Goal: Entertainment & Leisure: Browse casually

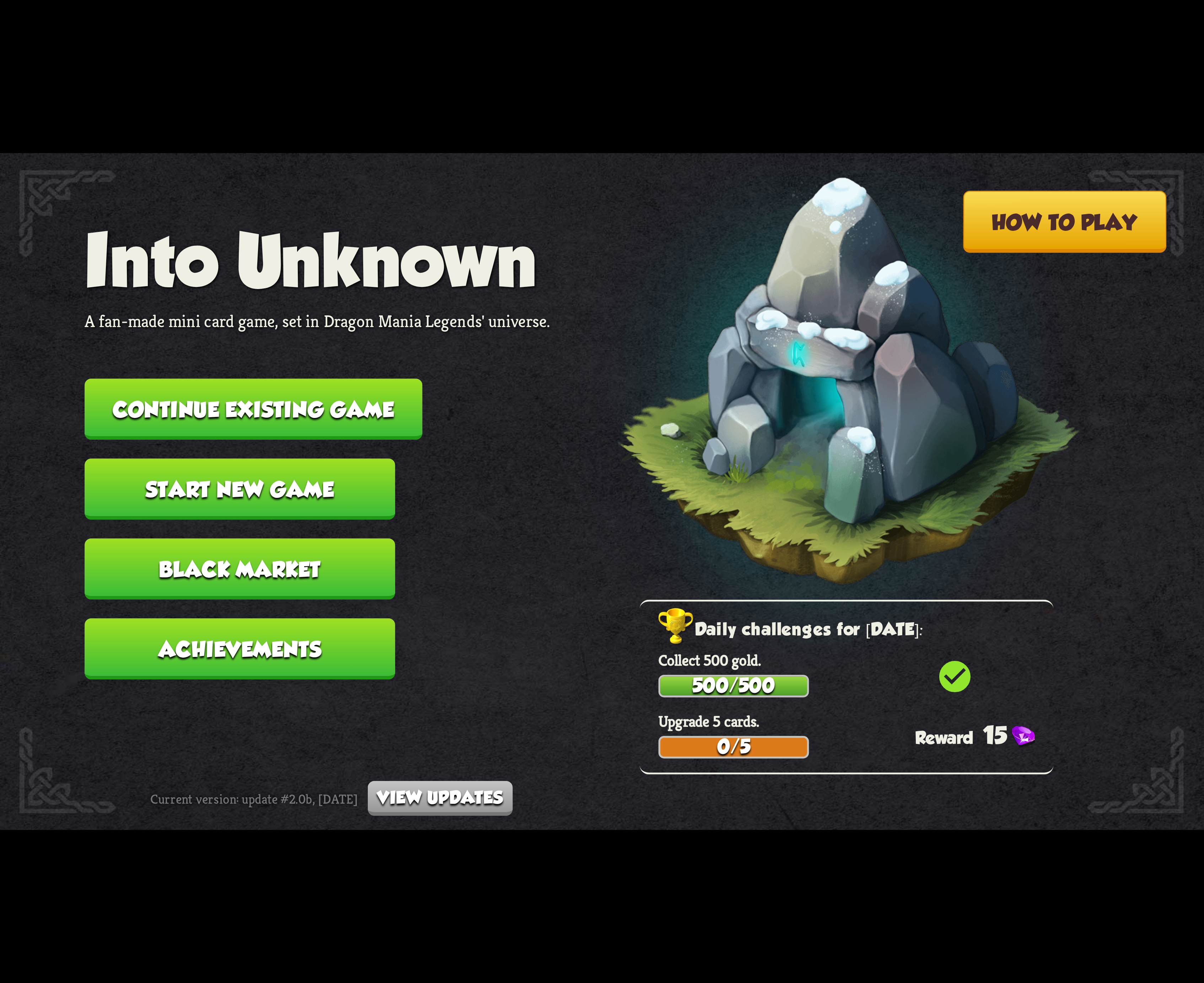
click at [361, 413] on button "Continue existing game" at bounding box center [253, 409] width 337 height 61
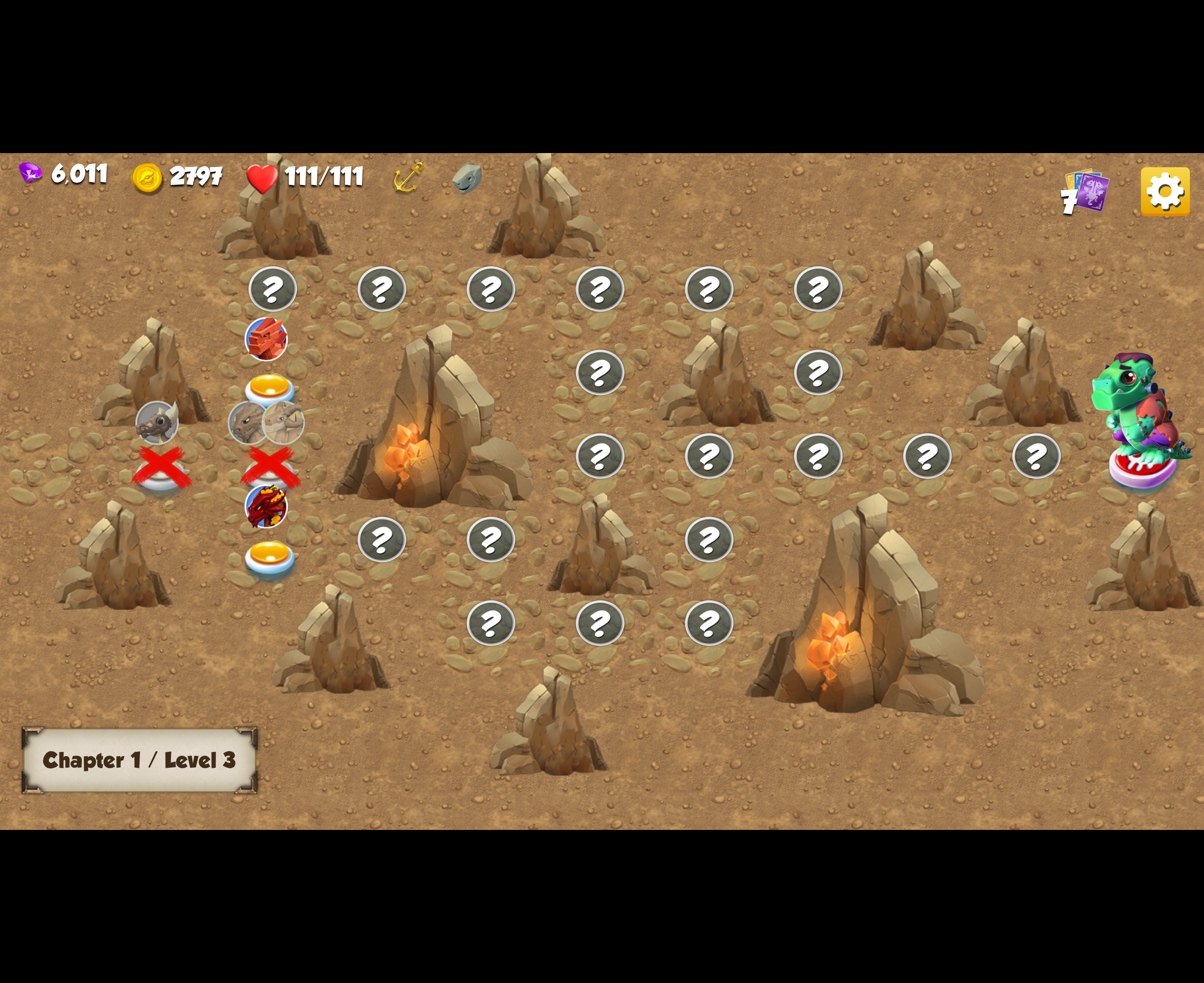
click at [258, 553] on img at bounding box center [270, 562] width 60 height 44
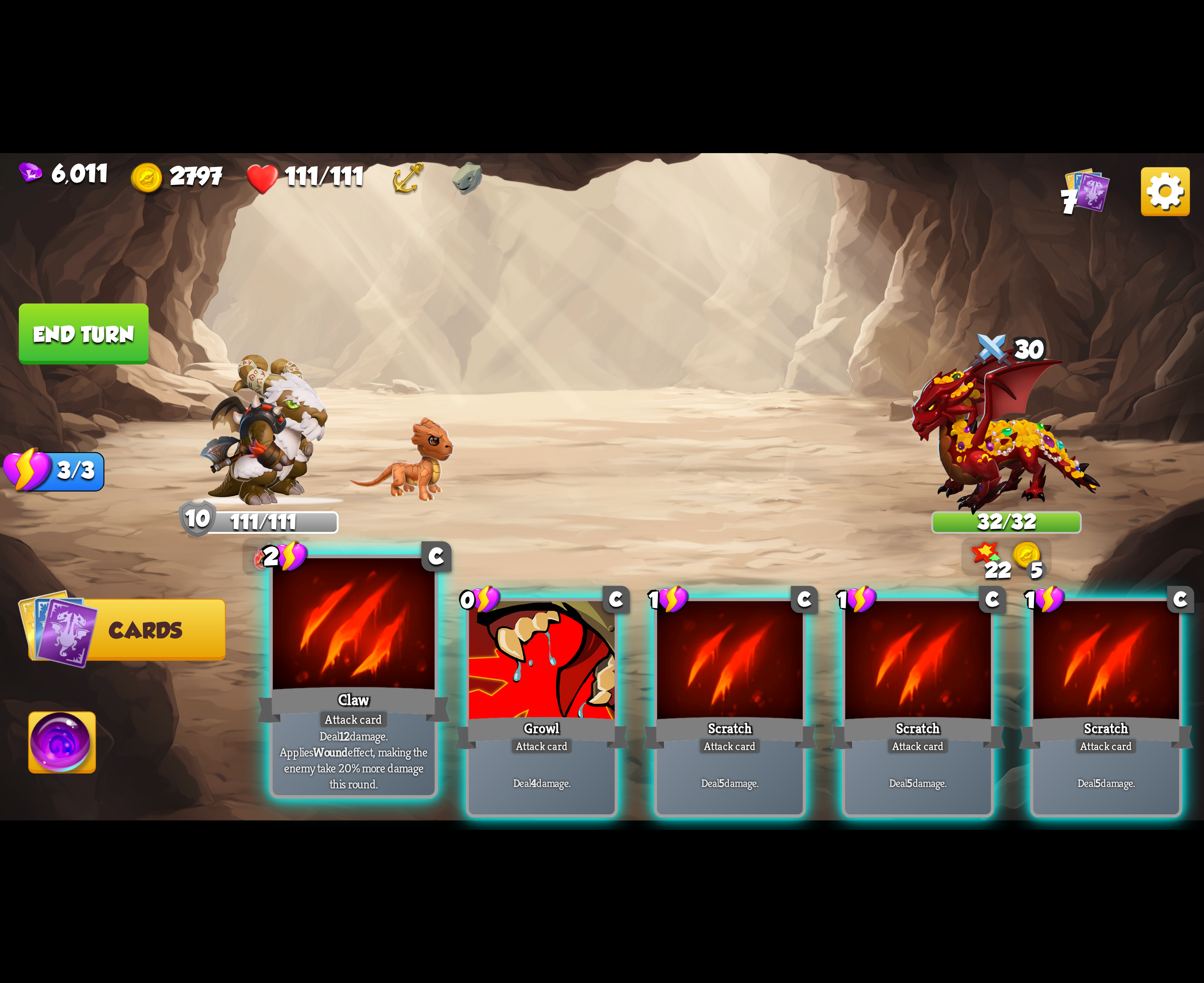
click at [377, 672] on div at bounding box center [353, 627] width 162 height 137
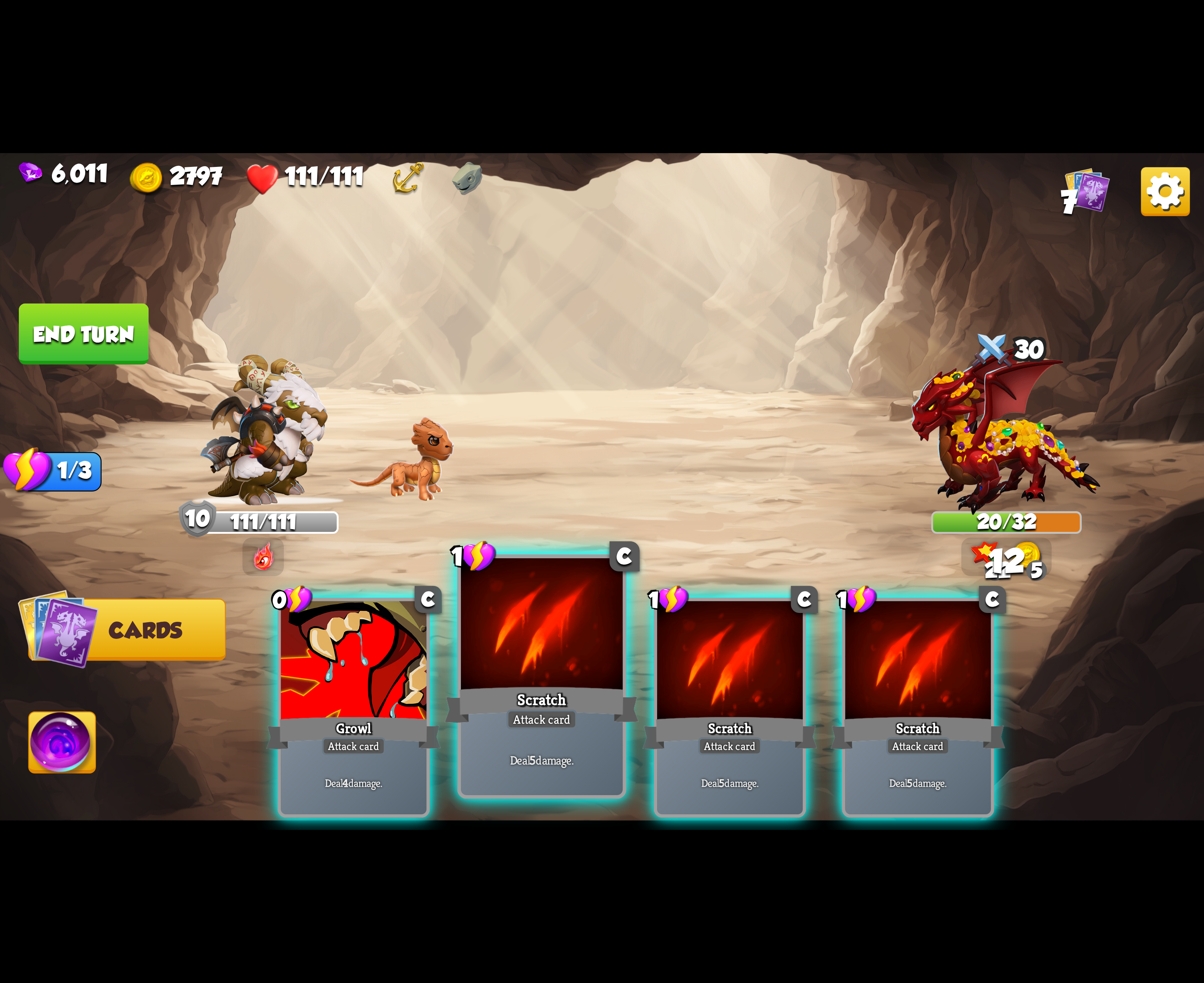
click at [568, 679] on div at bounding box center [542, 627] width 162 height 137
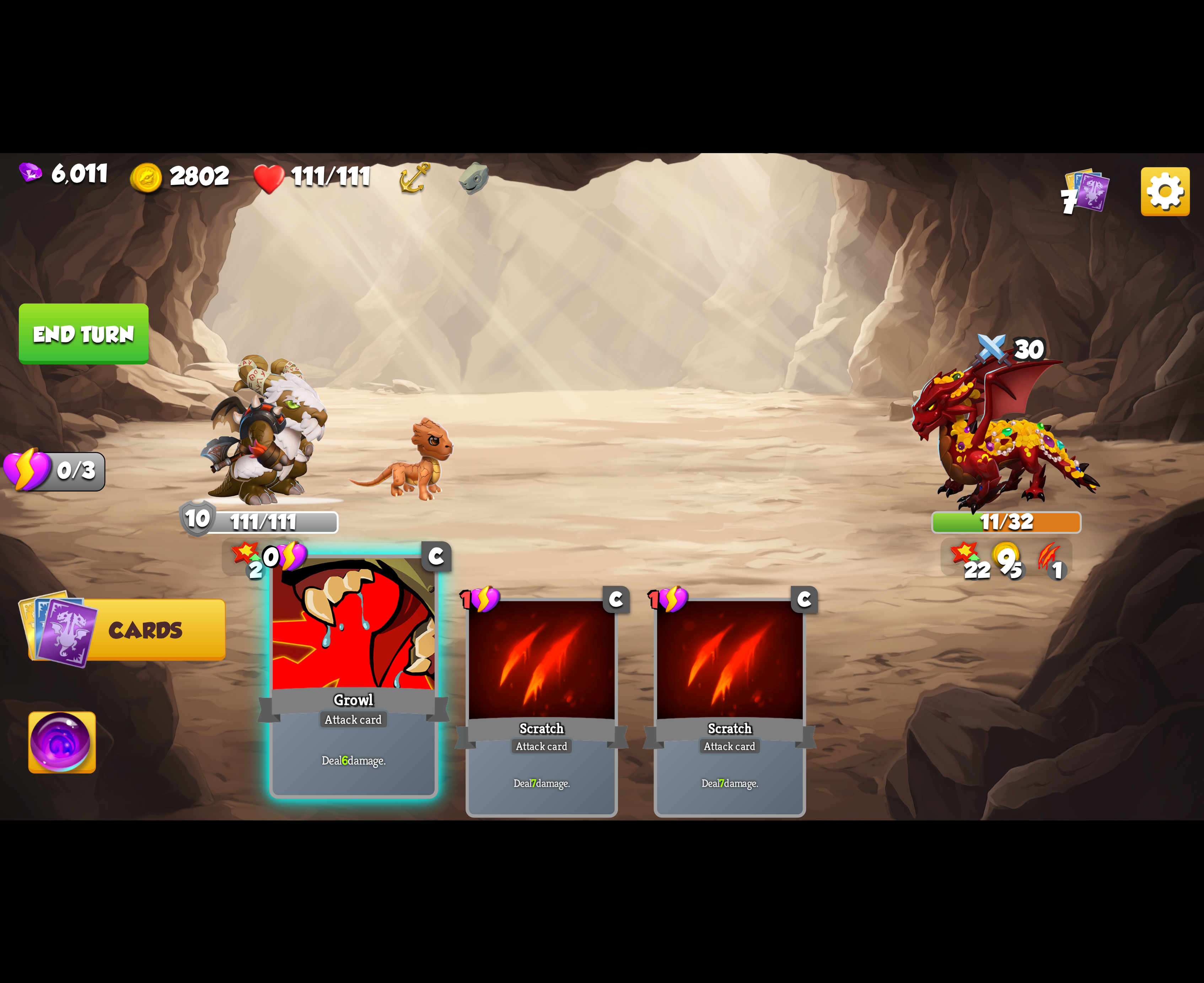
click at [332, 636] on div at bounding box center [353, 627] width 162 height 137
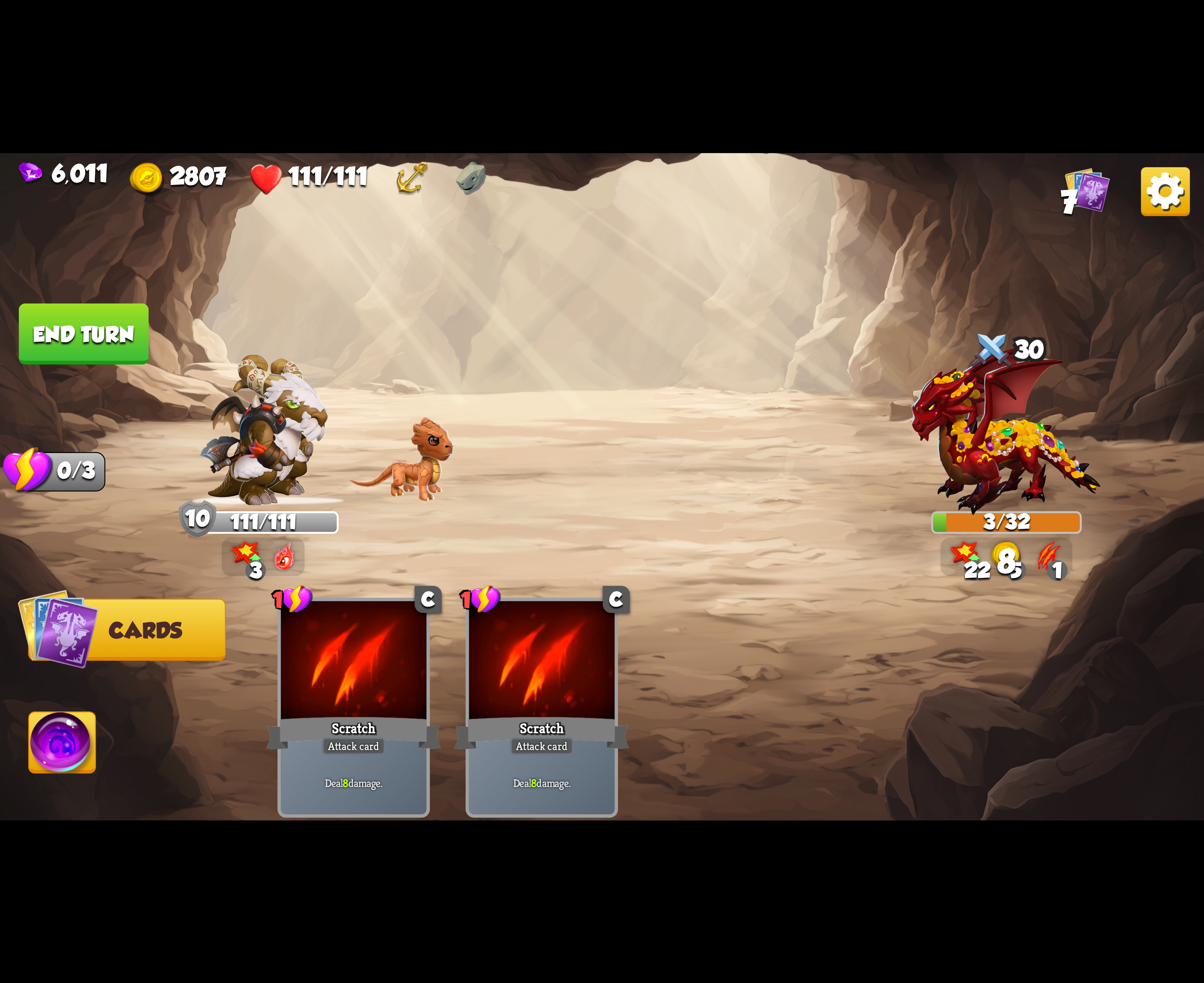
click at [64, 737] on img at bounding box center [62, 747] width 67 height 68
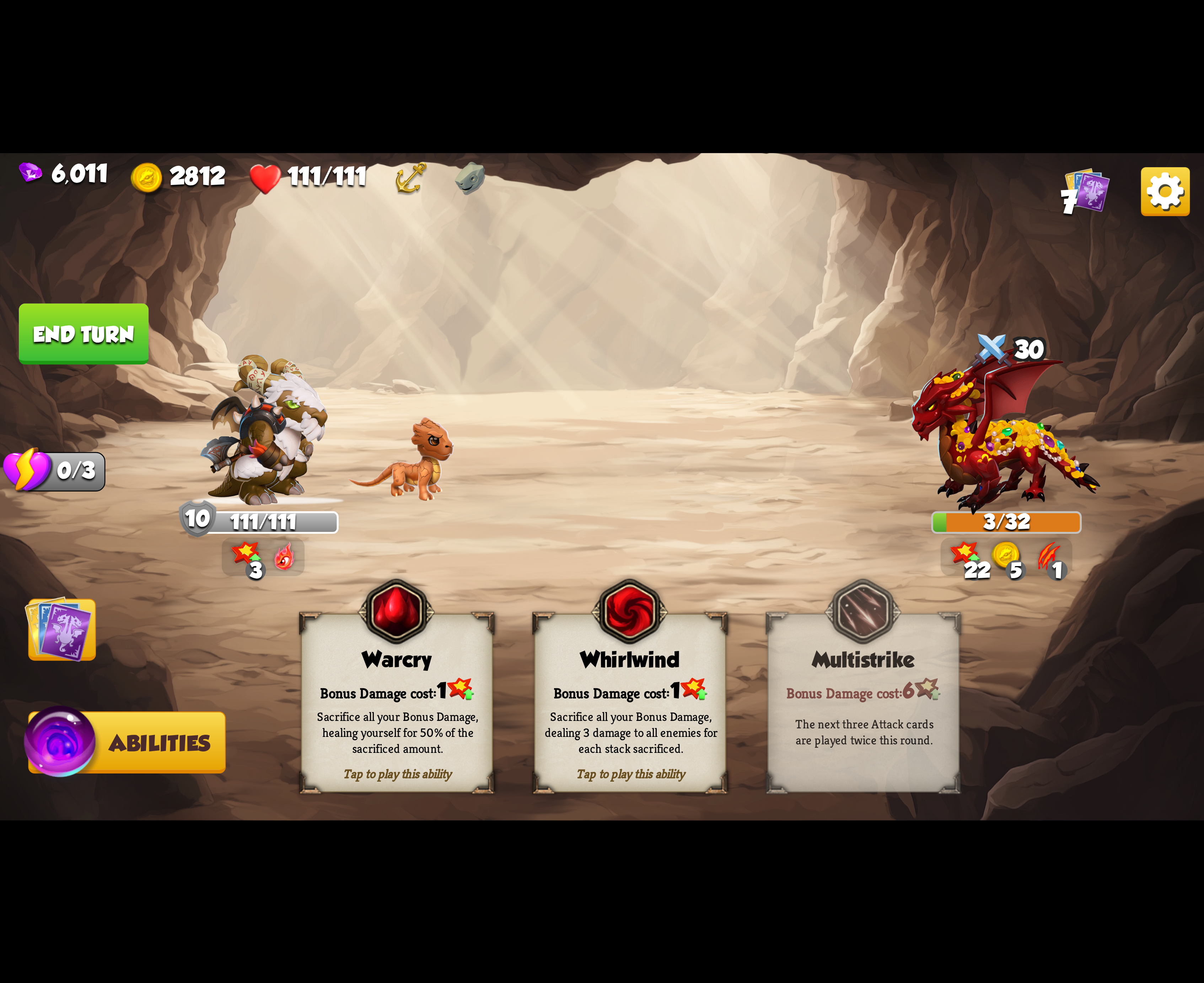
click at [117, 339] on button "End turn" at bounding box center [84, 334] width 132 height 62
click at [588, 686] on div "Bonus Damage cost: 1" at bounding box center [630, 689] width 190 height 27
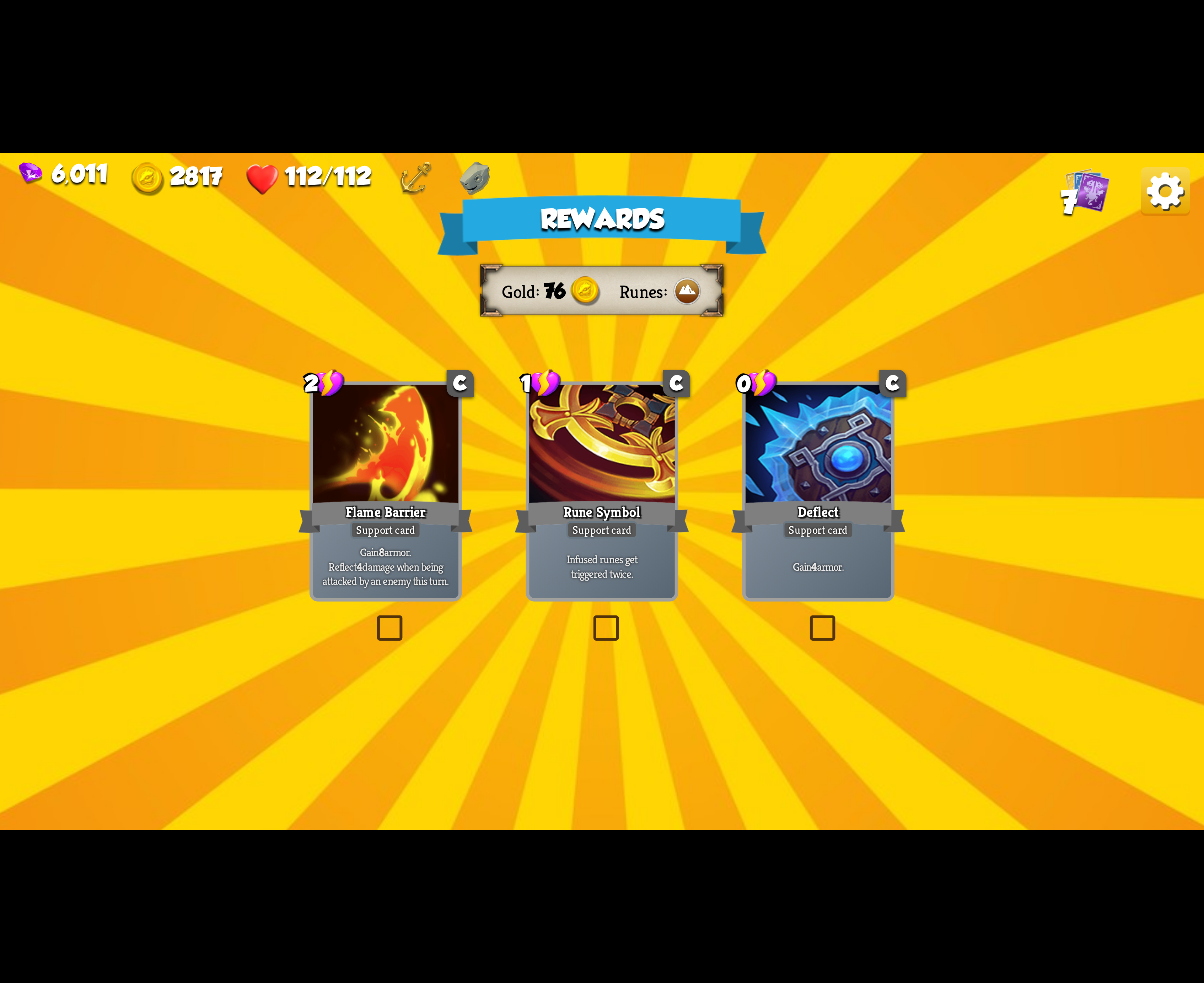
click at [766, 460] on div at bounding box center [818, 446] width 146 height 122
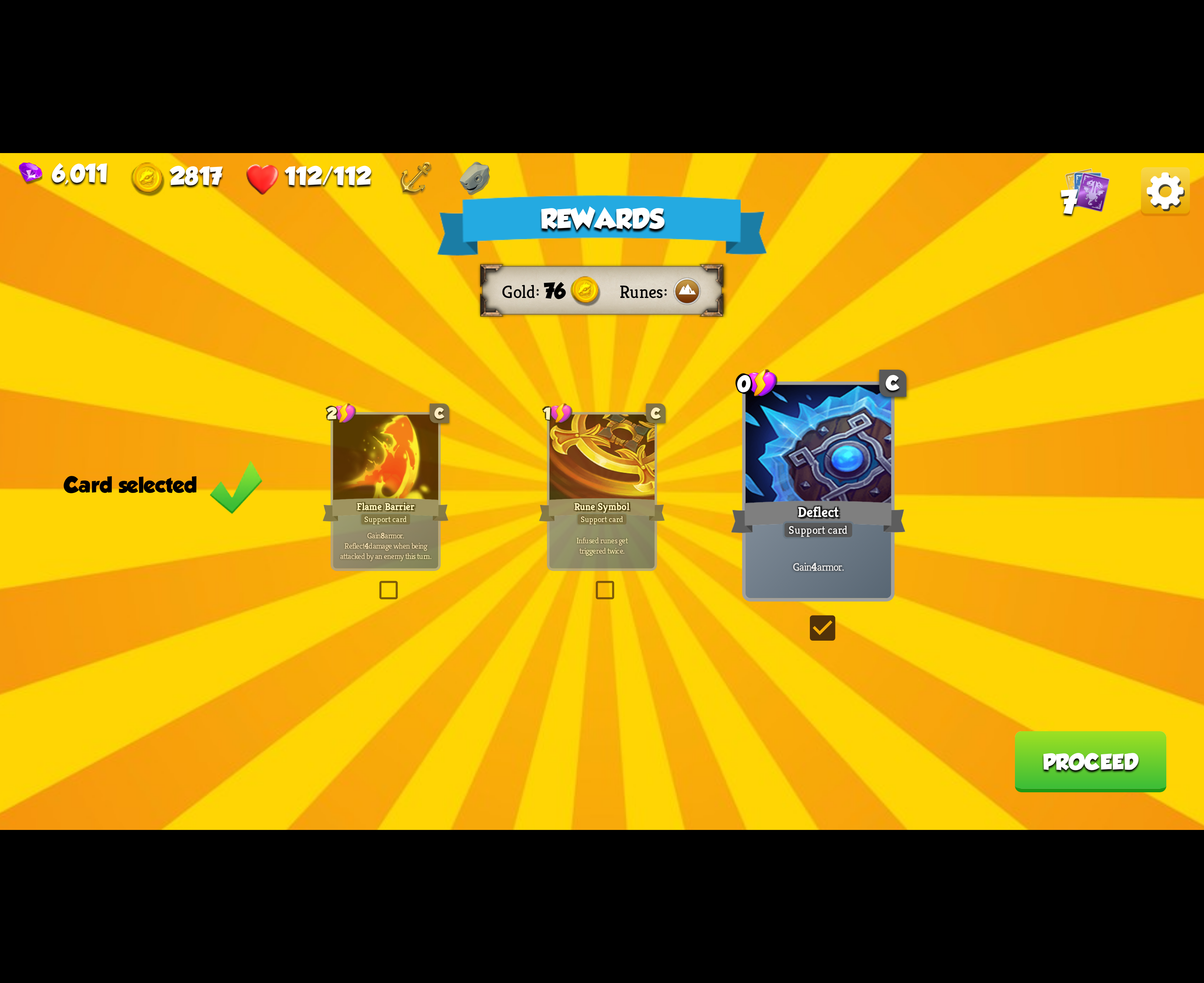
click at [1082, 760] on button "Proceed" at bounding box center [1090, 762] width 151 height 61
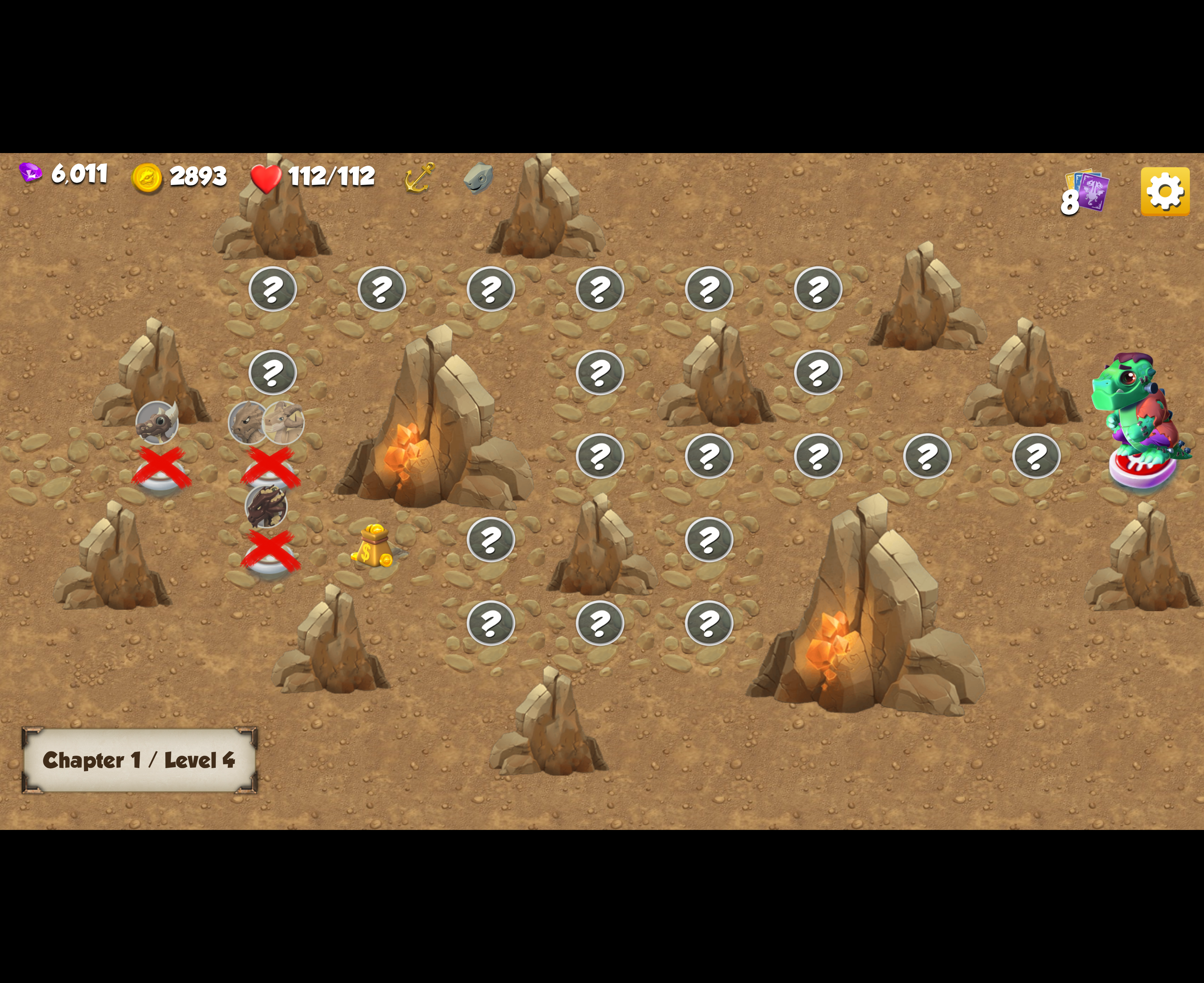
click at [338, 534] on div at bounding box center [382, 552] width 109 height 84
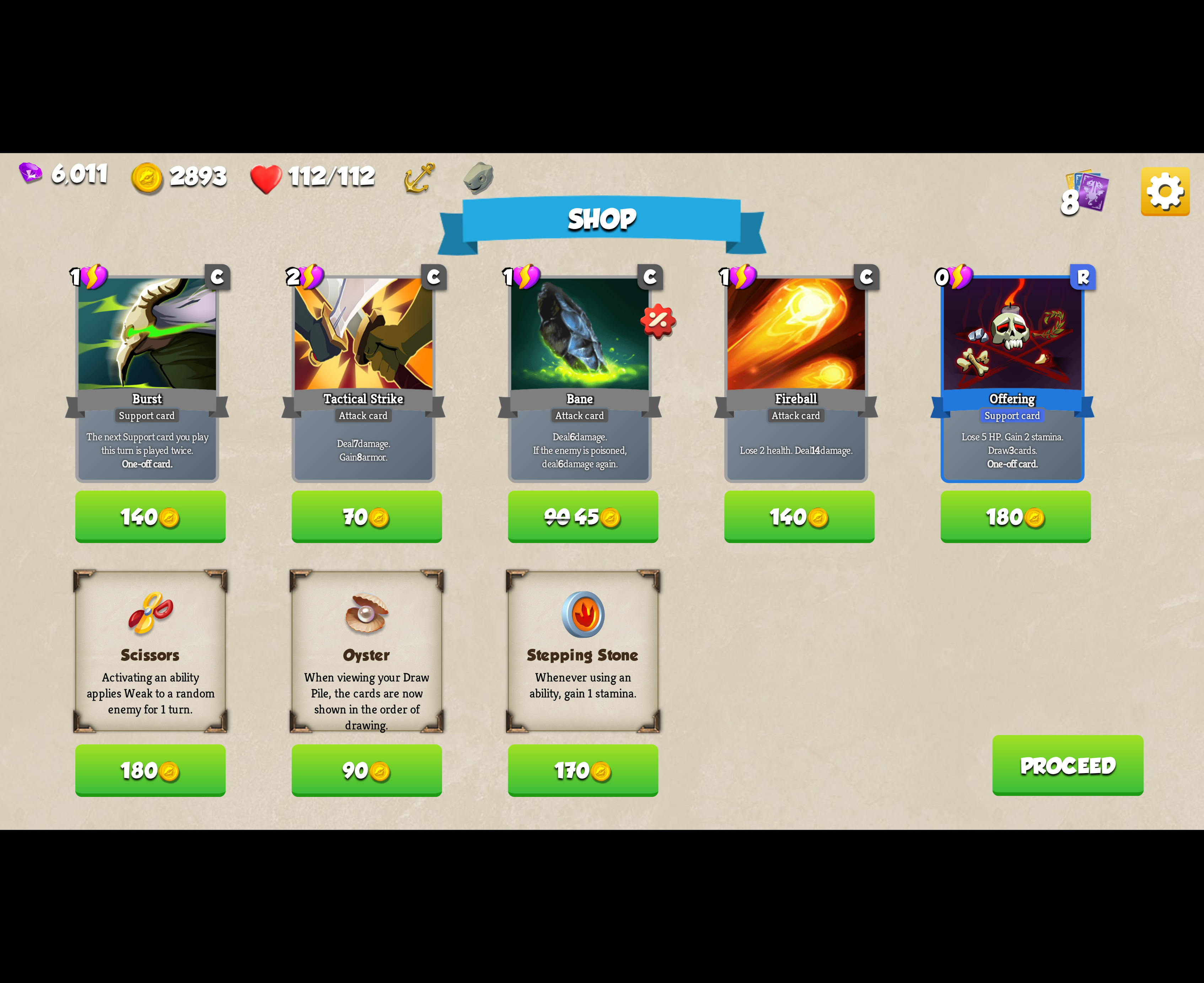
click at [1002, 518] on button "180" at bounding box center [1015, 516] width 150 height 52
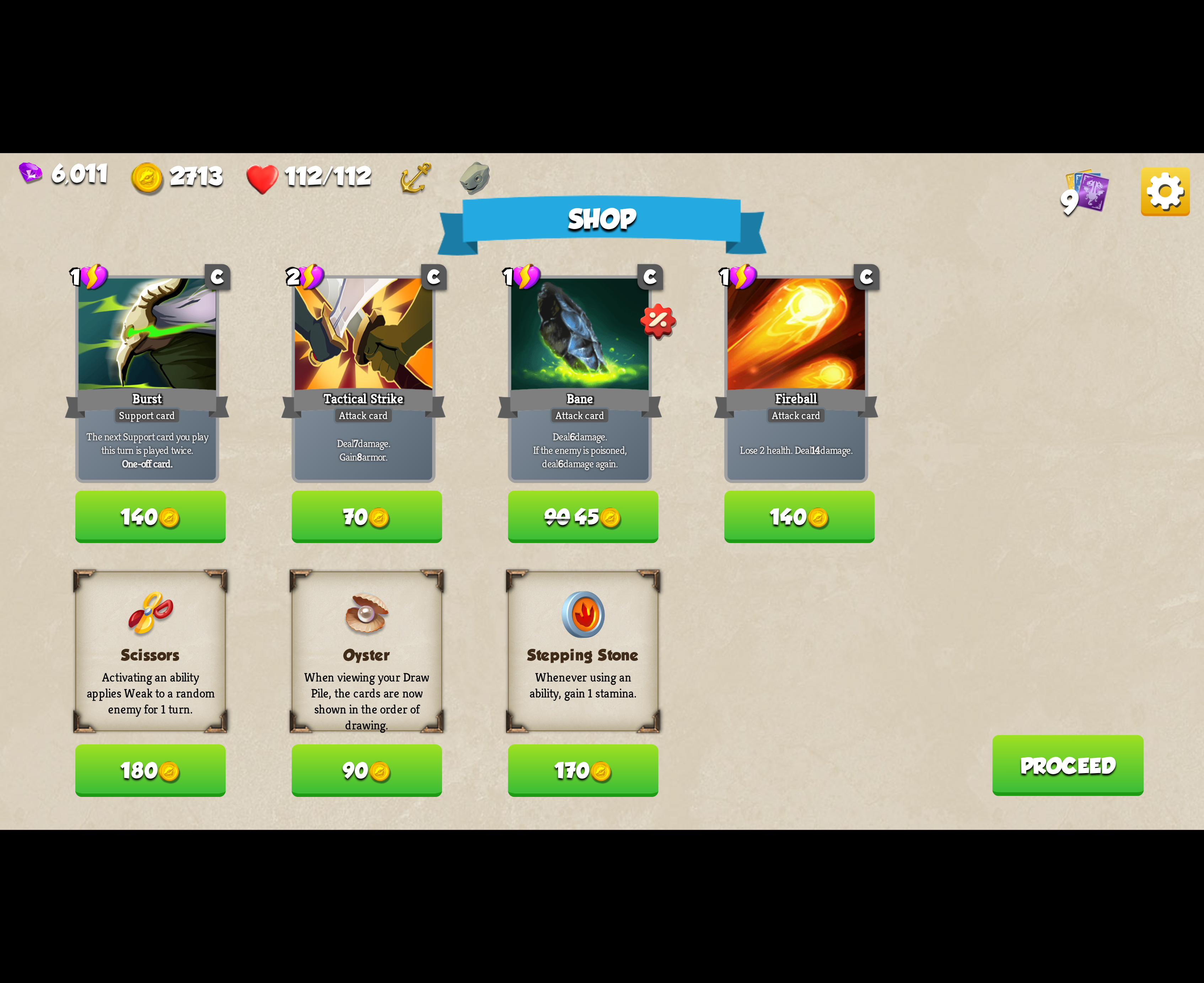
click at [567, 763] on button "170" at bounding box center [583, 771] width 150 height 52
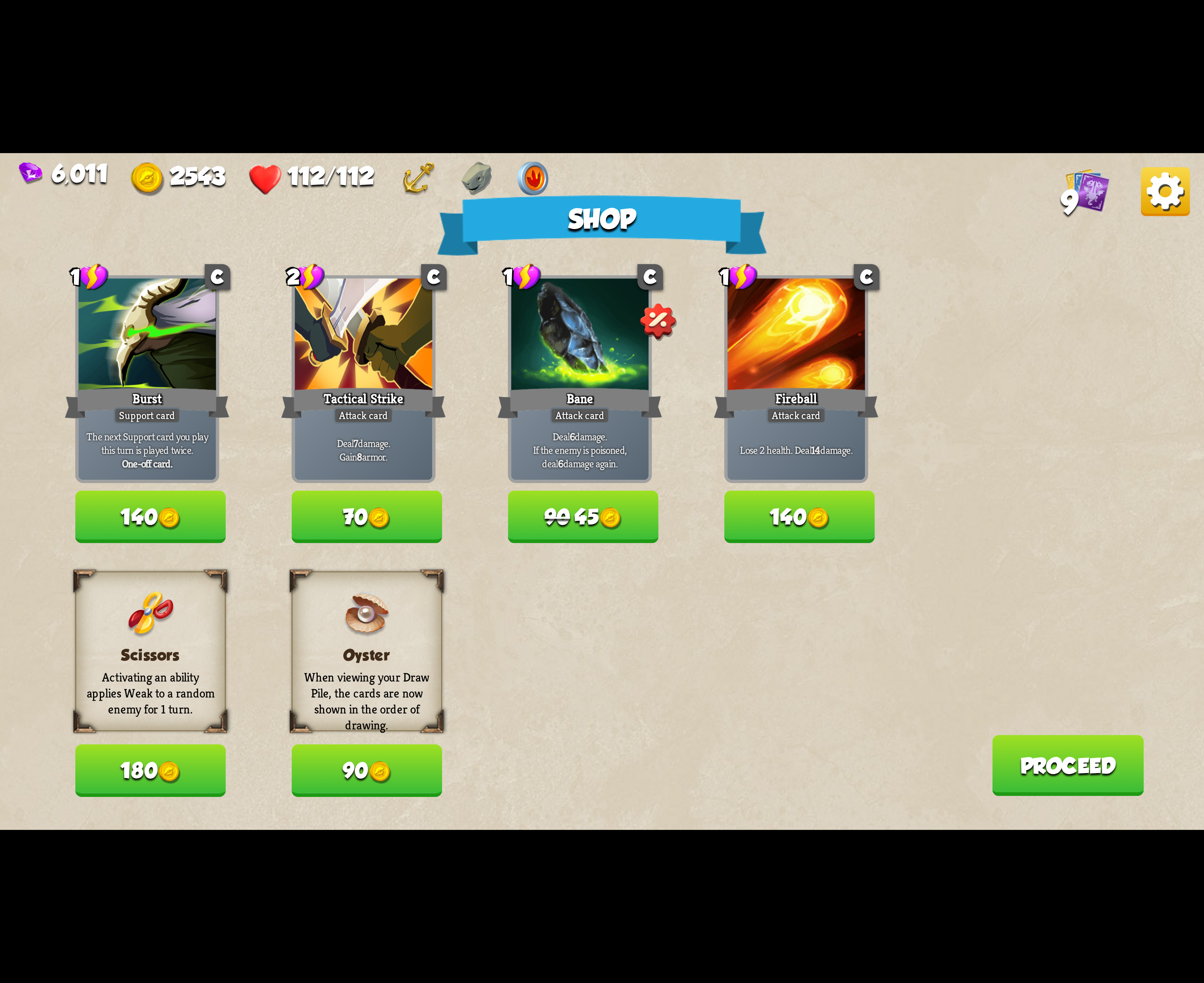
click at [1181, 196] on img at bounding box center [1165, 191] width 49 height 49
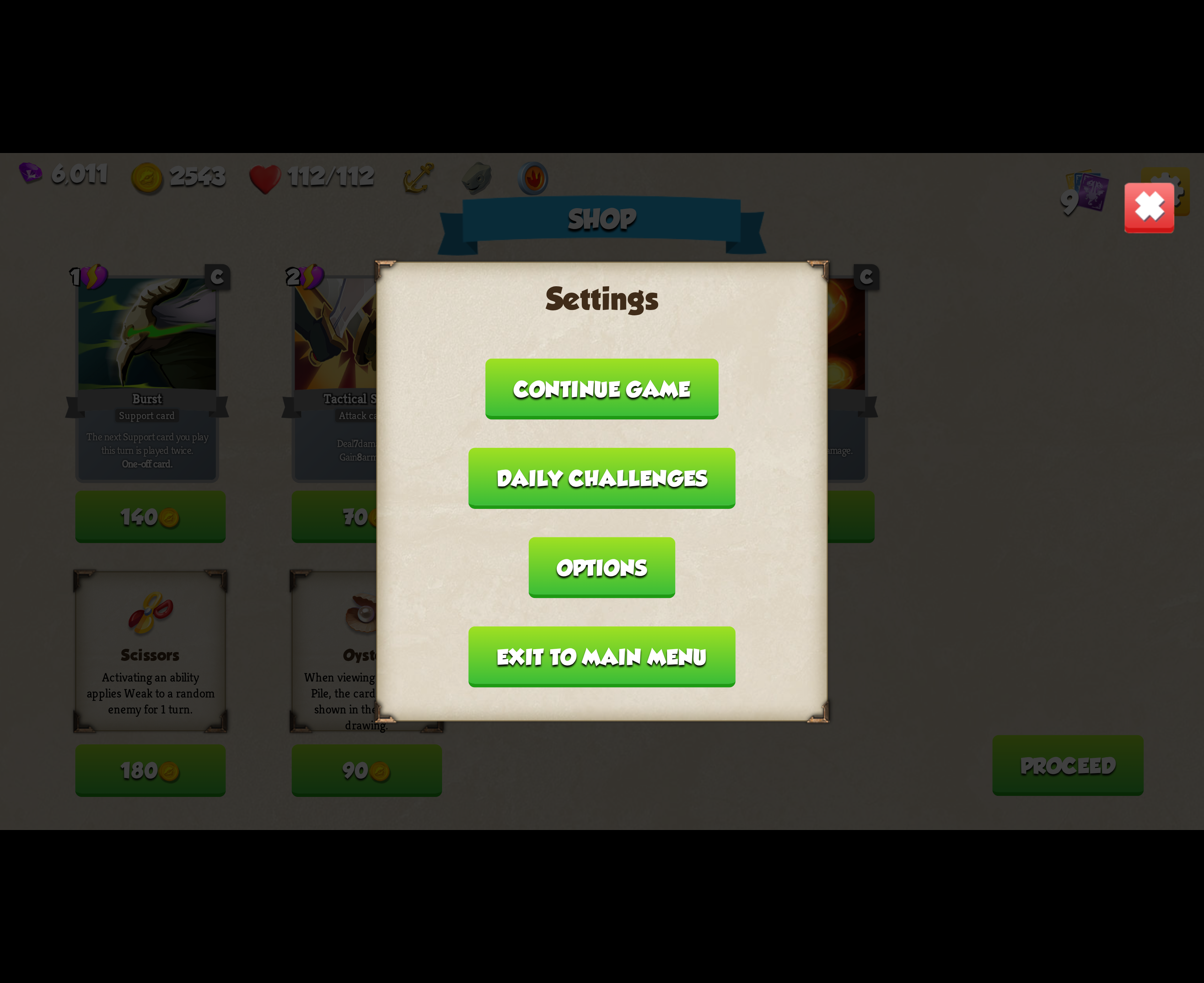
drag, startPoint x: 720, startPoint y: 543, endPoint x: 709, endPoint y: 530, distance: 17.0
click at [675, 537] on button "Options" at bounding box center [602, 567] width 146 height 61
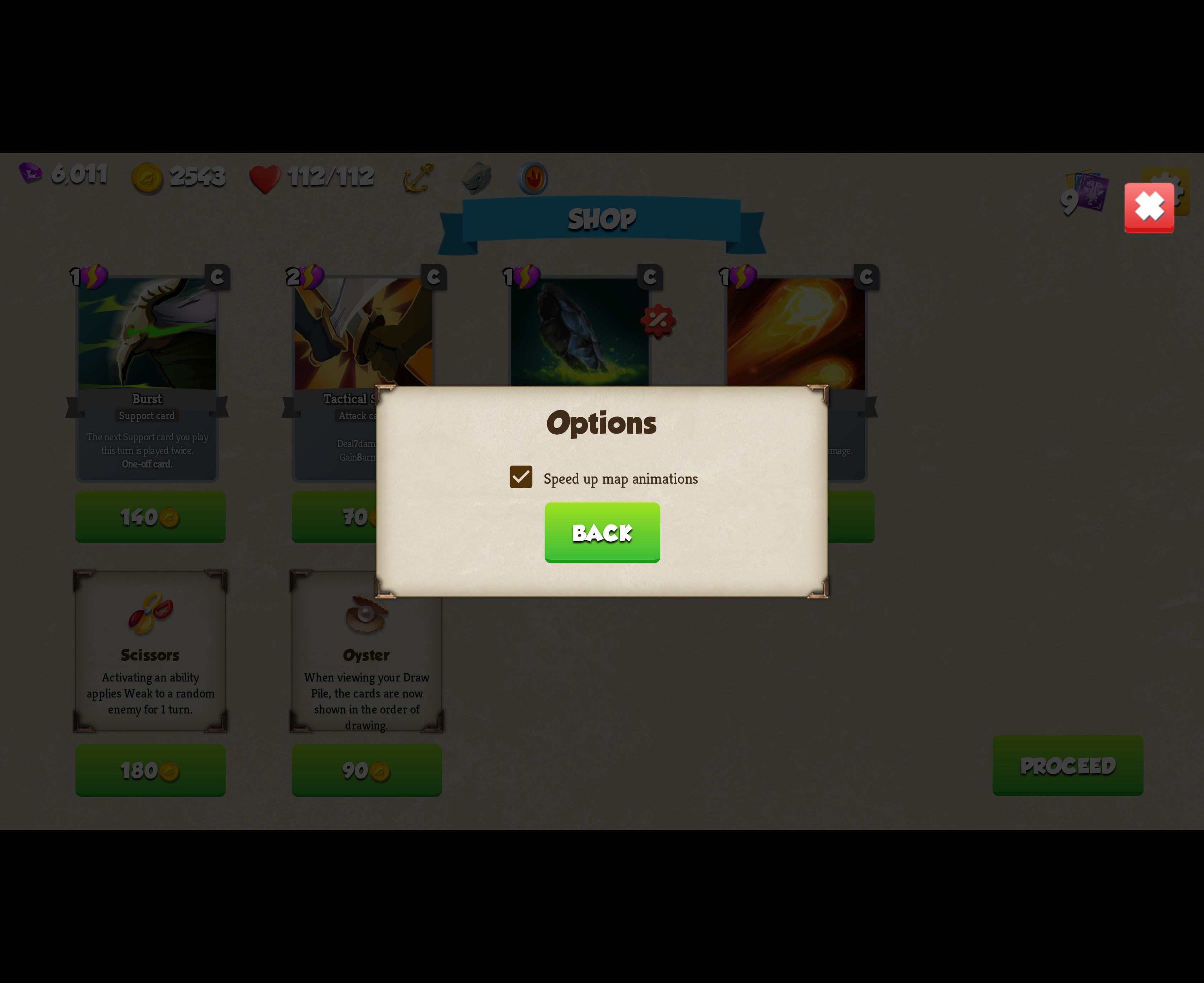
click at [523, 477] on label "Speed up map animations" at bounding box center [602, 478] width 192 height 20
click at [0, 0] on input "Speed up map animations" at bounding box center [0, 0] width 0 height 0
click at [523, 477] on label "Speed up map animations" at bounding box center [602, 478] width 192 height 20
click at [0, 0] on input "Speed up map animations" at bounding box center [0, 0] width 0 height 0
click at [523, 477] on label "Speed up map animations" at bounding box center [602, 478] width 192 height 20
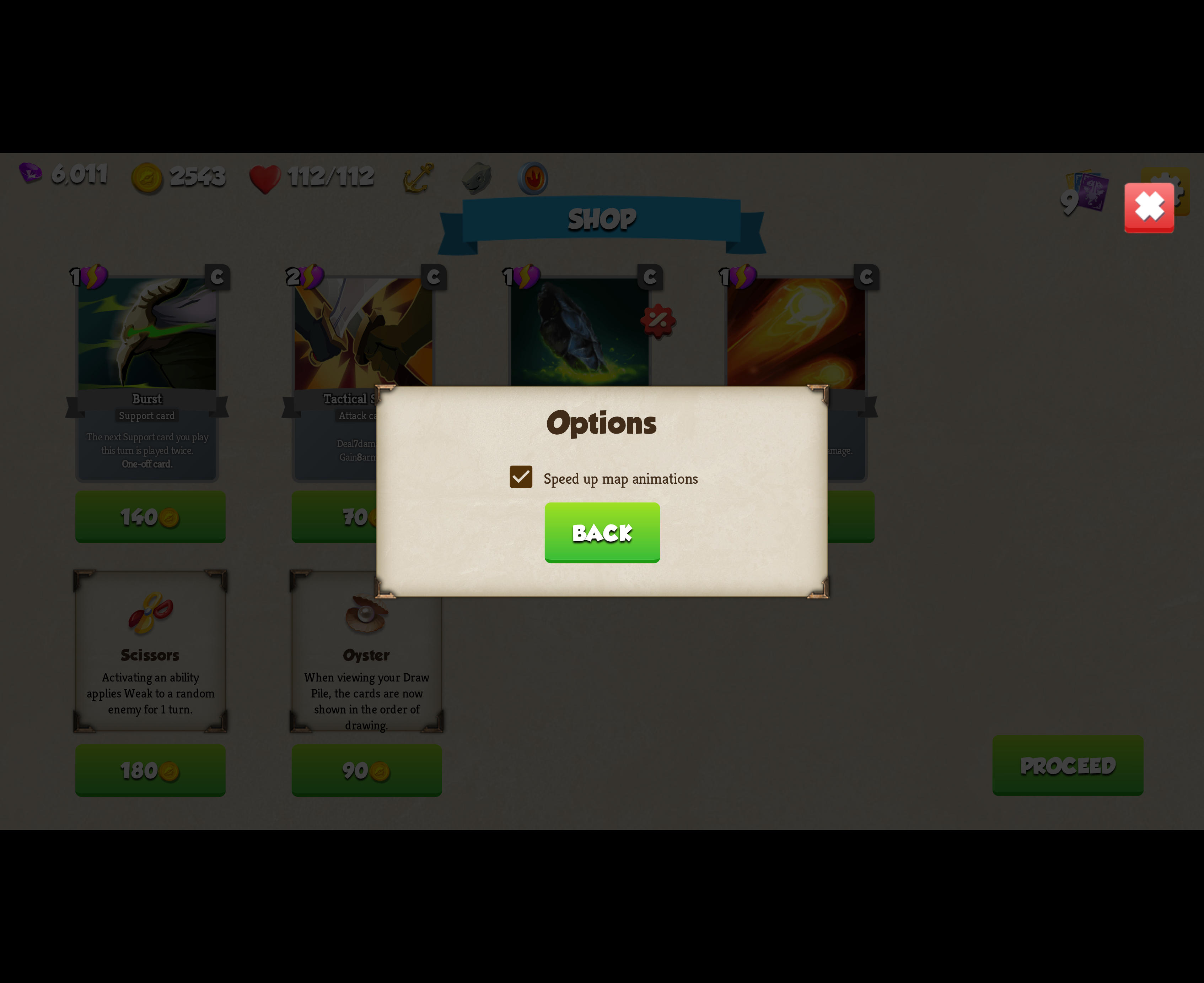
click at [0, 0] on input "Speed up map animations" at bounding box center [0, 0] width 0 height 0
click at [523, 477] on label "Speed up map animations" at bounding box center [602, 478] width 192 height 20
click at [0, 0] on input "Speed up map animations" at bounding box center [0, 0] width 0 height 0
drag, startPoint x: 600, startPoint y: 520, endPoint x: 596, endPoint y: 577, distance: 57.1
click at [600, 521] on button "Back" at bounding box center [602, 533] width 116 height 61
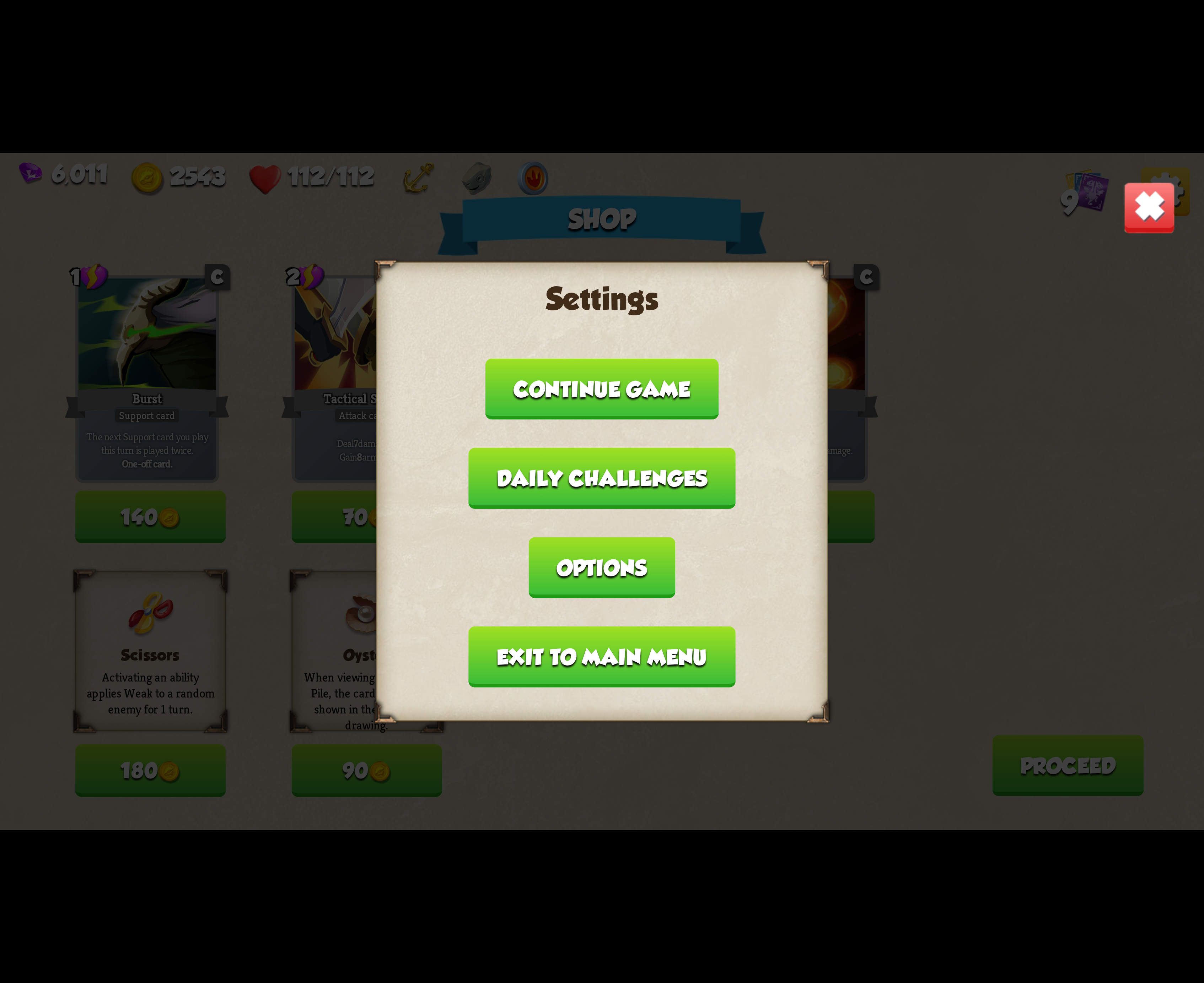
click at [585, 627] on button "Exit to main menu" at bounding box center [601, 657] width 266 height 61
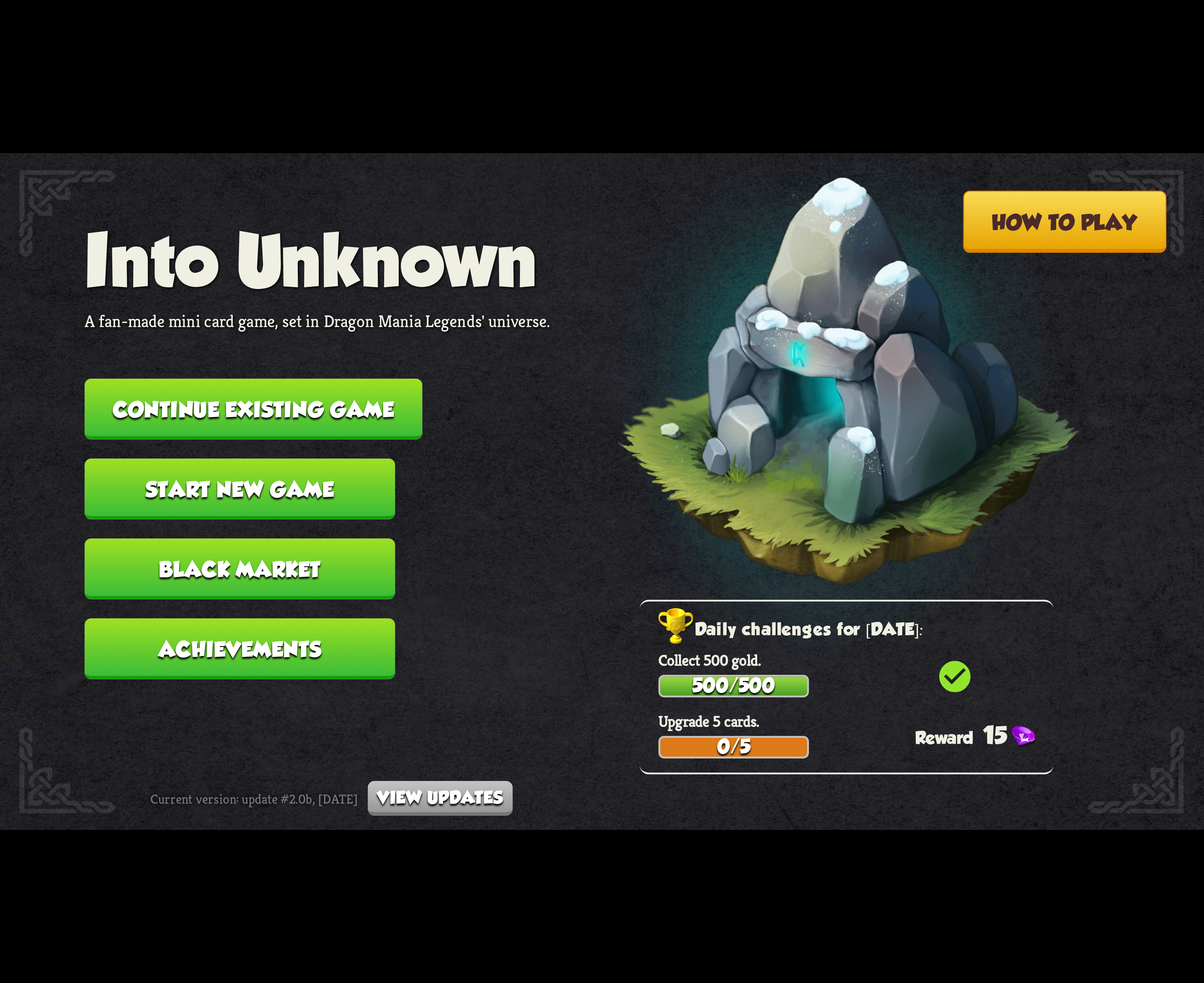
click at [388, 417] on button "Continue existing game" at bounding box center [253, 409] width 337 height 61
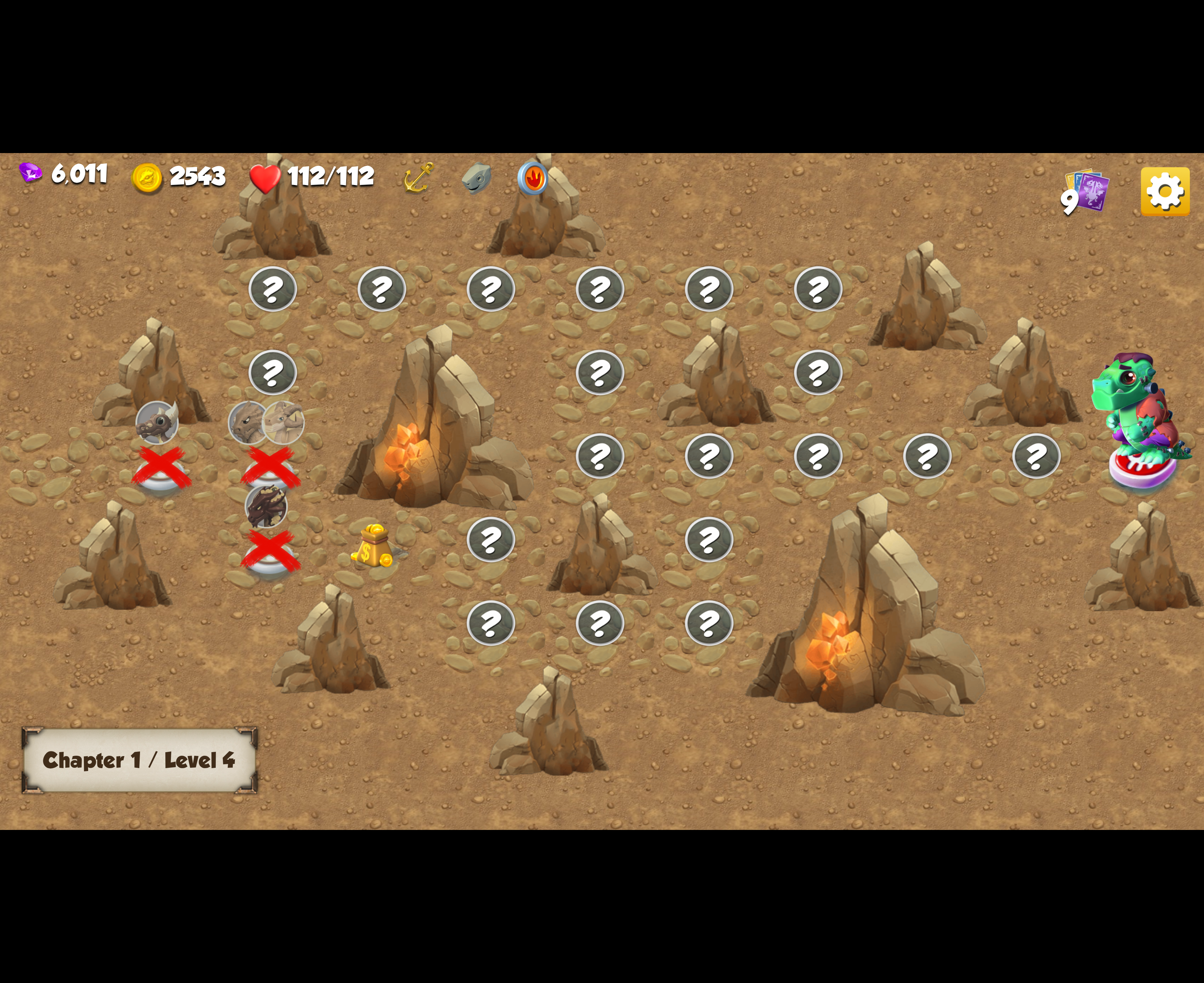
click at [384, 566] on div at bounding box center [382, 552] width 109 height 84
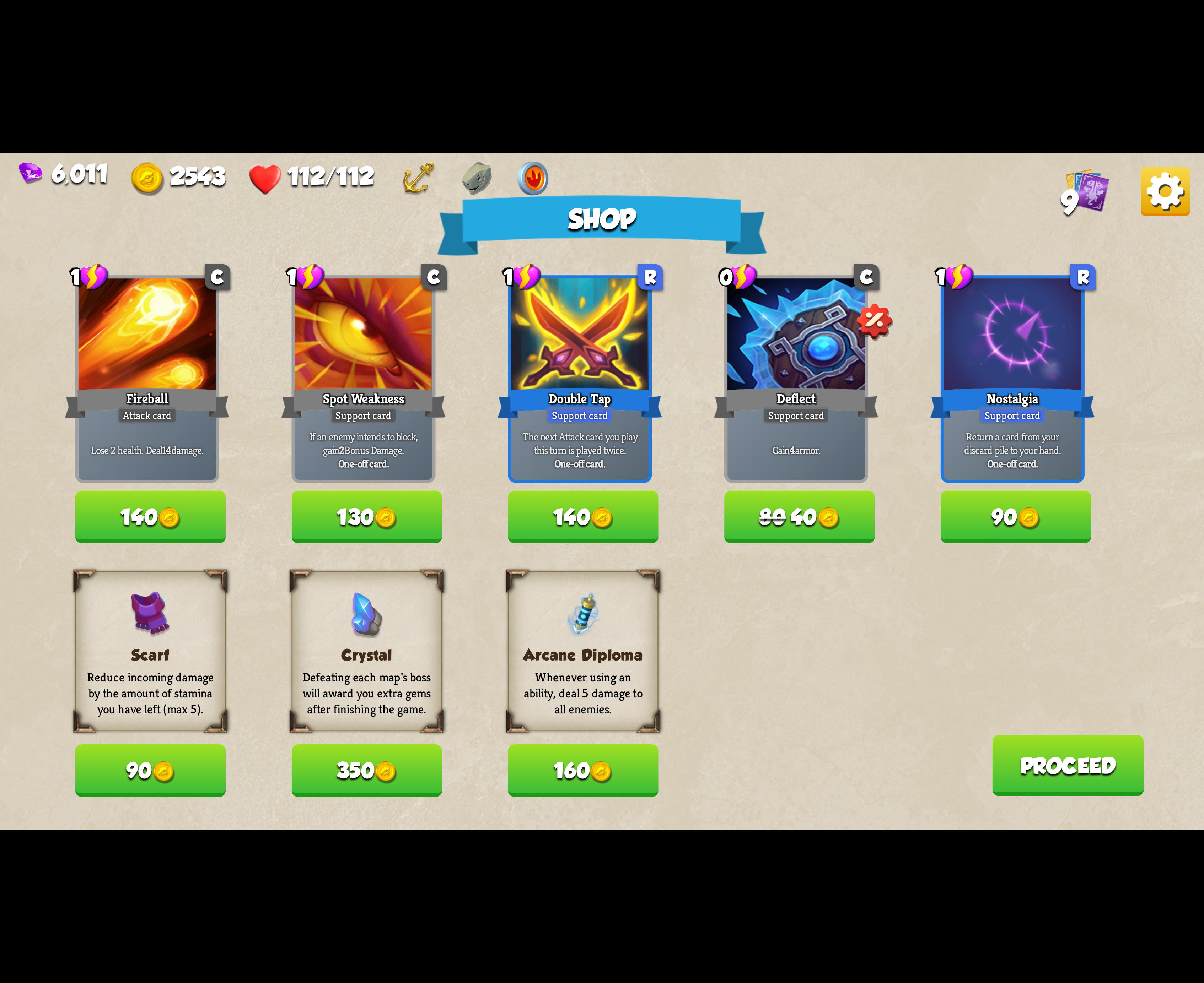
click at [143, 763] on button "90" at bounding box center [150, 771] width 150 height 52
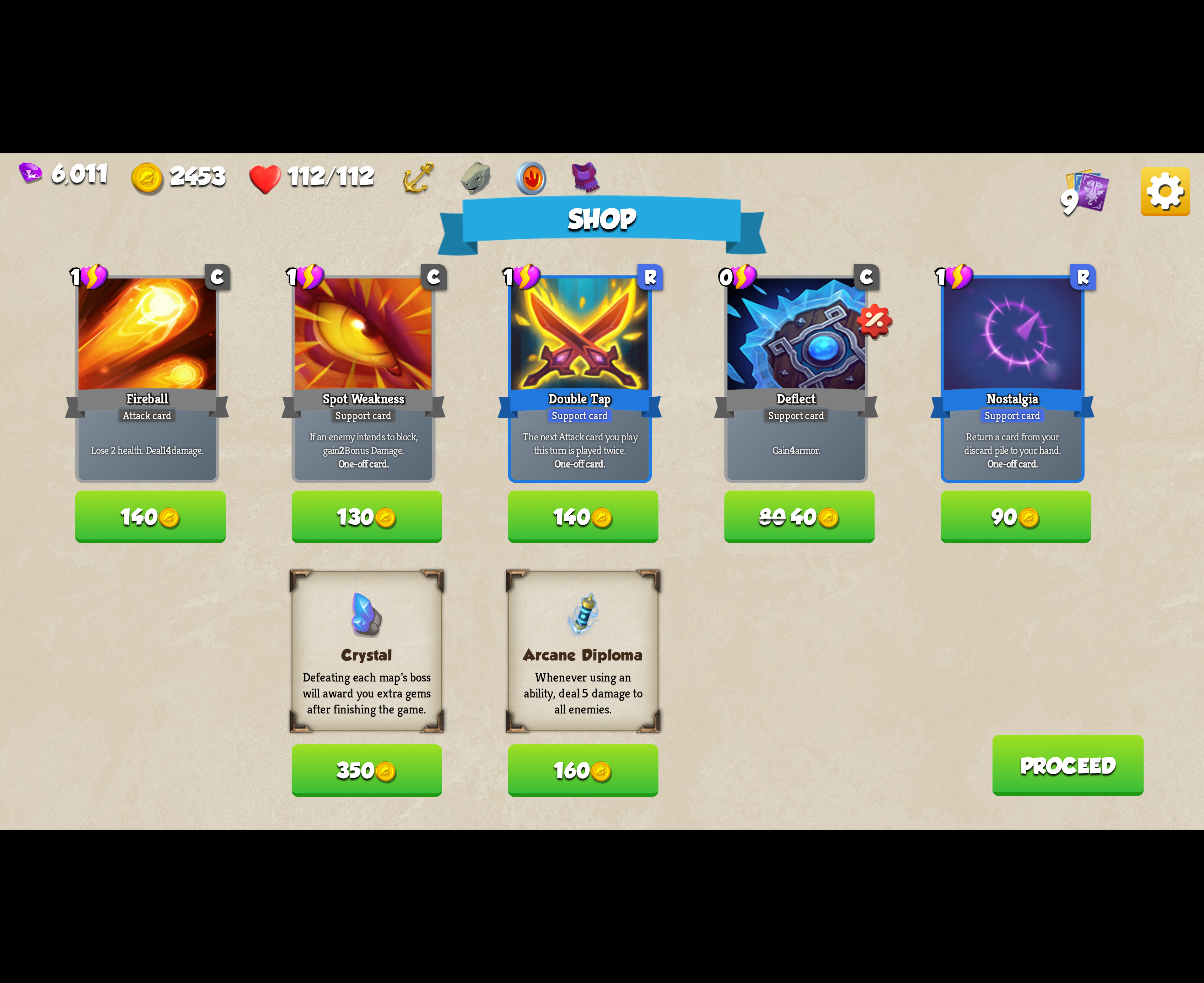
click at [772, 521] on span "80" at bounding box center [772, 517] width 27 height 24
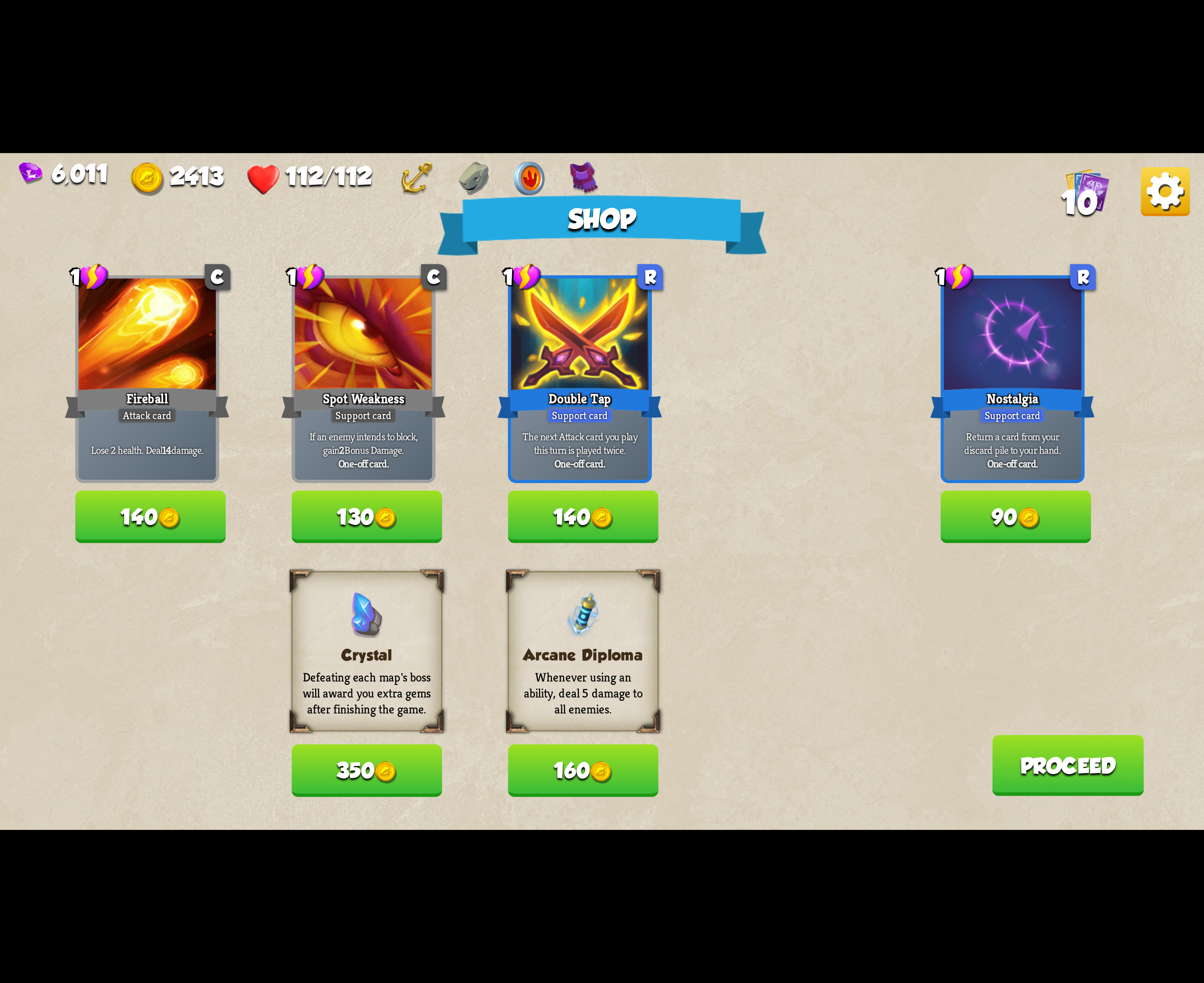
click at [587, 774] on button "160" at bounding box center [583, 771] width 150 height 52
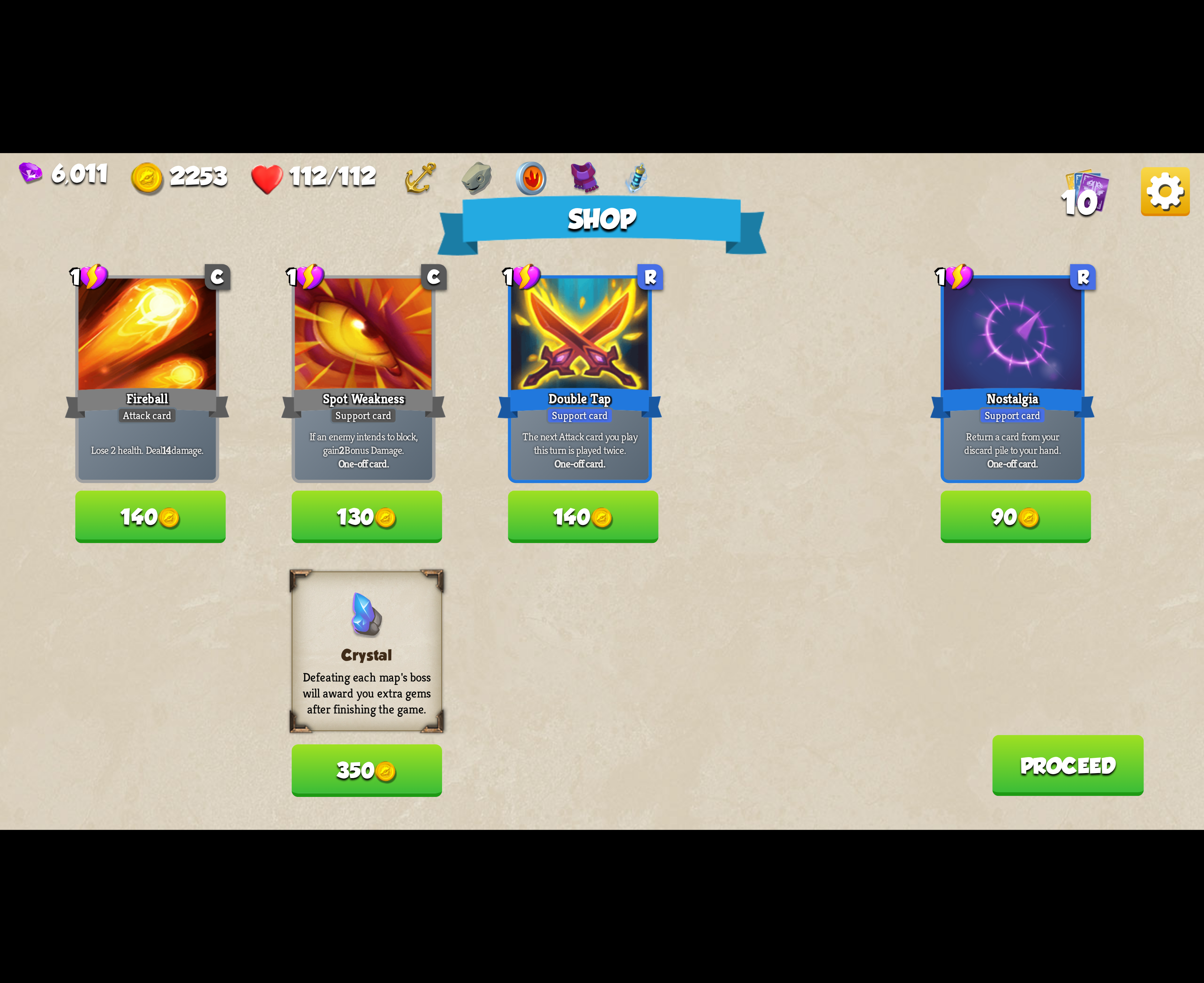
click at [1144, 202] on img at bounding box center [1165, 191] width 49 height 49
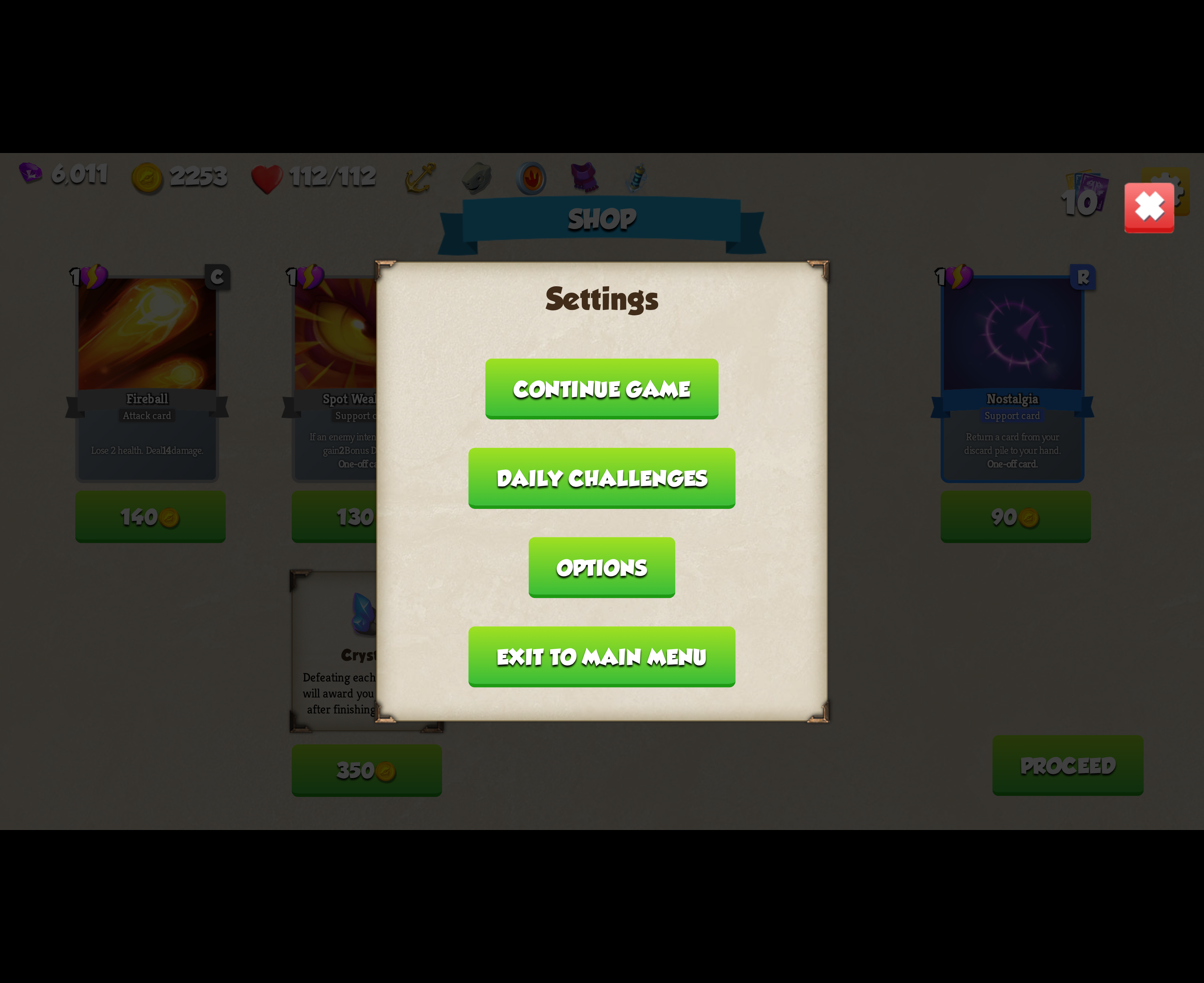
click at [675, 537] on button "Options" at bounding box center [602, 567] width 146 height 61
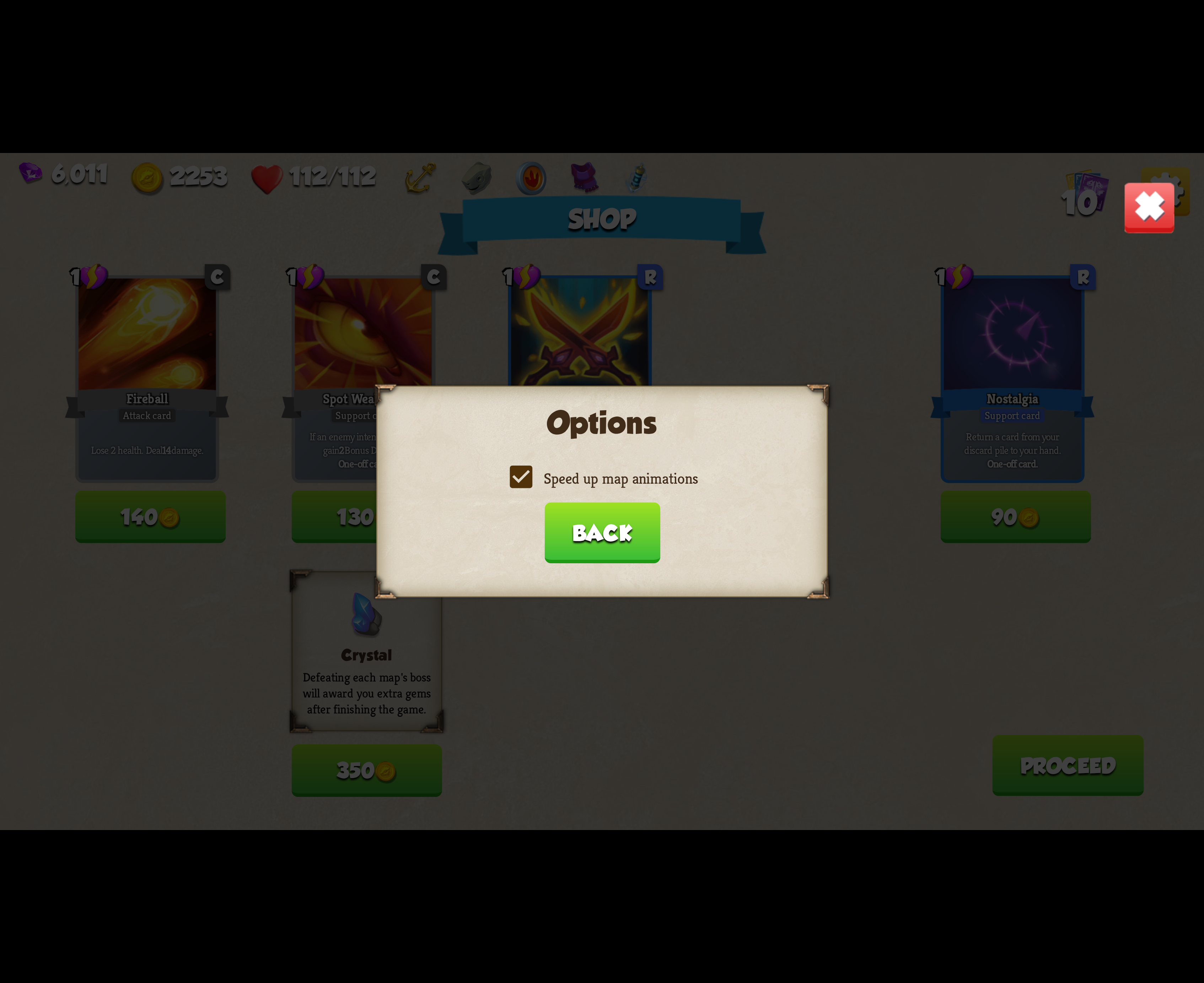
click at [514, 470] on label "Speed up map animations" at bounding box center [602, 478] width 192 height 20
click at [0, 0] on input "Speed up map animations" at bounding box center [0, 0] width 0 height 0
click at [516, 469] on label "Speed up map animations" at bounding box center [602, 478] width 192 height 20
click at [0, 0] on input "Speed up map animations" at bounding box center [0, 0] width 0 height 0
click at [516, 469] on label "Speed up map animations" at bounding box center [602, 478] width 192 height 20
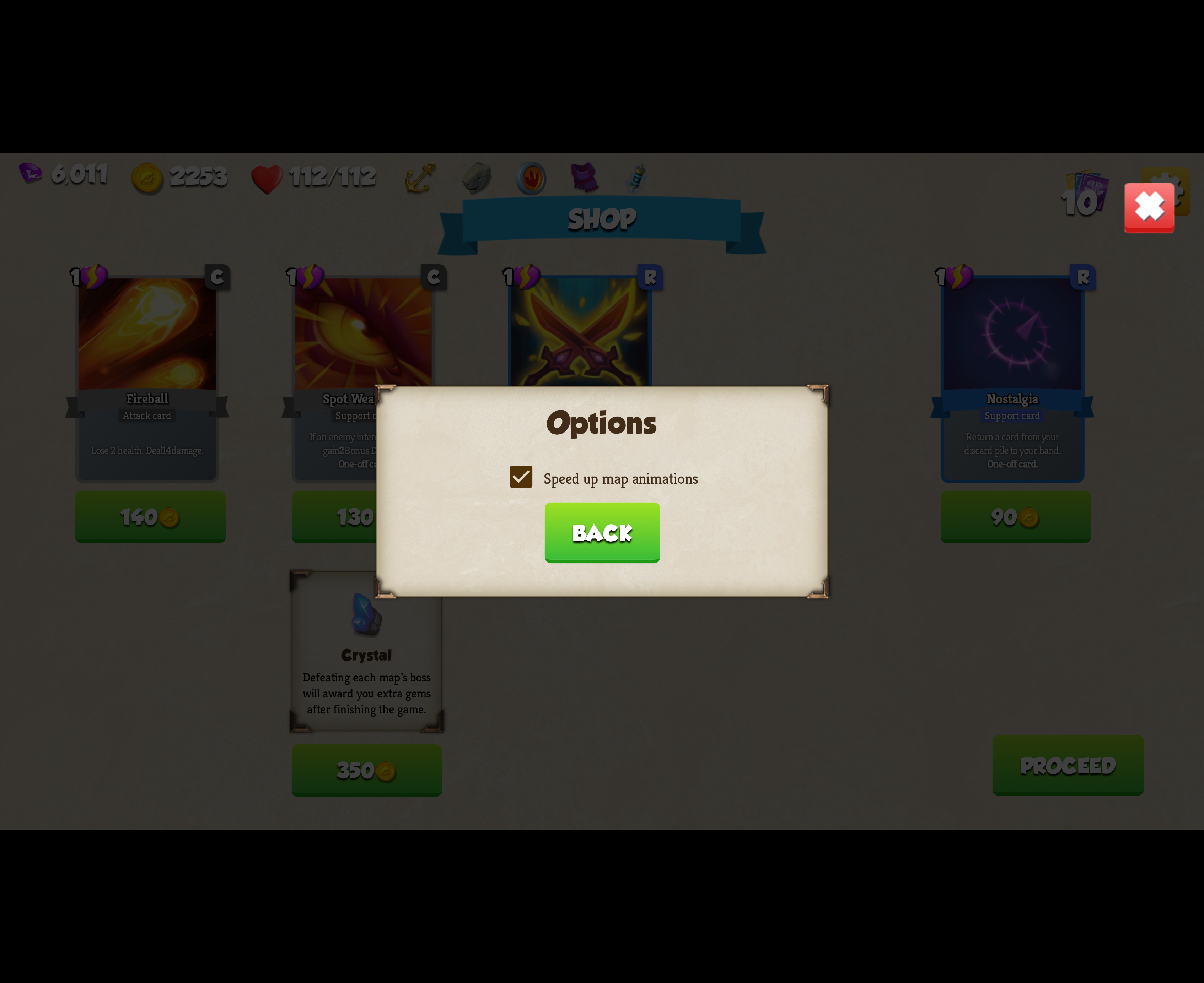
click at [0, 0] on input "Speed up map animations" at bounding box center [0, 0] width 0 height 0
click at [516, 469] on label "Speed up map animations" at bounding box center [602, 478] width 192 height 20
click at [0, 0] on input "Speed up map animations" at bounding box center [0, 0] width 0 height 0
click at [604, 551] on button "Back" at bounding box center [602, 533] width 116 height 61
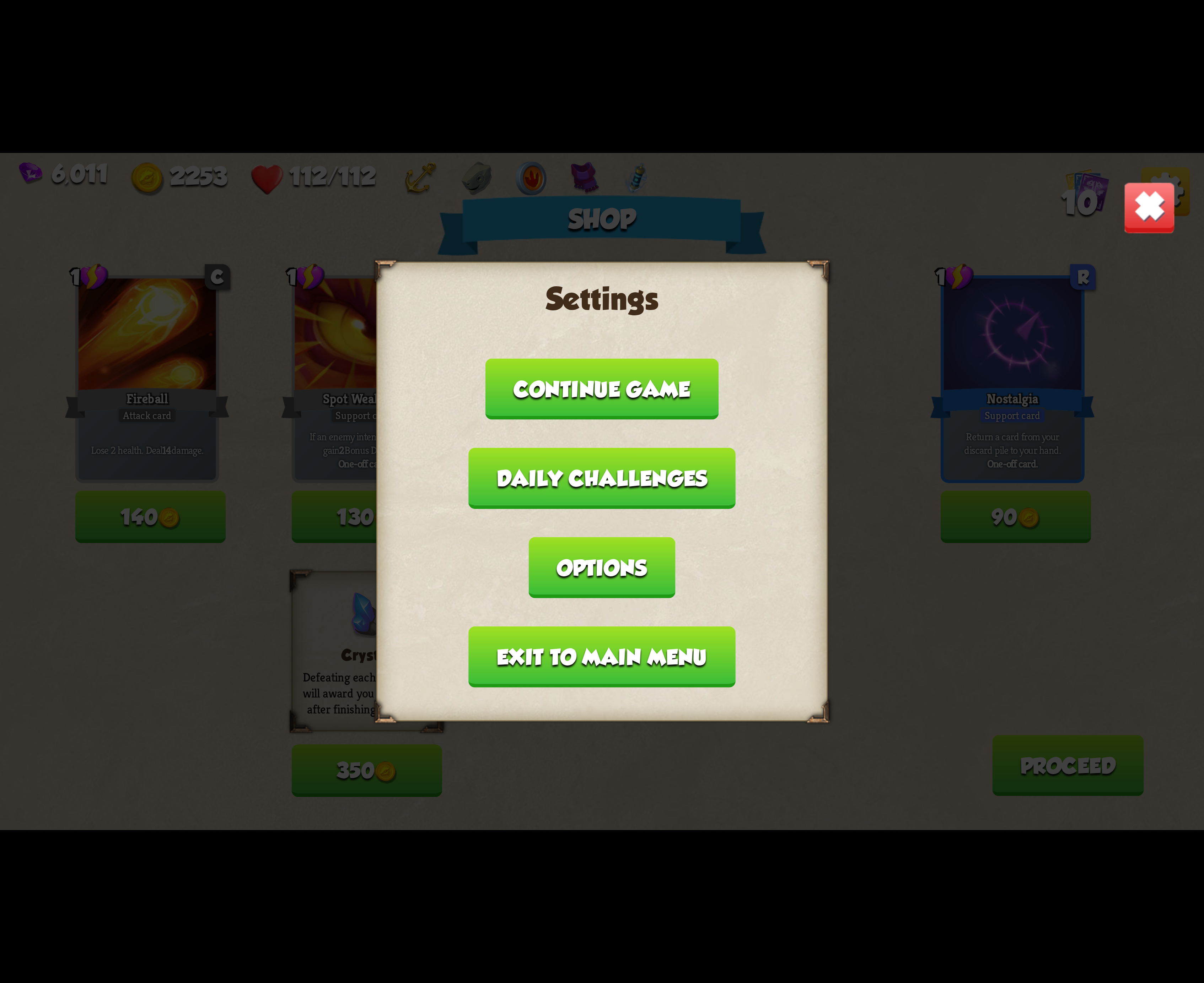
click at [527, 627] on button "Exit to main menu" at bounding box center [601, 657] width 266 height 61
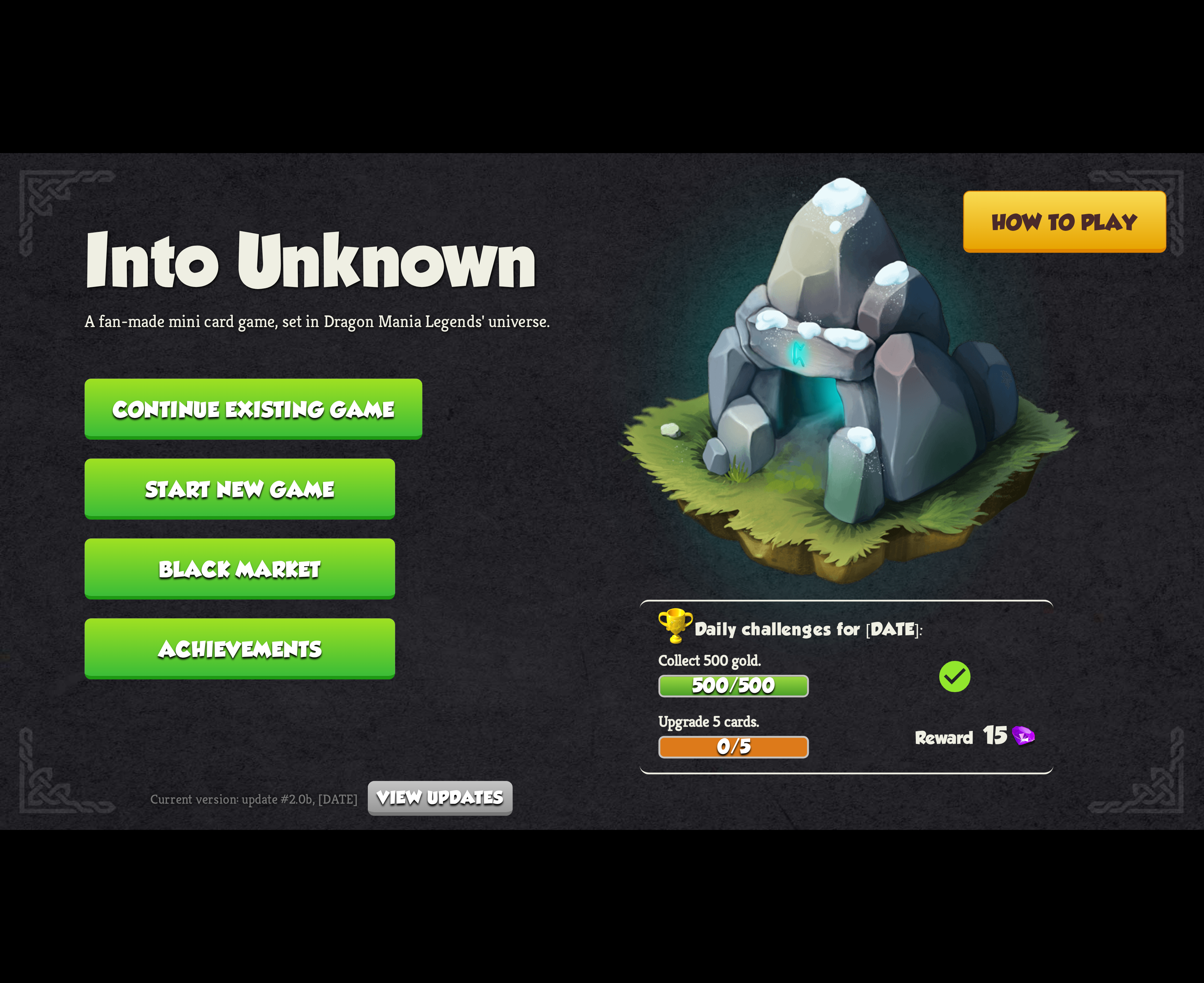
click at [338, 410] on button "Continue existing game" at bounding box center [253, 409] width 337 height 61
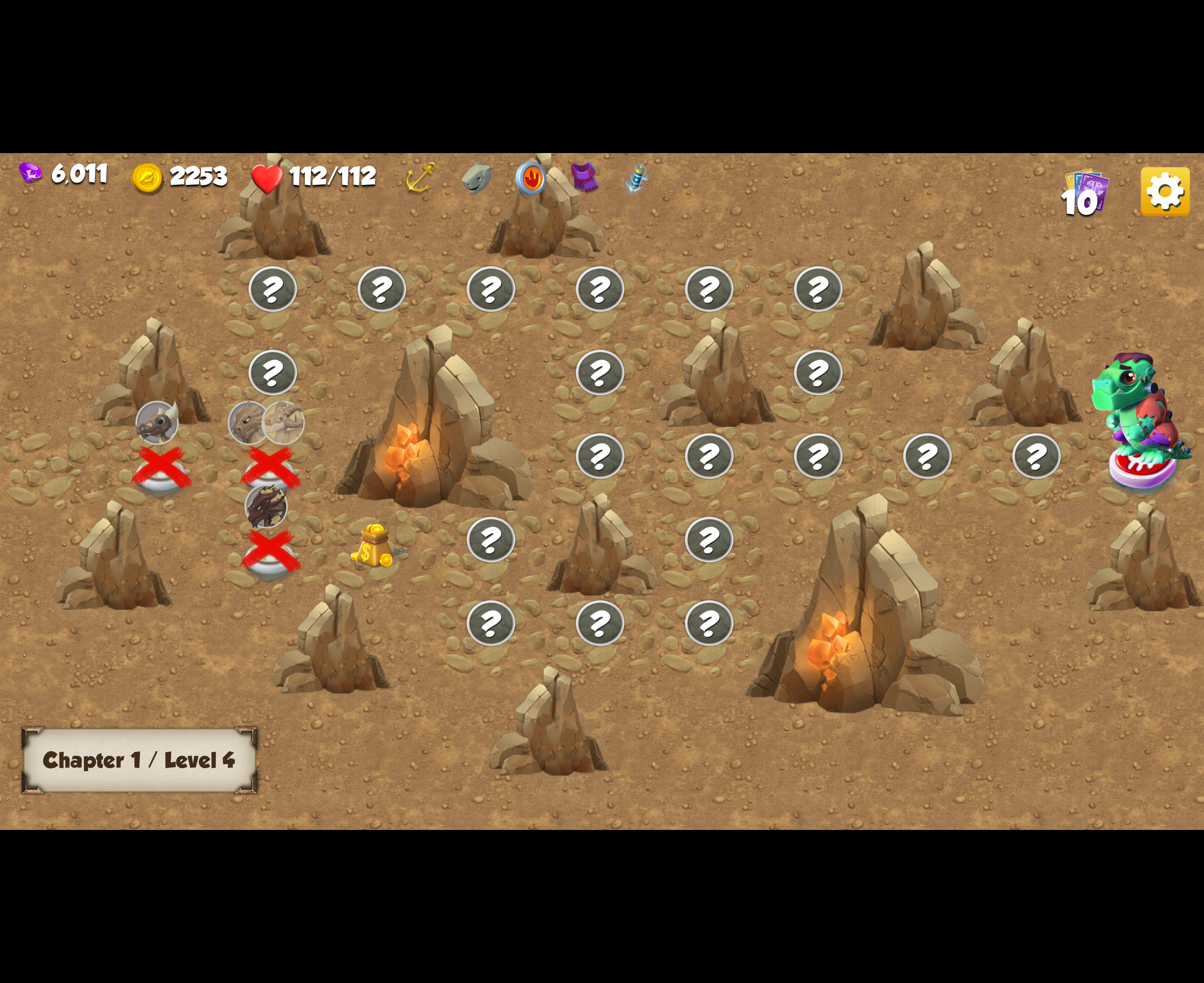
click at [436, 573] on div at bounding box center [491, 552] width 109 height 84
click at [369, 547] on div at bounding box center [382, 552] width 109 height 84
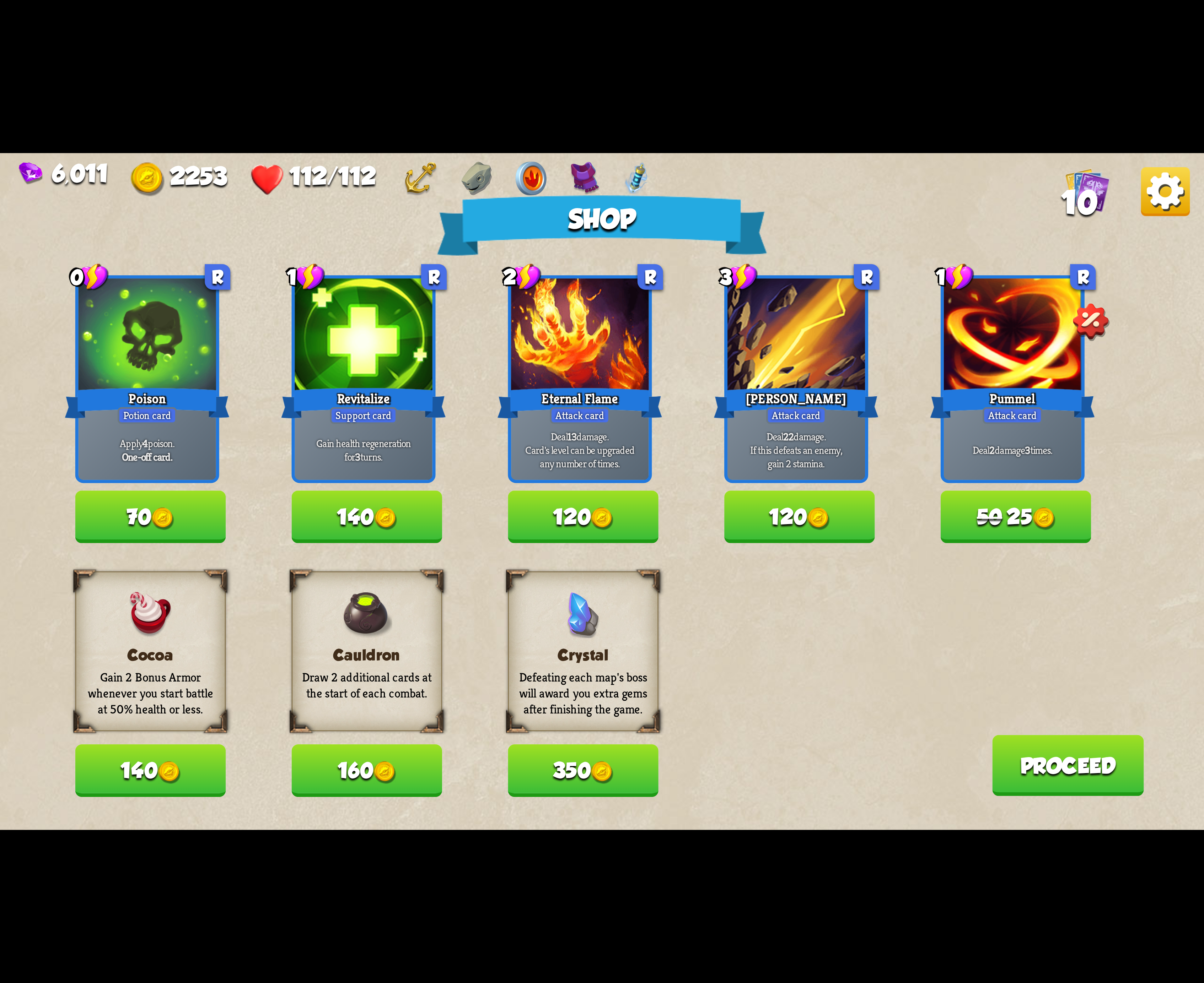
click at [150, 520] on button "70" at bounding box center [150, 516] width 150 height 52
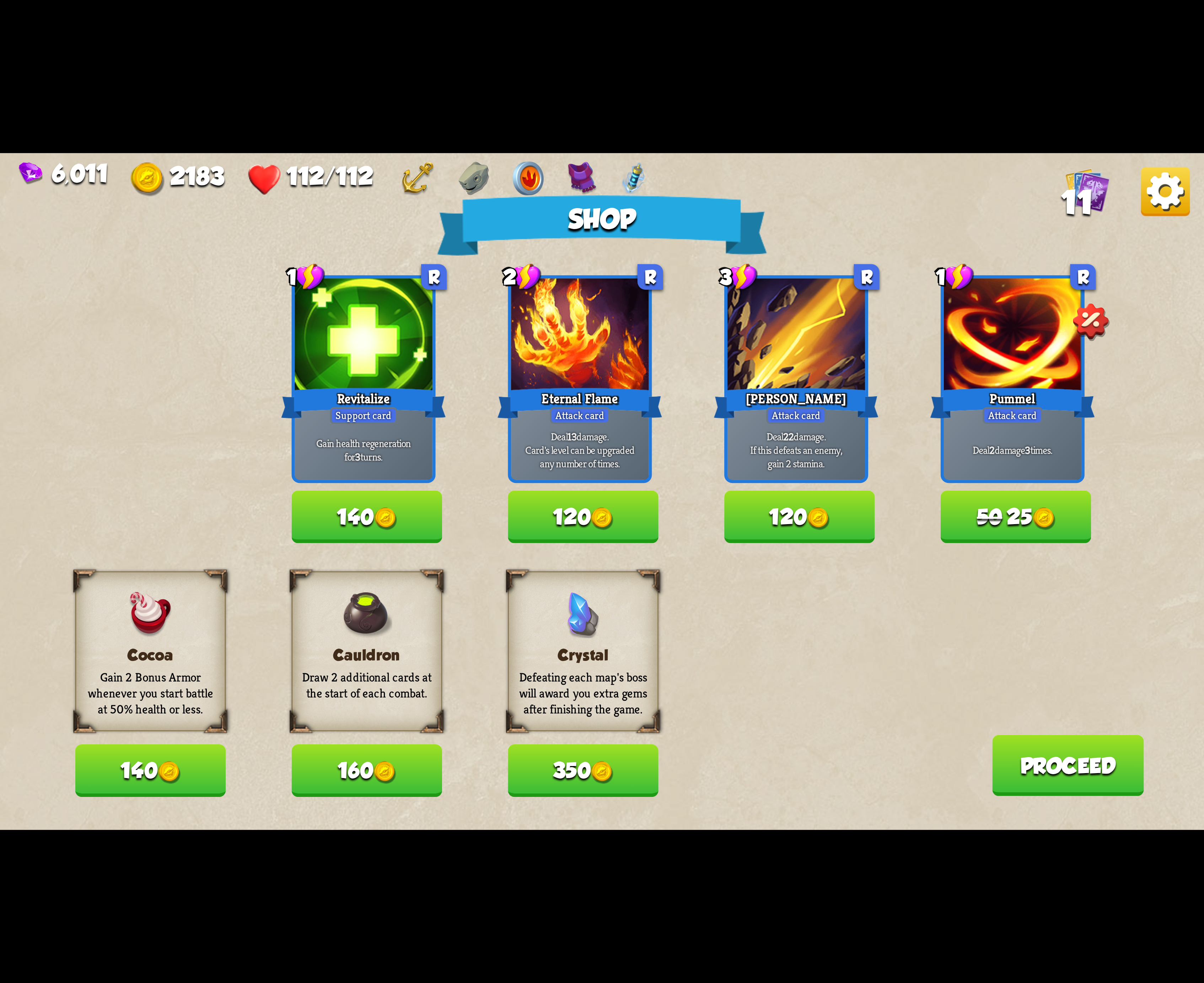
click at [331, 766] on button "160" at bounding box center [366, 771] width 150 height 52
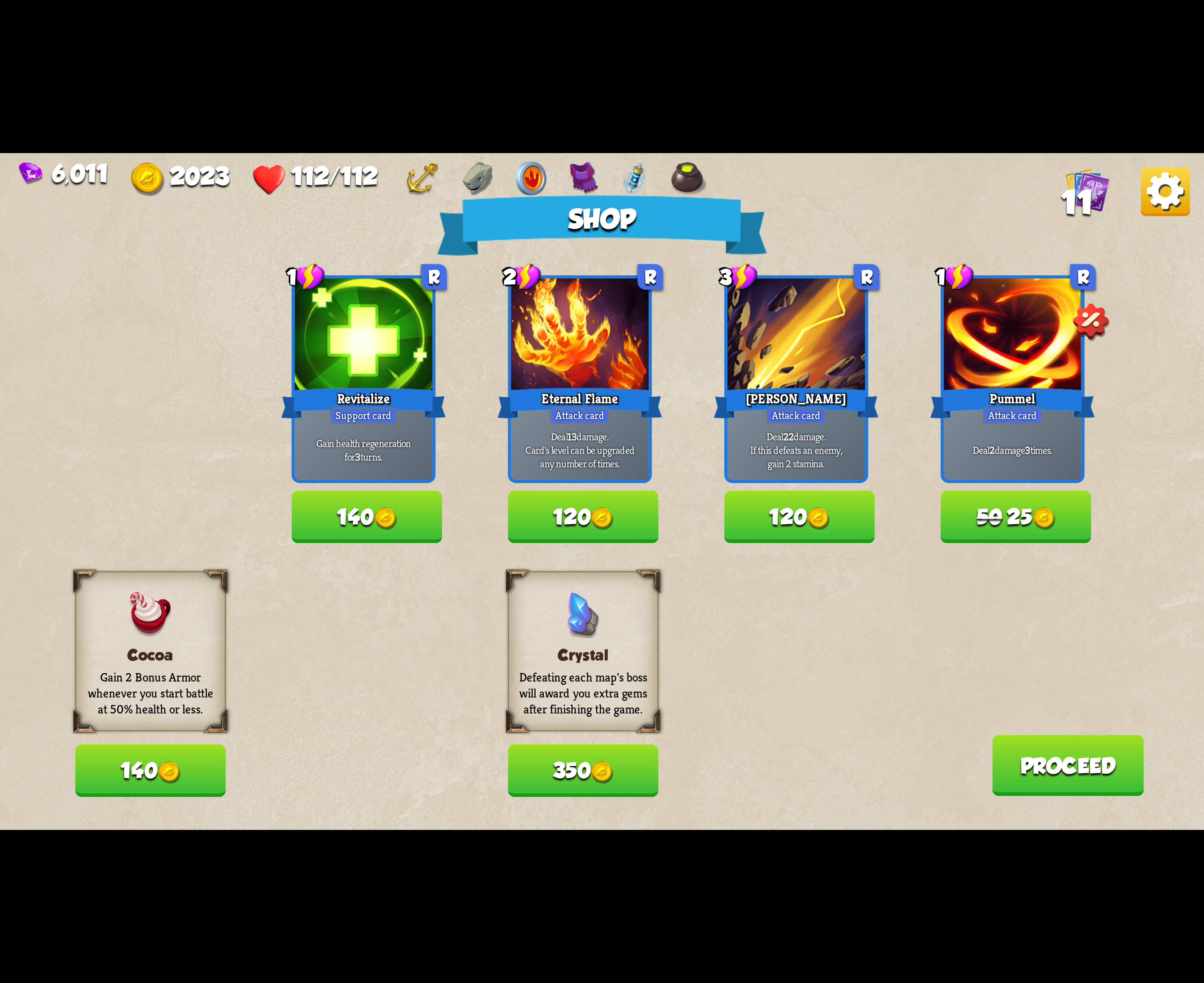
click at [1141, 202] on img at bounding box center [1165, 191] width 49 height 49
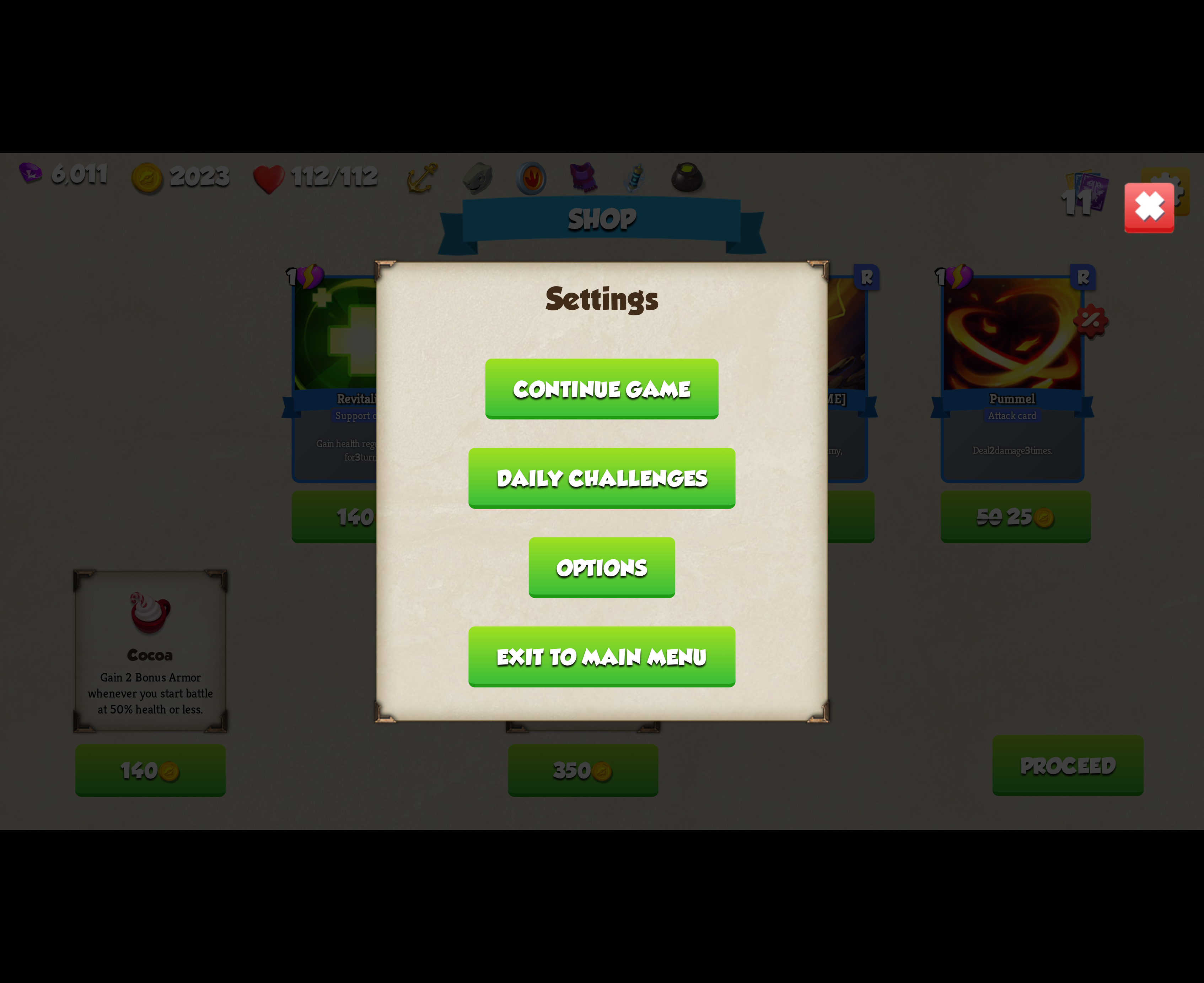
click at [675, 538] on button "Options" at bounding box center [602, 567] width 146 height 61
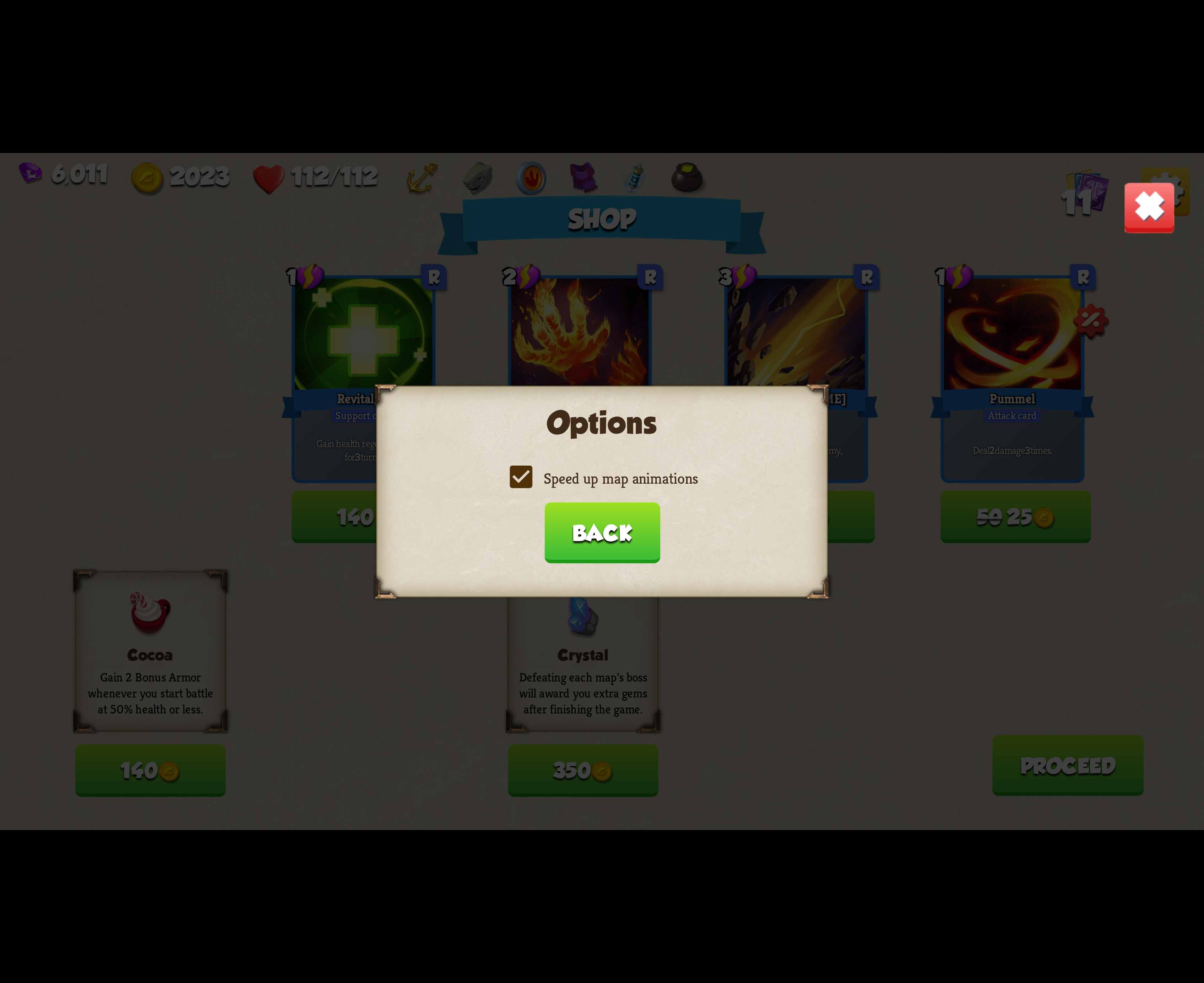
click at [574, 467] on div "Options Speed up map animations Back" at bounding box center [601, 491] width 452 height 212
click at [563, 482] on label "Speed up map animations" at bounding box center [602, 478] width 192 height 20
click at [0, 0] on input "Speed up map animations" at bounding box center [0, 0] width 0 height 0
click at [563, 482] on label "Speed up map animations" at bounding box center [602, 478] width 192 height 20
click at [0, 0] on input "Speed up map animations" at bounding box center [0, 0] width 0 height 0
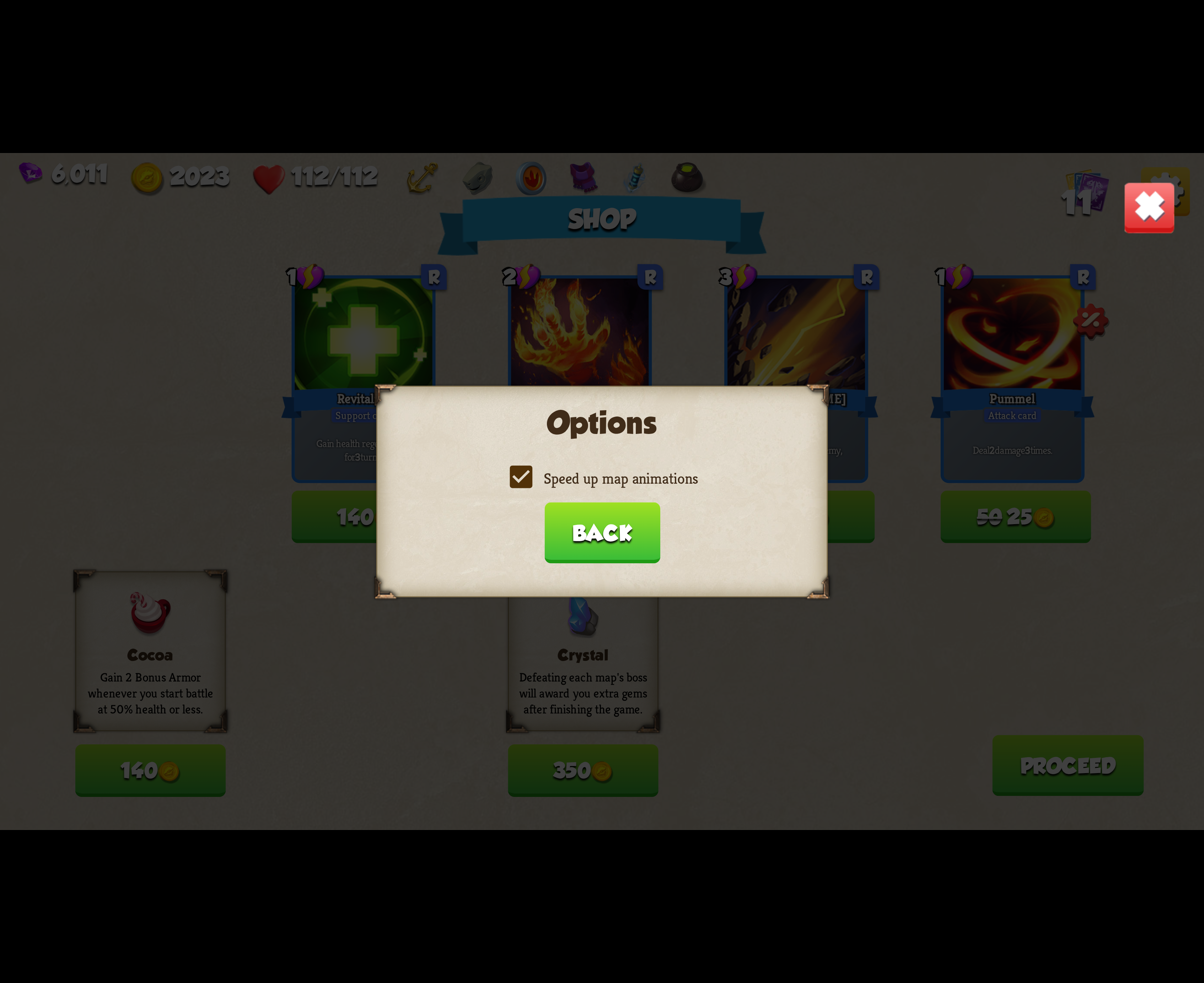
click at [563, 482] on label "Speed up map animations" at bounding box center [602, 478] width 192 height 20
click at [0, 0] on input "Speed up map animations" at bounding box center [0, 0] width 0 height 0
click at [563, 482] on label "Speed up map animations" at bounding box center [602, 478] width 192 height 20
click at [0, 0] on input "Speed up map animations" at bounding box center [0, 0] width 0 height 0
click at [598, 533] on button "Back" at bounding box center [602, 533] width 116 height 61
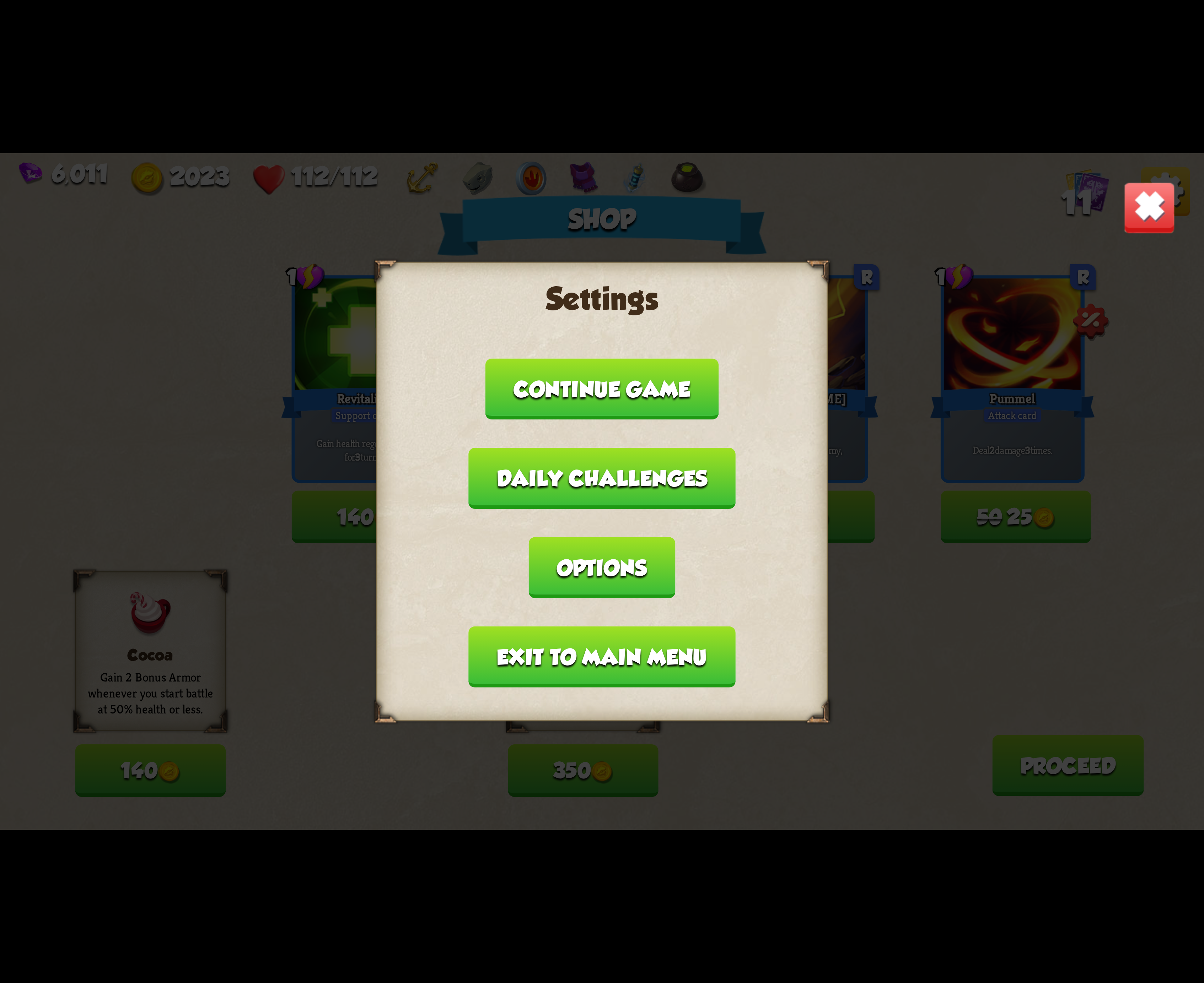
click at [560, 627] on button "Exit to main menu" at bounding box center [601, 657] width 266 height 61
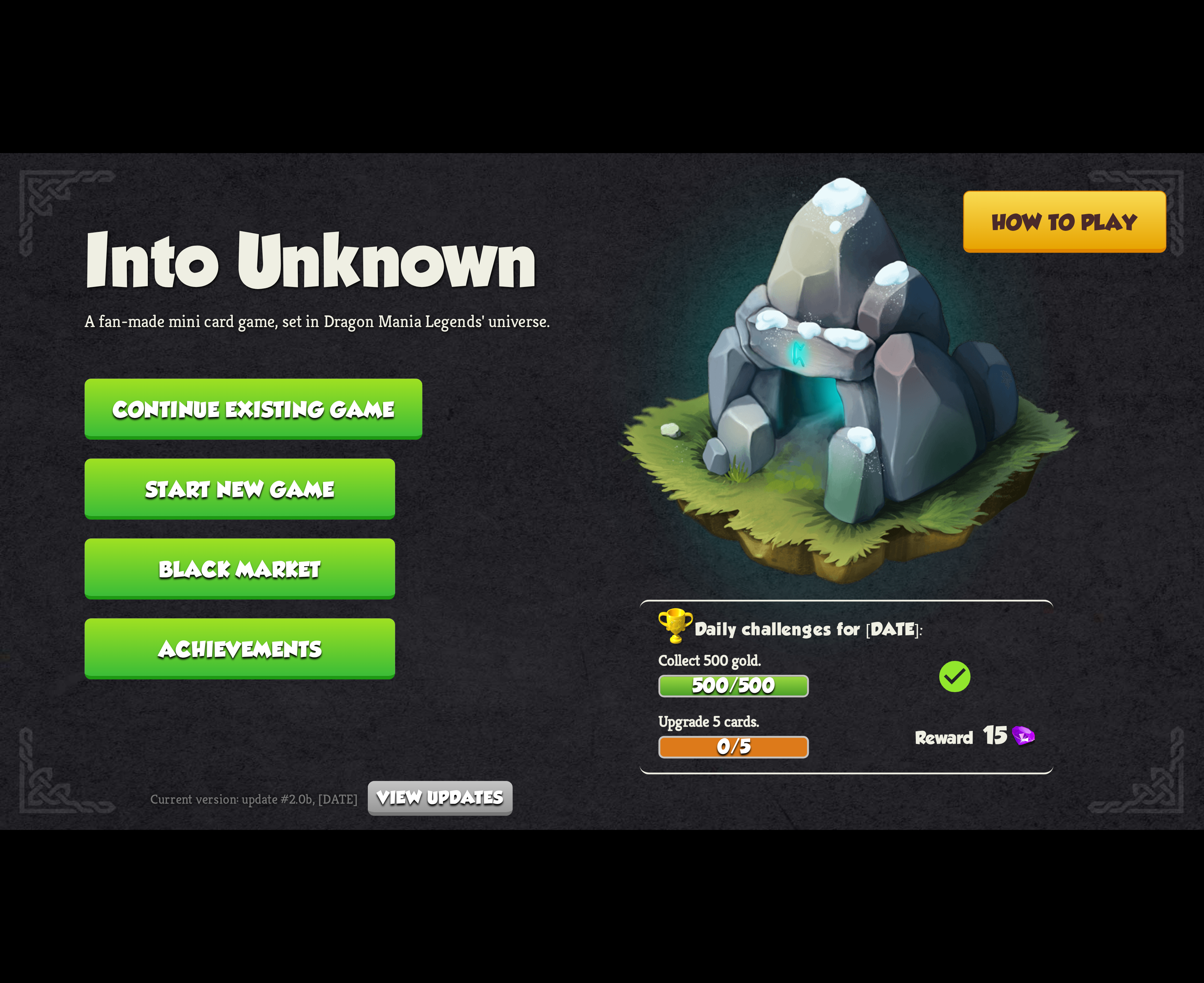
click at [364, 401] on button "Continue existing game" at bounding box center [253, 409] width 337 height 61
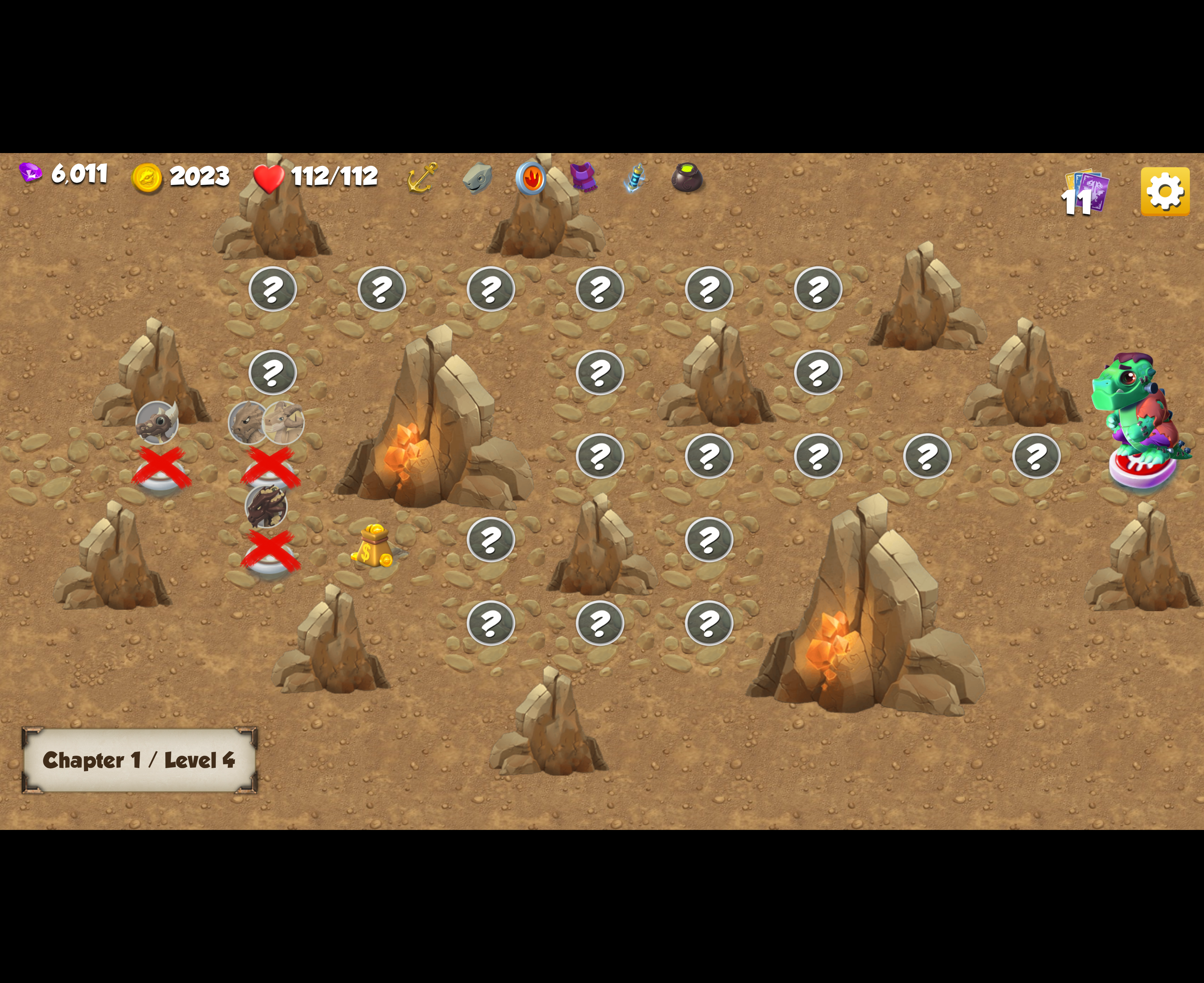
click at [405, 530] on img at bounding box center [380, 546] width 60 height 46
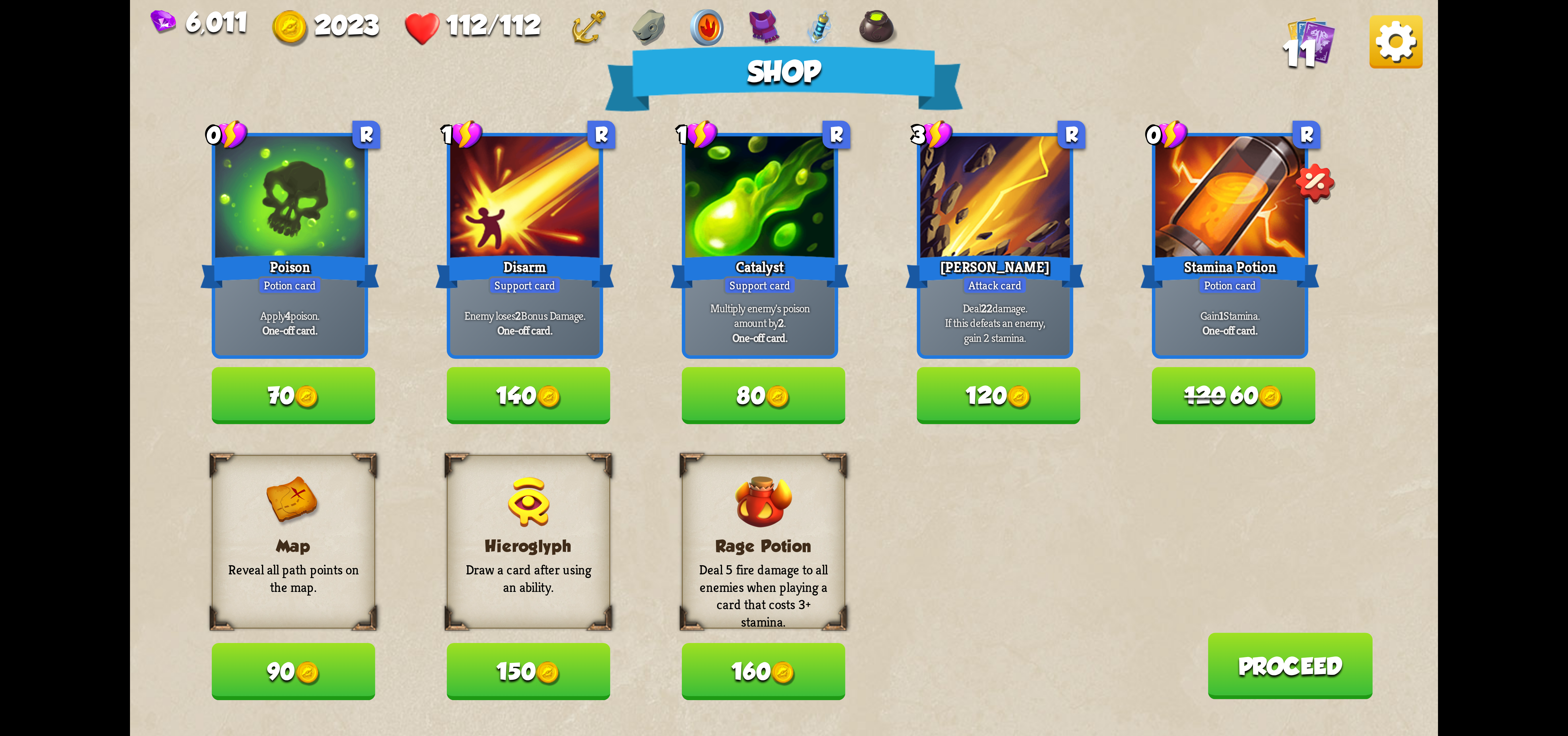
click at [972, 419] on button "120 60" at bounding box center [1234, 395] width 164 height 57
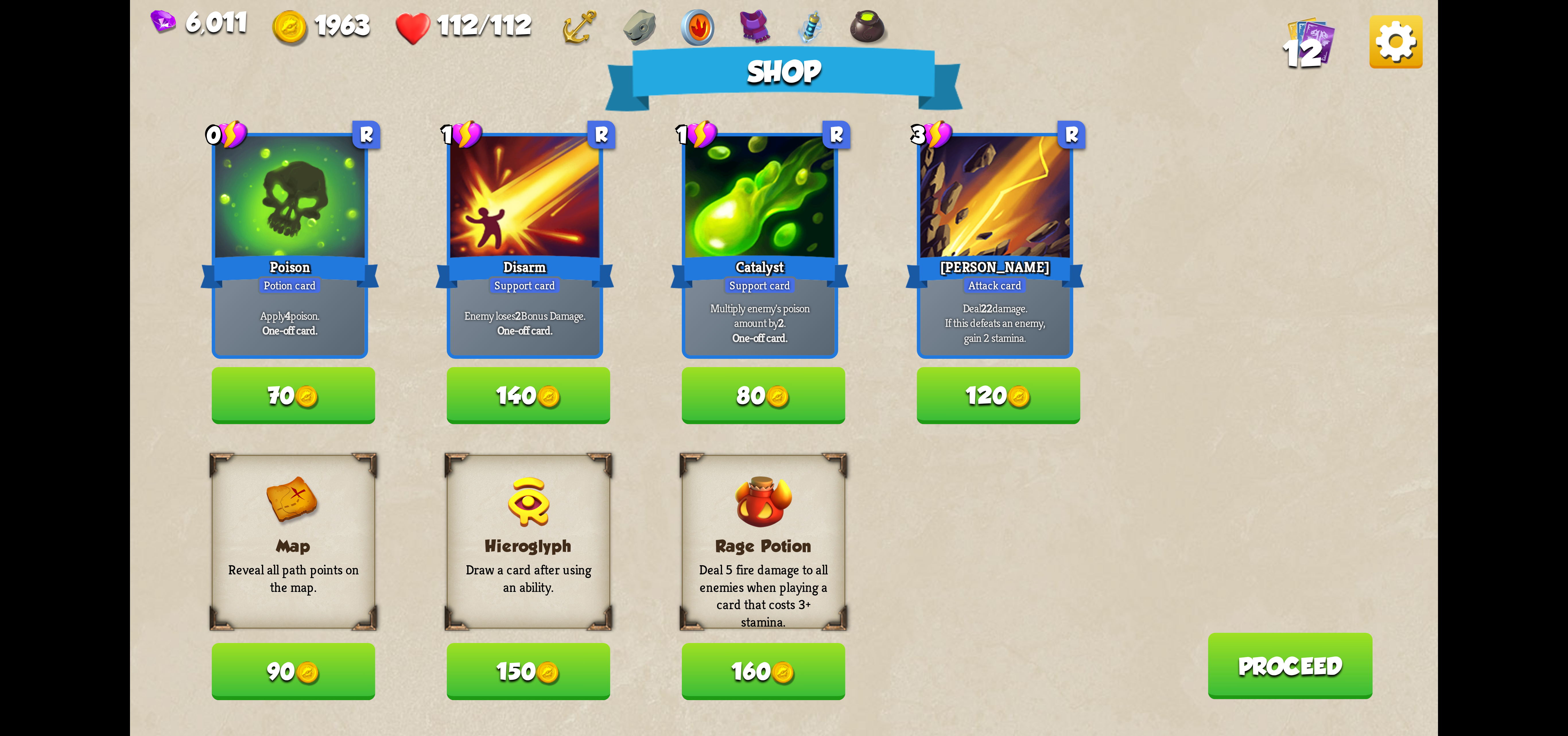
click at [288, 409] on button "70" at bounding box center [294, 395] width 164 height 57
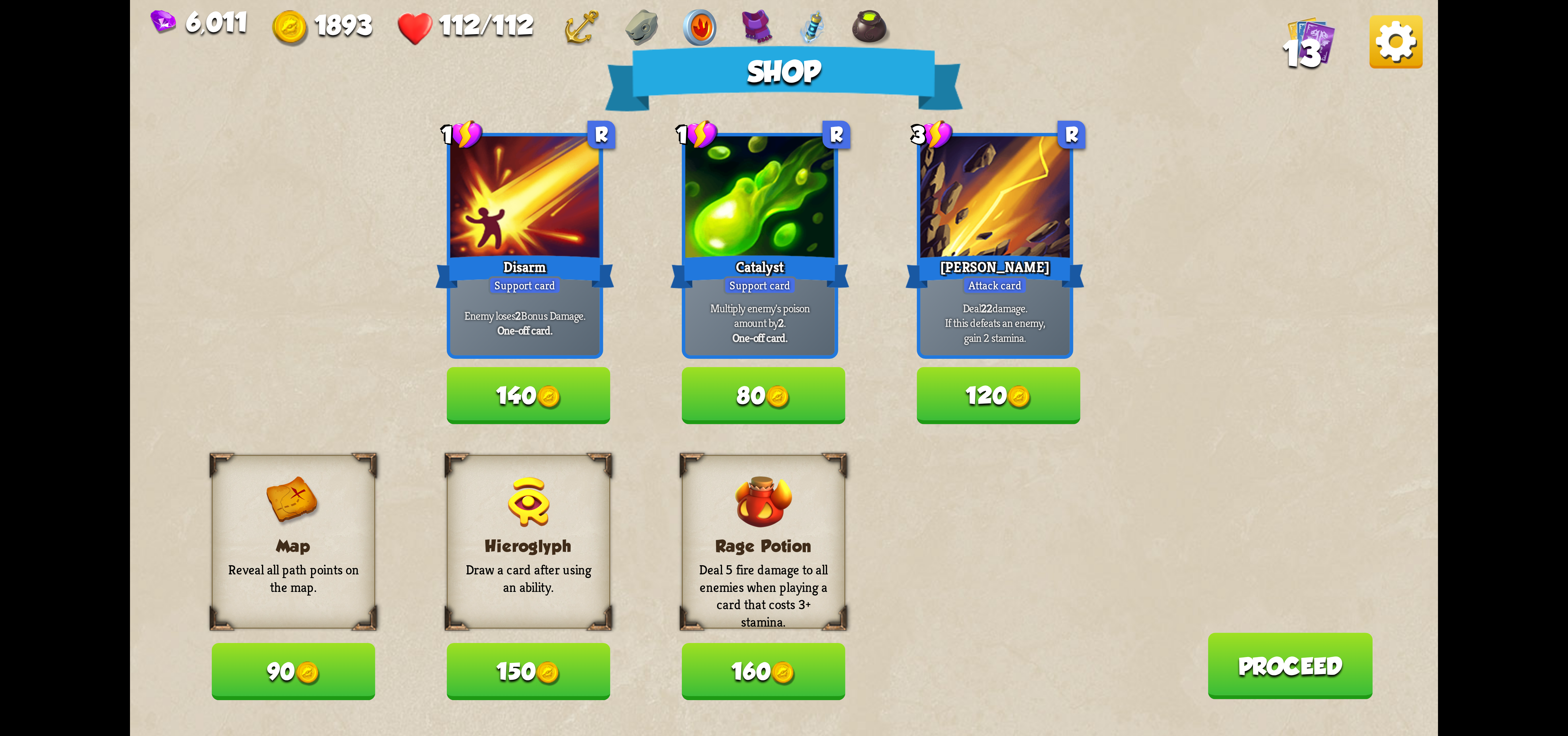
drag, startPoint x: 486, startPoint y: 675, endPoint x: 481, endPoint y: 679, distance: 6.4
click at [486, 676] on button "150" at bounding box center [529, 671] width 164 height 57
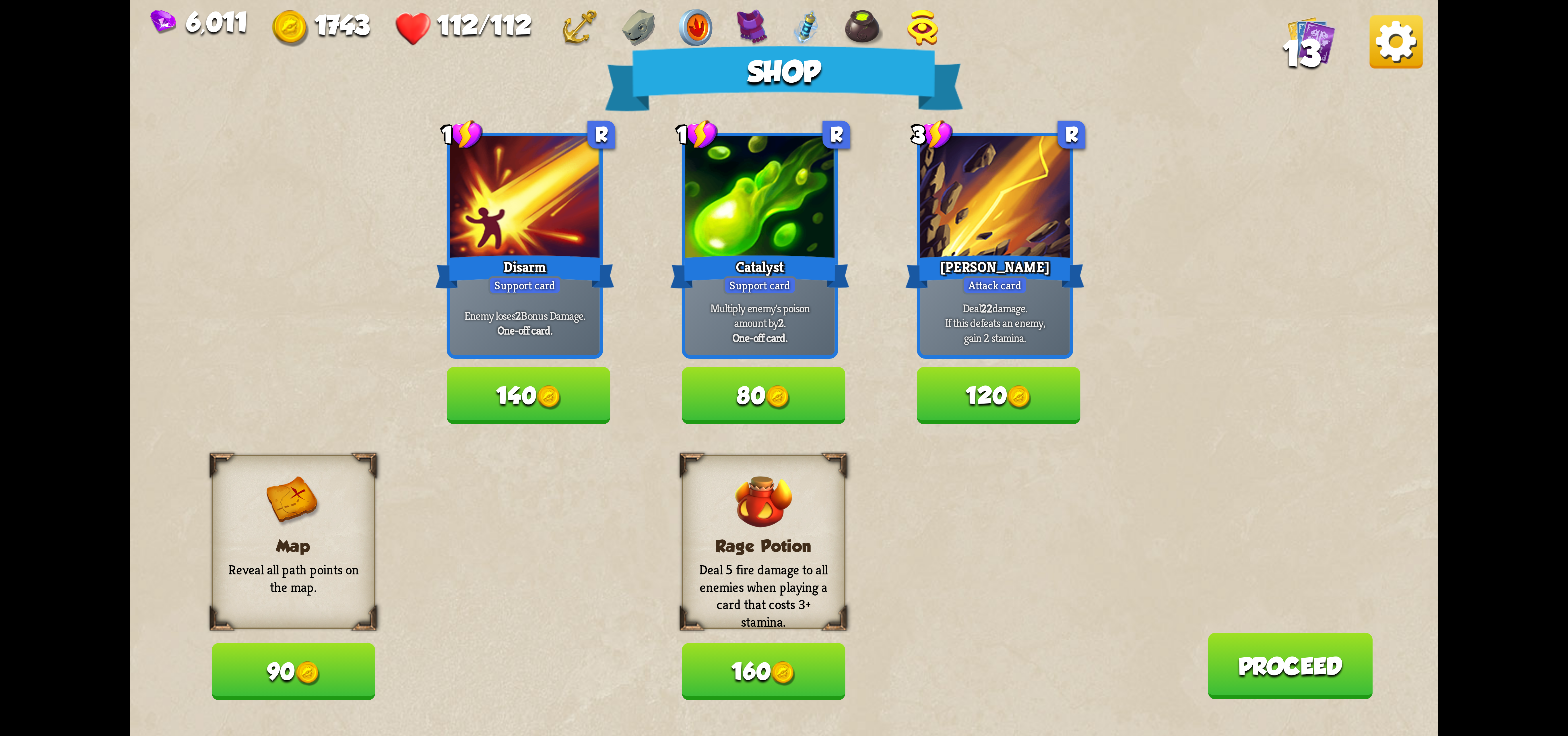
click at [337, 658] on button "90" at bounding box center [294, 671] width 164 height 57
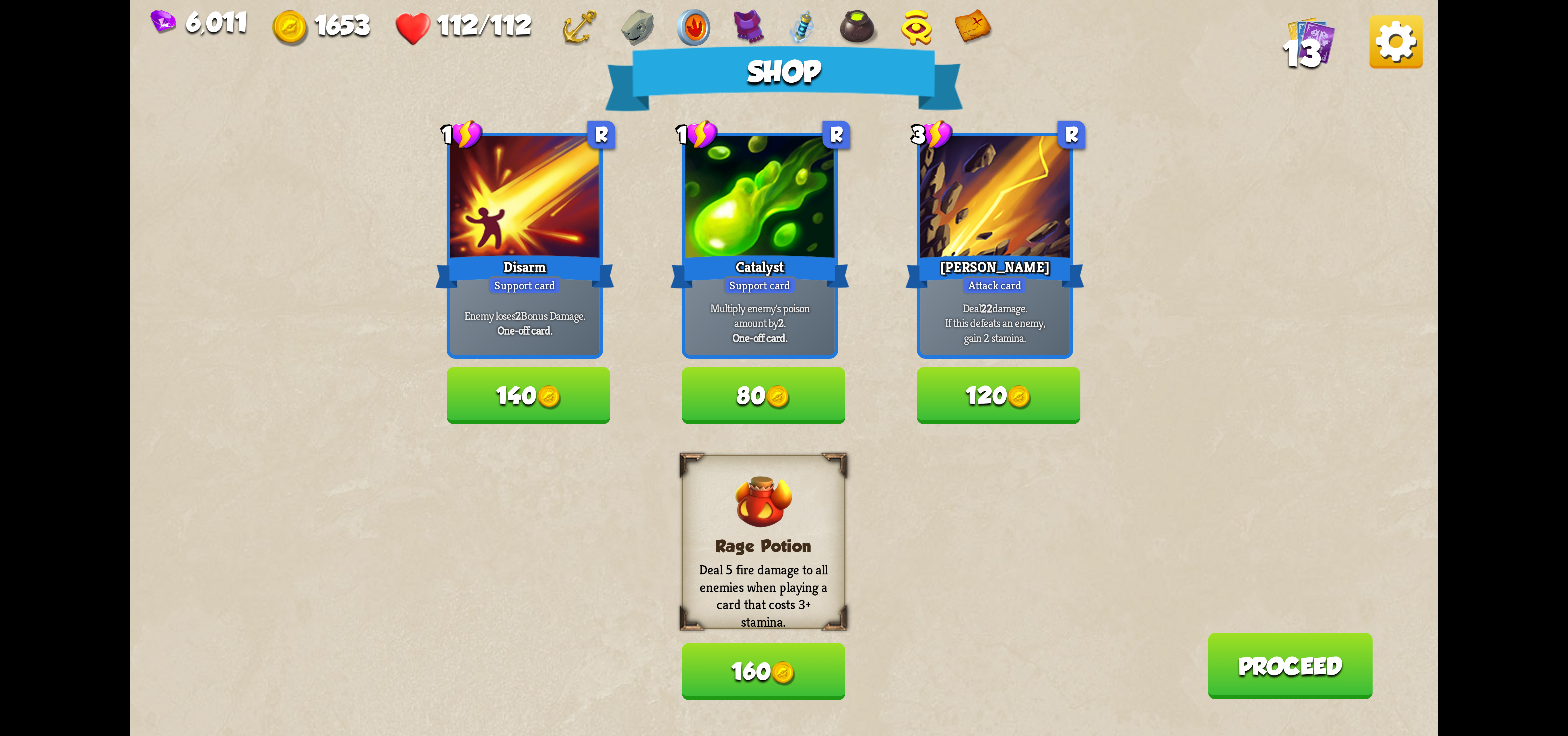
click at [972, 51] on img at bounding box center [1396, 42] width 53 height 53
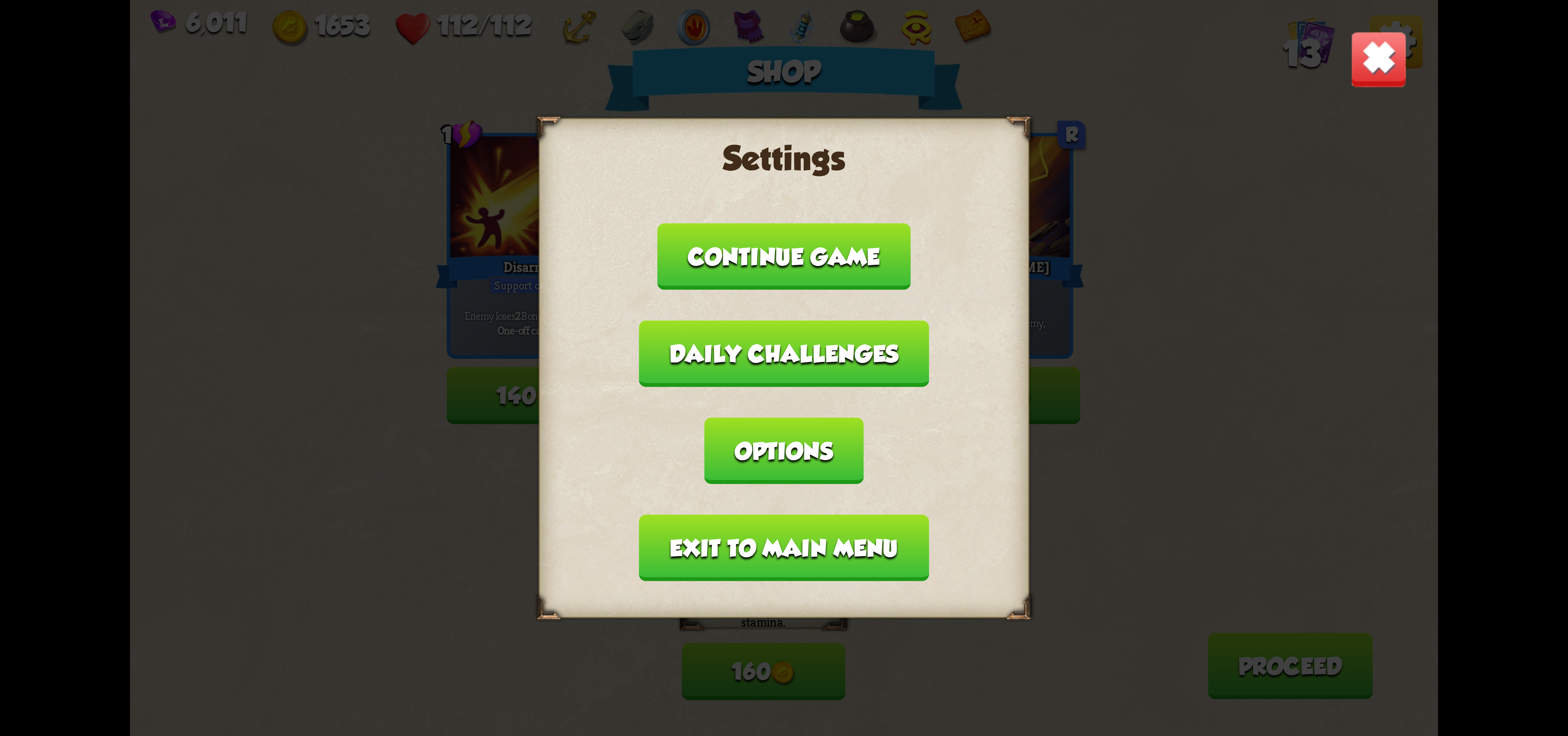
drag, startPoint x: 876, startPoint y: 423, endPoint x: 835, endPoint y: 371, distance: 66.2
click at [863, 428] on button "Options" at bounding box center [784, 451] width 159 height 66
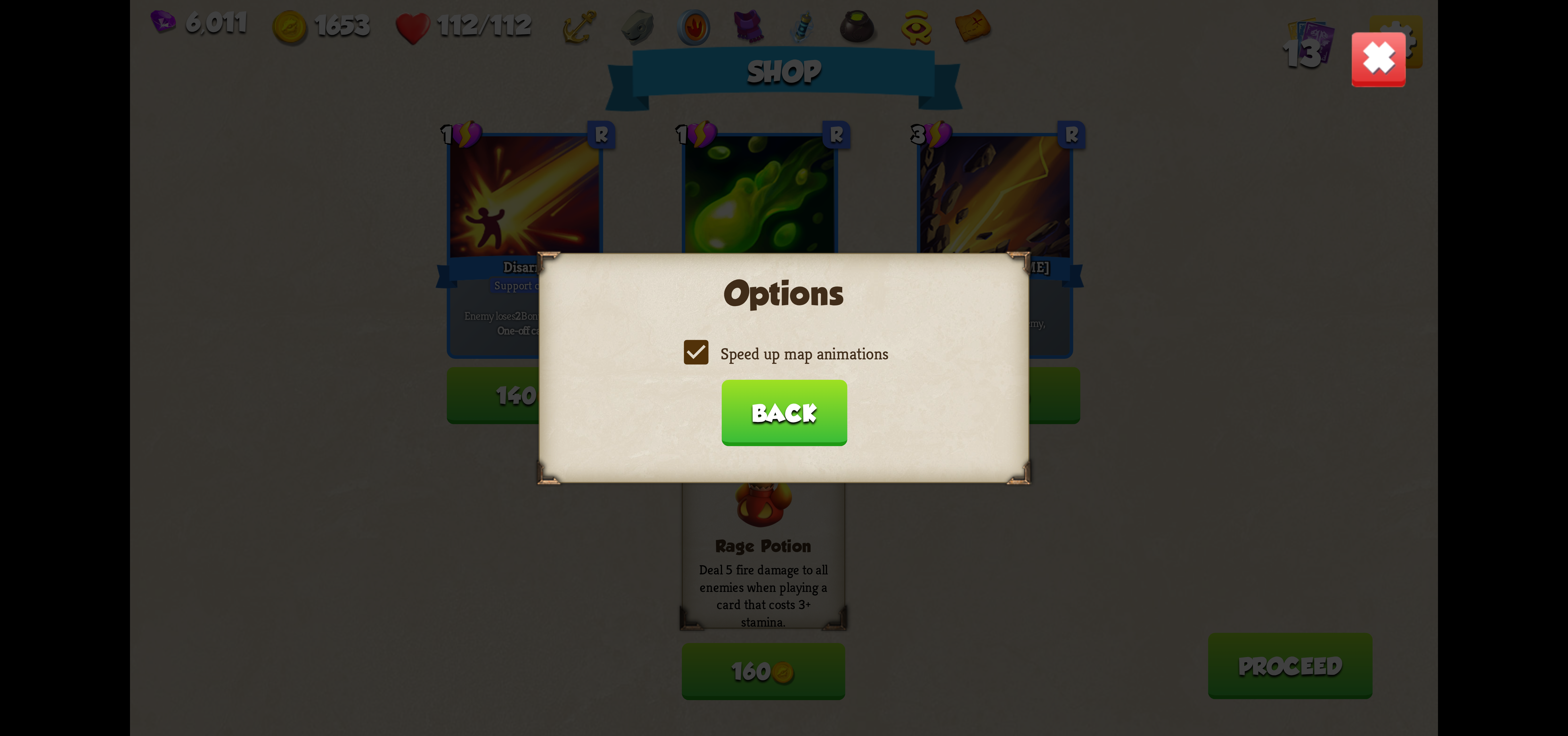
click at [832, 352] on label "Speed up map animations" at bounding box center [784, 354] width 208 height 21
click at [0, 0] on input "Speed up map animations" at bounding box center [0, 0] width 0 height 0
click at [832, 352] on label "Speed up map animations" at bounding box center [784, 354] width 208 height 21
click at [0, 0] on input "Speed up map animations" at bounding box center [0, 0] width 0 height 0
click at [781, 402] on button "Back" at bounding box center [783, 413] width 125 height 66
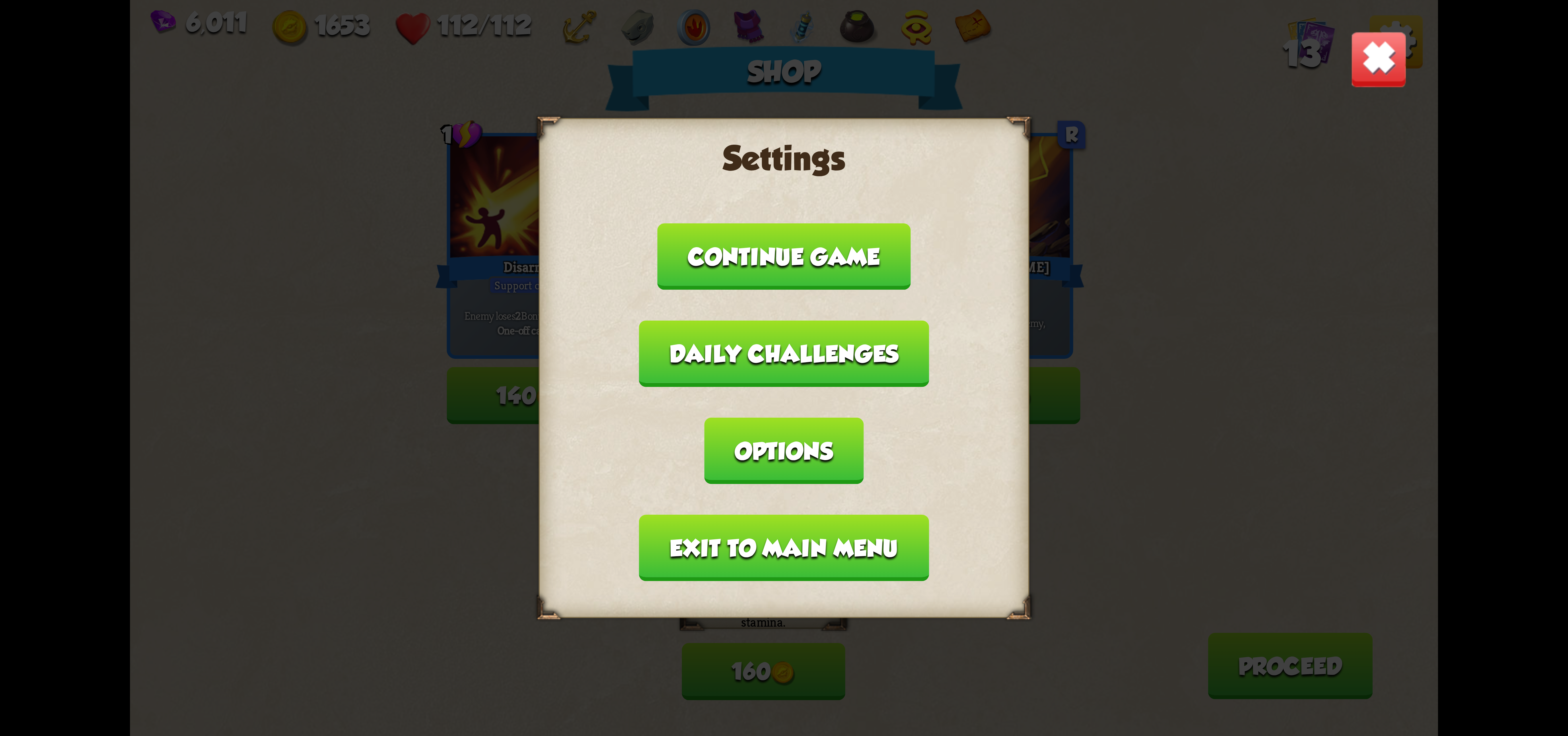
click at [709, 514] on button "Exit to main menu" at bounding box center [784, 547] width 290 height 66
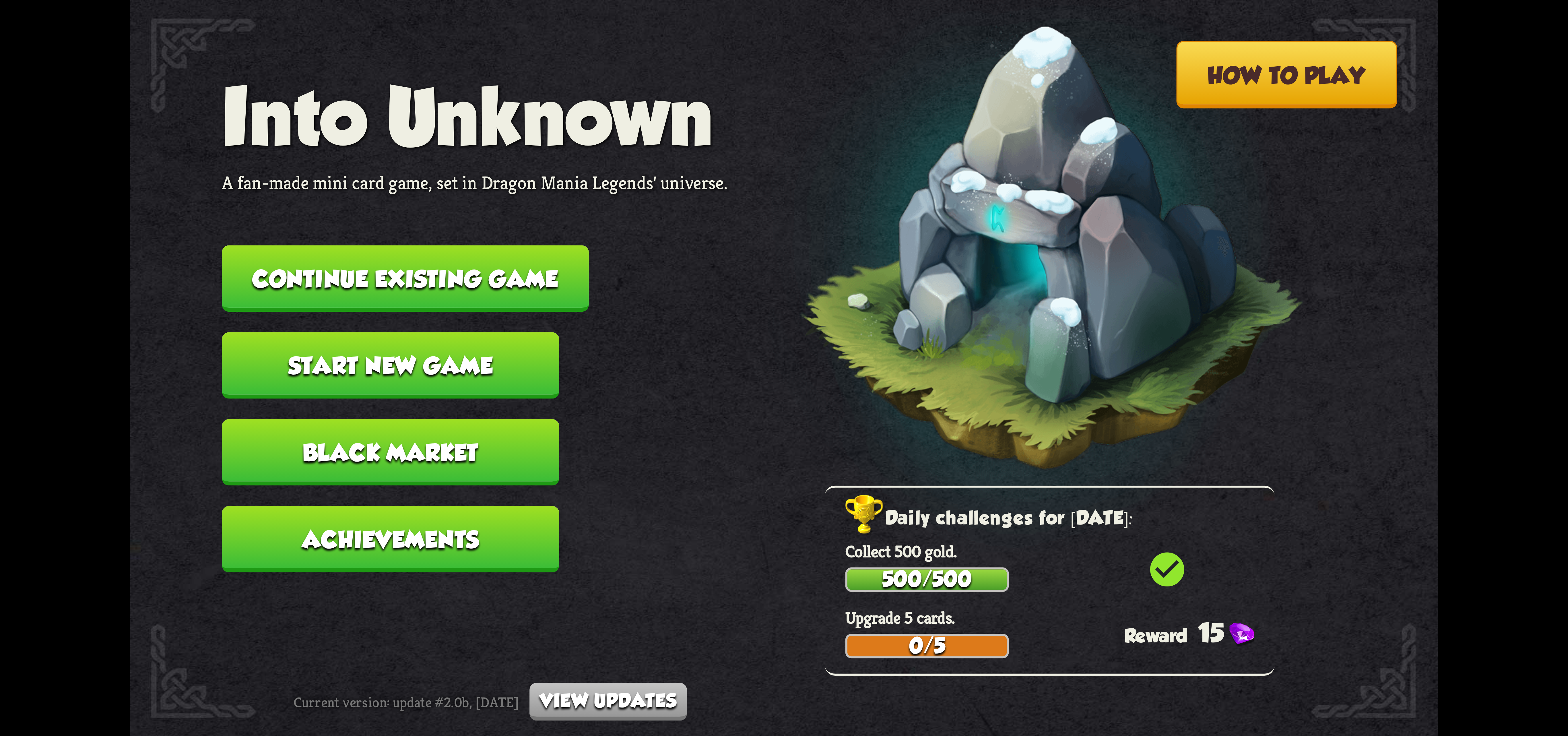
click at [519, 294] on button "Continue existing game" at bounding box center [405, 278] width 367 height 66
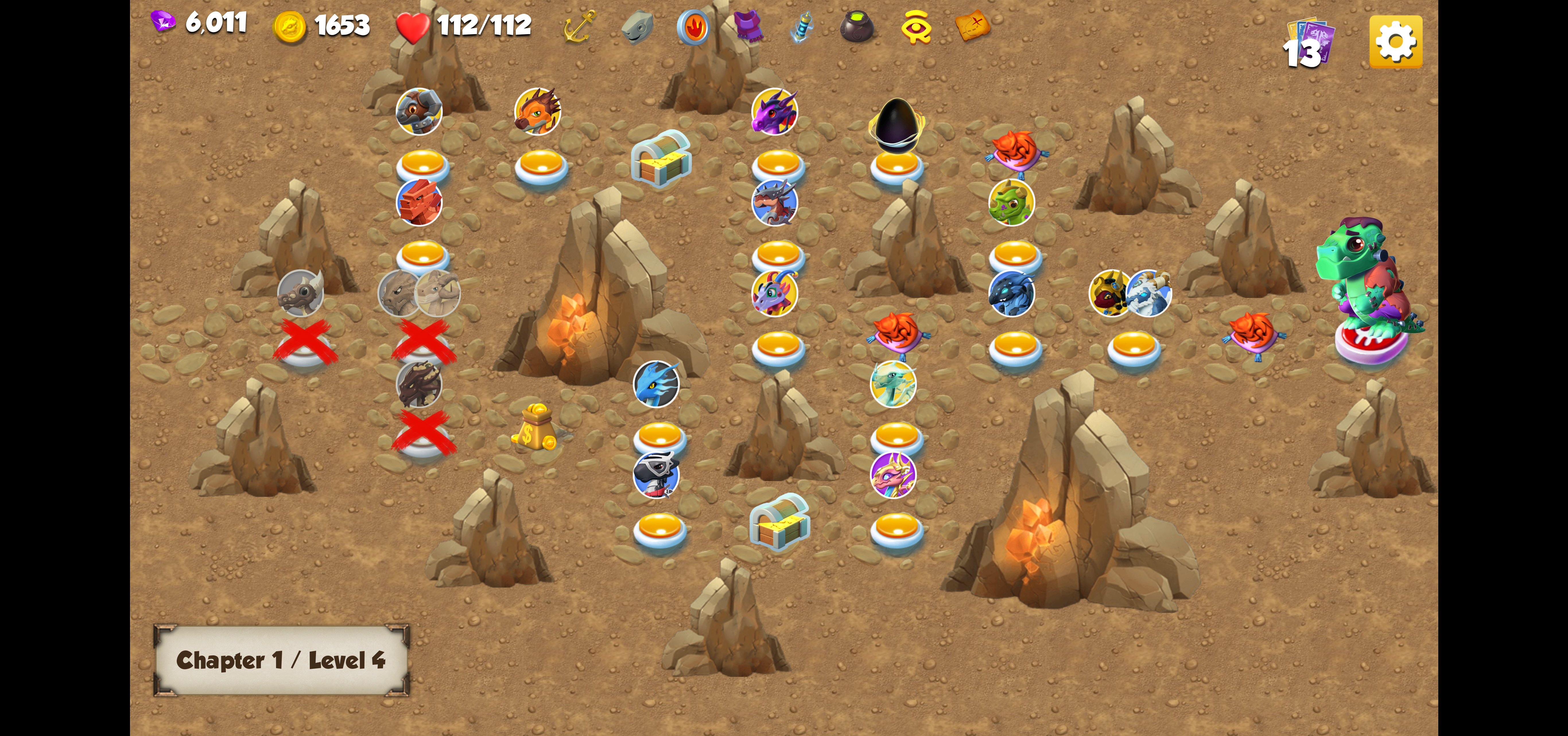
click at [517, 439] on div at bounding box center [545, 433] width 118 height 90
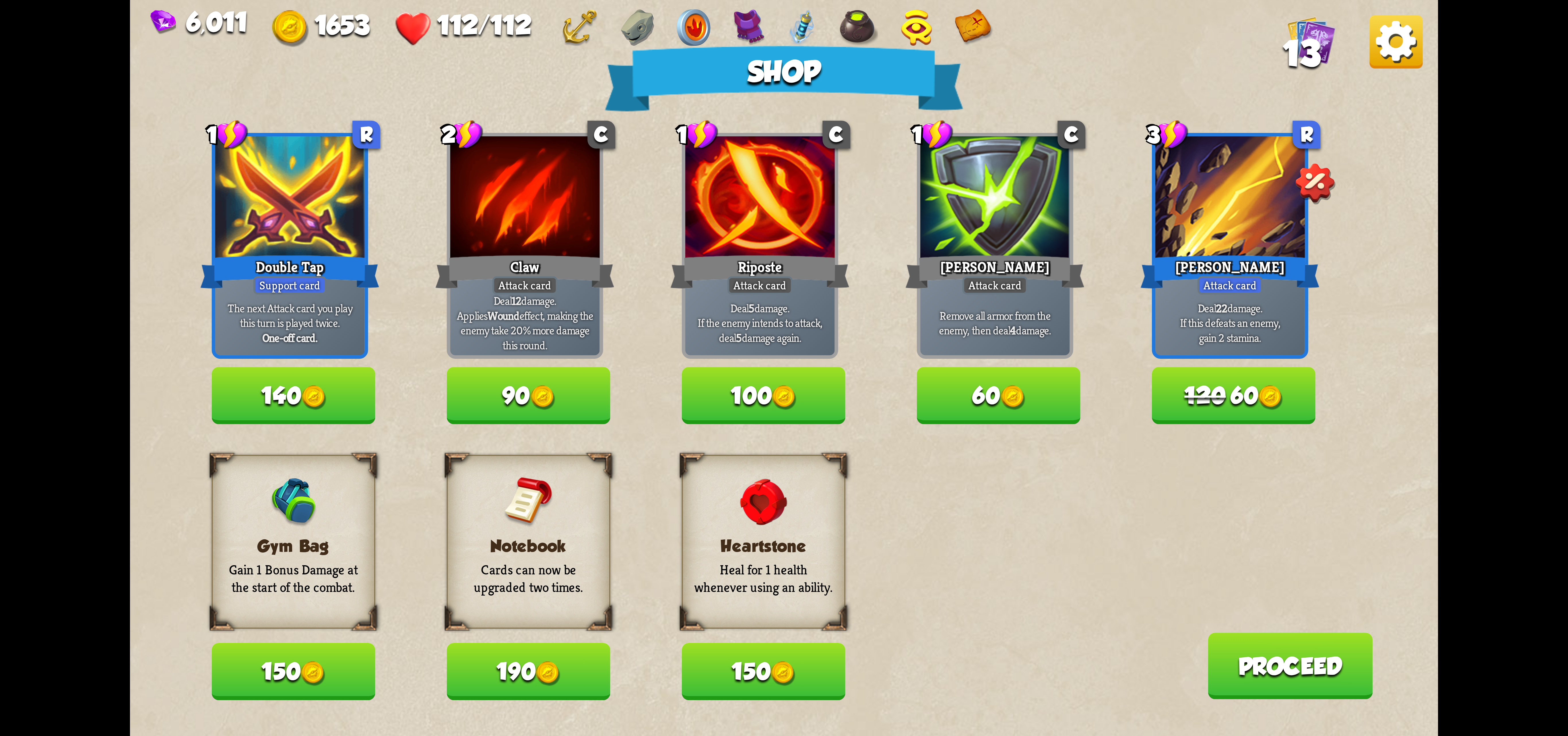
click at [340, 657] on button "150" at bounding box center [294, 671] width 164 height 57
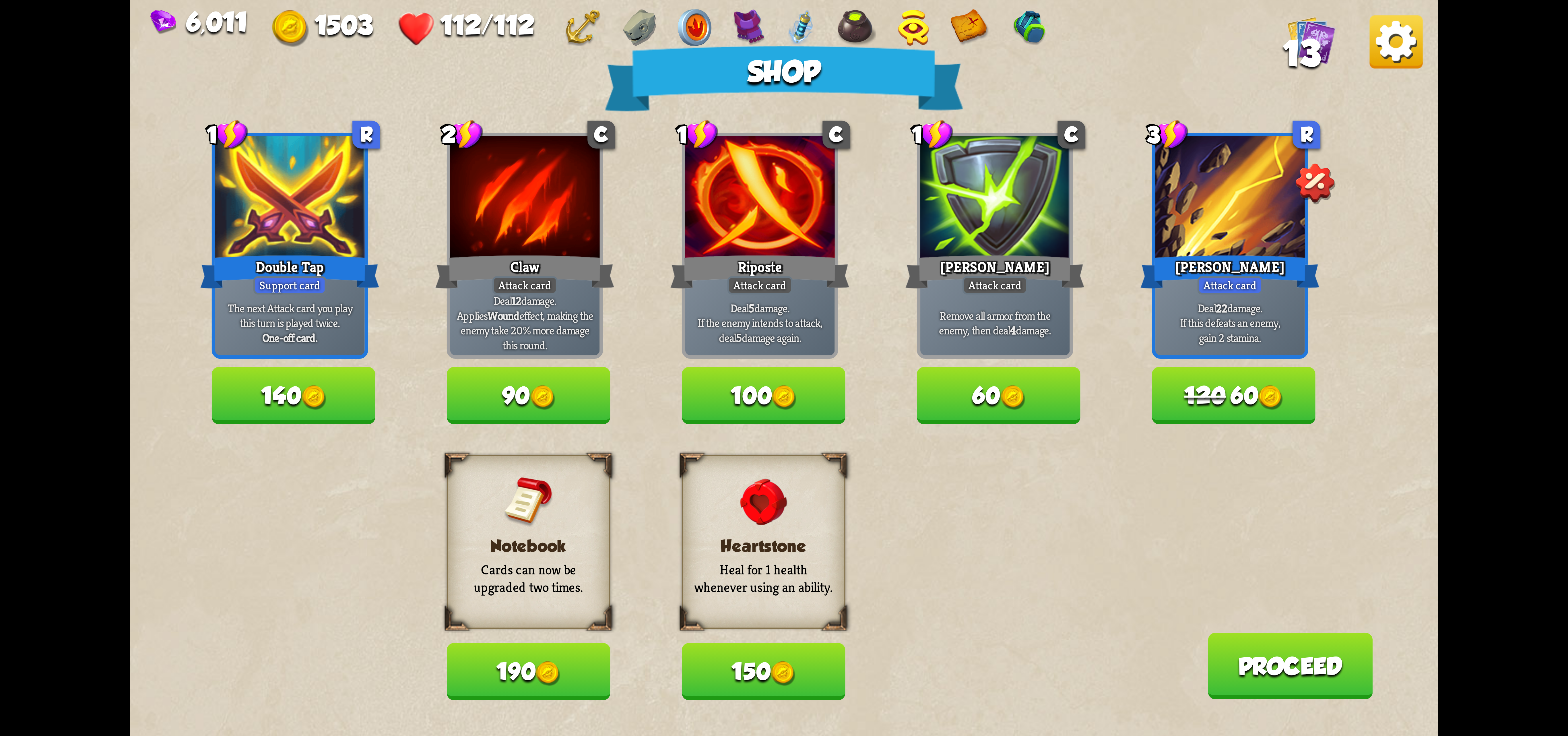
drag, startPoint x: 740, startPoint y: 675, endPoint x: 1271, endPoint y: 230, distance: 692.8
click at [747, 588] on div "Heartstone Heal for 1 health whenever using an ability. 150" at bounding box center [764, 577] width 164 height 245
click at [766, 668] on button "150" at bounding box center [764, 671] width 164 height 57
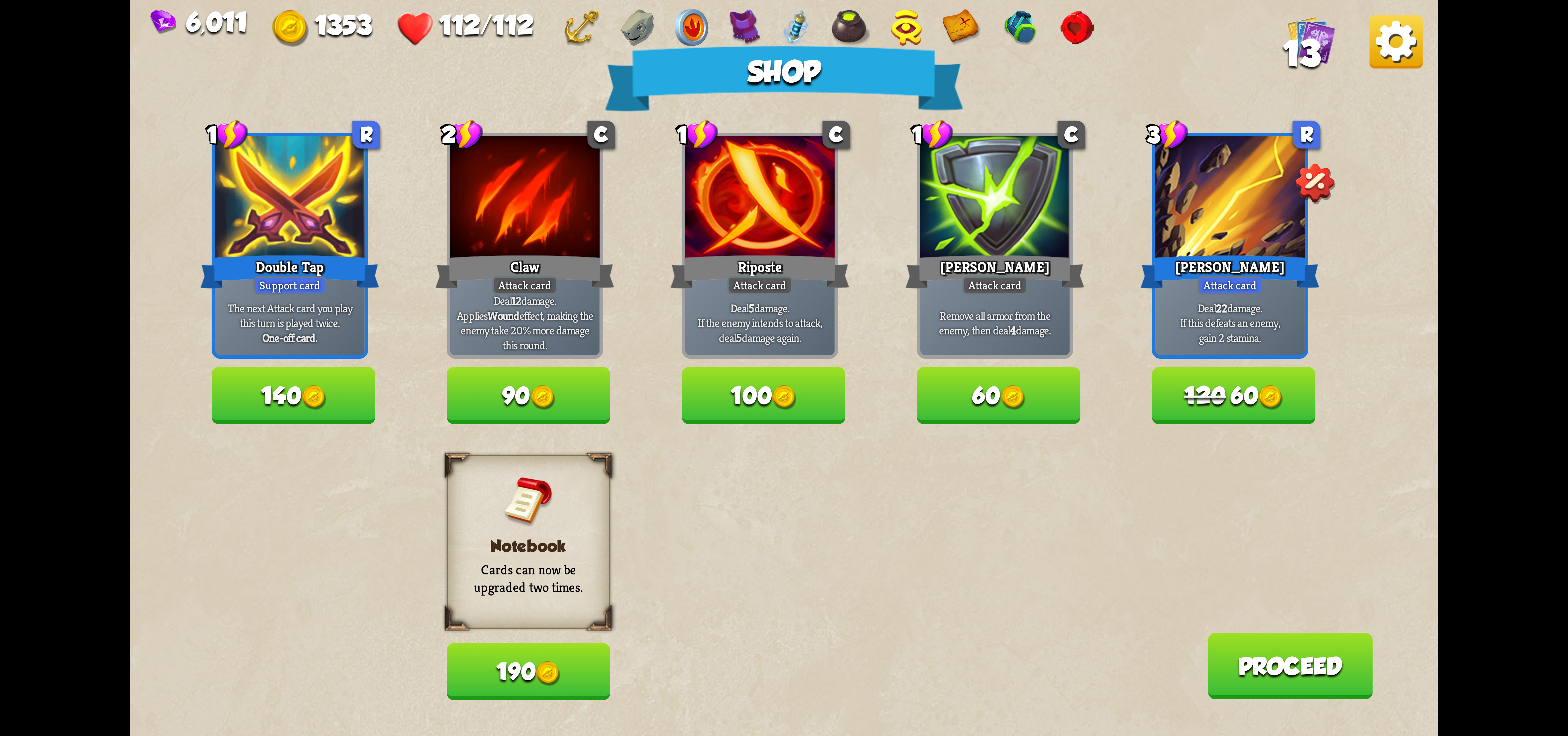
click at [972, 38] on img at bounding box center [1396, 42] width 53 height 53
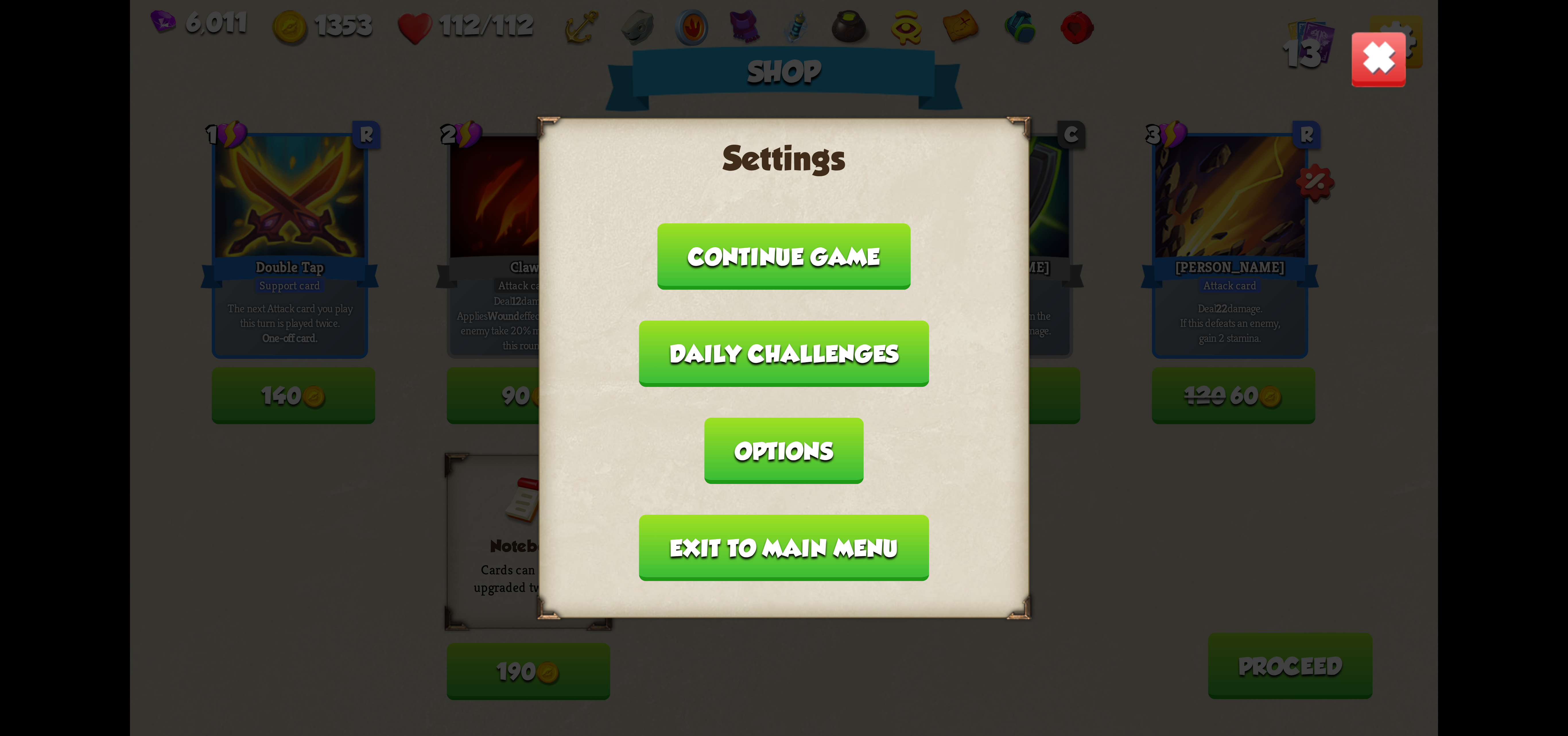
click at [972, 84] on img at bounding box center [1379, 59] width 57 height 57
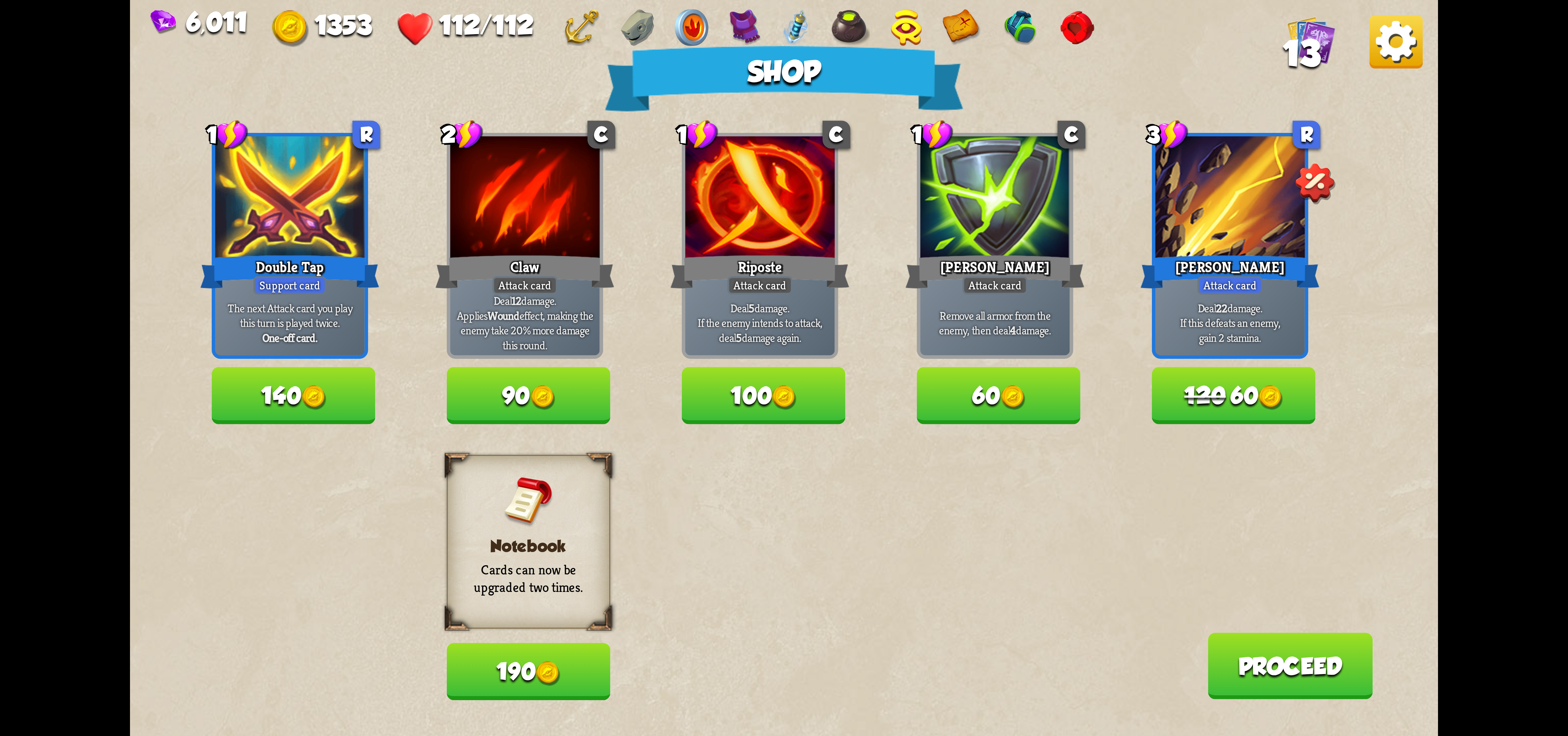
click at [972, 34] on img at bounding box center [1396, 42] width 53 height 53
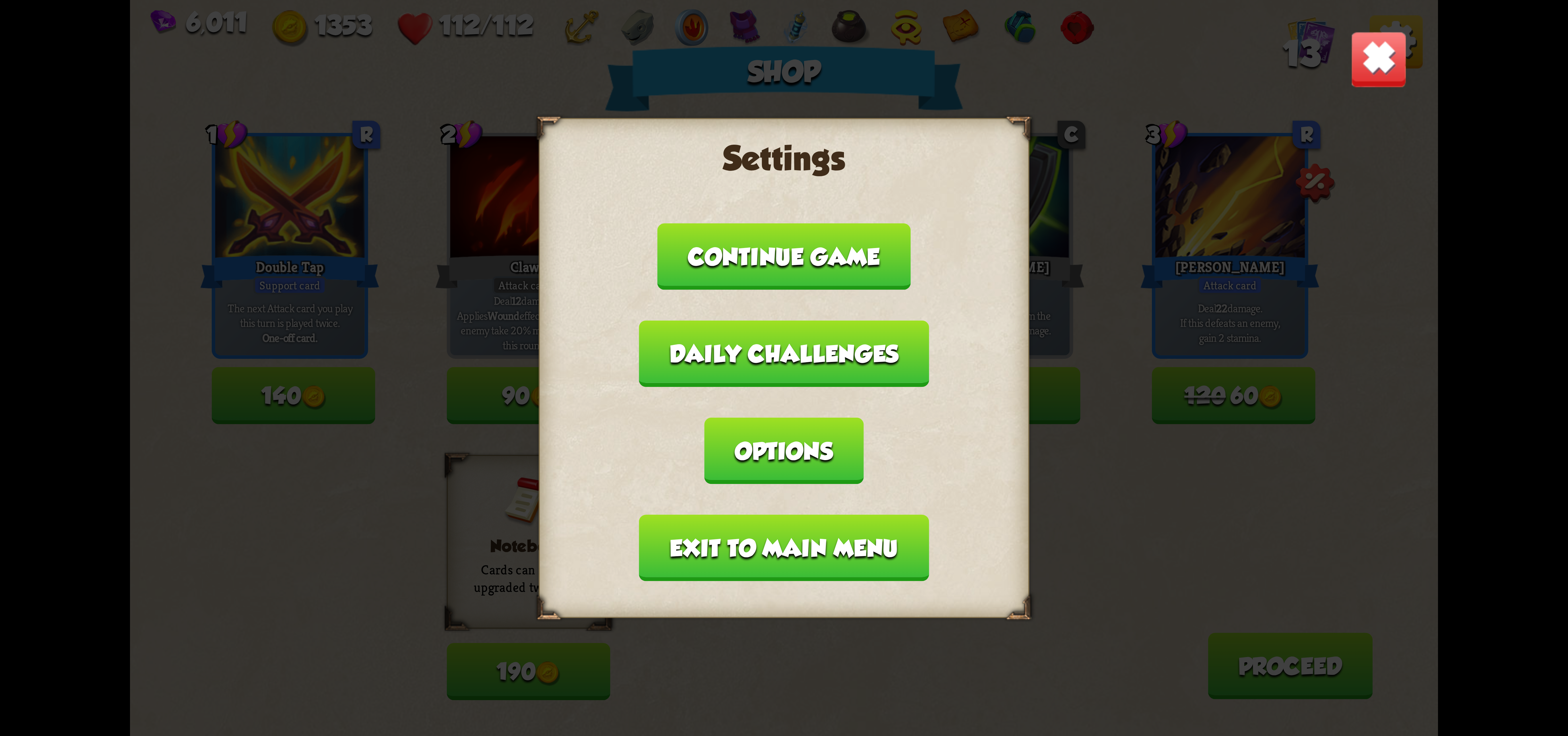
drag, startPoint x: 1364, startPoint y: 66, endPoint x: 1344, endPoint y: 81, distance: 25.0
click at [972, 69] on img at bounding box center [1379, 59] width 57 height 57
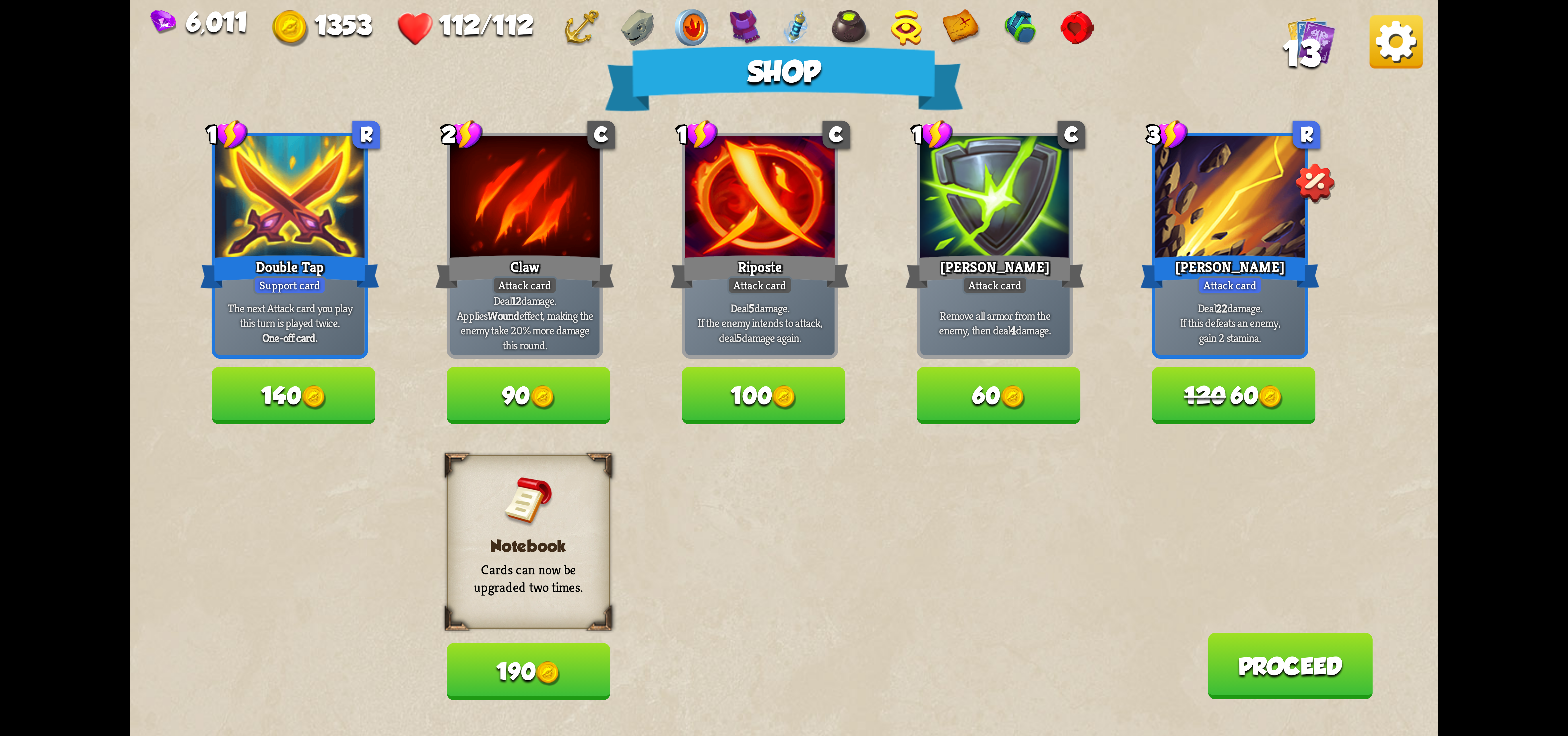
click at [566, 660] on button "190" at bounding box center [529, 671] width 164 height 57
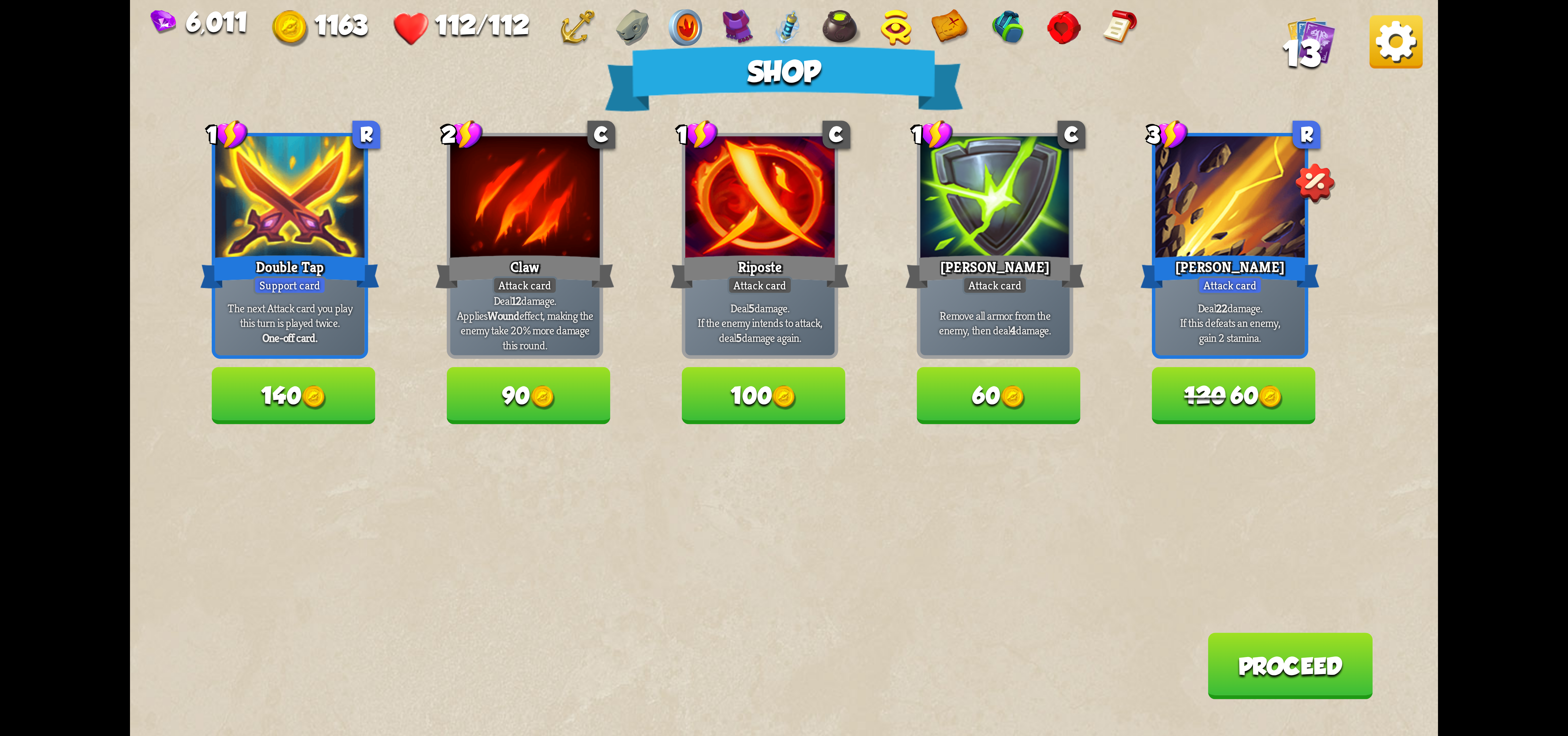
click at [972, 57] on img at bounding box center [1396, 42] width 53 height 53
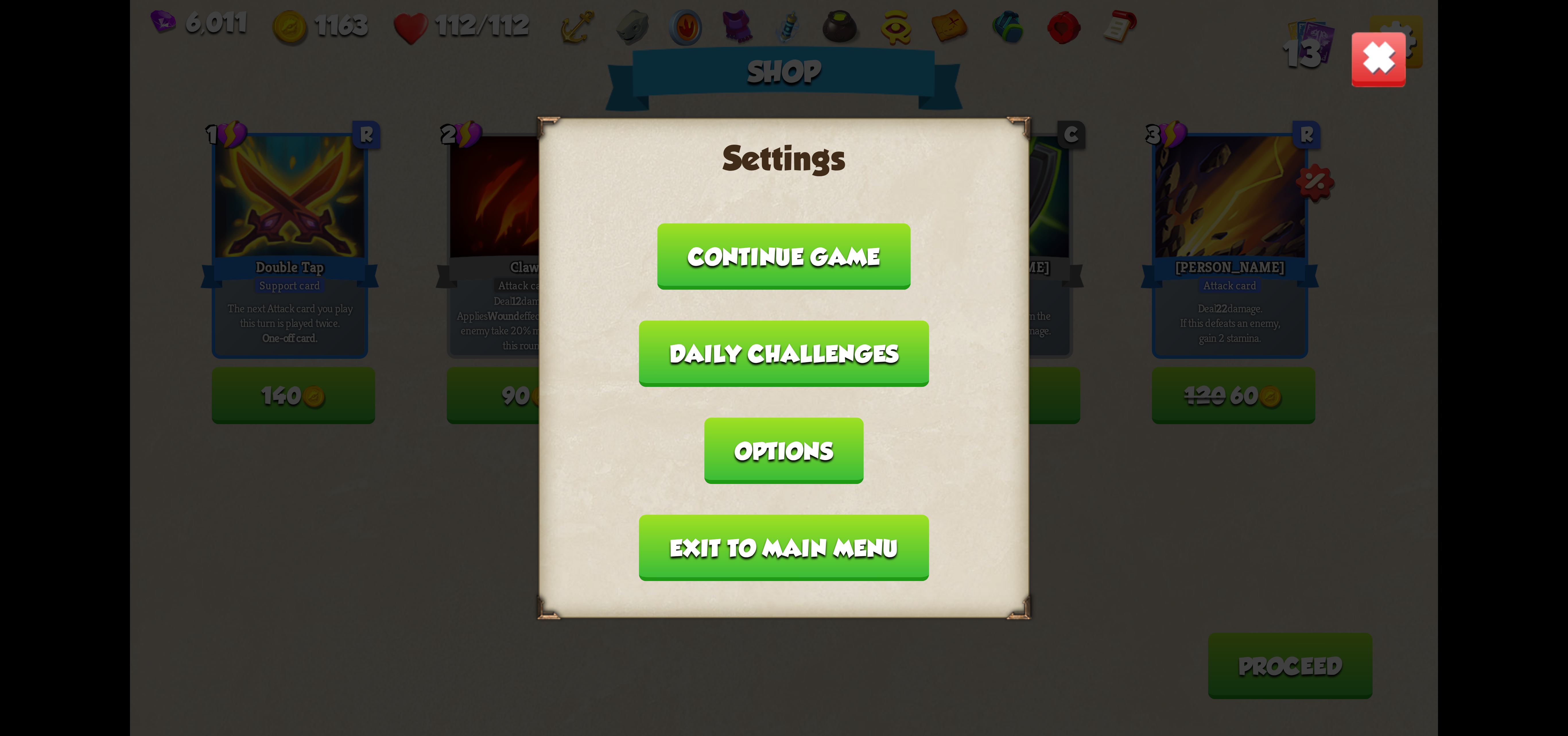
click at [821, 514] on button "Exit to main menu" at bounding box center [784, 547] width 290 height 66
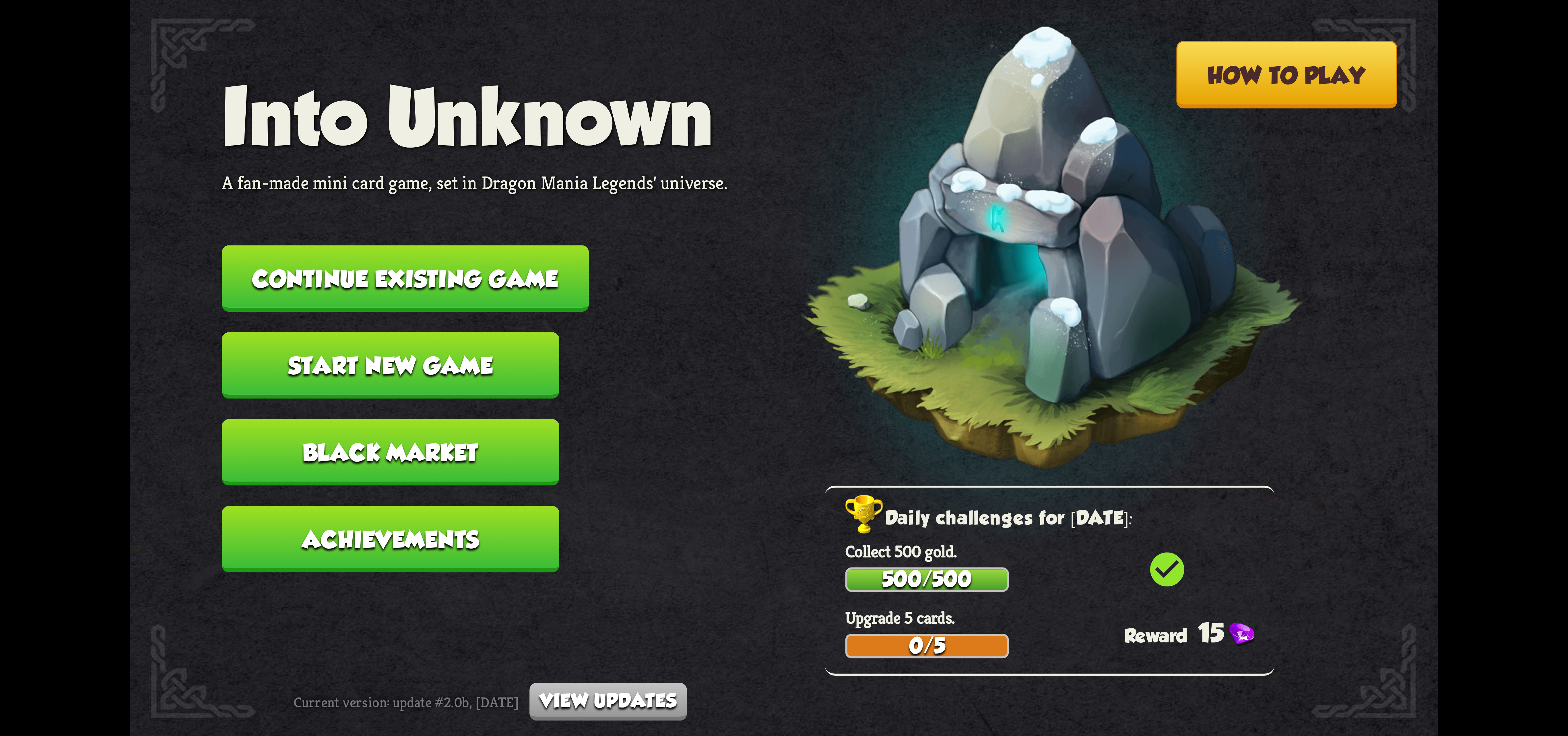
click at [473, 264] on button "Continue existing game" at bounding box center [405, 278] width 367 height 66
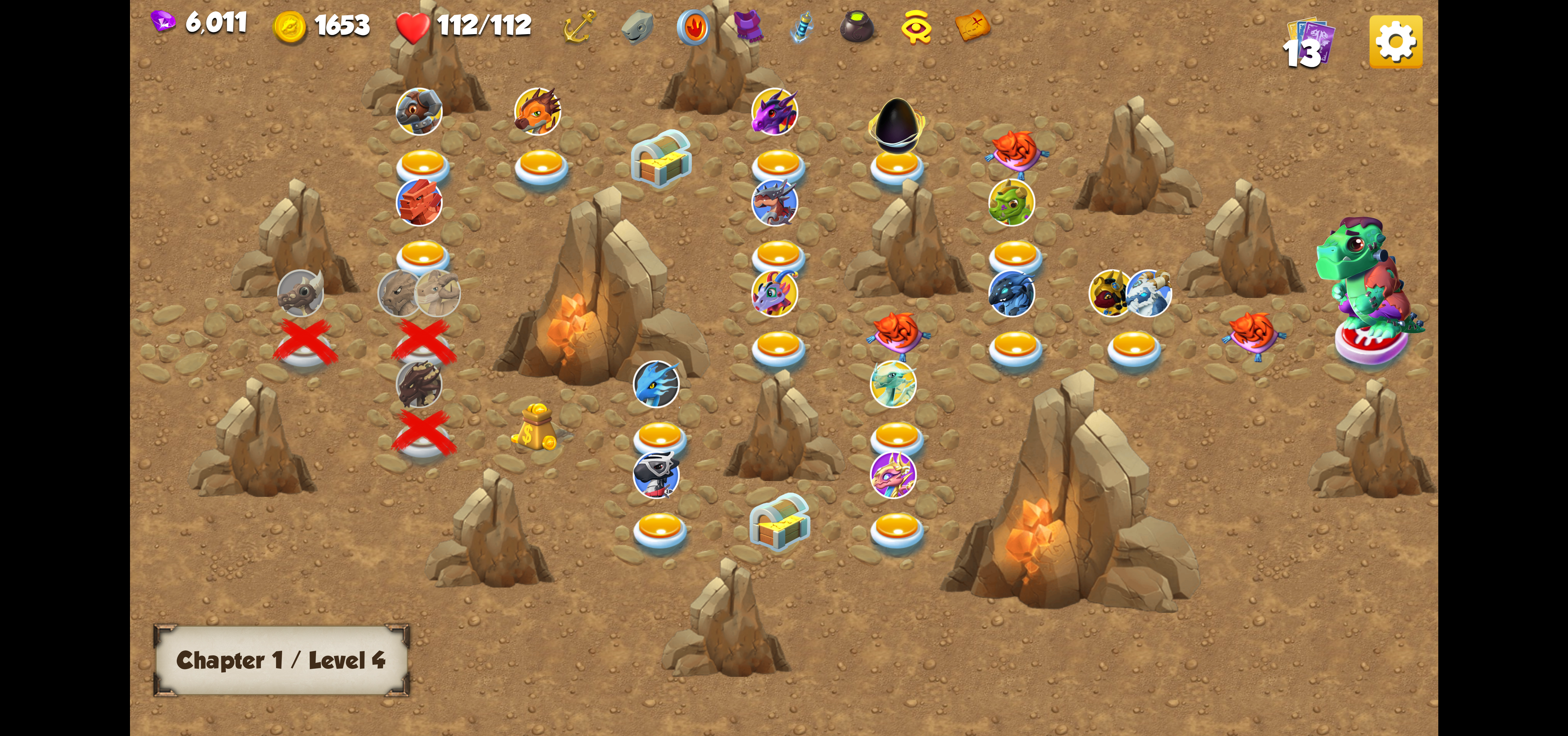
click at [541, 441] on img at bounding box center [543, 427] width 66 height 50
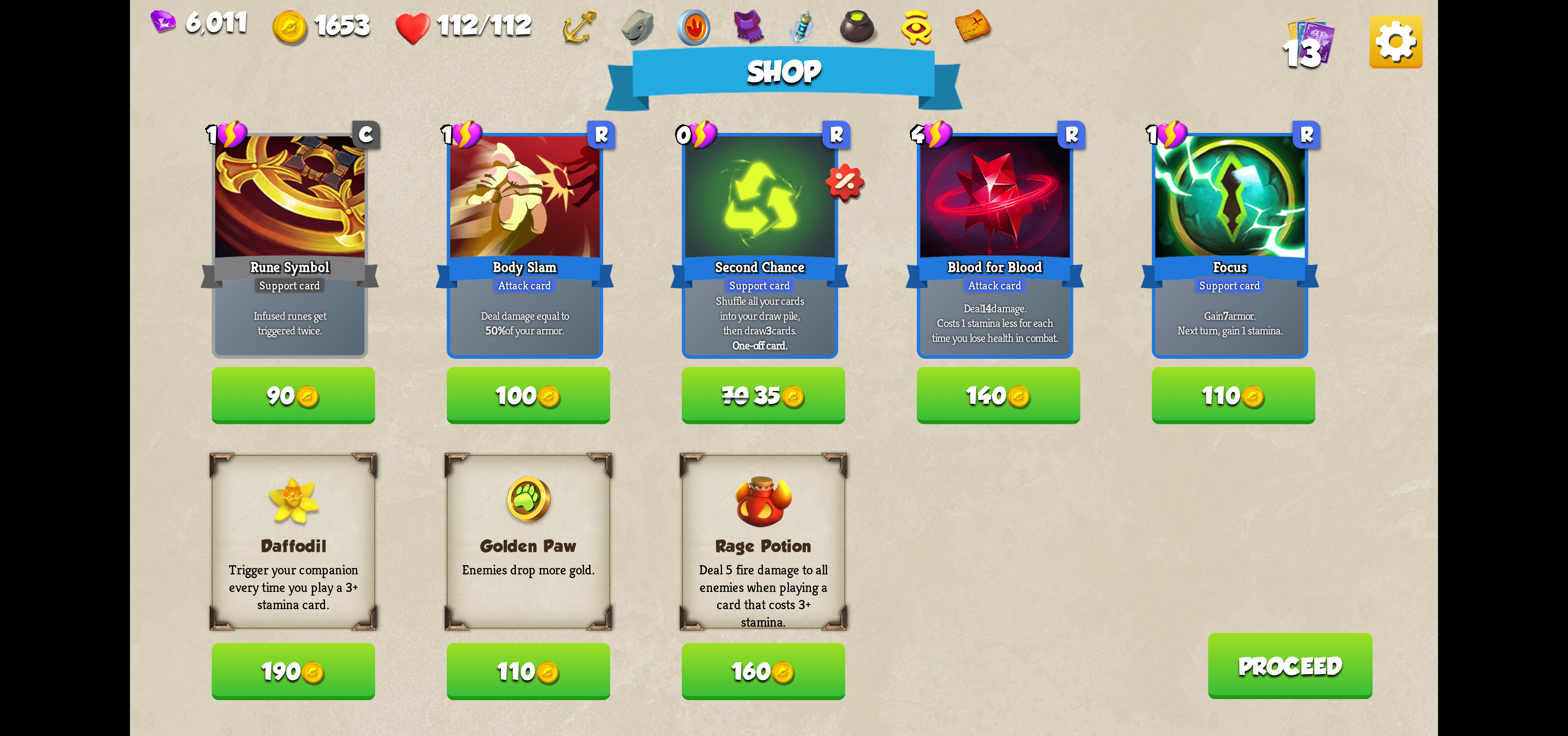
click at [972, 46] on img at bounding box center [1396, 42] width 53 height 53
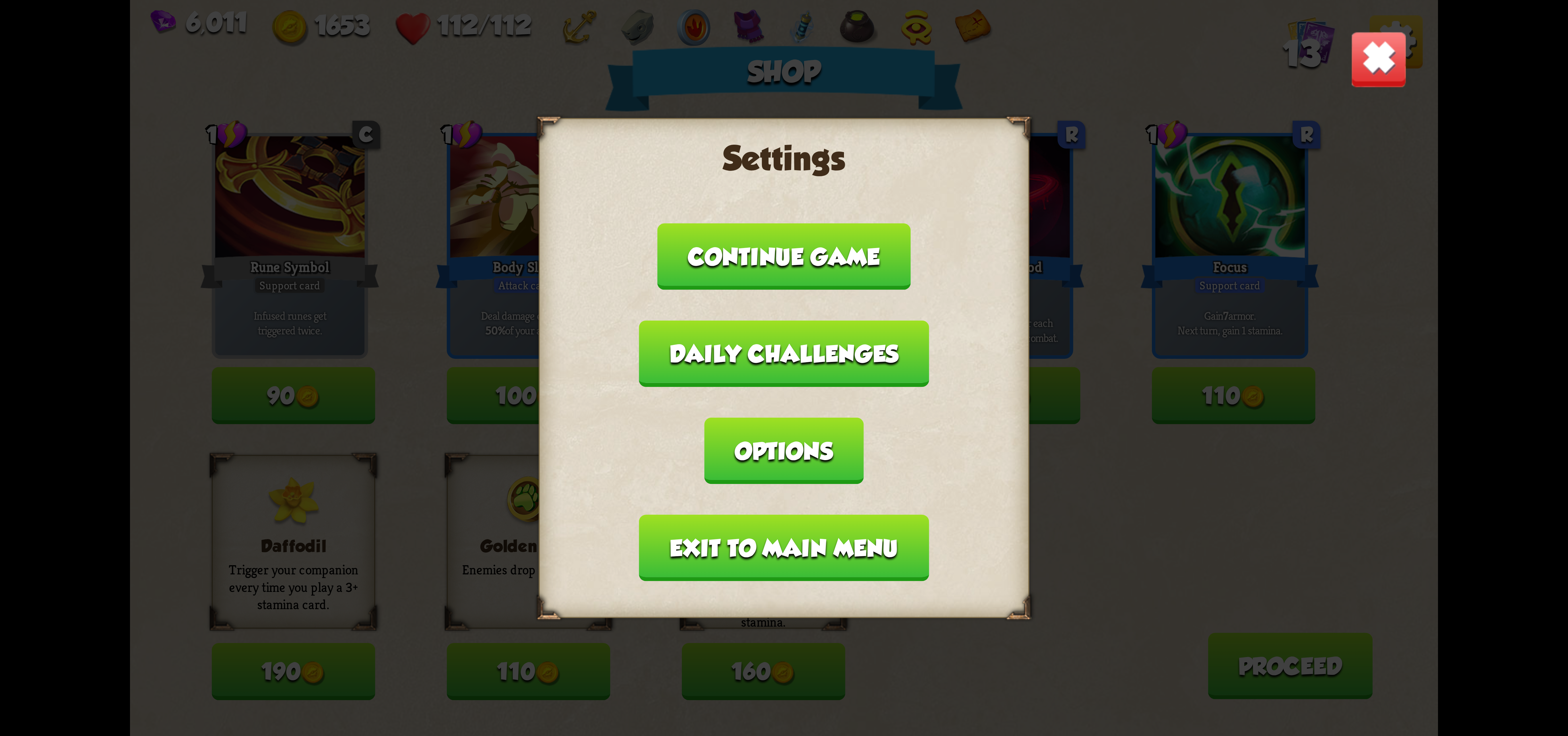
click at [813, 514] on button "Exit to main menu" at bounding box center [784, 547] width 290 height 66
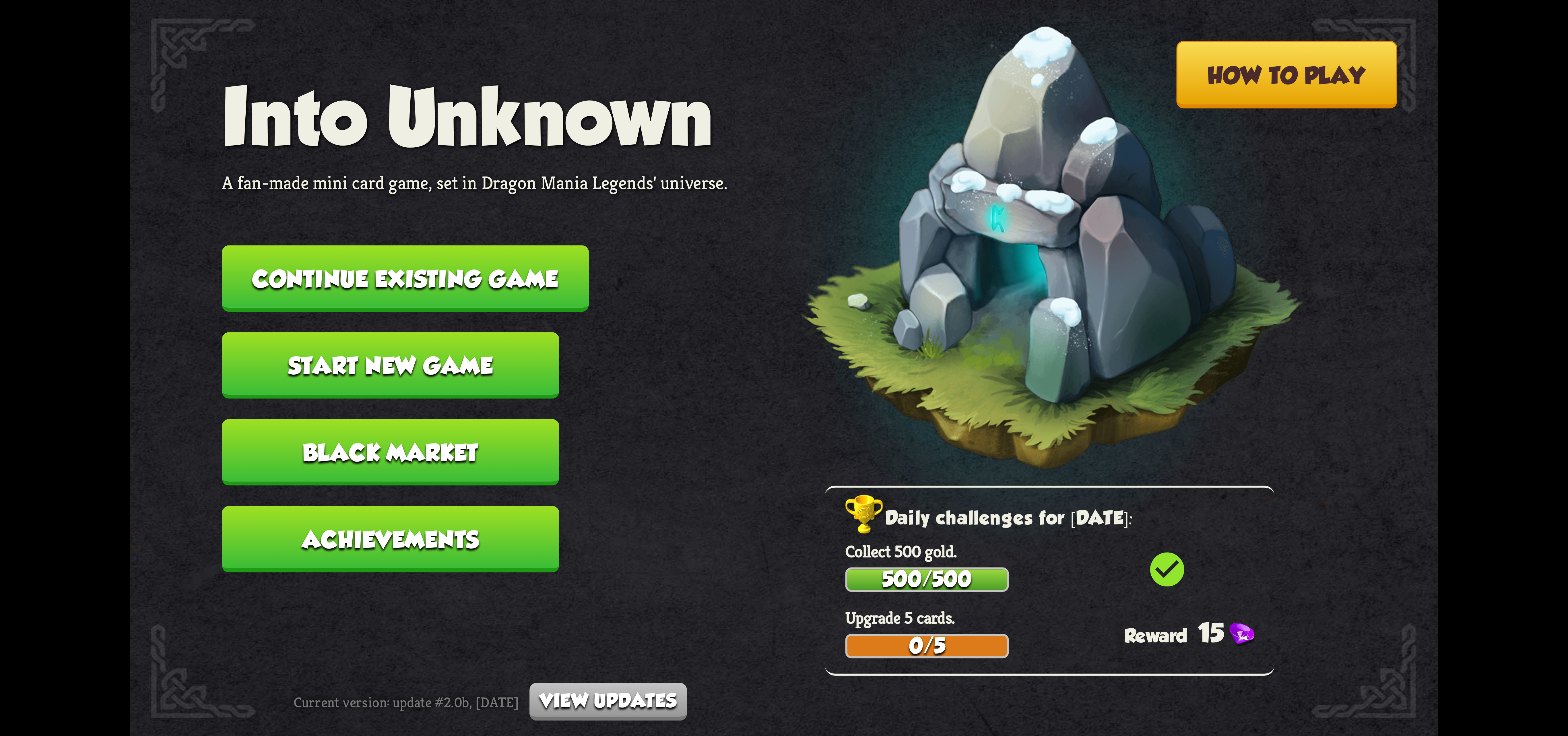
click at [434, 277] on button "Continue existing game" at bounding box center [405, 278] width 367 height 66
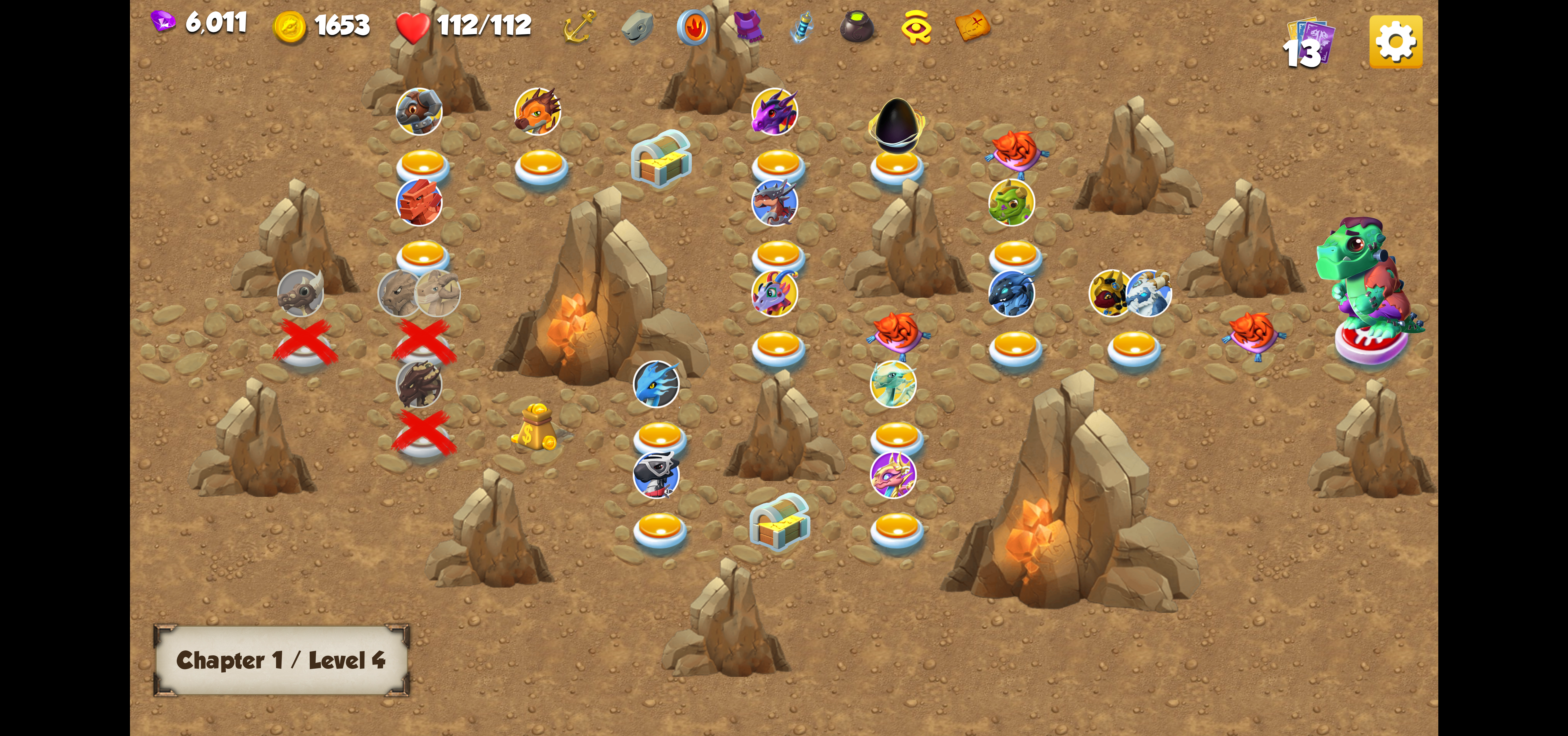
click at [536, 410] on img at bounding box center [543, 427] width 66 height 50
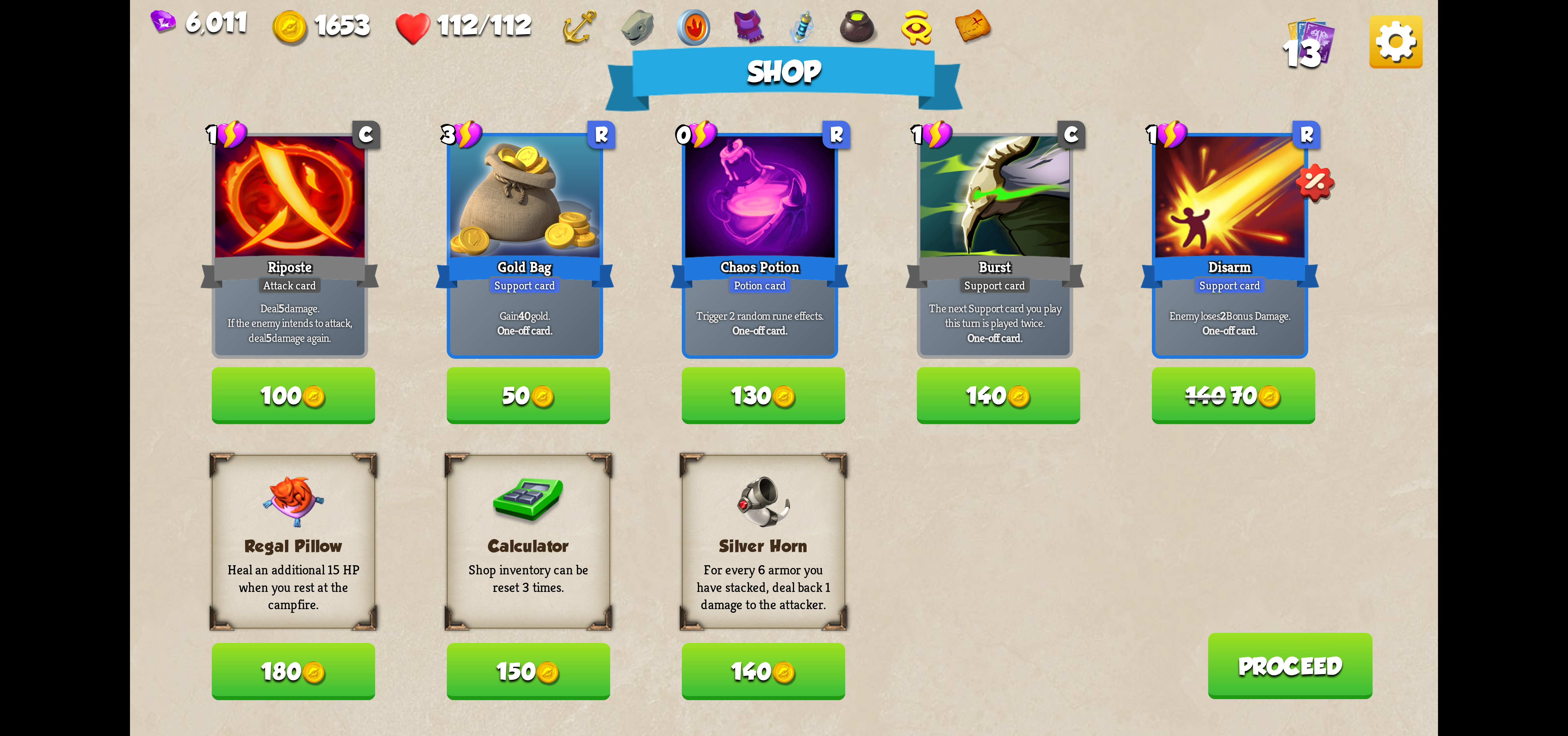
click at [972, 397] on button "140 70" at bounding box center [1234, 395] width 164 height 57
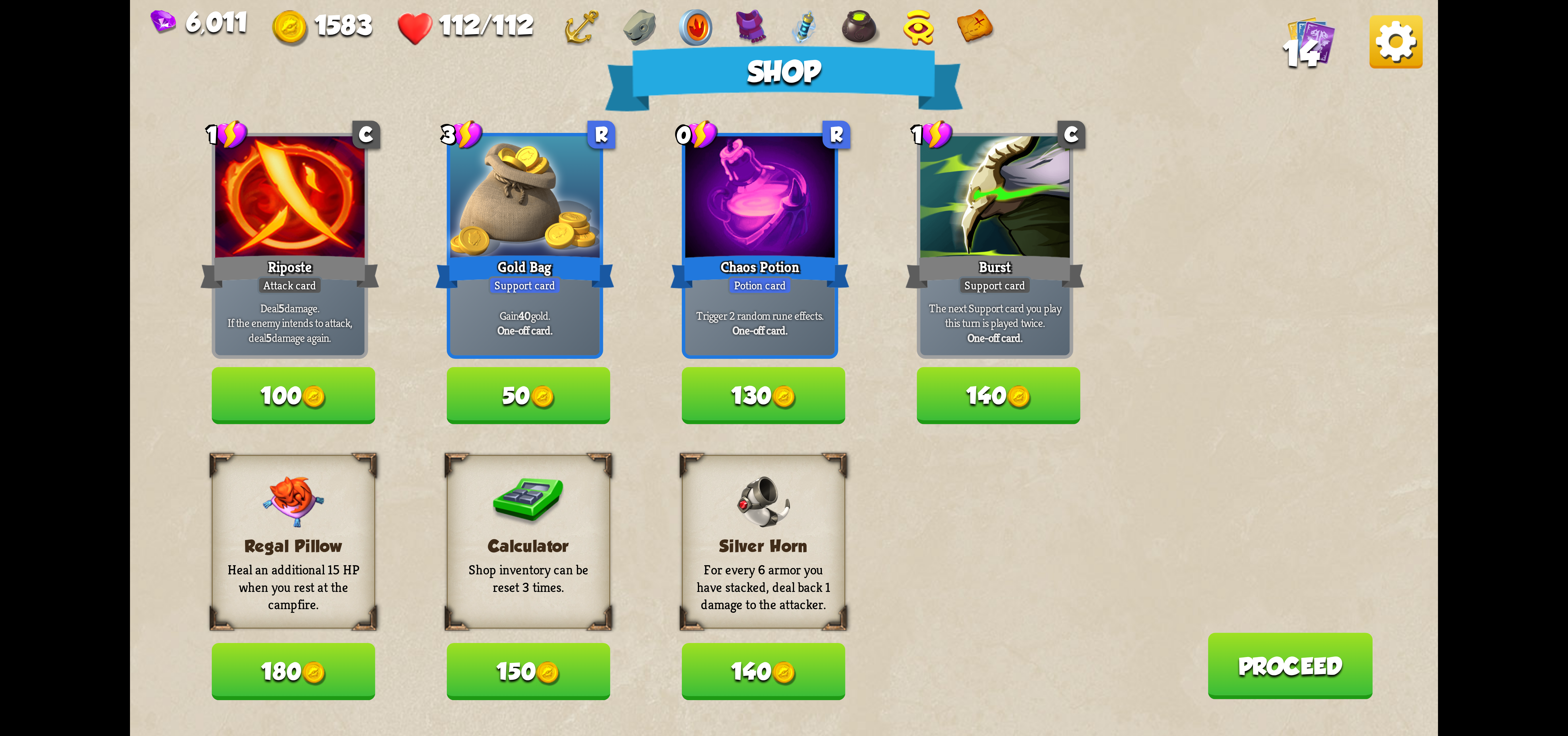
click at [972, 42] on div "6,011 1583 112/112 14" at bounding box center [784, 25] width 1308 height 51
click at [972, 27] on img at bounding box center [1396, 42] width 53 height 53
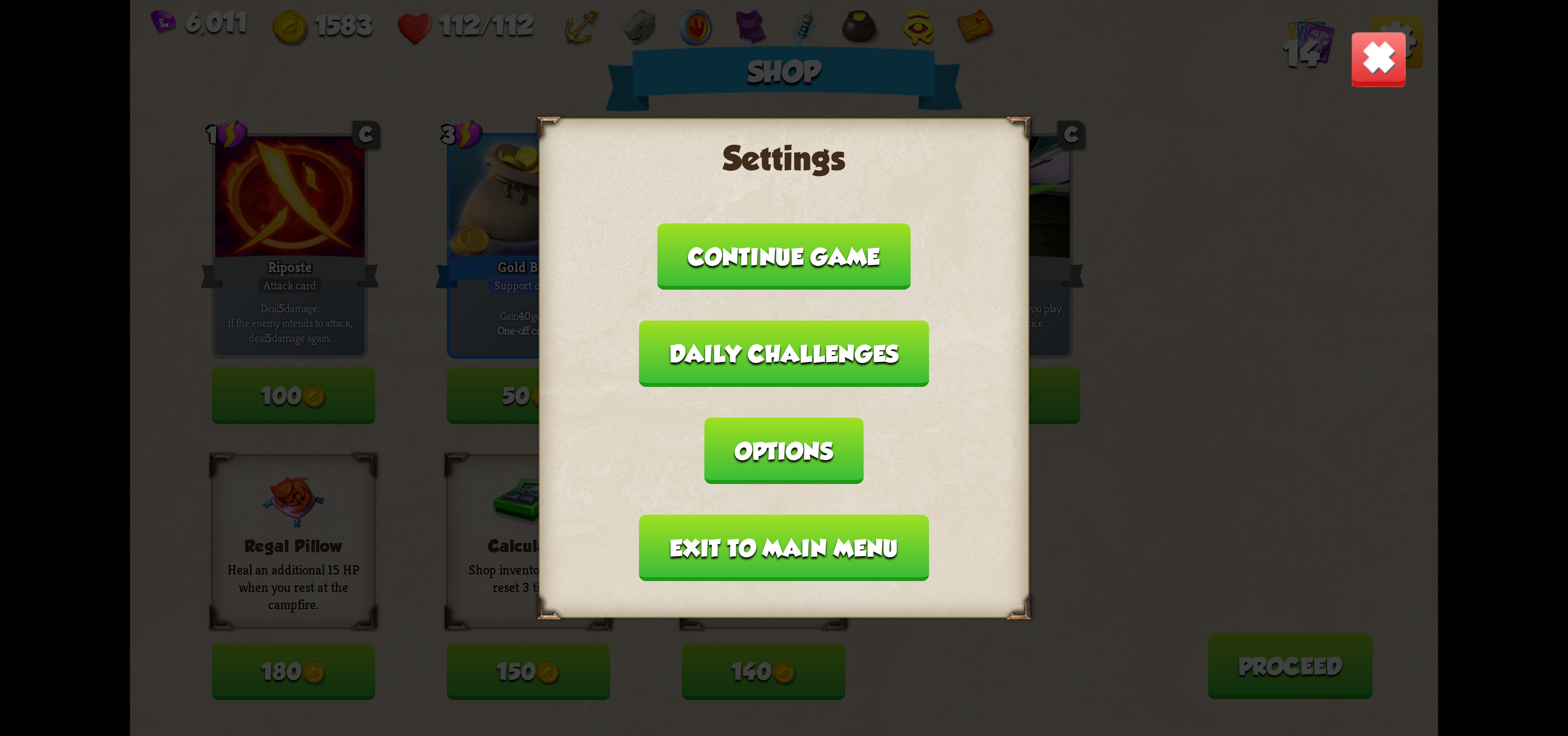
click at [863, 417] on button "Options" at bounding box center [784, 451] width 159 height 66
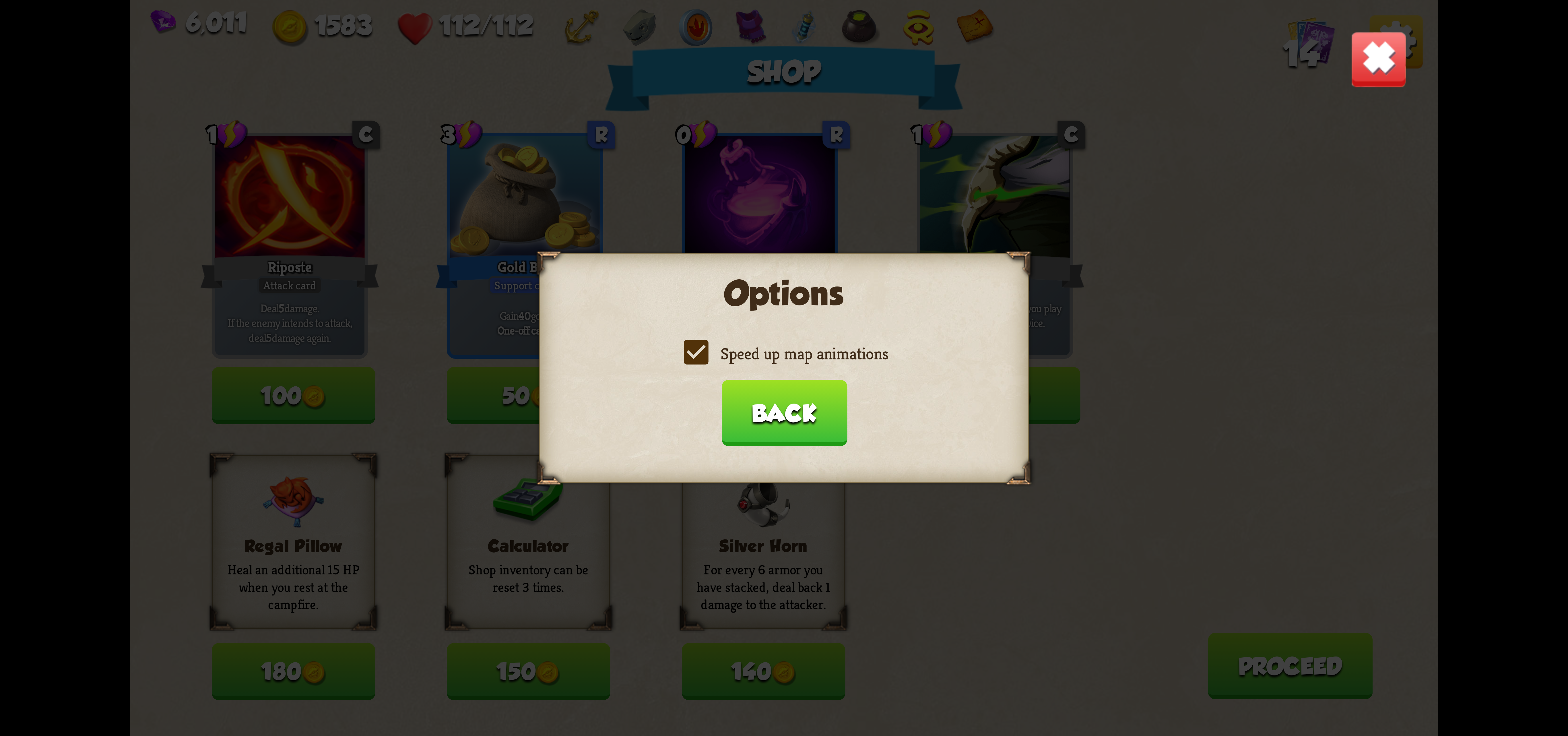
click at [806, 354] on label "Speed up map animations" at bounding box center [784, 354] width 208 height 21
click at [0, 0] on input "Speed up map animations" at bounding box center [0, 0] width 0 height 0
click at [805, 354] on label "Speed up map animations" at bounding box center [784, 354] width 208 height 21
click at [0, 0] on input "Speed up map animations" at bounding box center [0, 0] width 0 height 0
click at [751, 411] on button "Back" at bounding box center [783, 413] width 125 height 66
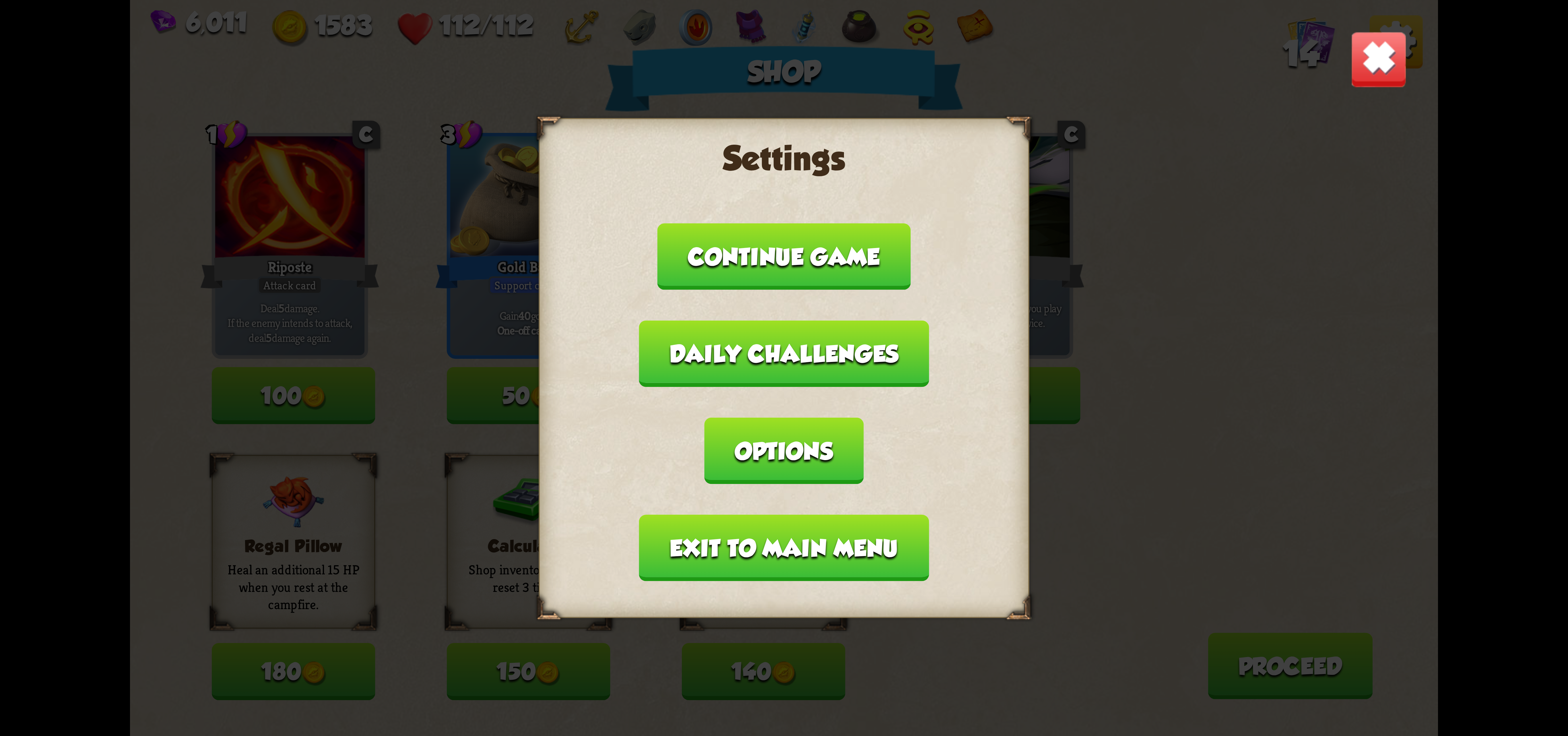
click at [767, 514] on button "Exit to main menu" at bounding box center [784, 547] width 290 height 66
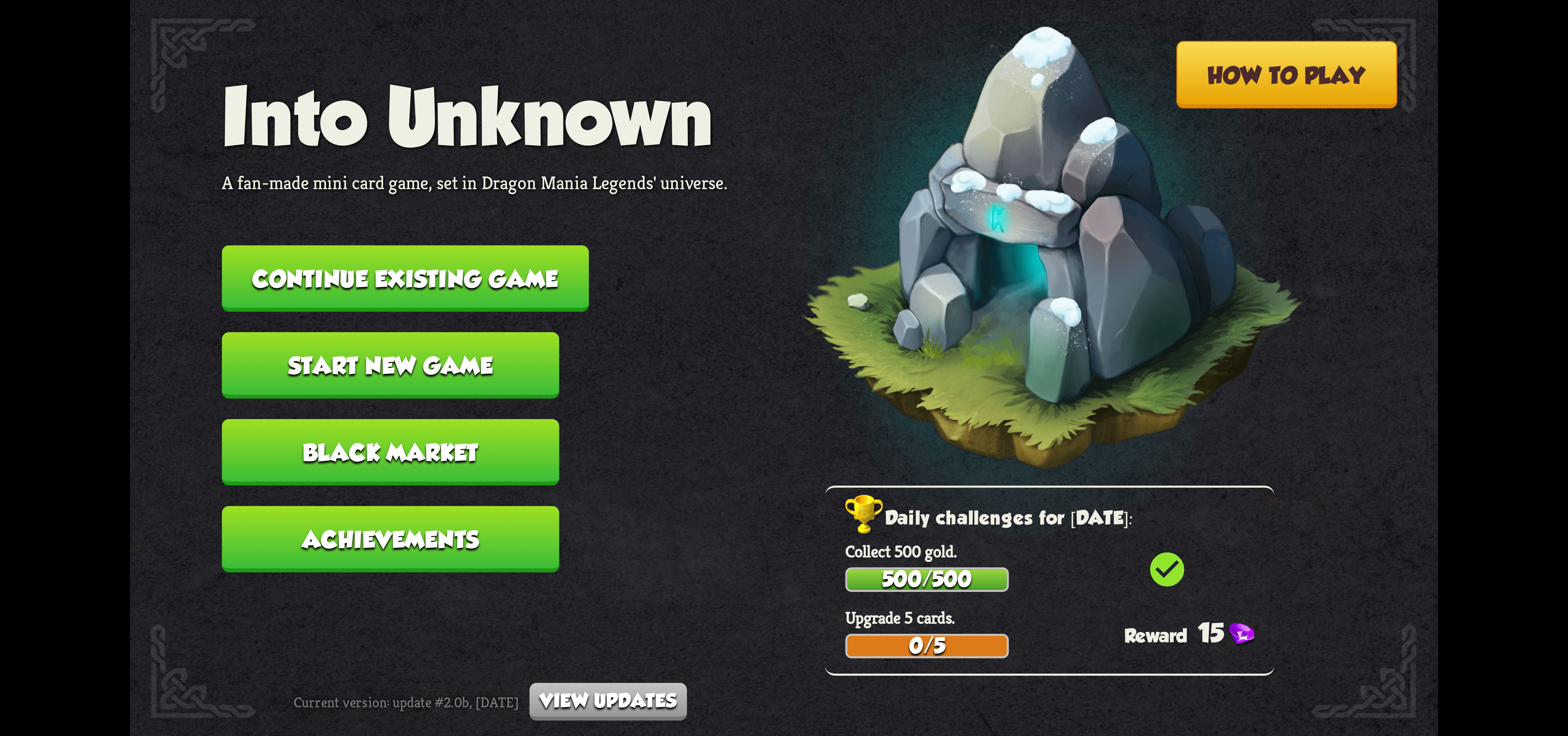
click at [517, 278] on button "Continue existing game" at bounding box center [405, 278] width 367 height 66
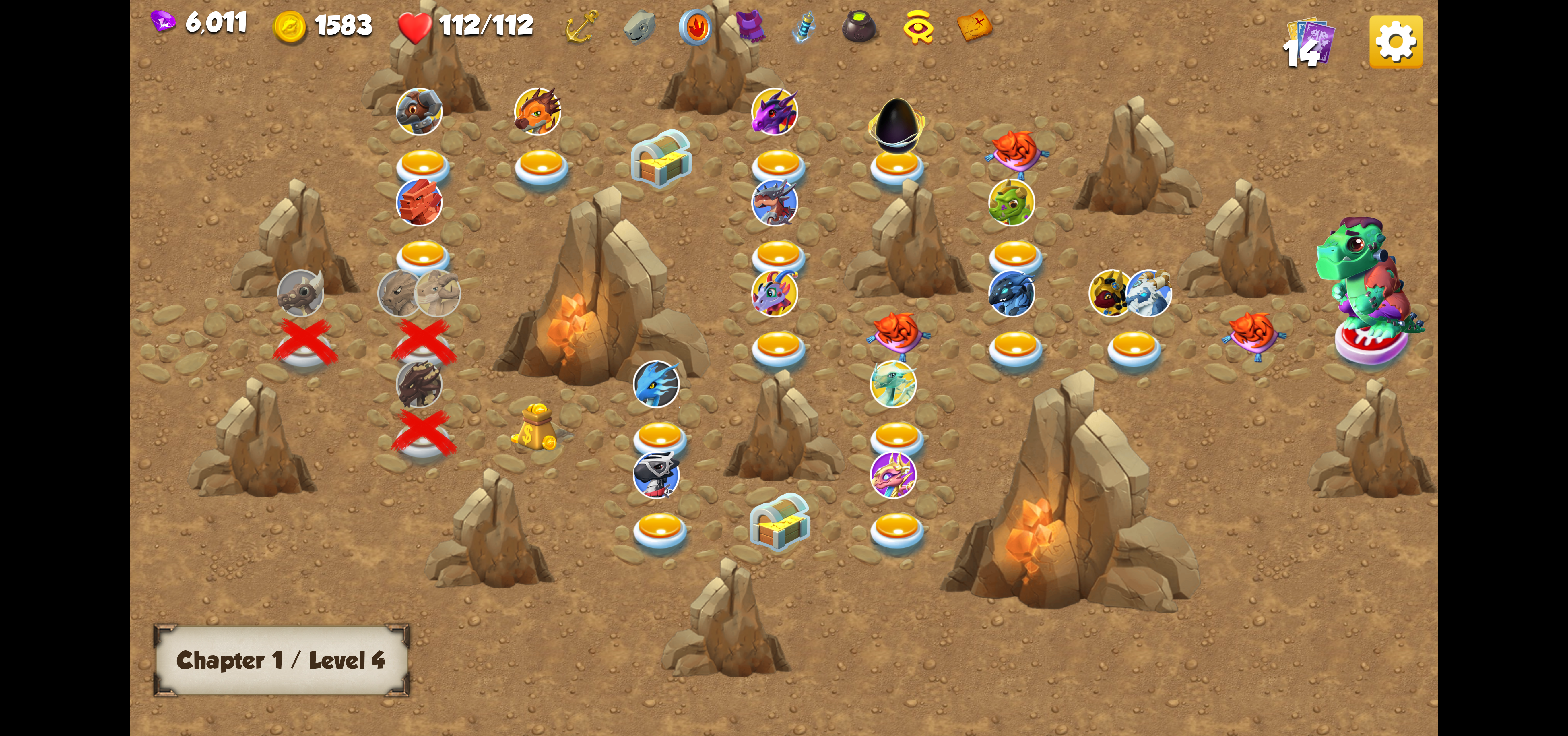
click at [521, 423] on img at bounding box center [543, 427] width 66 height 50
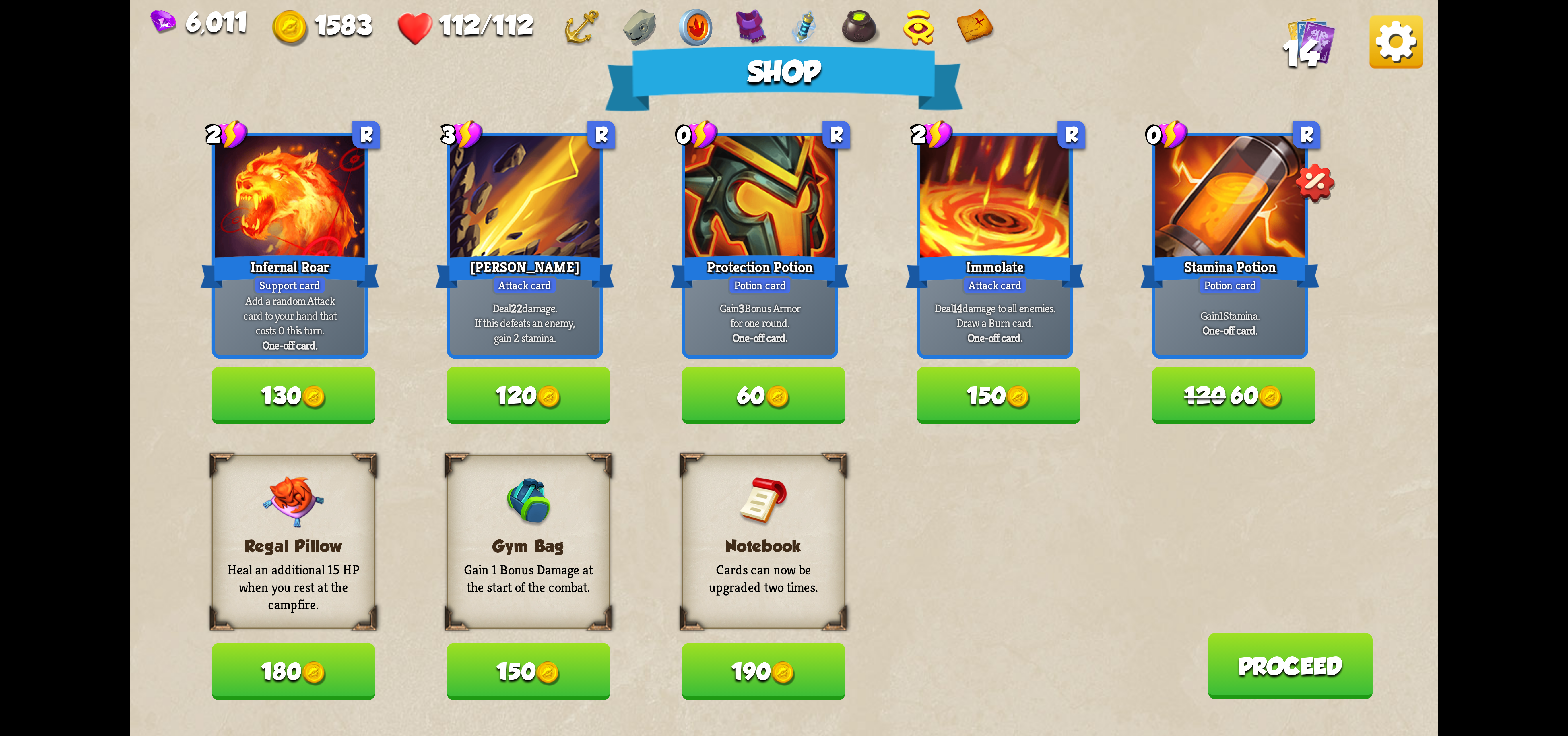
click at [972, 395] on span "120" at bounding box center [1205, 395] width 42 height 27
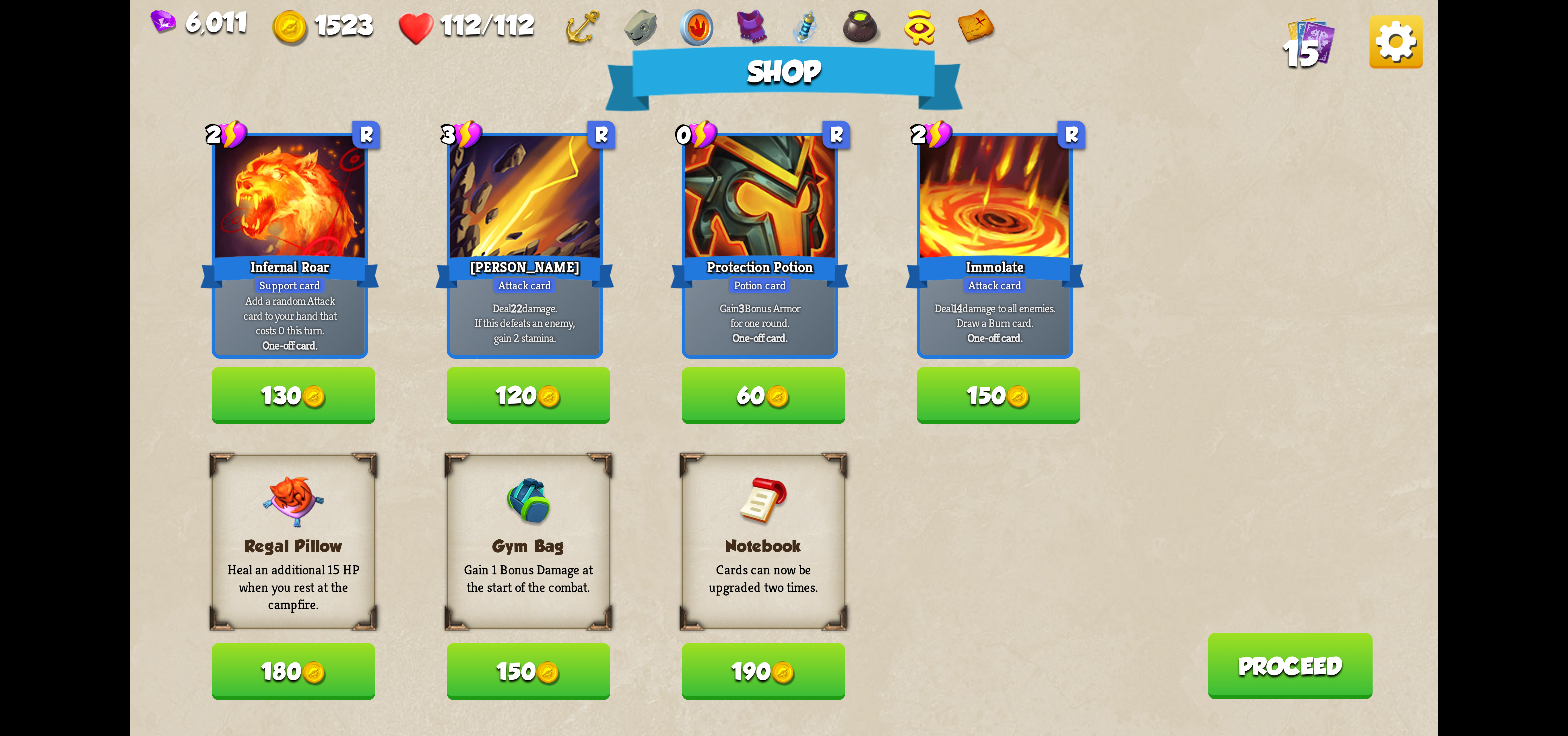
click at [526, 670] on button "150" at bounding box center [529, 671] width 164 height 57
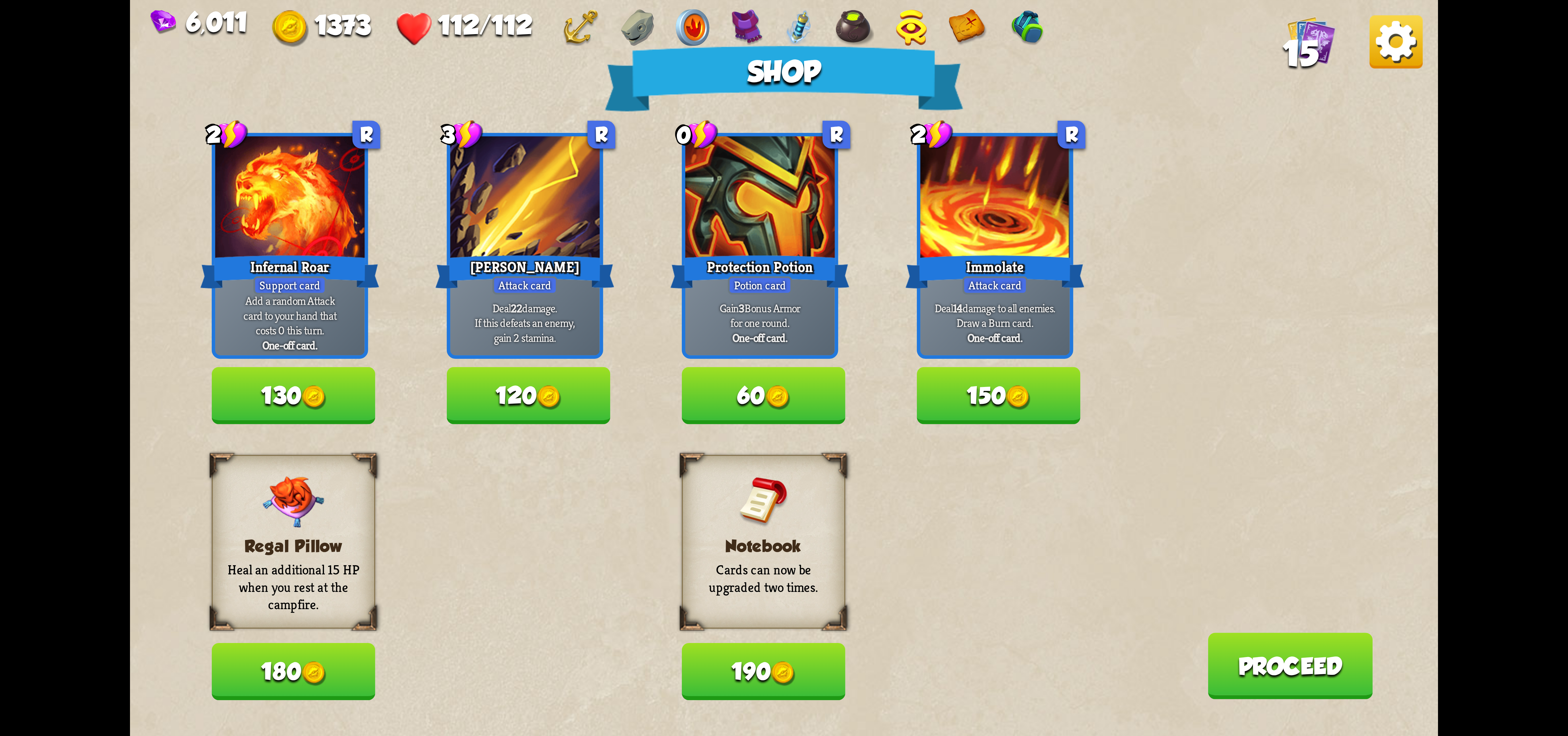
click at [972, 57] on img at bounding box center [1396, 42] width 53 height 53
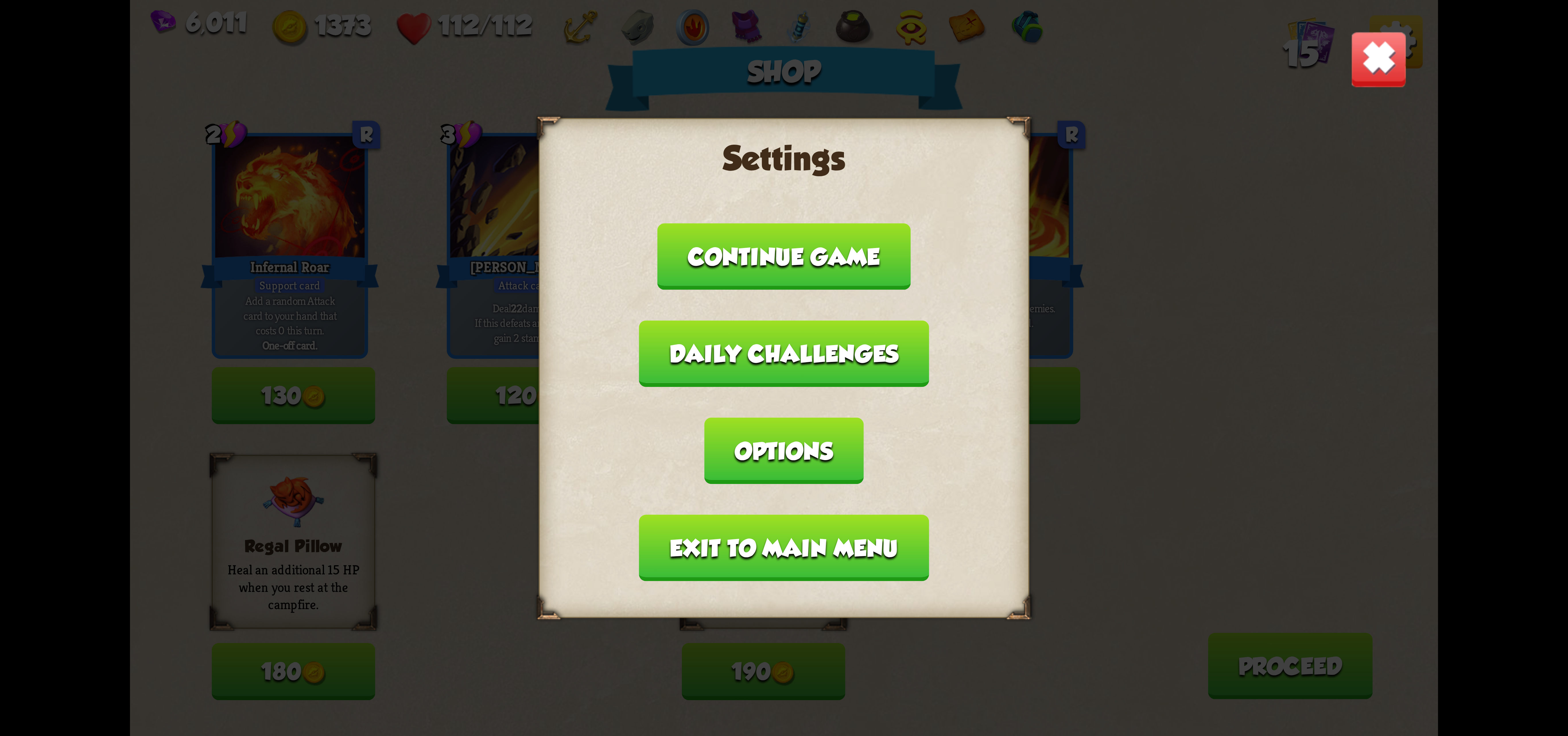
click at [860, 417] on button "Options" at bounding box center [784, 451] width 159 height 66
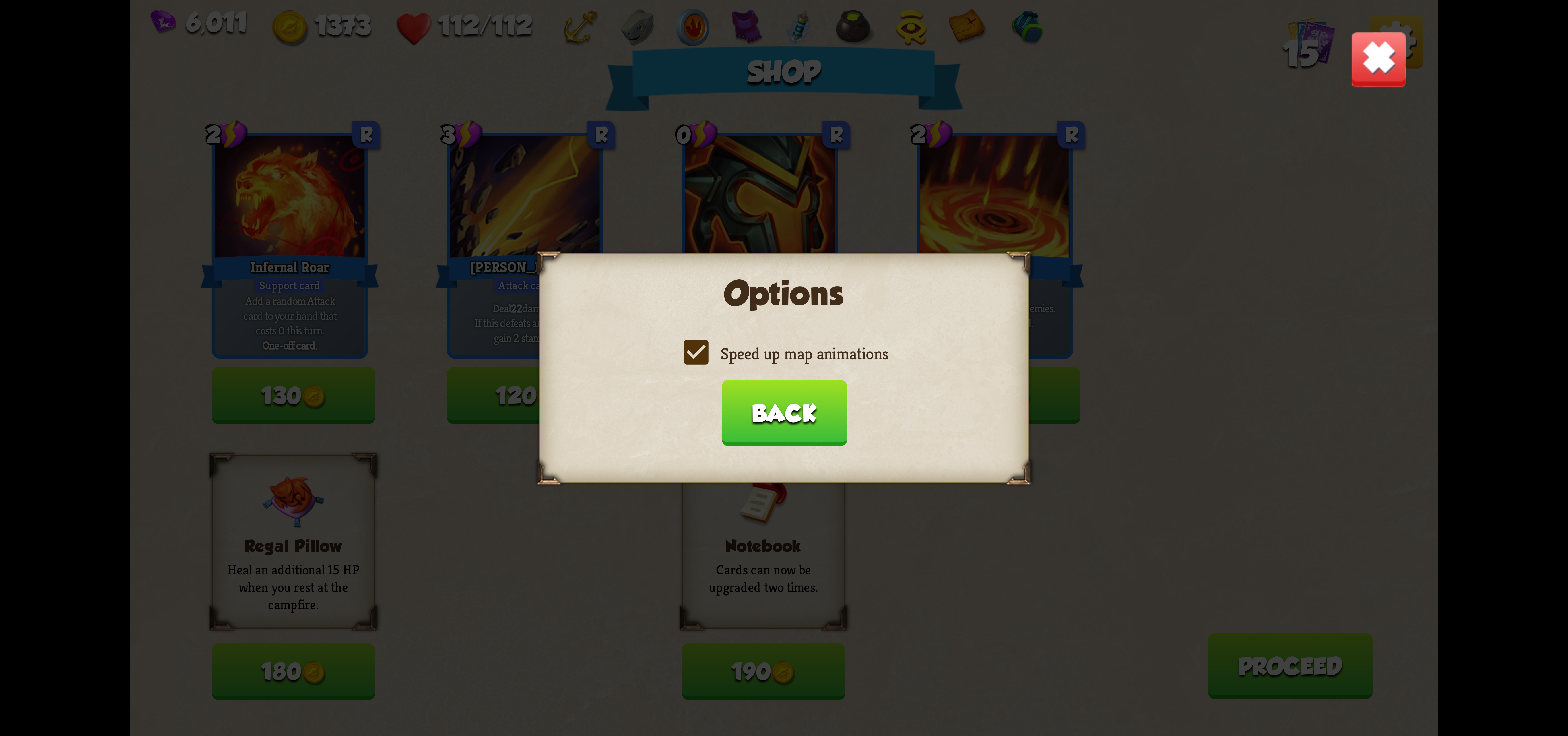
click at [745, 351] on label "Speed up map animations" at bounding box center [784, 354] width 208 height 21
click at [0, 0] on input "Speed up map animations" at bounding box center [0, 0] width 0 height 0
click at [745, 351] on label "Speed up map animations" at bounding box center [784, 354] width 208 height 21
click at [0, 0] on input "Speed up map animations" at bounding box center [0, 0] width 0 height 0
click at [745, 351] on label "Speed up map animations" at bounding box center [784, 354] width 208 height 21
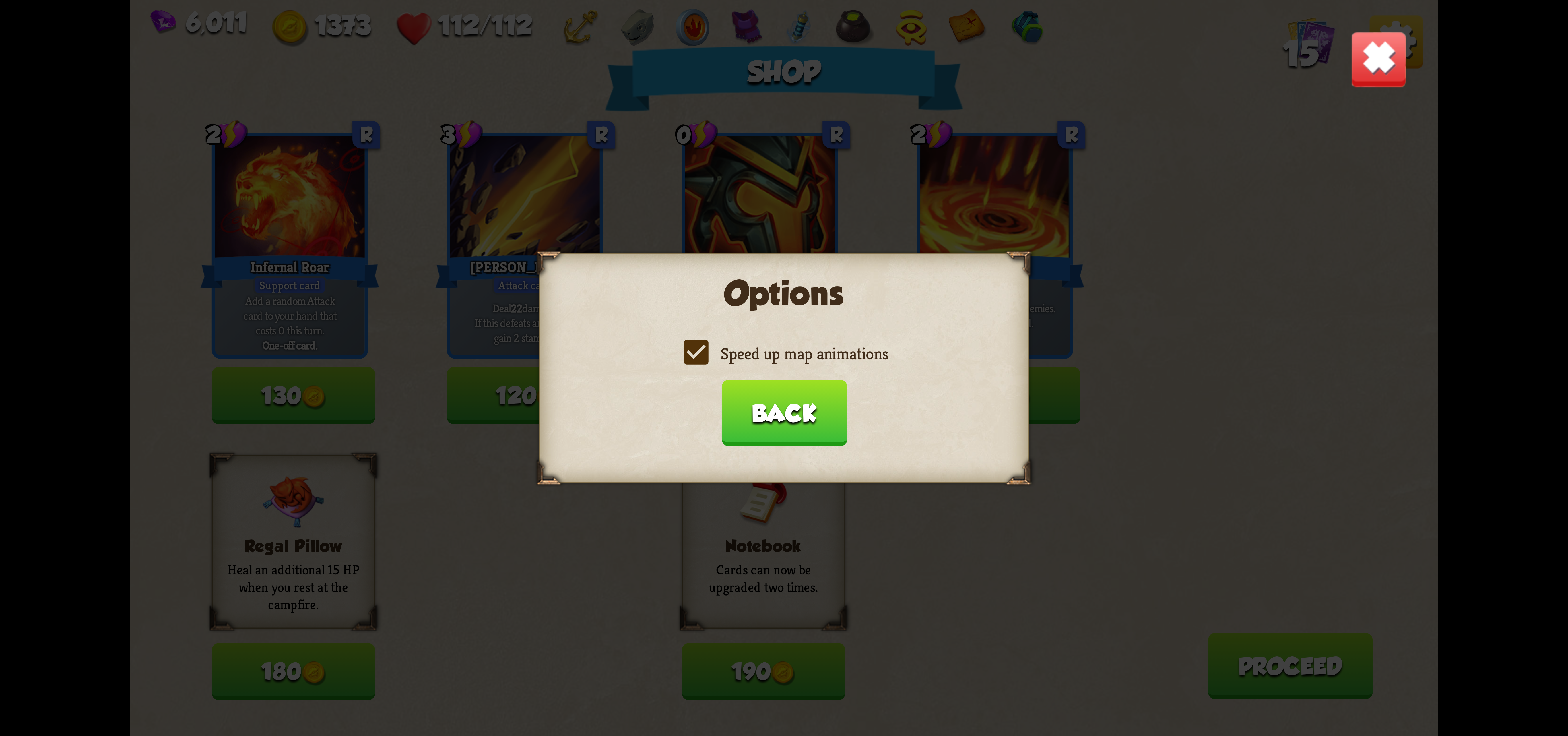
click at [0, 0] on input "Speed up map animations" at bounding box center [0, 0] width 0 height 0
click at [745, 351] on label "Speed up map animations" at bounding box center [784, 354] width 208 height 21
click at [0, 0] on input "Speed up map animations" at bounding box center [0, 0] width 0 height 0
click at [754, 406] on button "Back" at bounding box center [783, 413] width 125 height 66
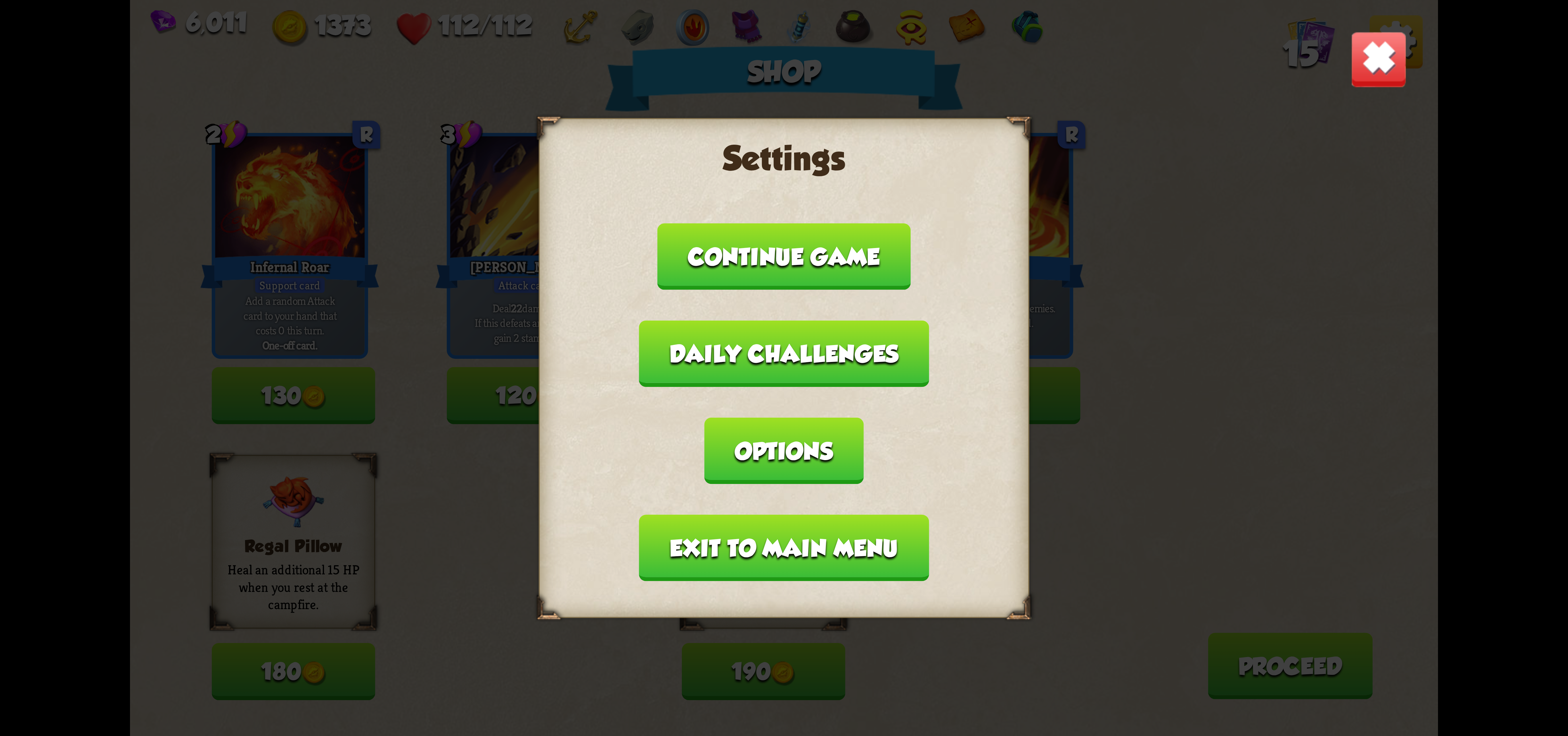
click at [672, 514] on button "Exit to main menu" at bounding box center [784, 547] width 290 height 66
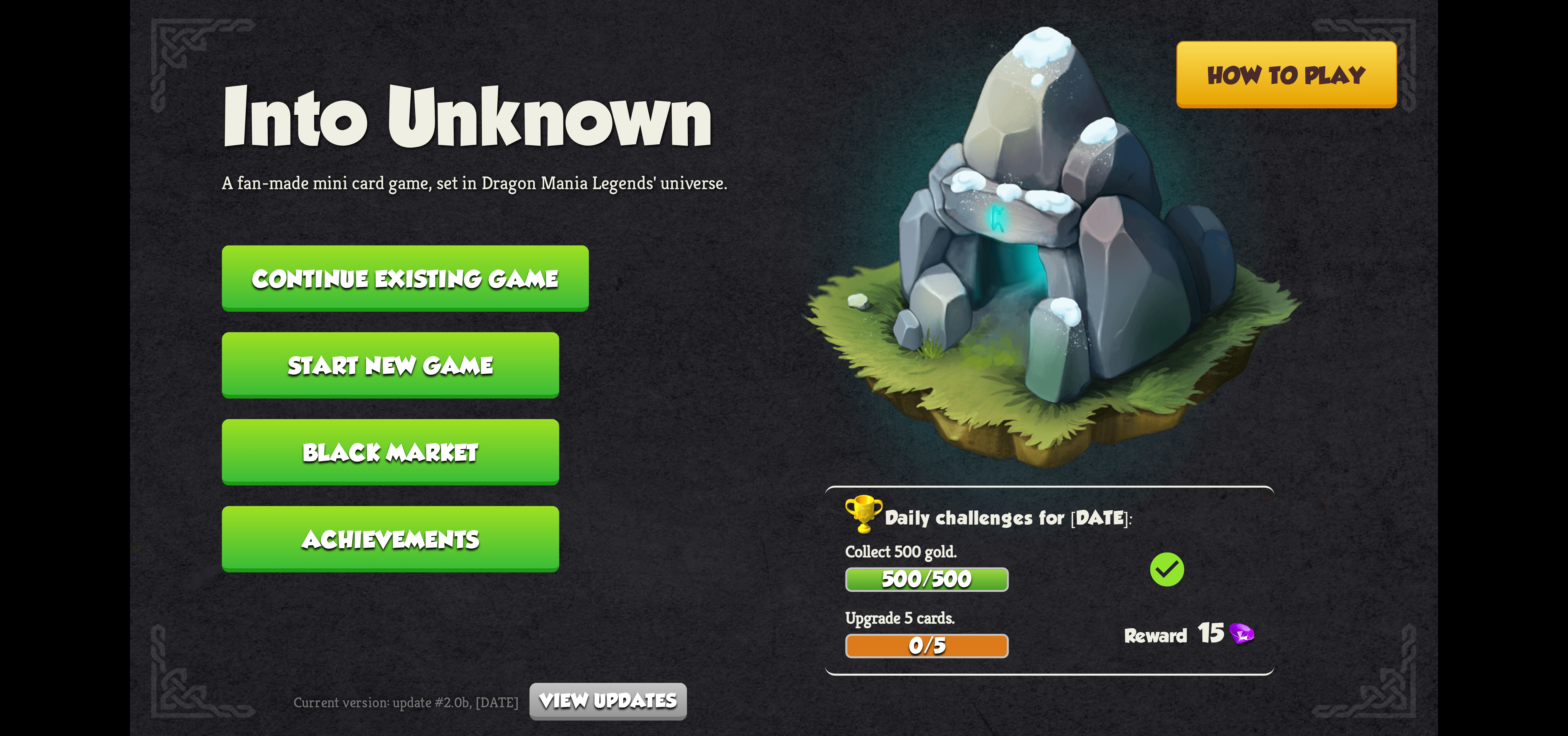
click at [490, 265] on button "Continue existing game" at bounding box center [405, 278] width 367 height 66
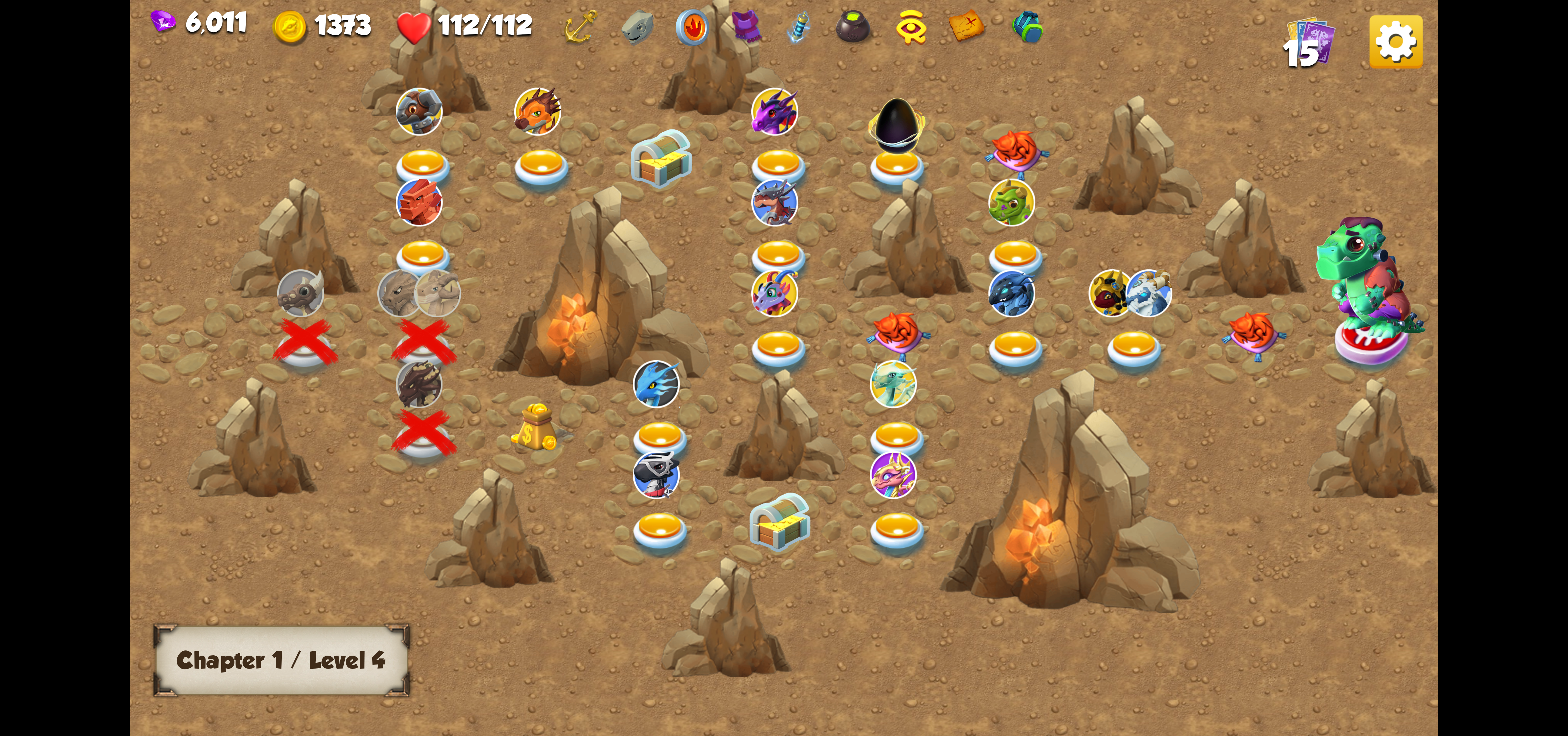
click at [552, 426] on img at bounding box center [543, 427] width 66 height 50
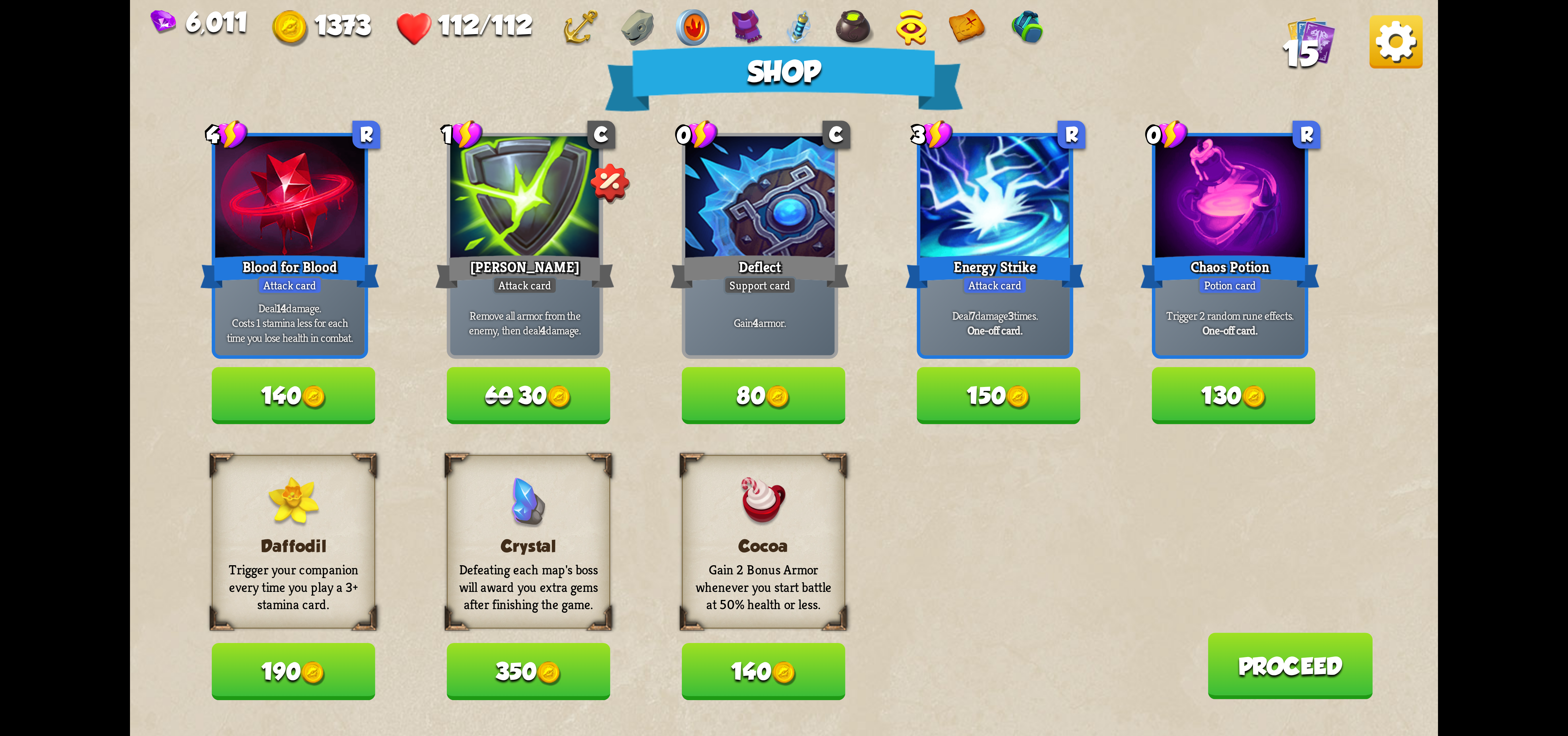
click at [972, 51] on img at bounding box center [1396, 42] width 53 height 53
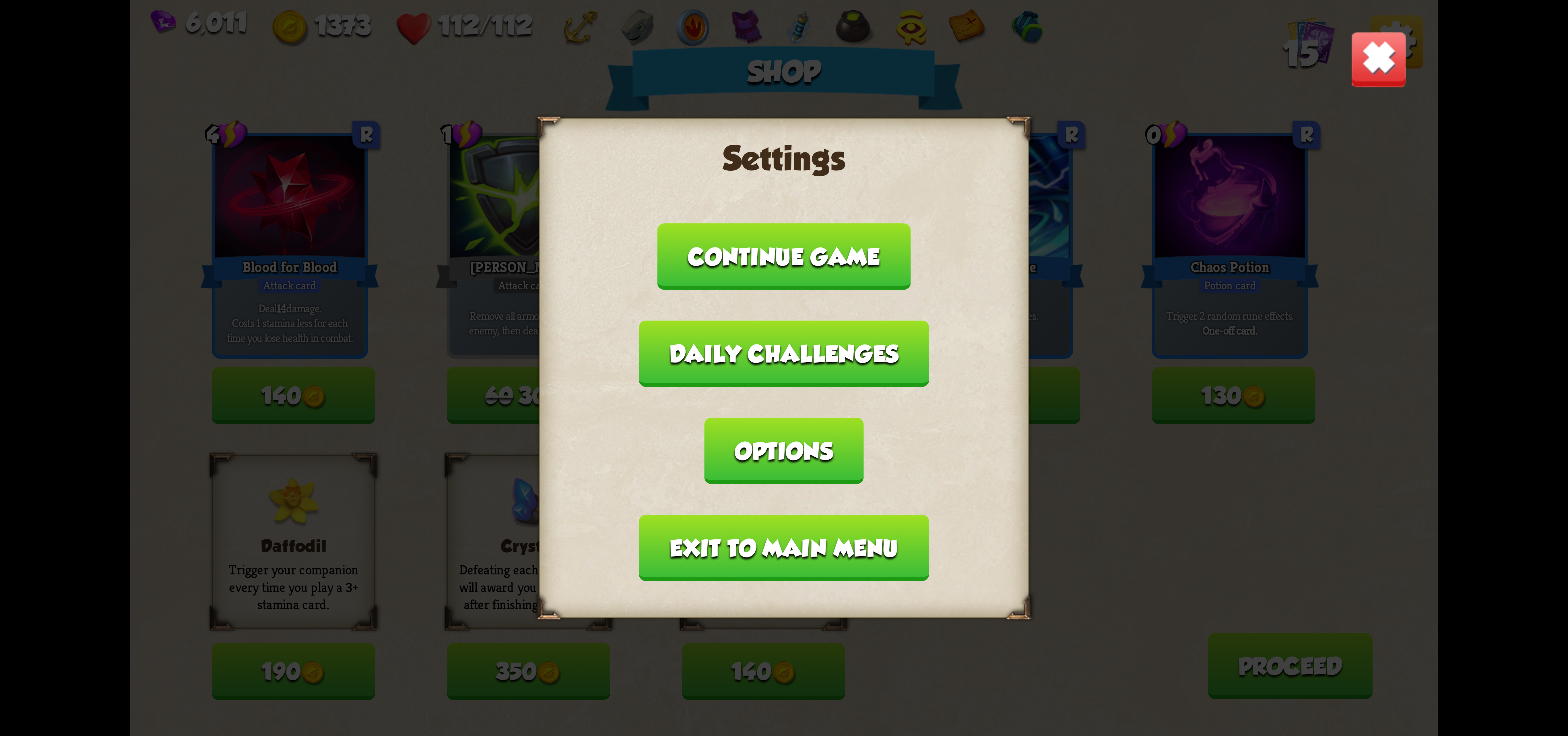
click at [863, 423] on button "Options" at bounding box center [784, 451] width 159 height 66
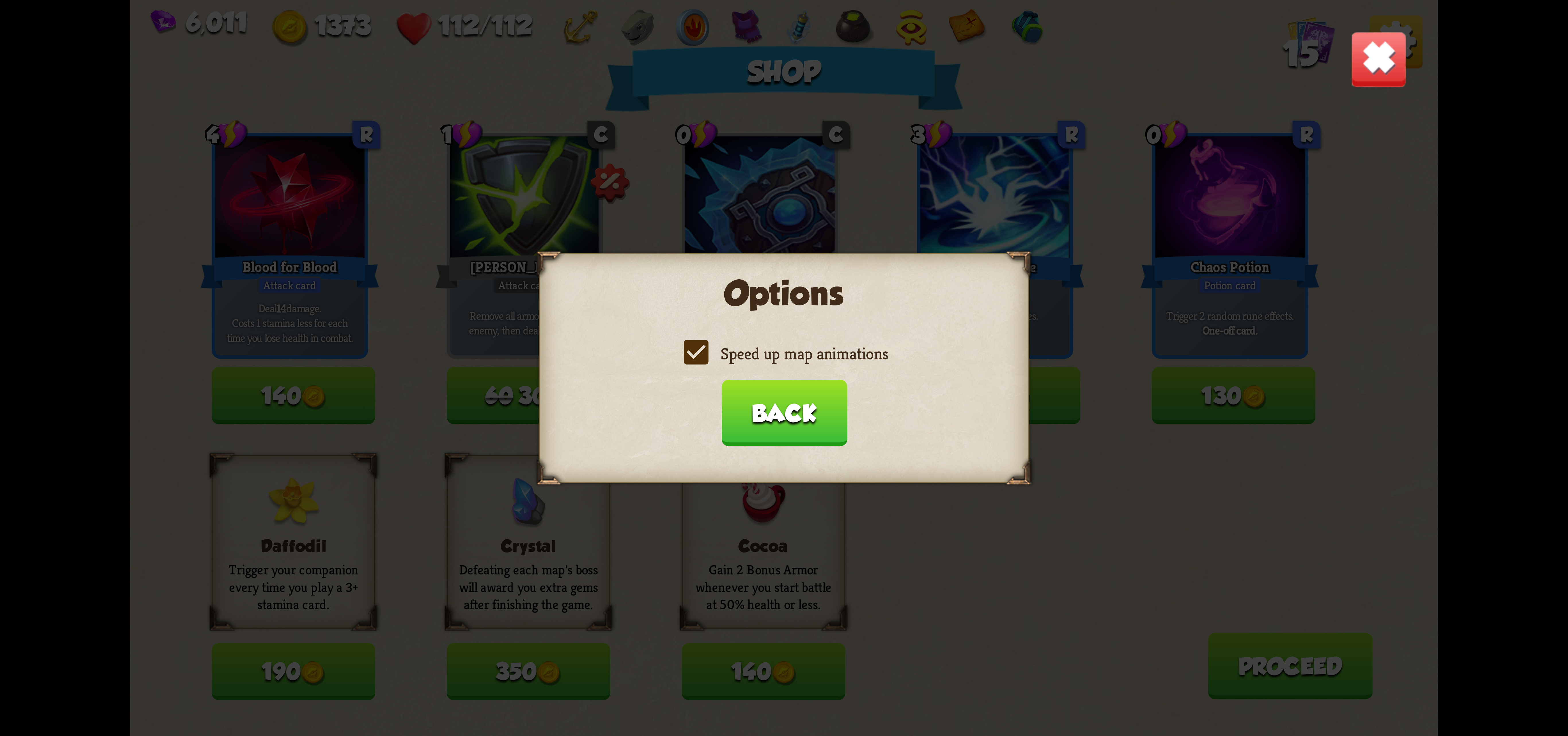
click at [769, 365] on label "Speed up map animations" at bounding box center [784, 354] width 208 height 21
click at [0, 0] on input "Speed up map animations" at bounding box center [0, 0] width 0 height 0
click at [778, 363] on label "Speed up map animations" at bounding box center [784, 354] width 208 height 21
click at [0, 0] on input "Speed up map animations" at bounding box center [0, 0] width 0 height 0
click at [777, 399] on button "Back" at bounding box center [783, 413] width 125 height 66
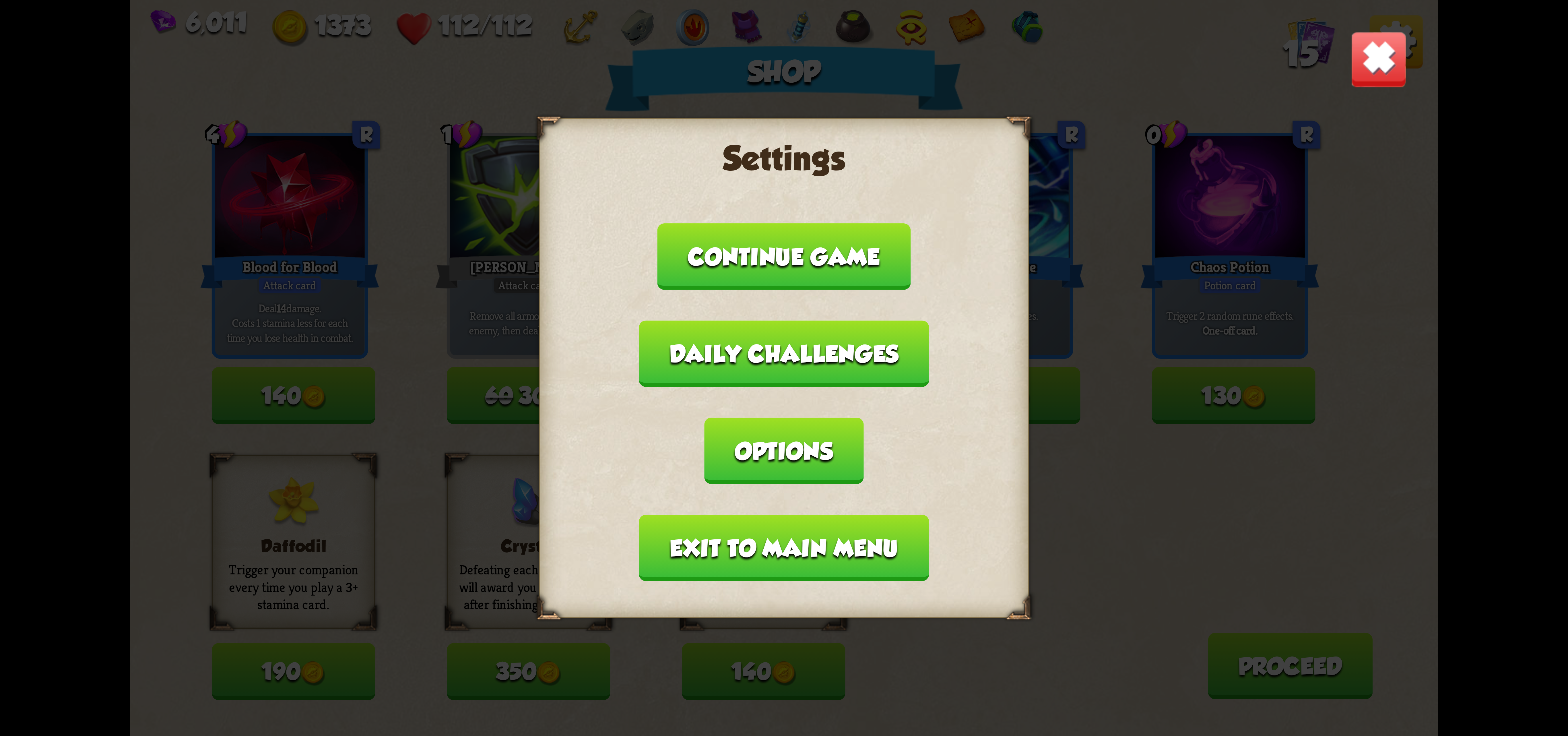
click at [733, 514] on button "Exit to main menu" at bounding box center [784, 547] width 290 height 66
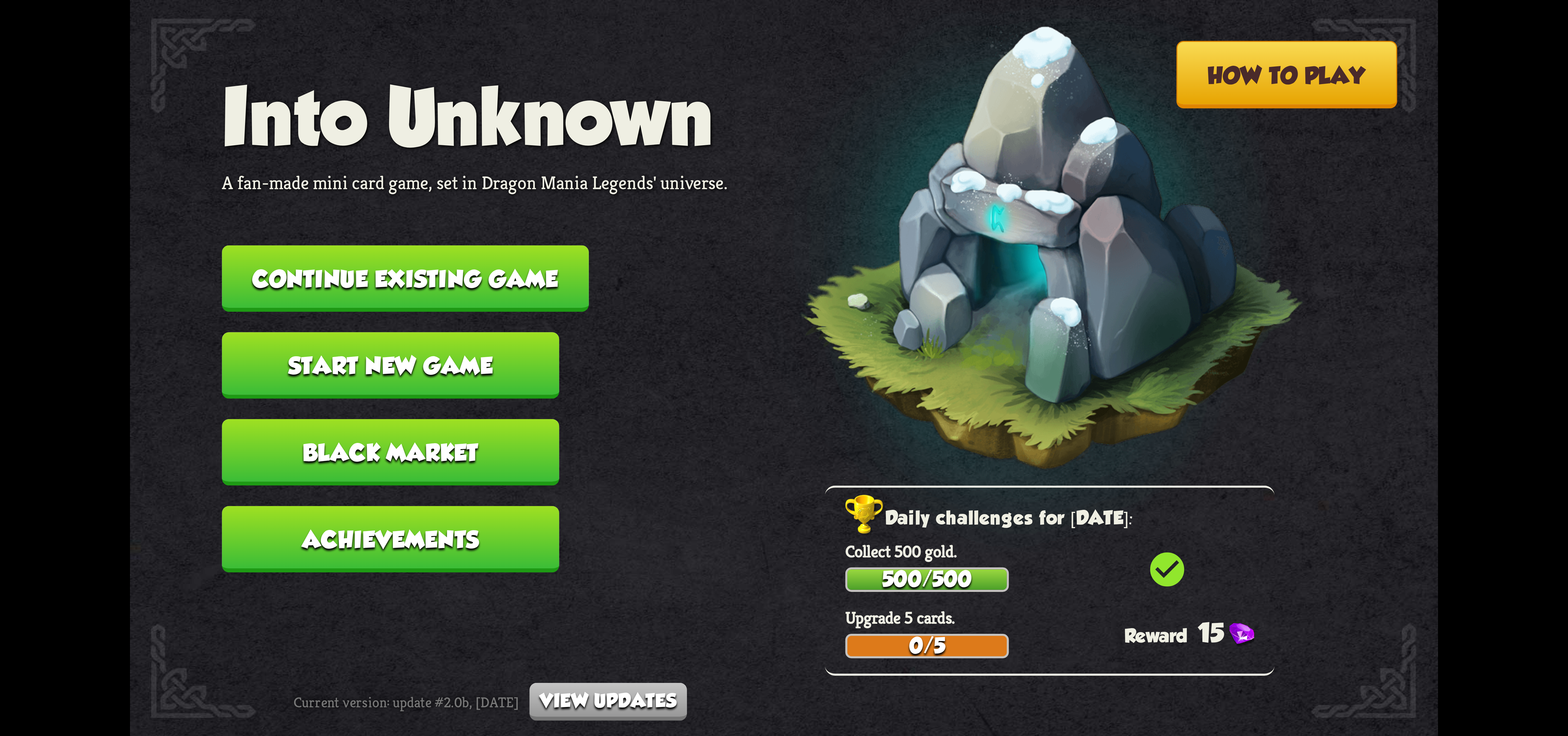
click at [516, 294] on button "Continue existing game" at bounding box center [405, 278] width 367 height 66
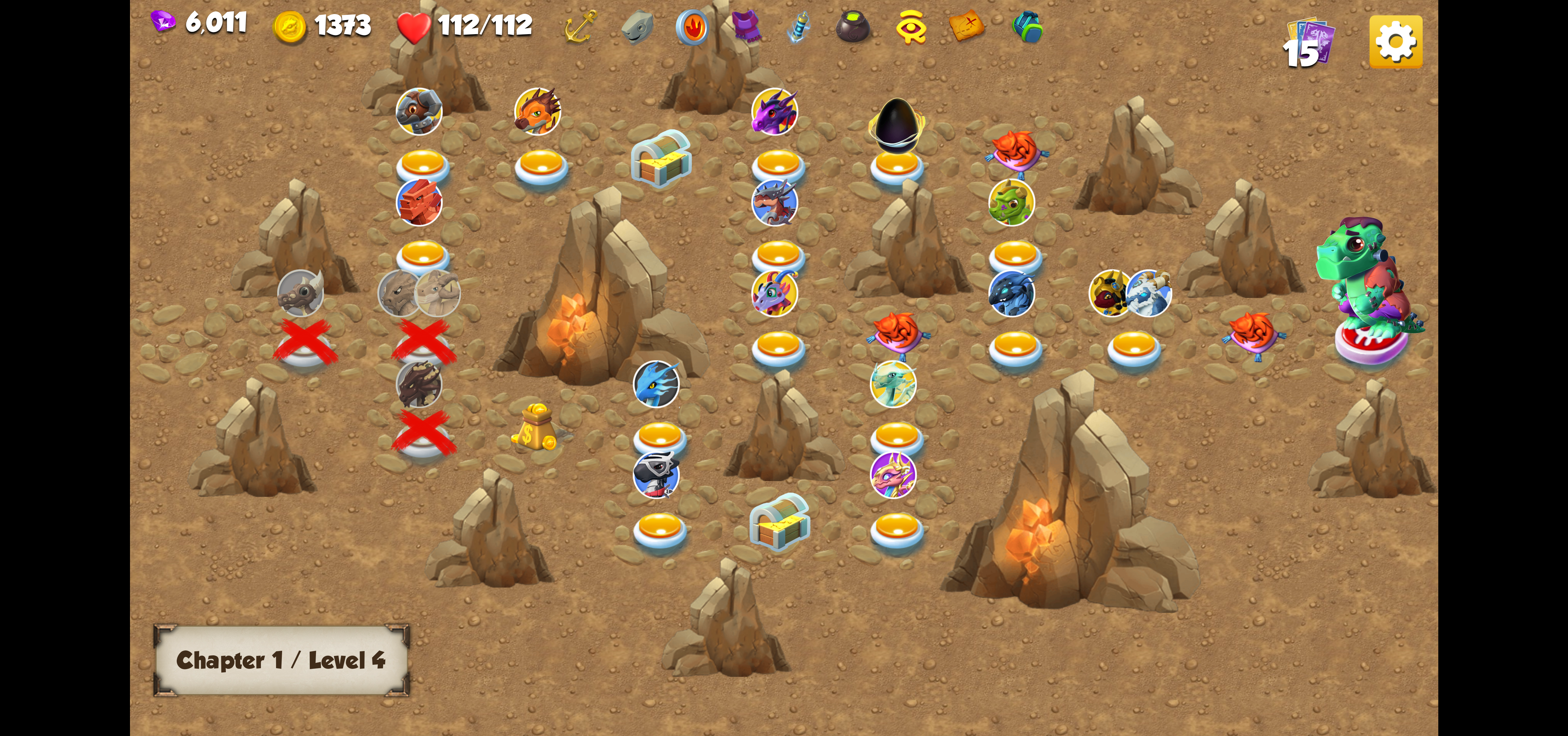
drag, startPoint x: 538, startPoint y: 395, endPoint x: 541, endPoint y: 397, distance: 3.6
click at [541, 397] on div at bounding box center [545, 433] width 118 height 90
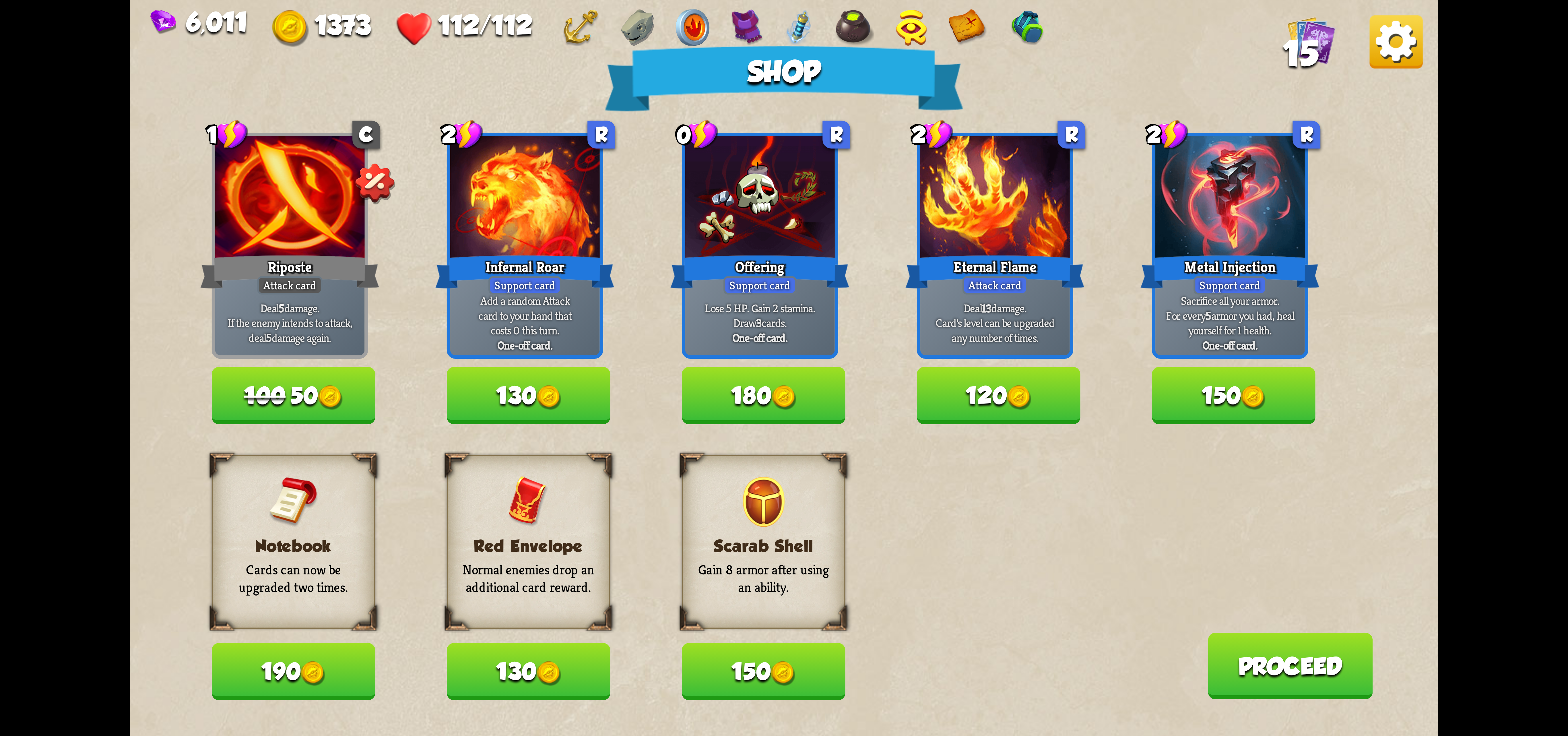
click at [757, 409] on button "180" at bounding box center [764, 395] width 164 height 57
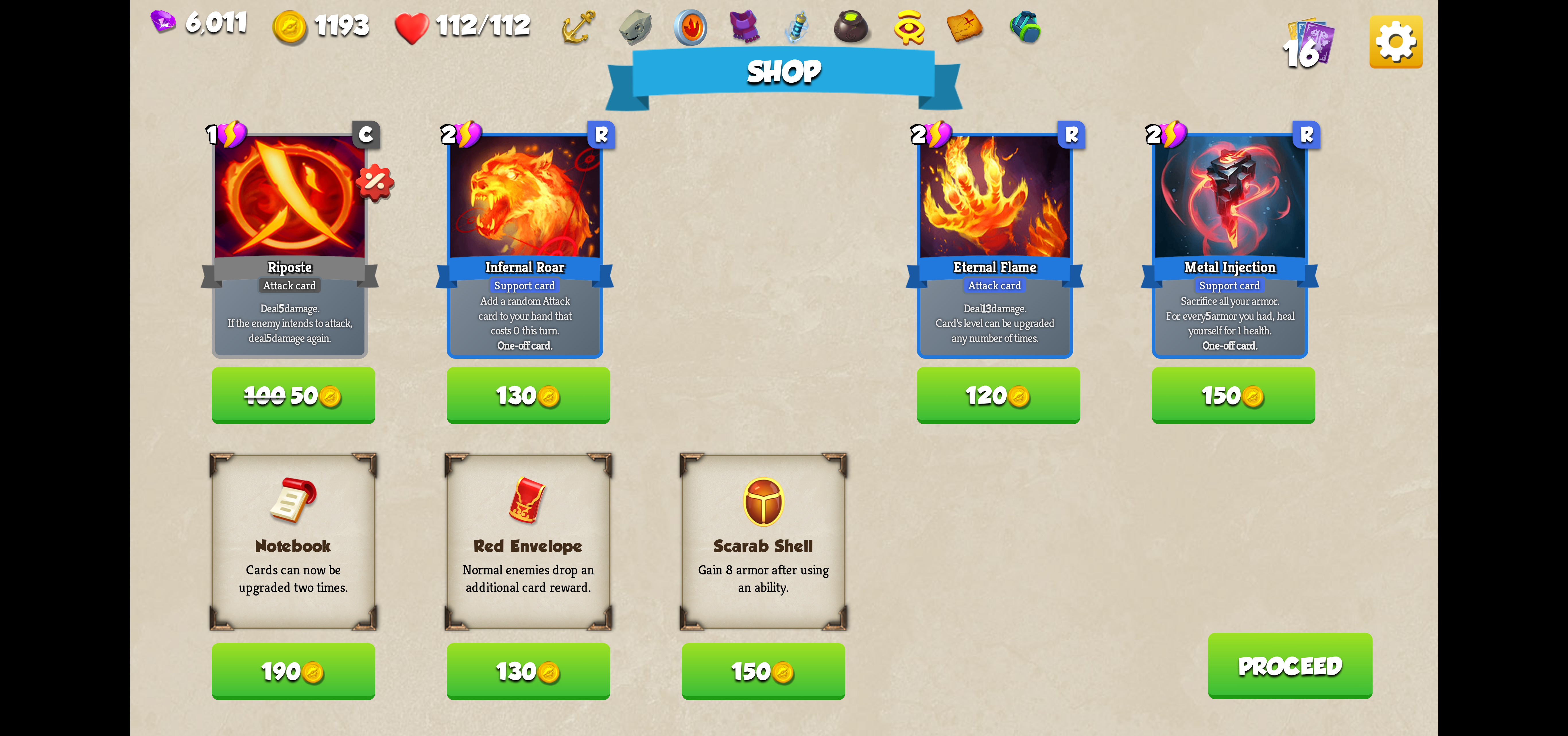
drag, startPoint x: 746, startPoint y: 679, endPoint x: 768, endPoint y: 668, distance: 24.6
click at [750, 679] on button "150" at bounding box center [764, 671] width 164 height 57
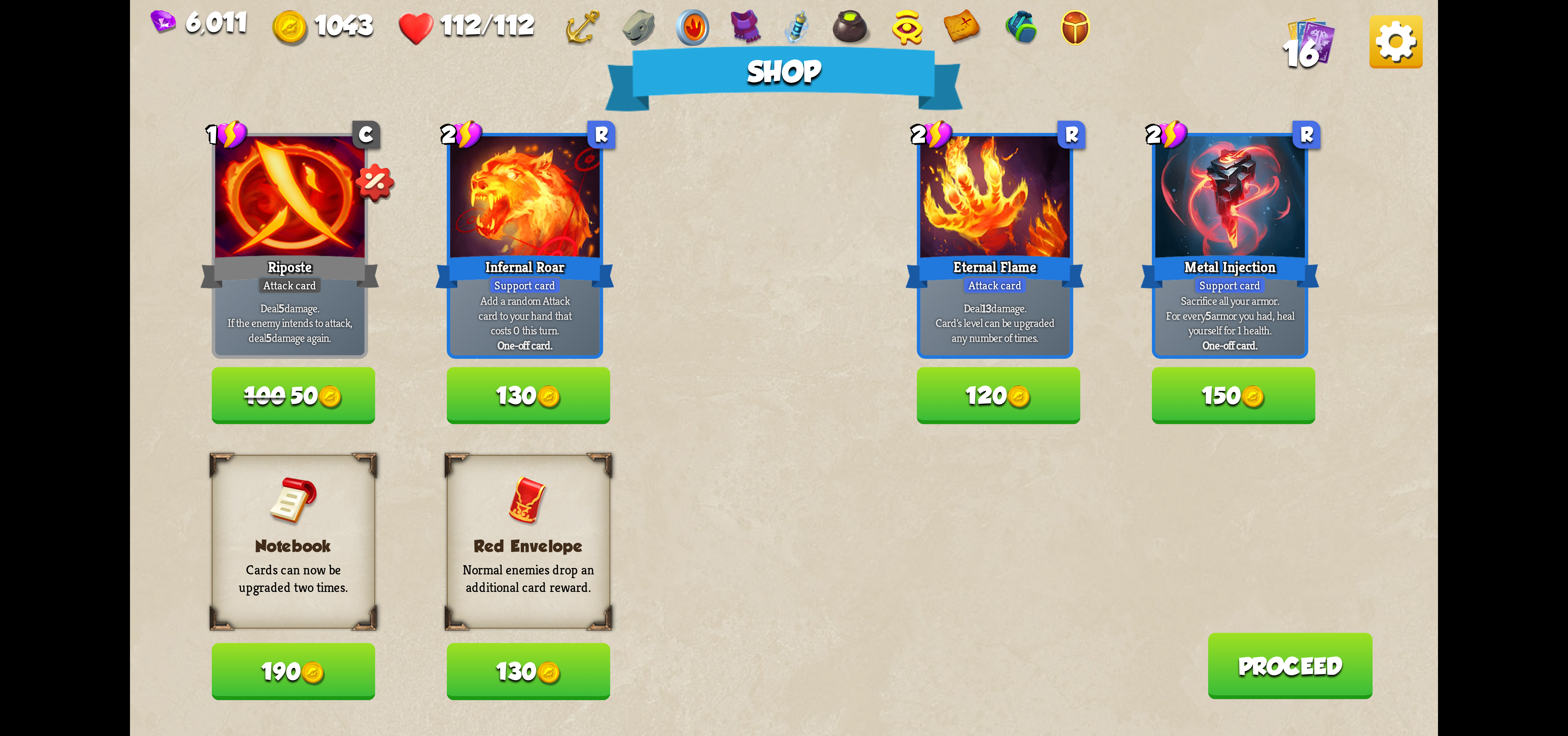
click at [972, 47] on img at bounding box center [1396, 42] width 53 height 53
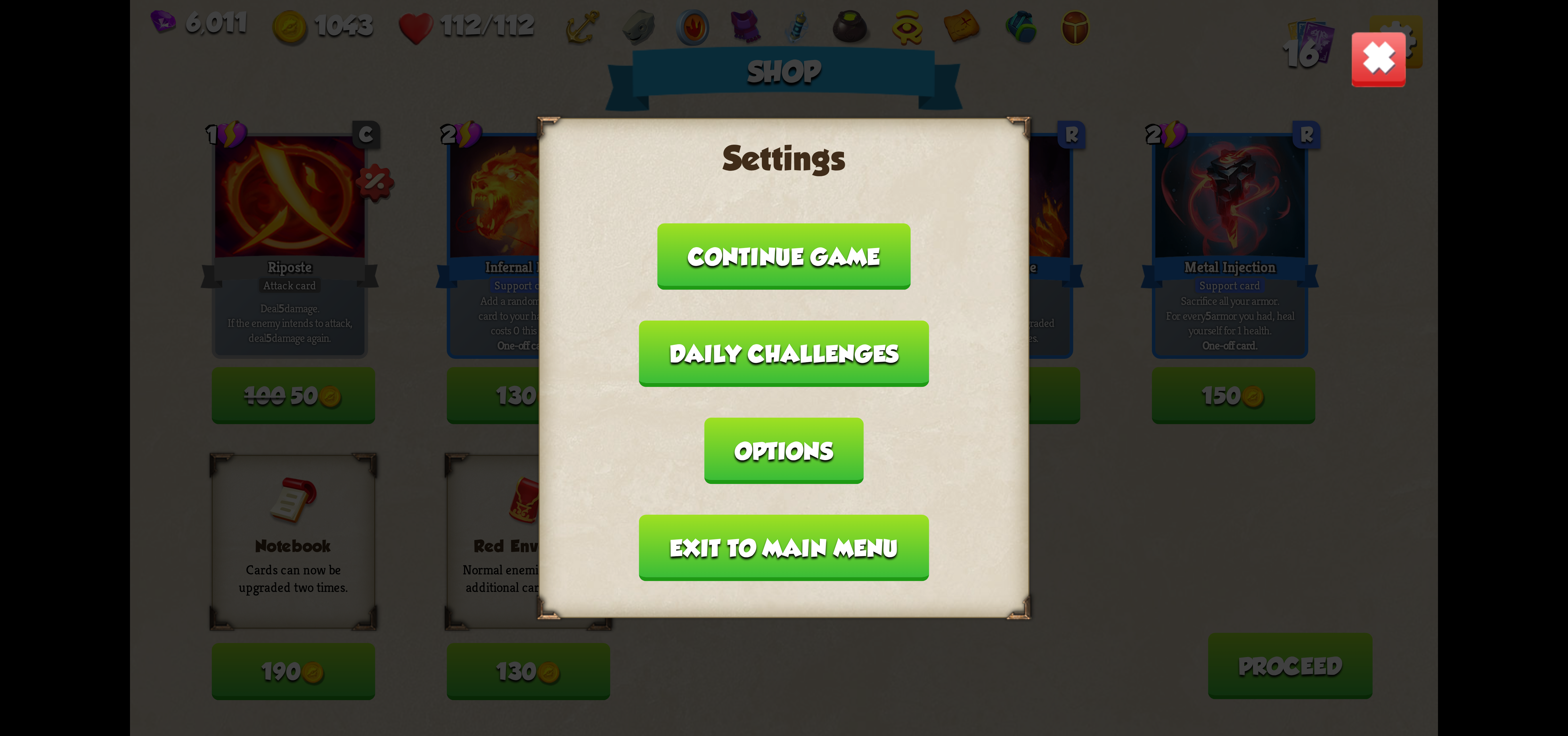
drag, startPoint x: 937, startPoint y: 381, endPoint x: 921, endPoint y: 394, distance: 20.6
click at [863, 417] on button "Options" at bounding box center [784, 451] width 159 height 66
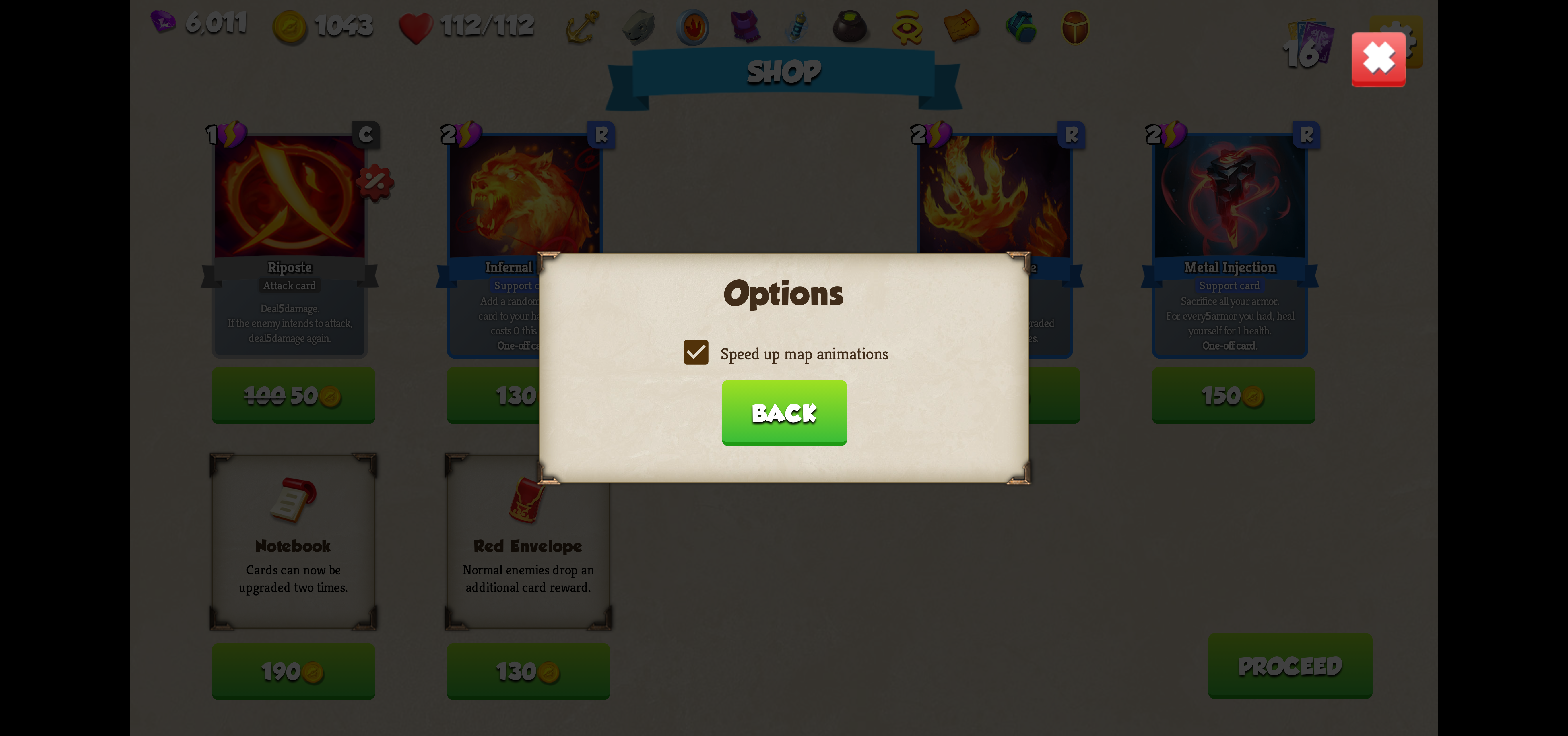
click at [766, 348] on label "Speed up map animations" at bounding box center [784, 354] width 208 height 21
click at [0, 0] on input "Speed up map animations" at bounding box center [0, 0] width 0 height 0
click at [766, 347] on div "Speed up map animations" at bounding box center [784, 354] width 448 height 21
click at [730, 355] on label "Speed up map animations" at bounding box center [784, 354] width 208 height 21
click at [0, 0] on input "Speed up map animations" at bounding box center [0, 0] width 0 height 0
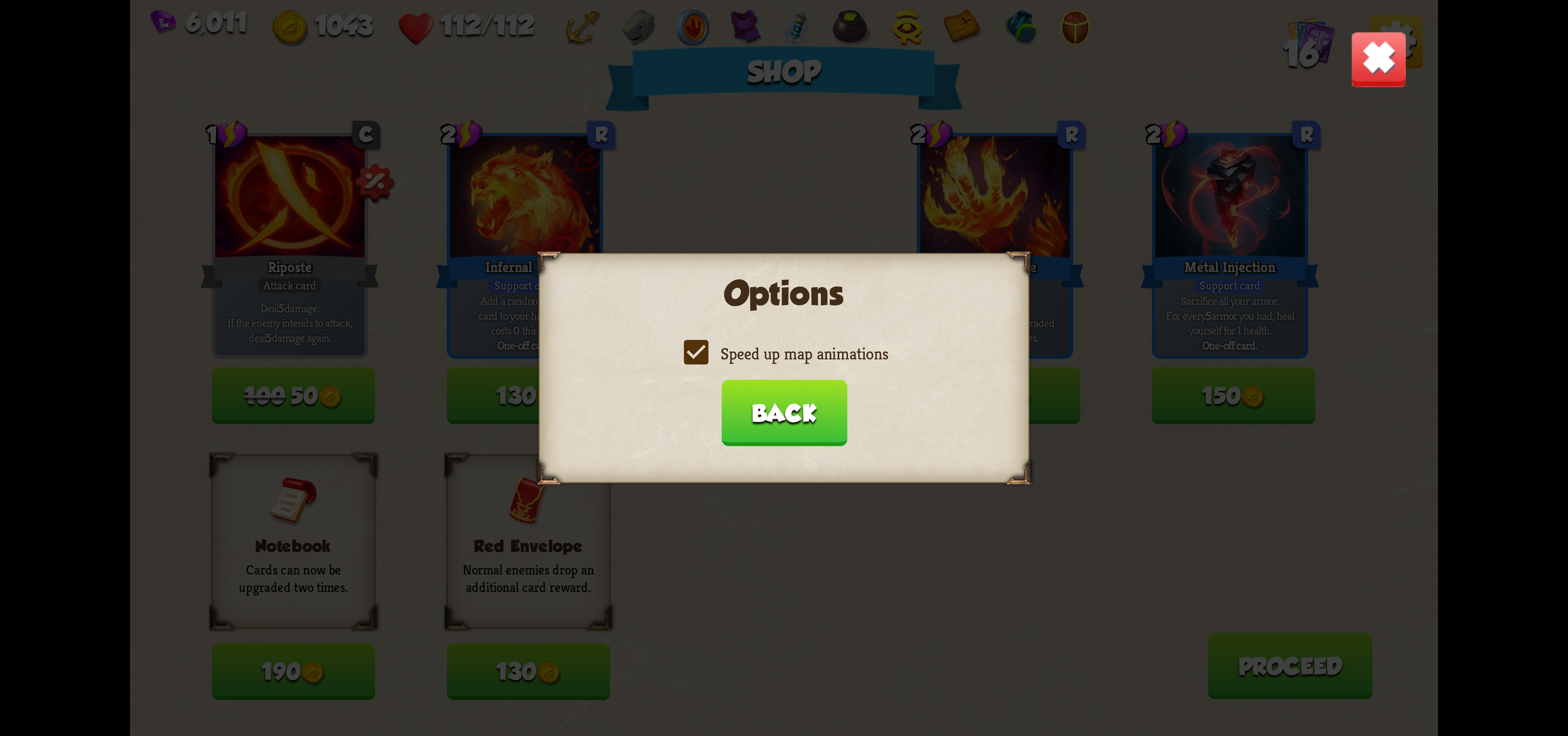
click at [731, 402] on button "Back" at bounding box center [783, 413] width 125 height 66
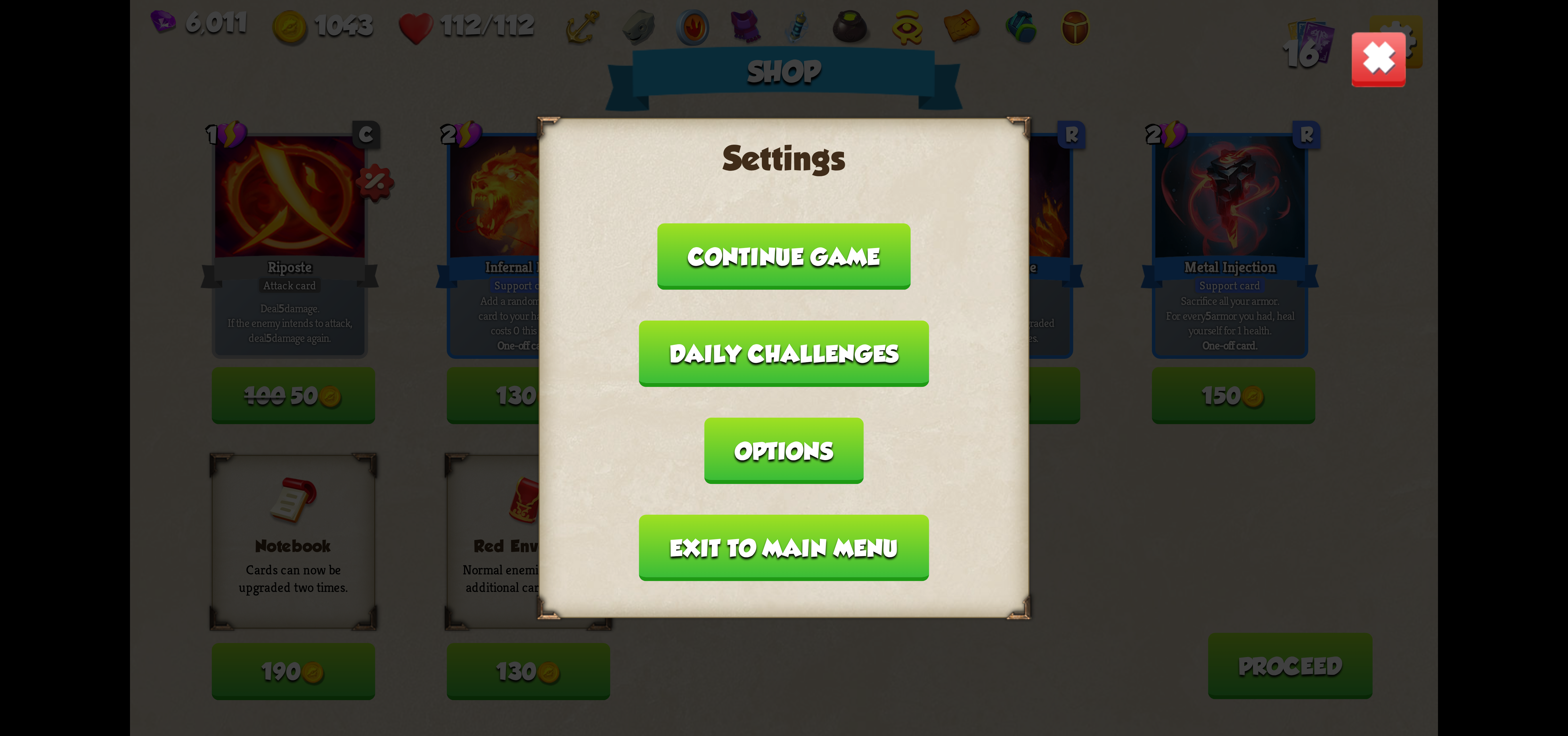
drag, startPoint x: 763, startPoint y: 503, endPoint x: 763, endPoint y: 499, distance: 4.0
click at [763, 514] on button "Exit to main menu" at bounding box center [784, 547] width 290 height 66
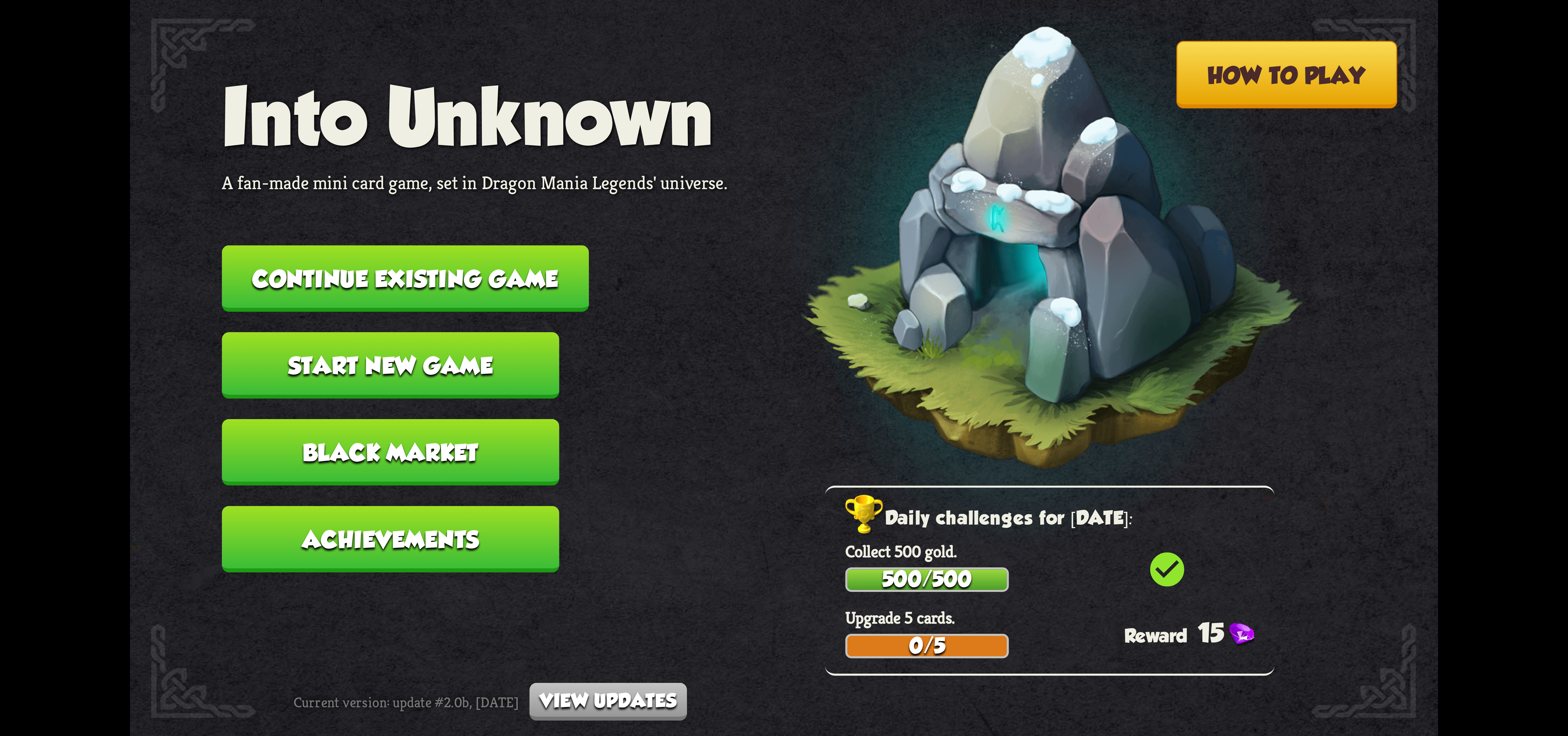
click at [491, 283] on button "Continue existing game" at bounding box center [405, 278] width 367 height 66
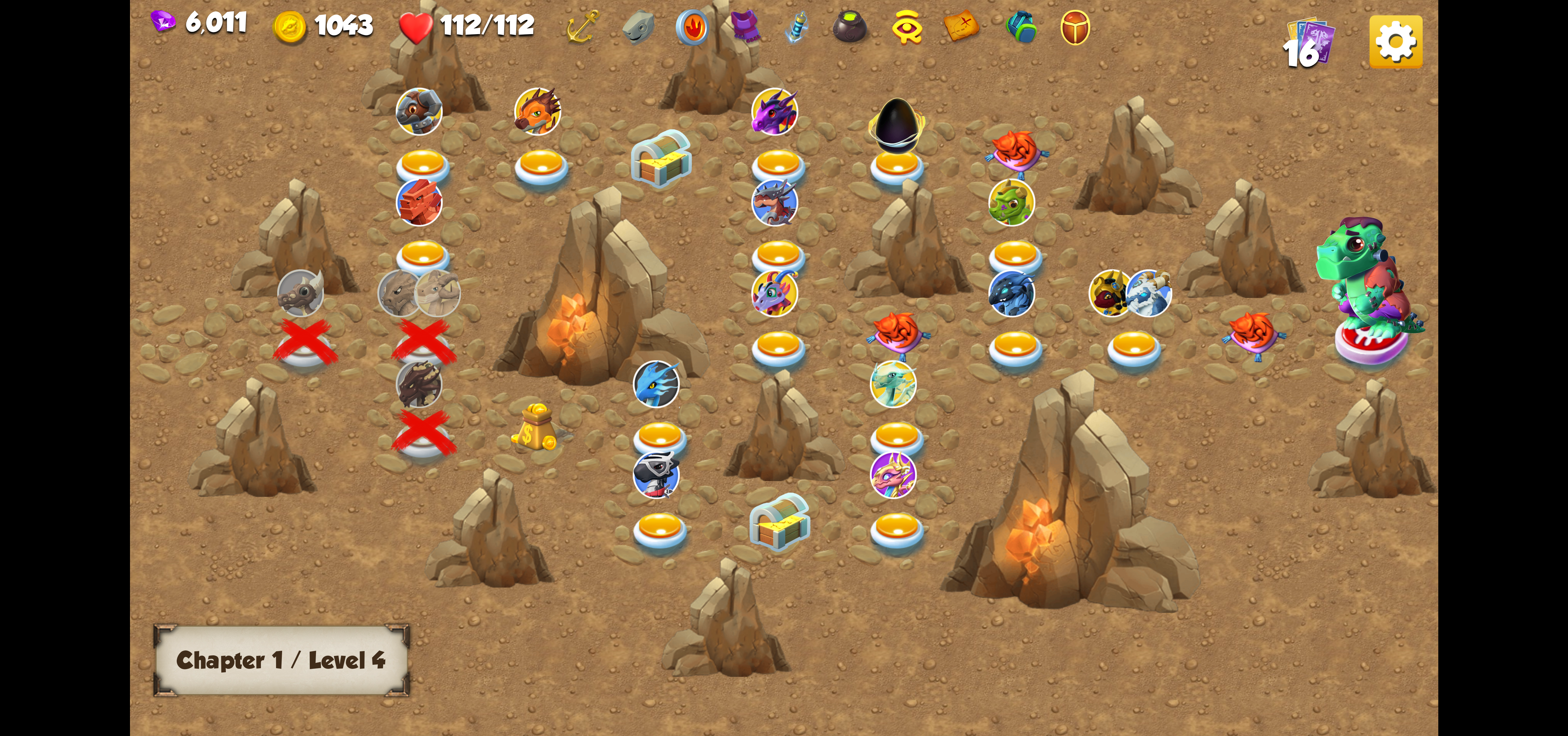
click at [558, 440] on img at bounding box center [543, 427] width 66 height 50
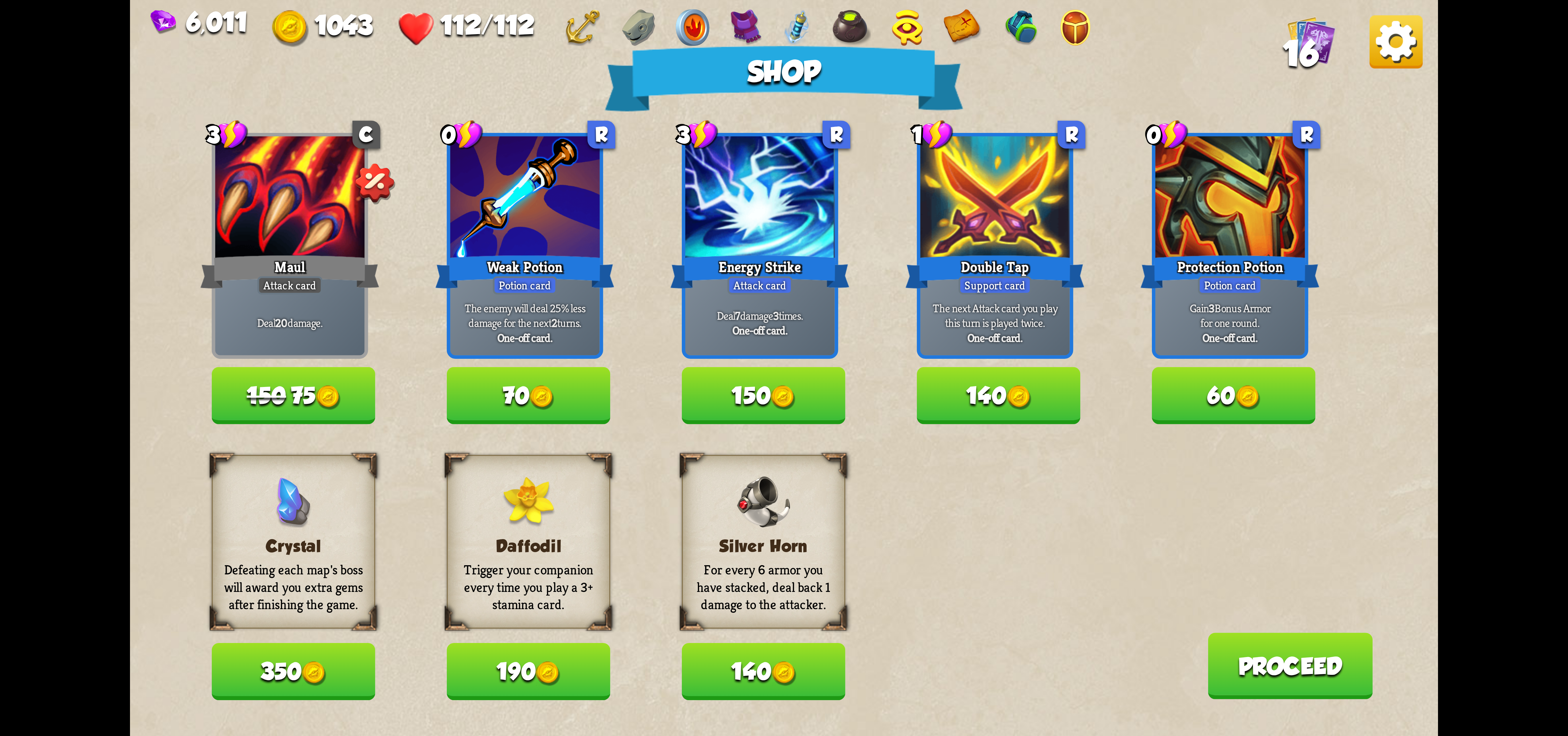
click at [549, 408] on img at bounding box center [542, 398] width 25 height 25
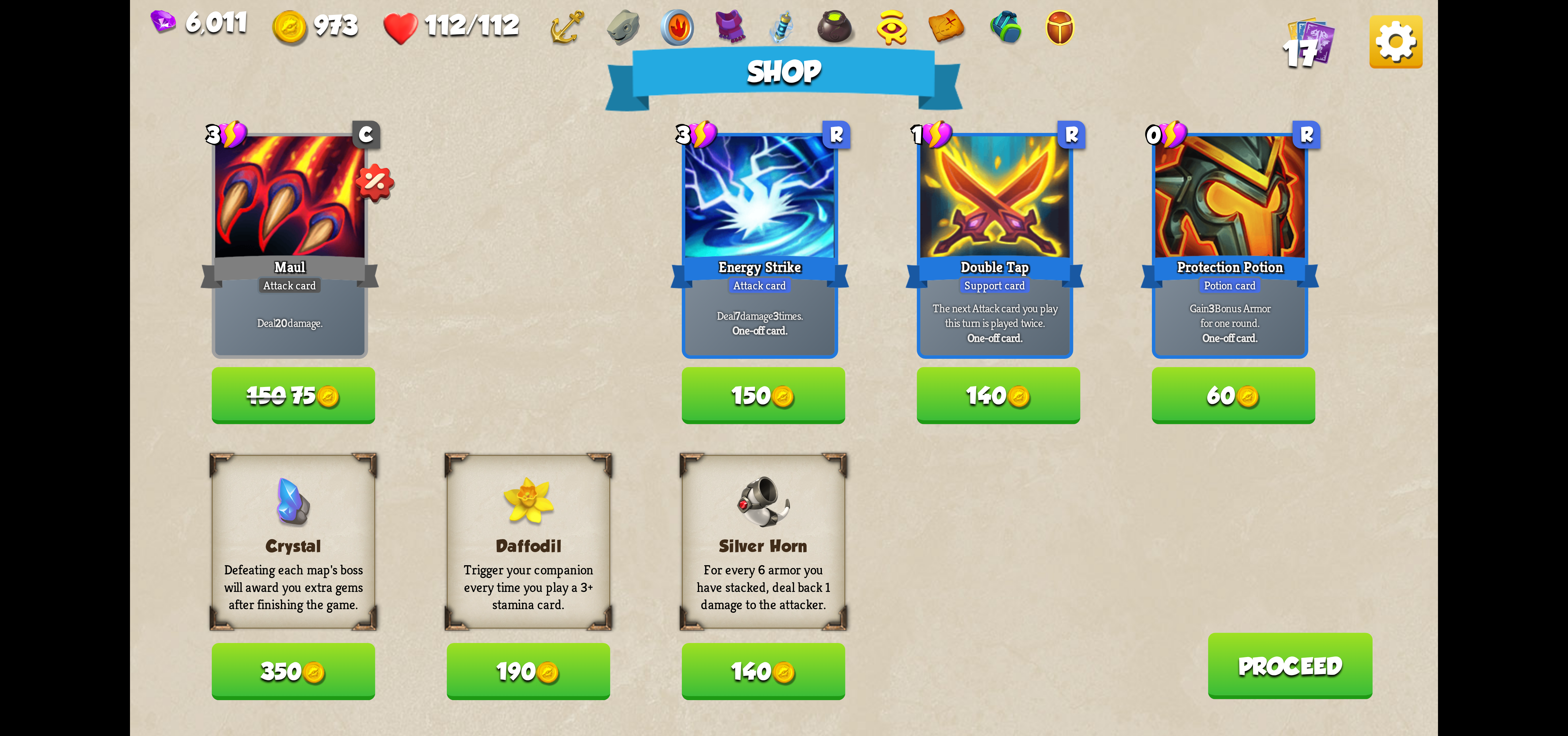
click at [772, 670] on img at bounding box center [784, 674] width 25 height 25
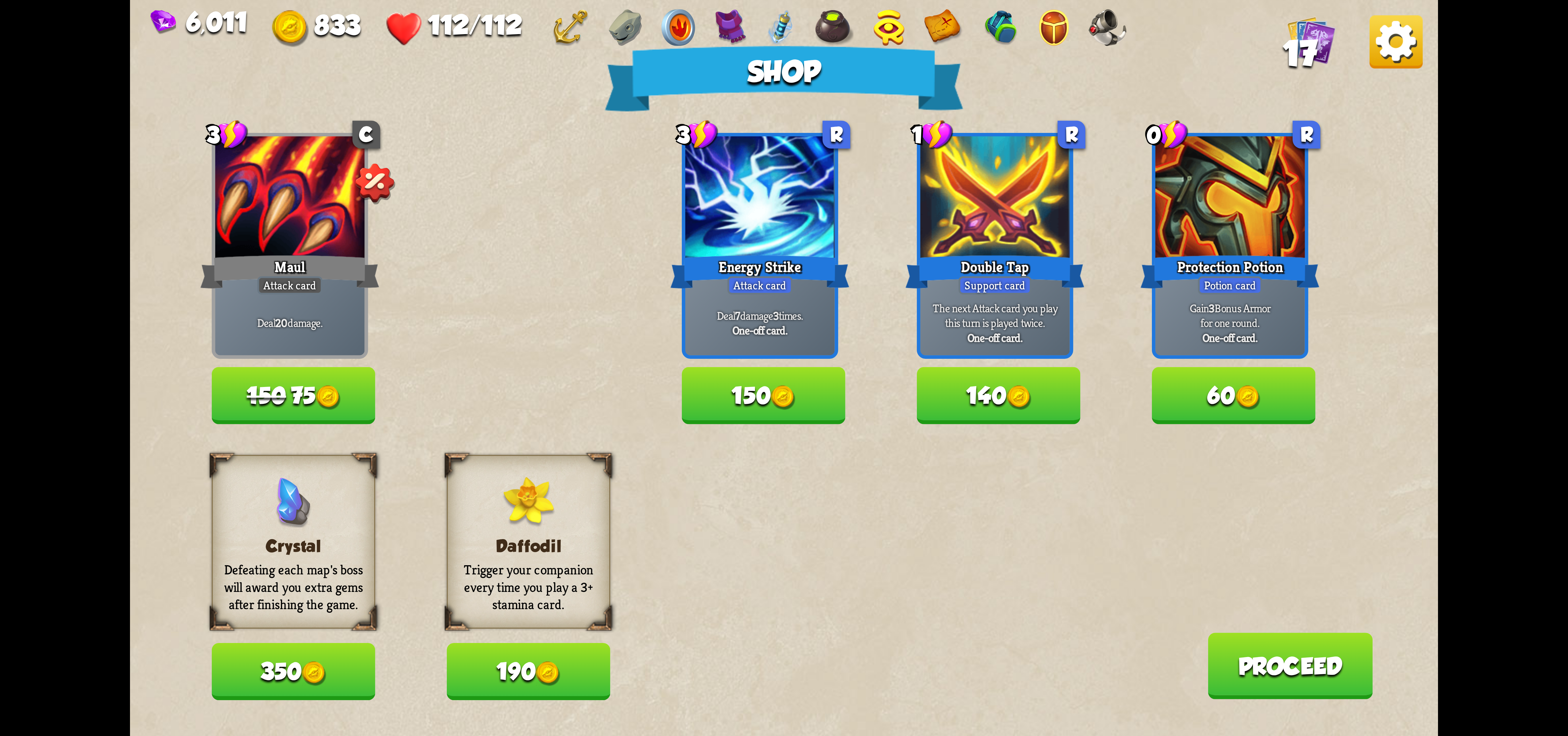
click at [972, 54] on img at bounding box center [1396, 42] width 53 height 53
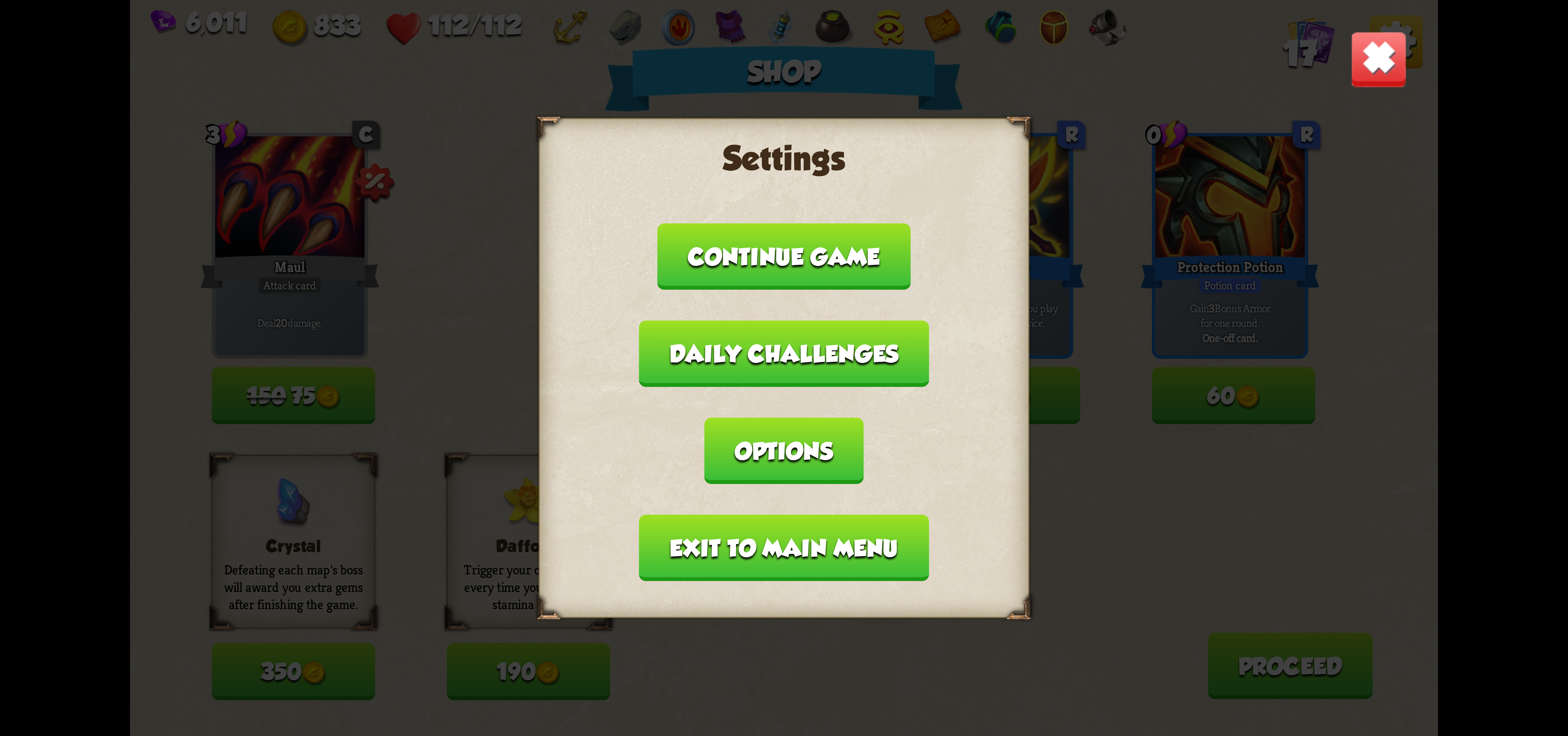
drag, startPoint x: 948, startPoint y: 425, endPoint x: 815, endPoint y: 430, distance: 133.1
click at [863, 425] on button "Options" at bounding box center [784, 451] width 159 height 66
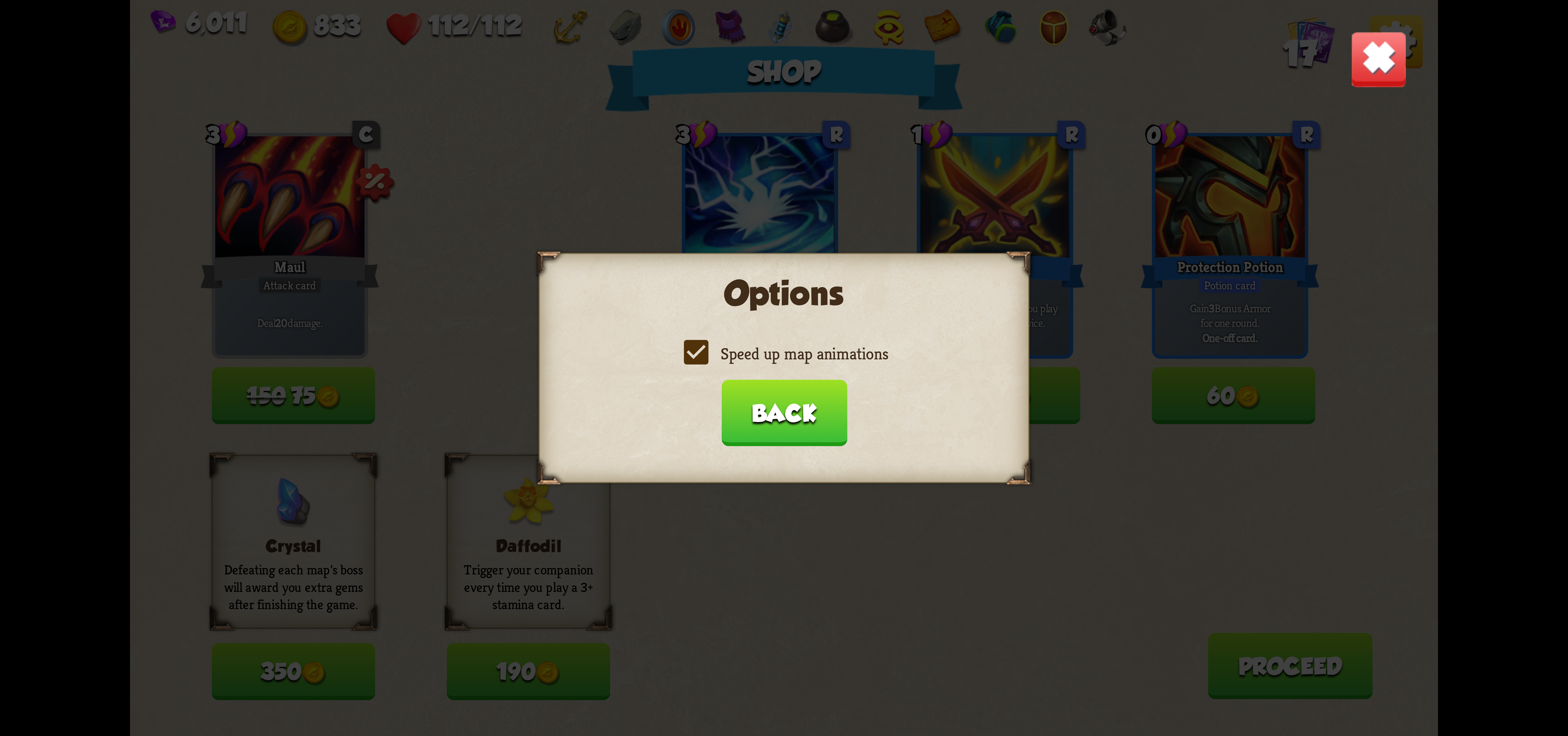
click at [800, 378] on div "Options Speed up map animations Back" at bounding box center [784, 368] width 490 height 230
click at [809, 365] on label "Speed up map animations" at bounding box center [784, 354] width 208 height 21
click at [0, 0] on input "Speed up map animations" at bounding box center [0, 0] width 0 height 0
click at [814, 360] on label "Speed up map animations" at bounding box center [784, 354] width 208 height 21
click at [0, 0] on input "Speed up map animations" at bounding box center [0, 0] width 0 height 0
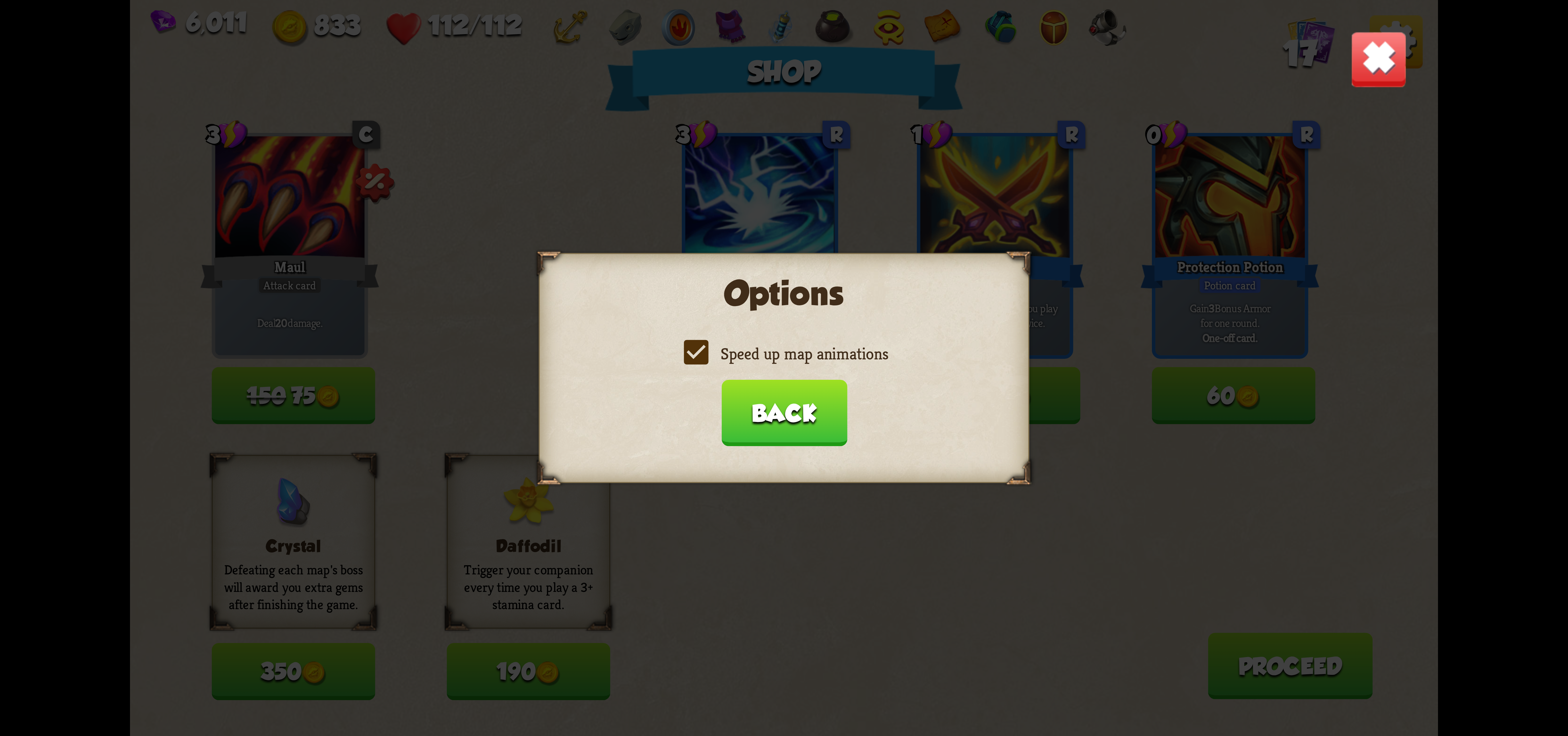
click at [814, 360] on label "Speed up map animations" at bounding box center [784, 354] width 208 height 21
click at [0, 0] on input "Speed up map animations" at bounding box center [0, 0] width 0 height 0
click at [811, 361] on label "Speed up map animations" at bounding box center [784, 354] width 208 height 21
click at [0, 0] on input "Speed up map animations" at bounding box center [0, 0] width 0 height 0
click at [769, 409] on button "Back" at bounding box center [783, 413] width 125 height 66
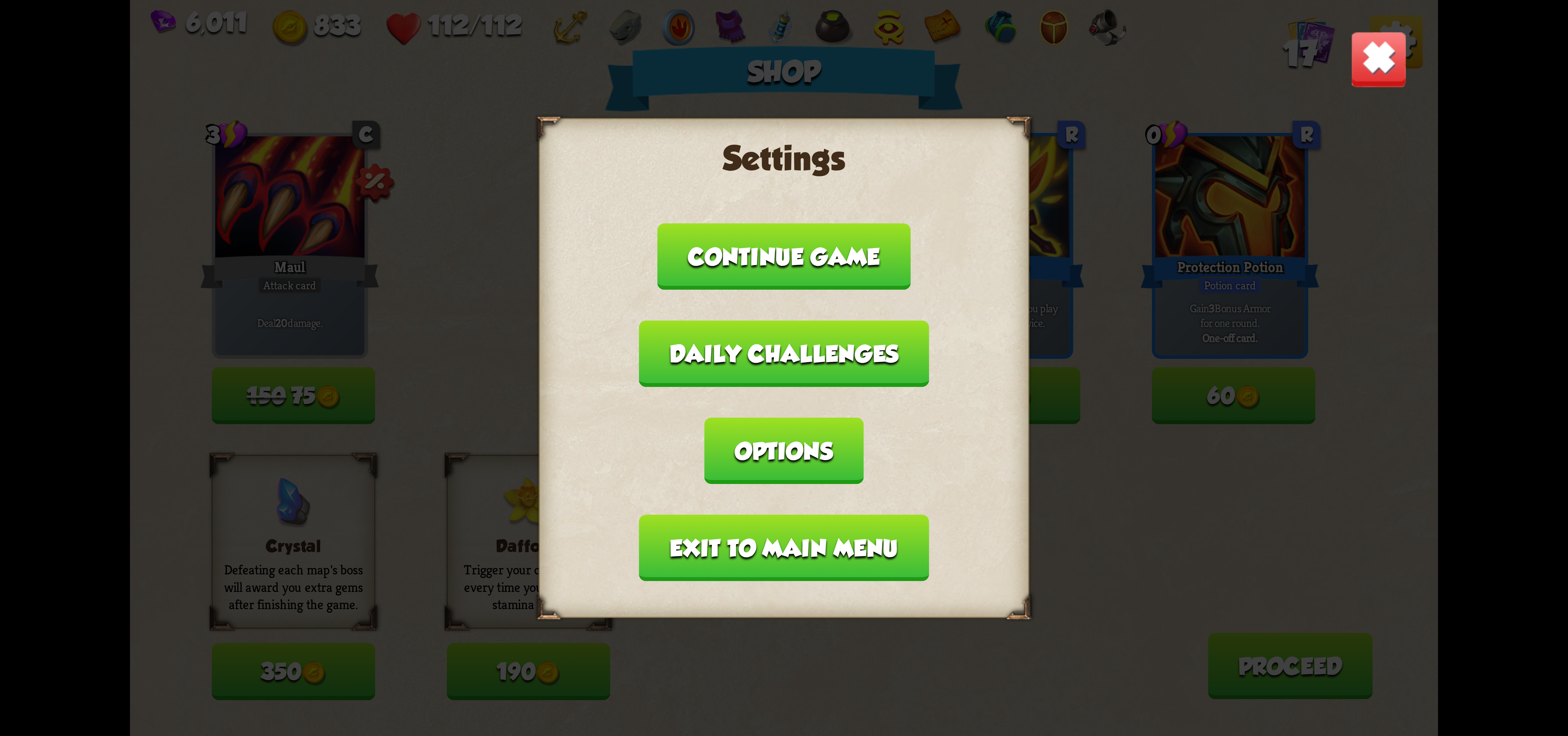
click at [778, 516] on button "Exit to main menu" at bounding box center [784, 547] width 290 height 66
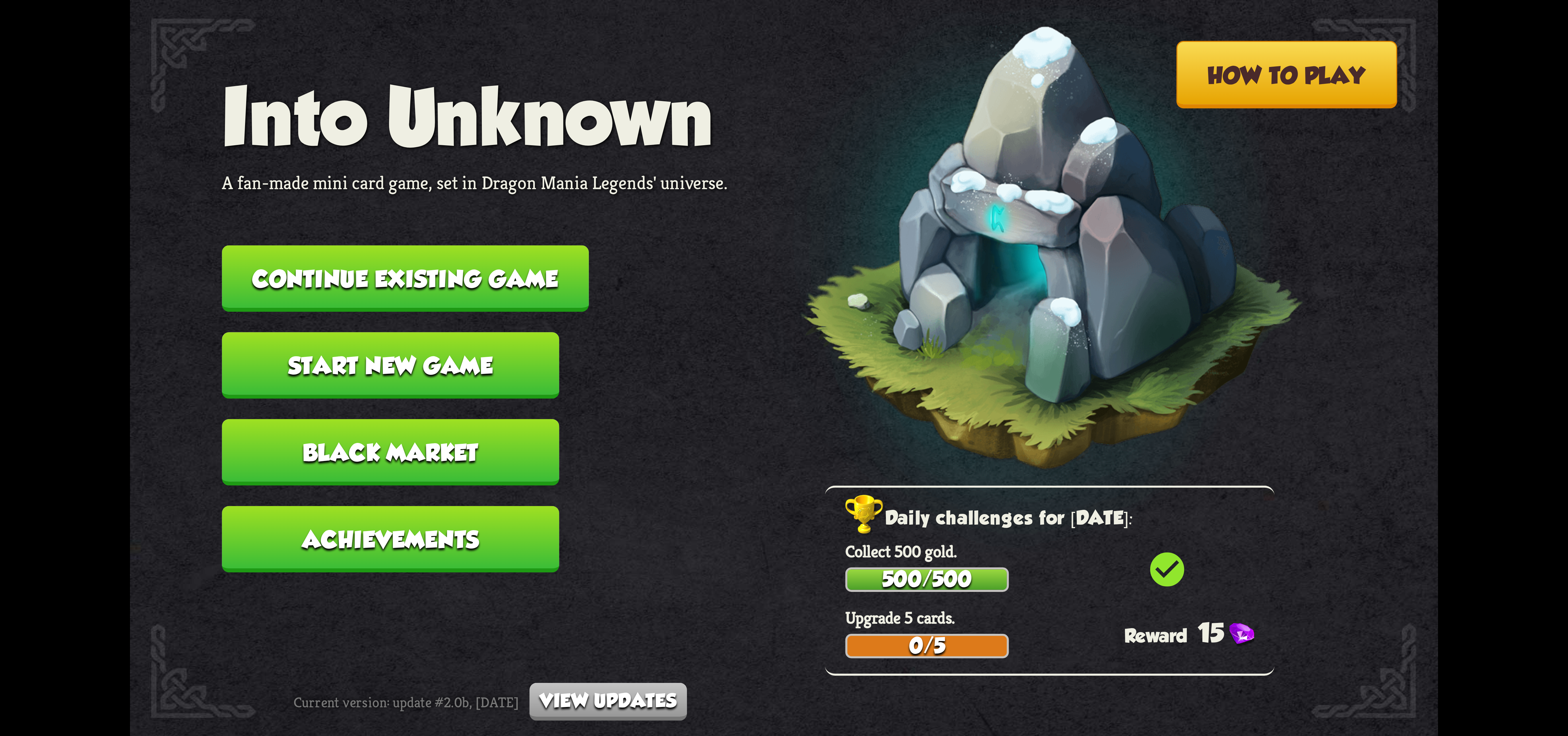
click at [540, 277] on button "Continue existing game" at bounding box center [405, 278] width 367 height 66
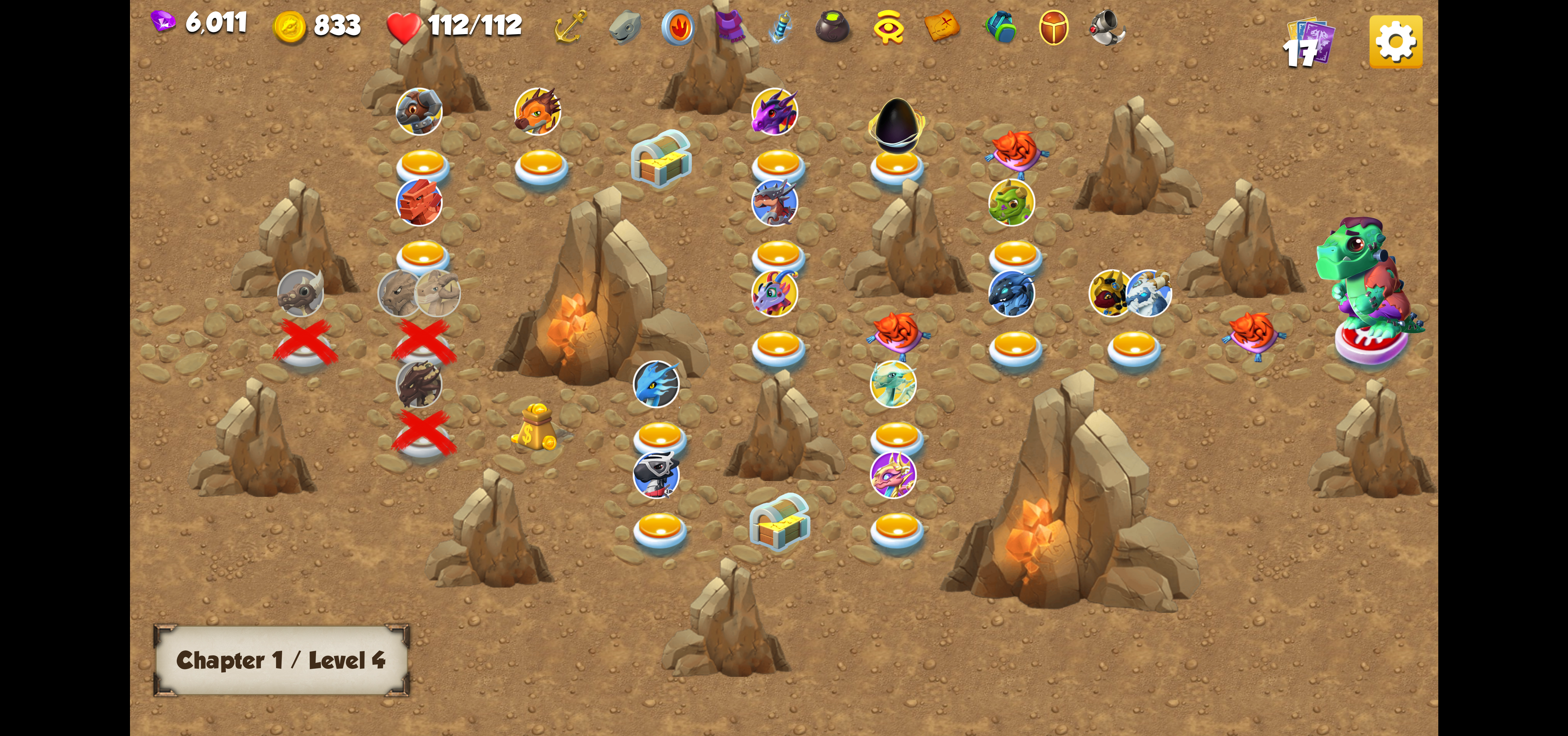
click at [588, 418] on div at bounding box center [545, 433] width 118 height 90
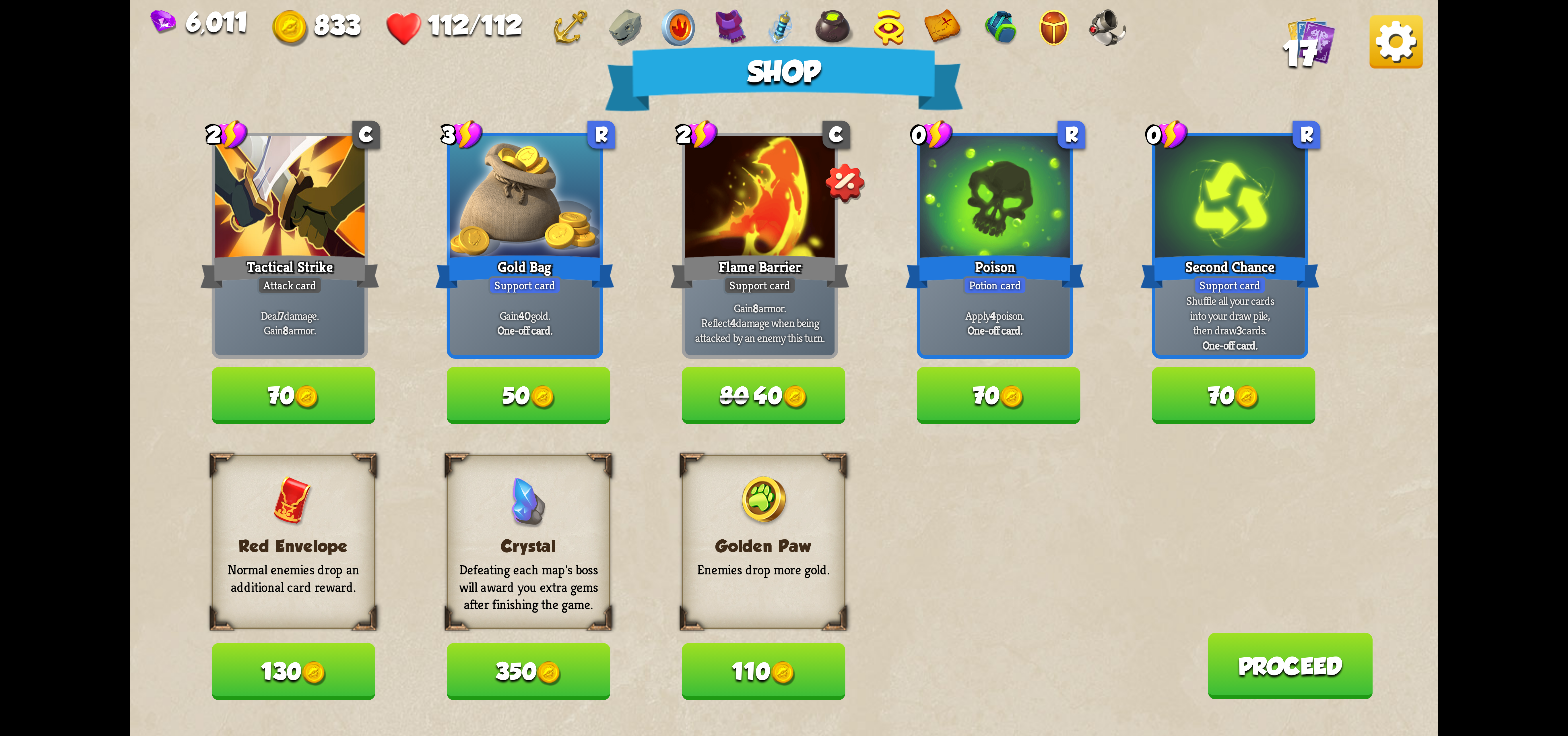
click at [967, 399] on button "70" at bounding box center [999, 395] width 164 height 57
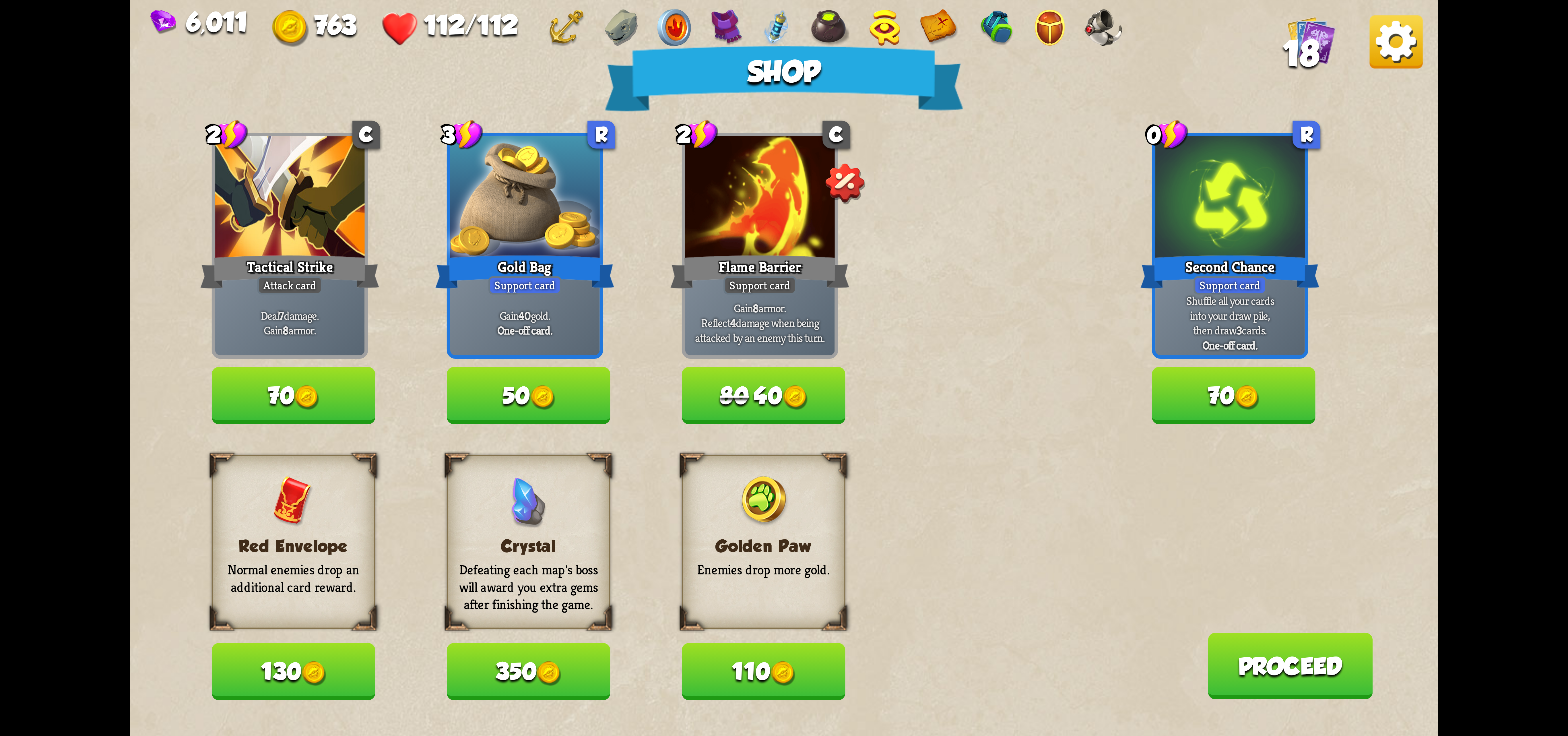
click at [809, 658] on button "110" at bounding box center [764, 671] width 164 height 57
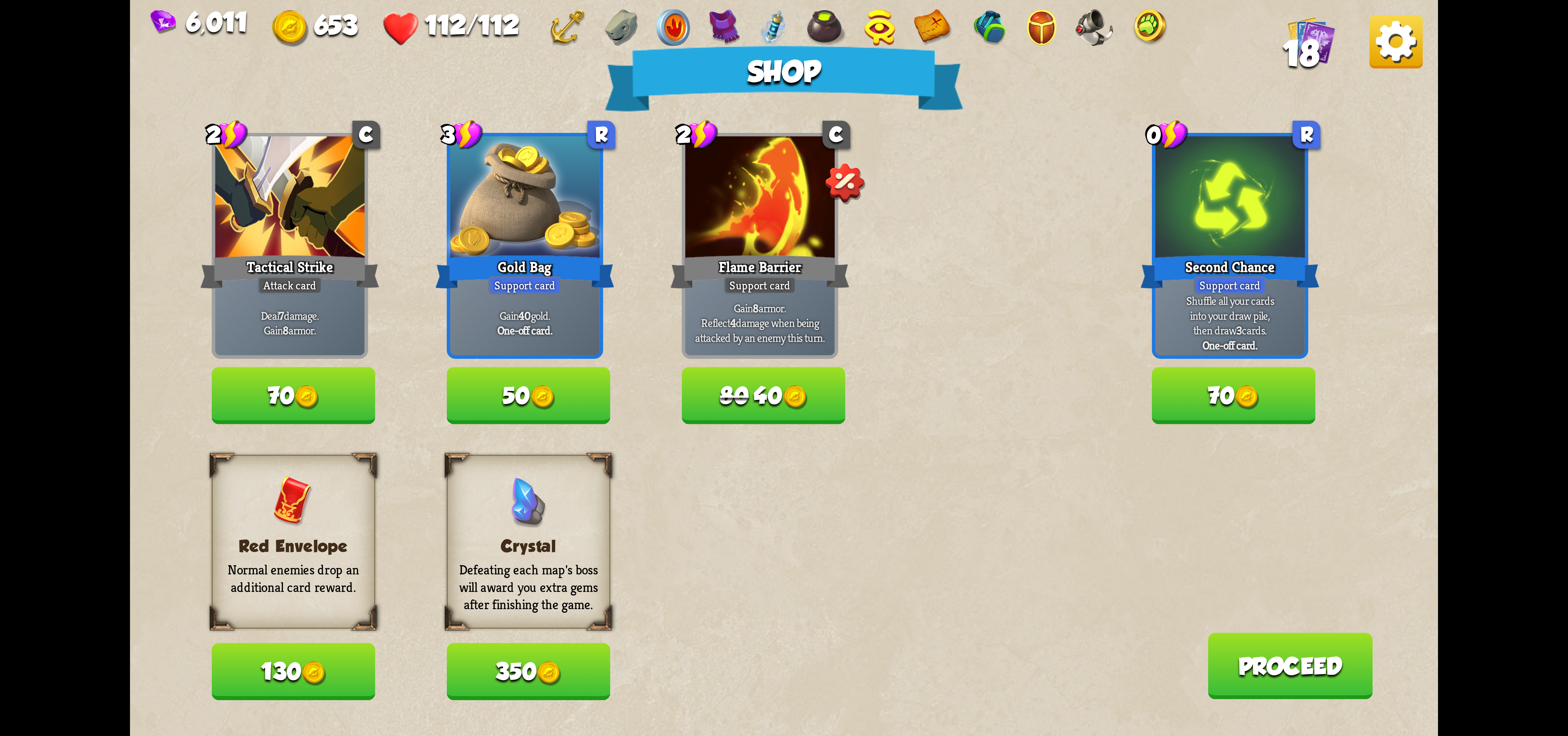
click at [972, 62] on img at bounding box center [1396, 42] width 53 height 53
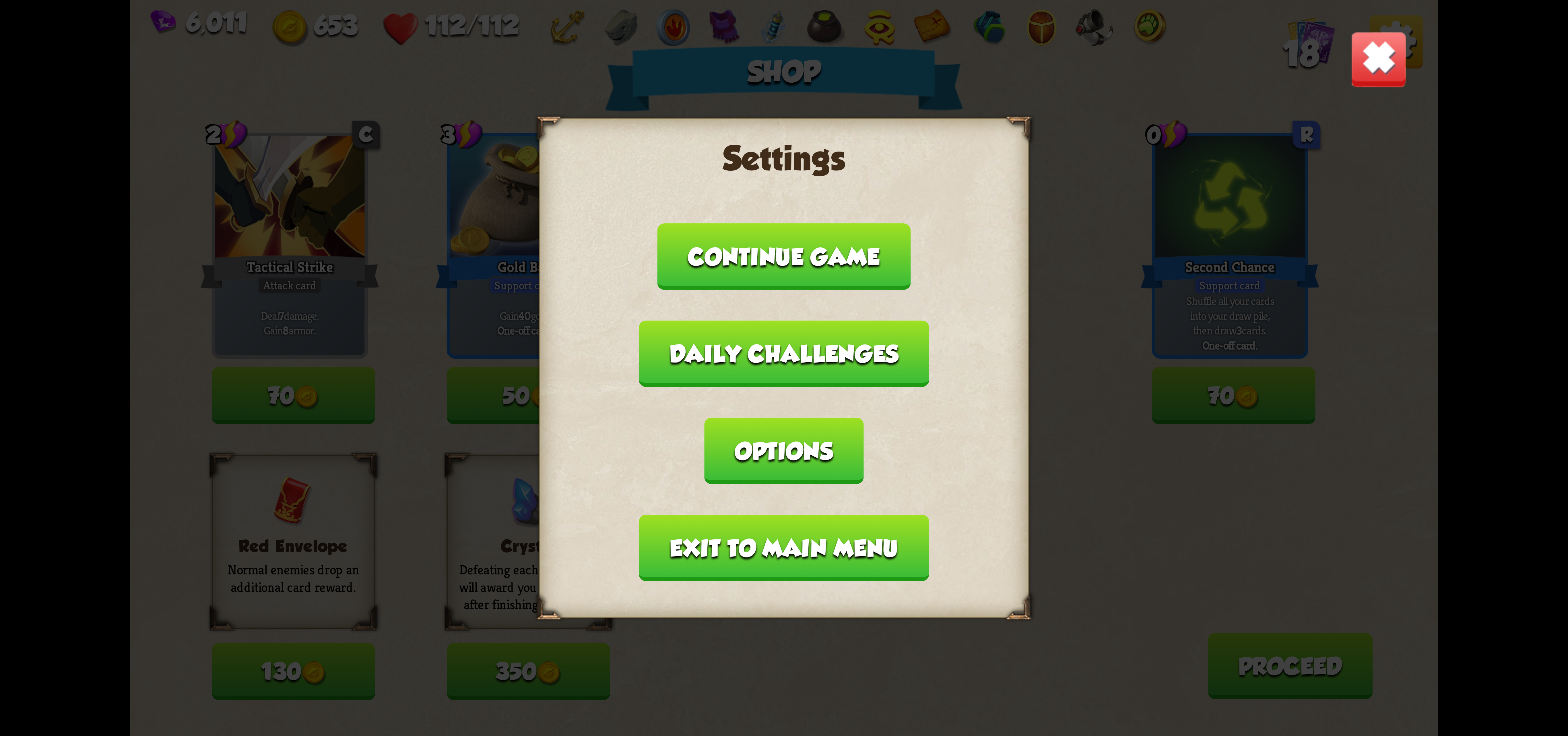
click at [863, 417] on button "Options" at bounding box center [784, 451] width 159 height 66
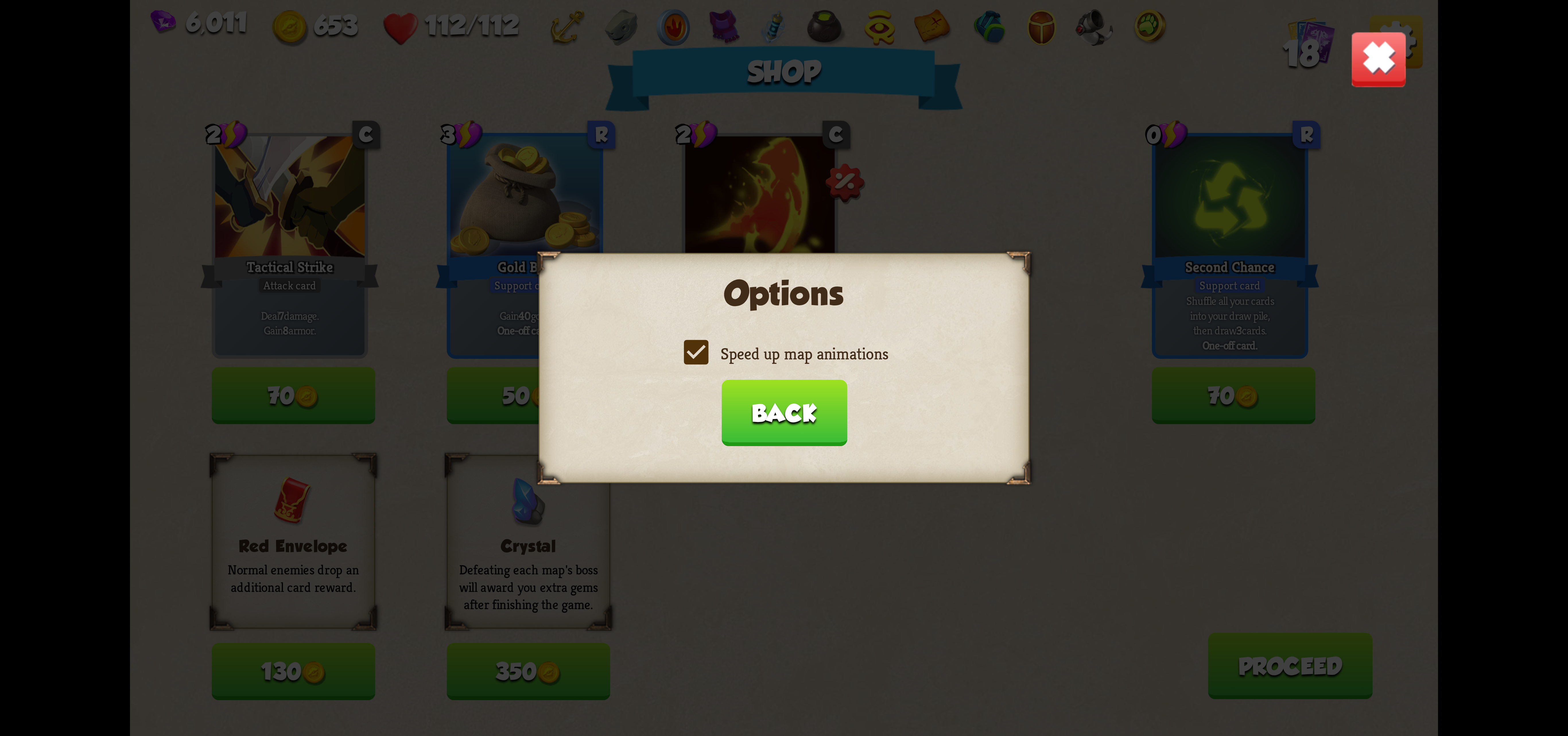
click at [784, 354] on label "Speed up map animations" at bounding box center [784, 354] width 208 height 21
click at [0, 0] on input "Speed up map animations" at bounding box center [0, 0] width 0 height 0
click at [784, 354] on label "Speed up map animations" at bounding box center [784, 354] width 208 height 21
click at [0, 0] on input "Speed up map animations" at bounding box center [0, 0] width 0 height 0
click at [784, 354] on label "Speed up map animations" at bounding box center [784, 354] width 208 height 21
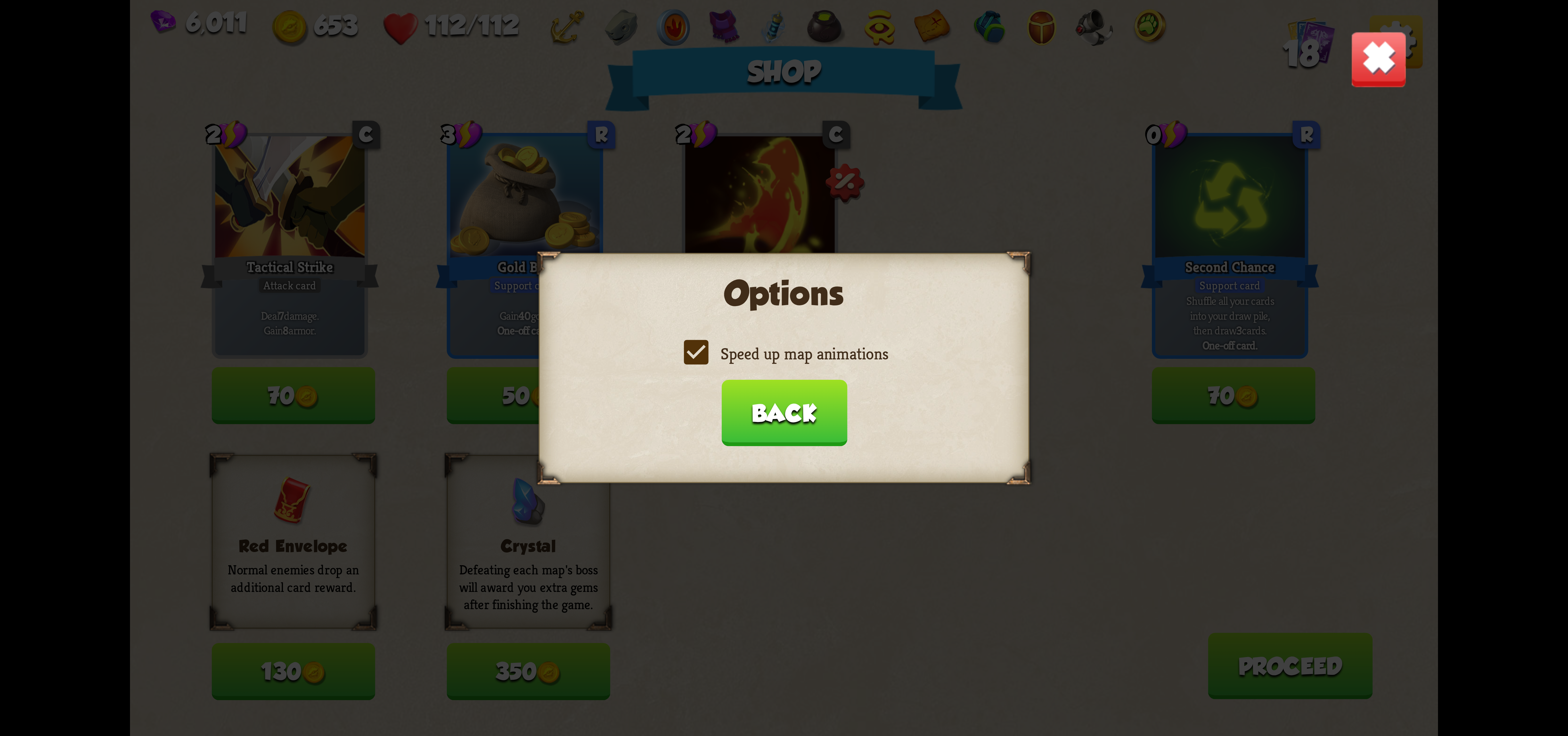
click at [0, 0] on input "Speed up map animations" at bounding box center [0, 0] width 0 height 0
click at [784, 354] on label "Speed up map animations" at bounding box center [784, 354] width 208 height 21
click at [0, 0] on input "Speed up map animations" at bounding box center [0, 0] width 0 height 0
click at [784, 354] on label "Speed up map animations" at bounding box center [784, 354] width 208 height 21
click at [0, 0] on input "Speed up map animations" at bounding box center [0, 0] width 0 height 0
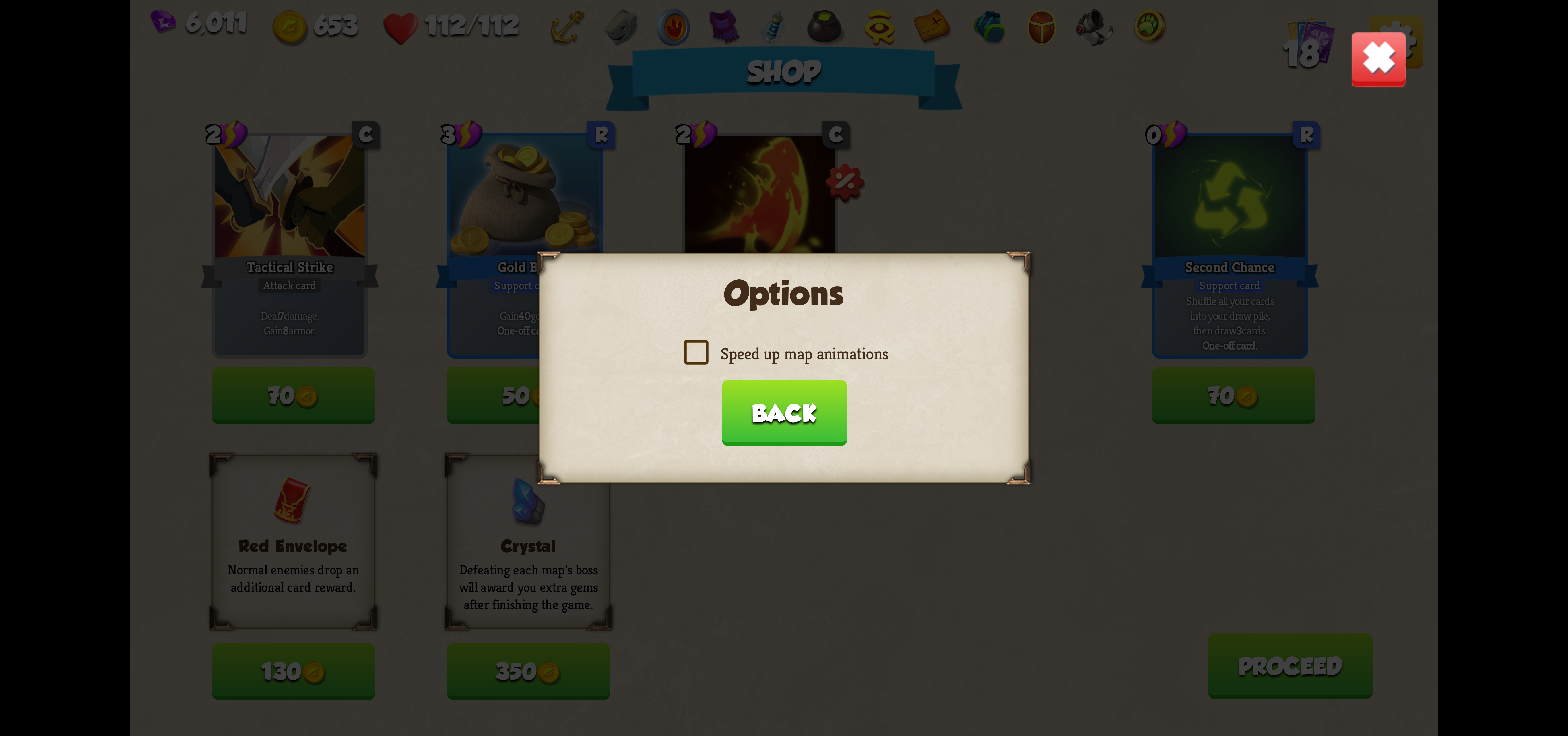
click at [784, 354] on label "Speed up map animations" at bounding box center [784, 354] width 208 height 21
click at [0, 0] on input "Speed up map animations" at bounding box center [0, 0] width 0 height 0
click at [754, 401] on button "Back" at bounding box center [783, 413] width 125 height 66
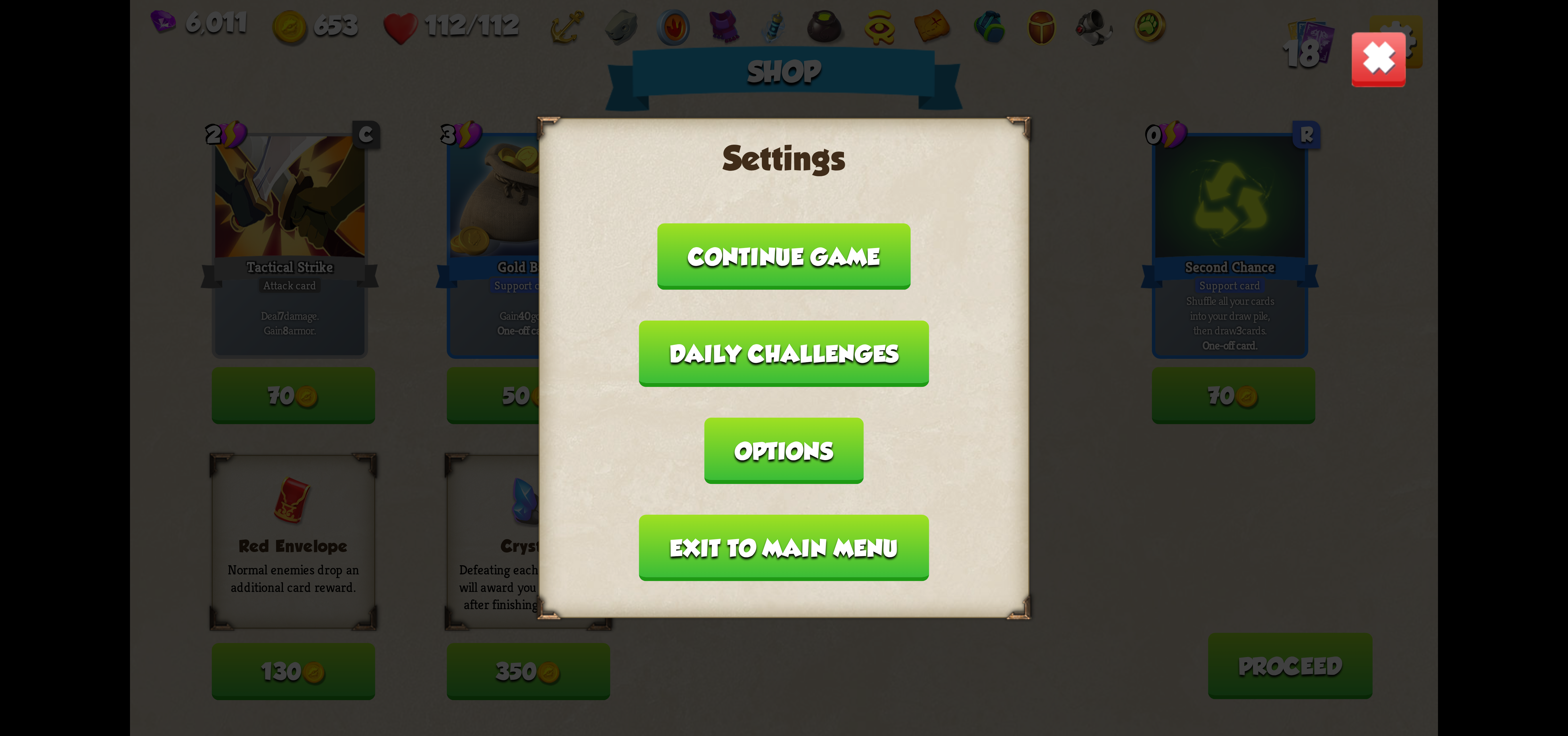
click at [727, 514] on button "Exit to main menu" at bounding box center [784, 547] width 290 height 66
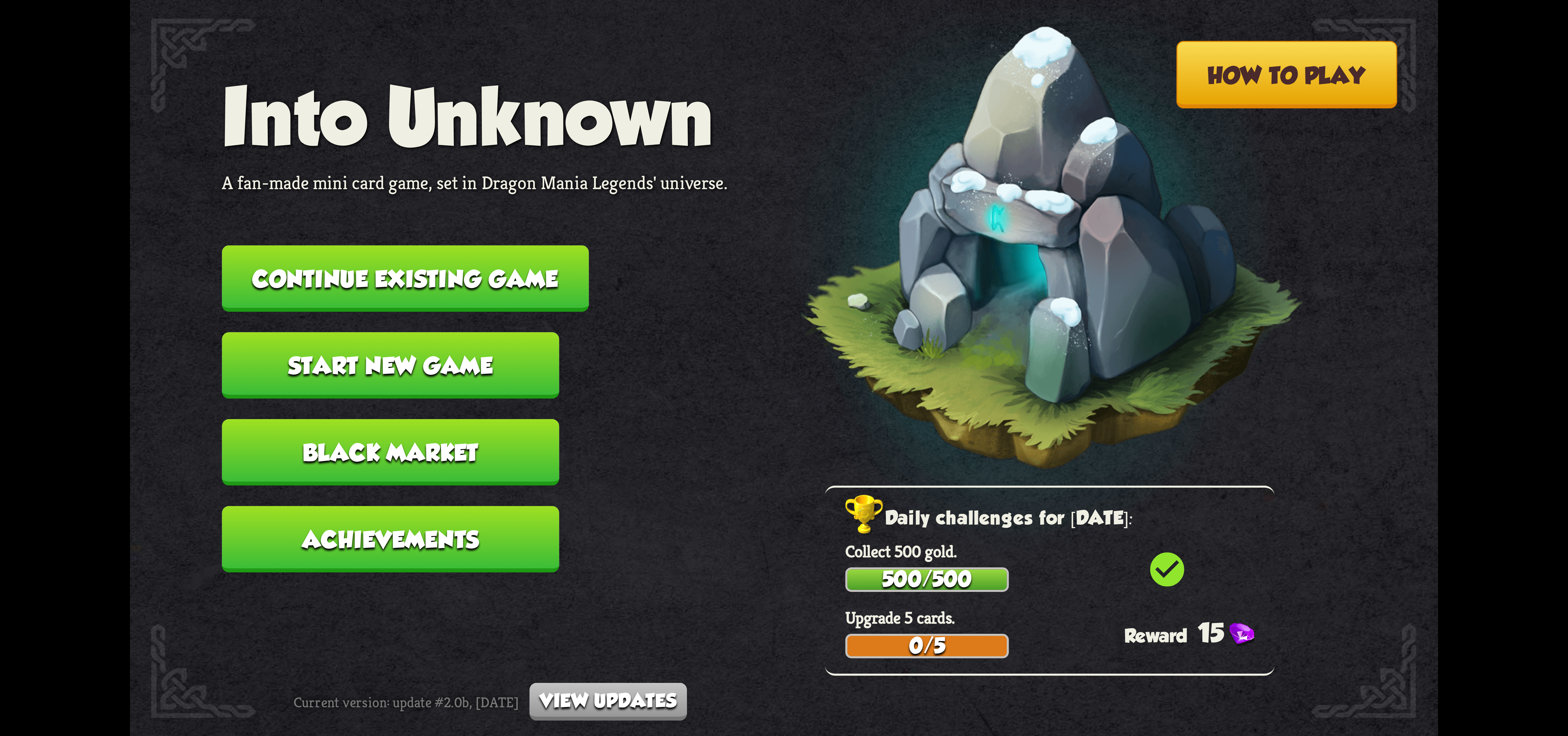
click at [532, 276] on button "Continue existing game" at bounding box center [405, 278] width 367 height 66
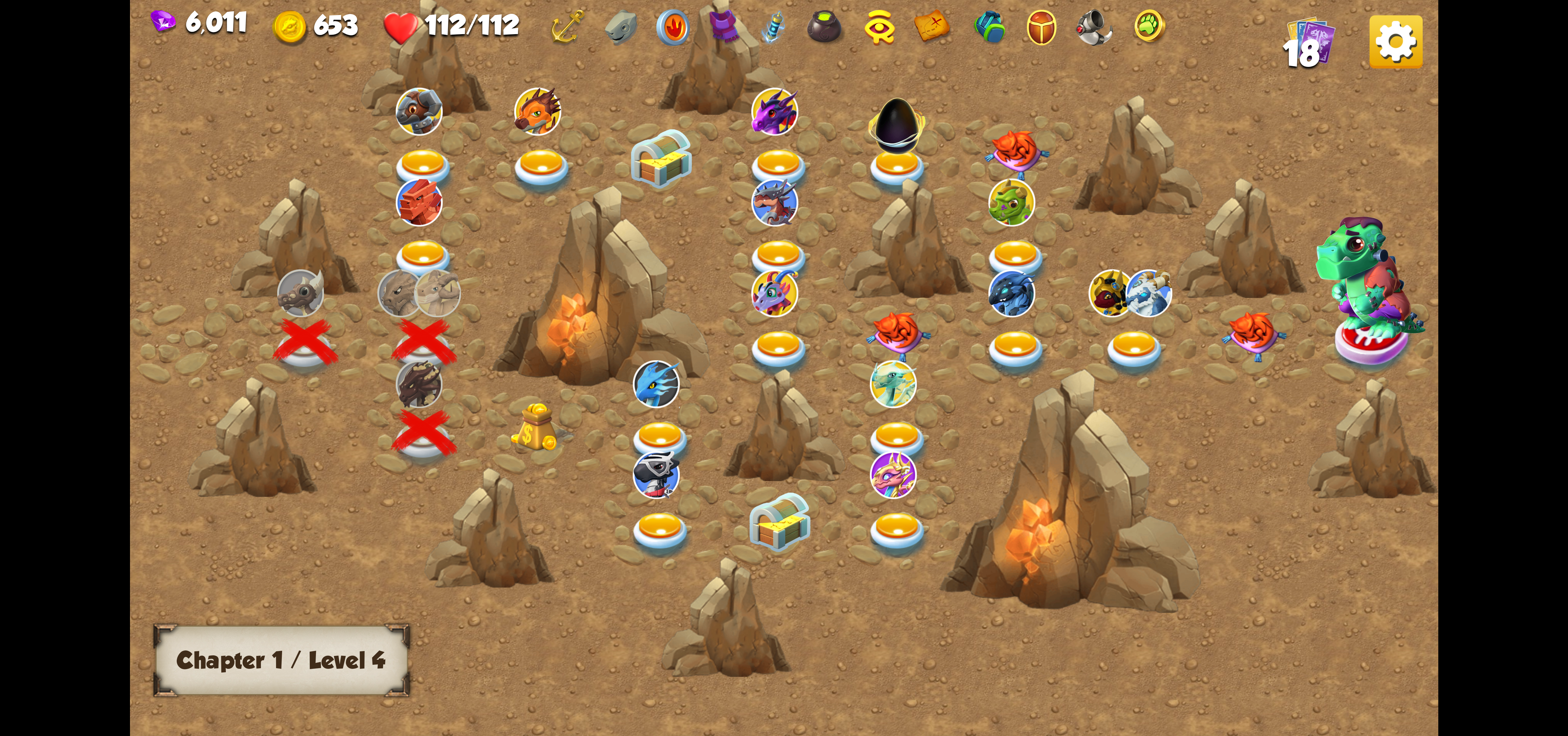
click at [544, 406] on img at bounding box center [543, 427] width 66 height 50
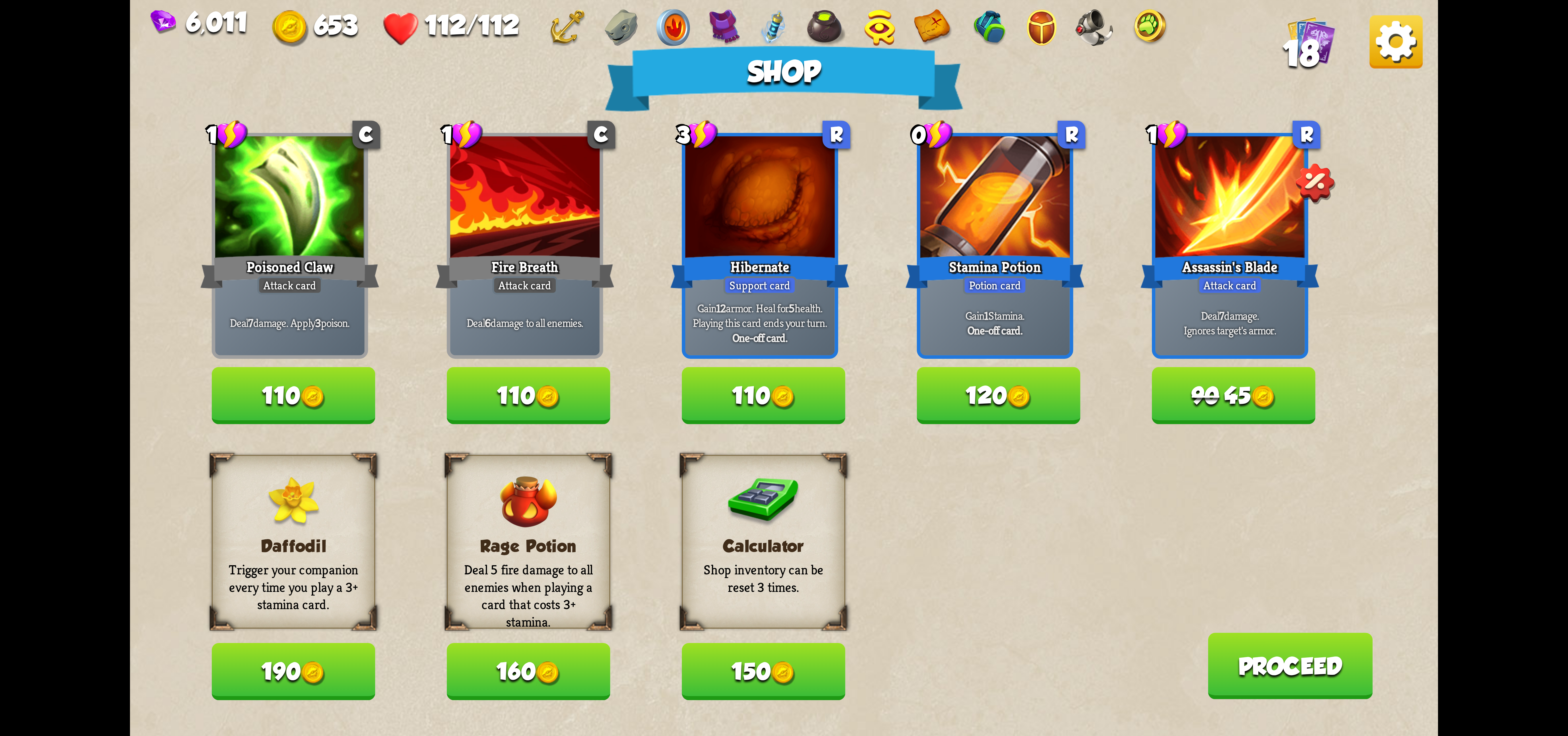
click at [972, 399] on button "120" at bounding box center [999, 395] width 164 height 57
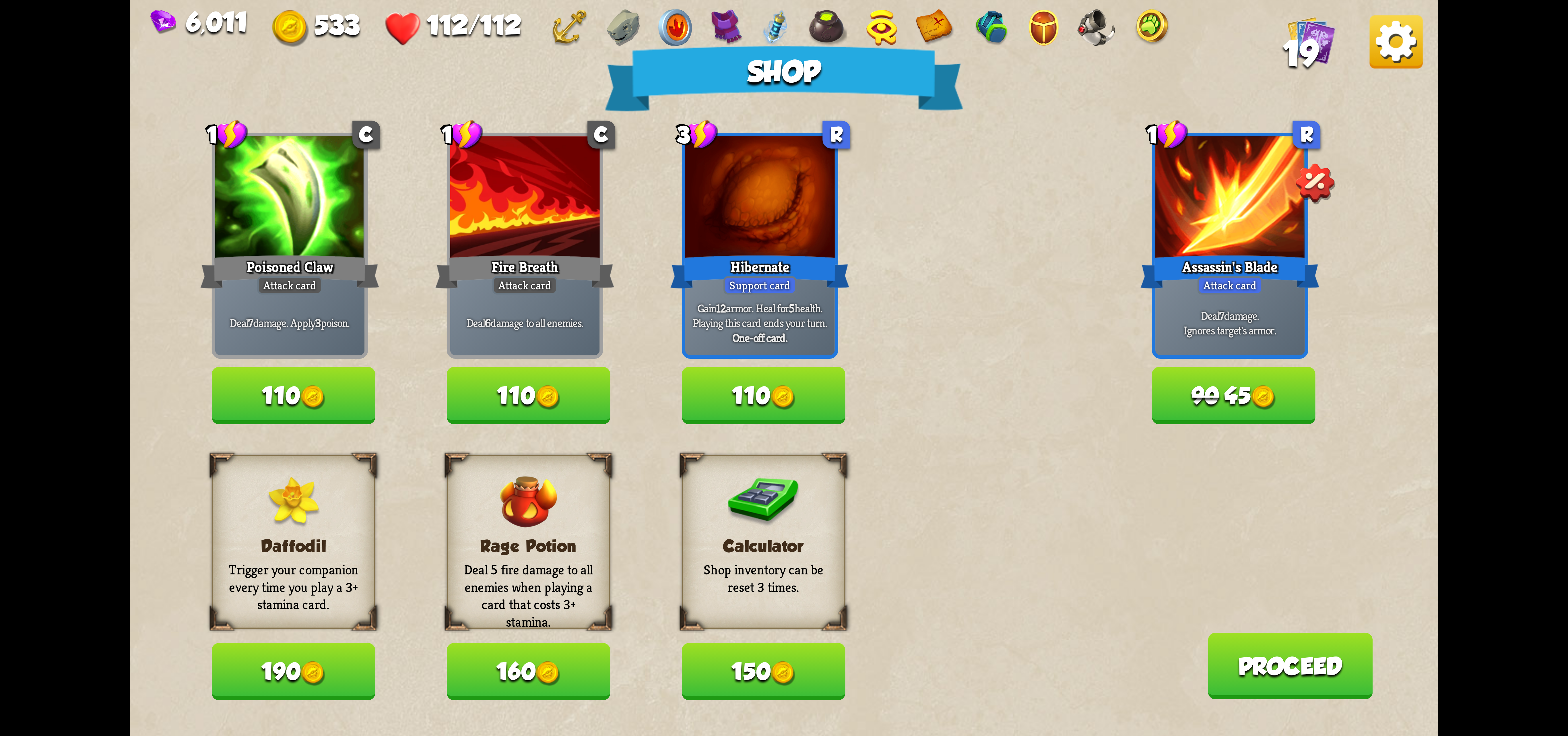
click at [972, 32] on img at bounding box center [1396, 42] width 53 height 53
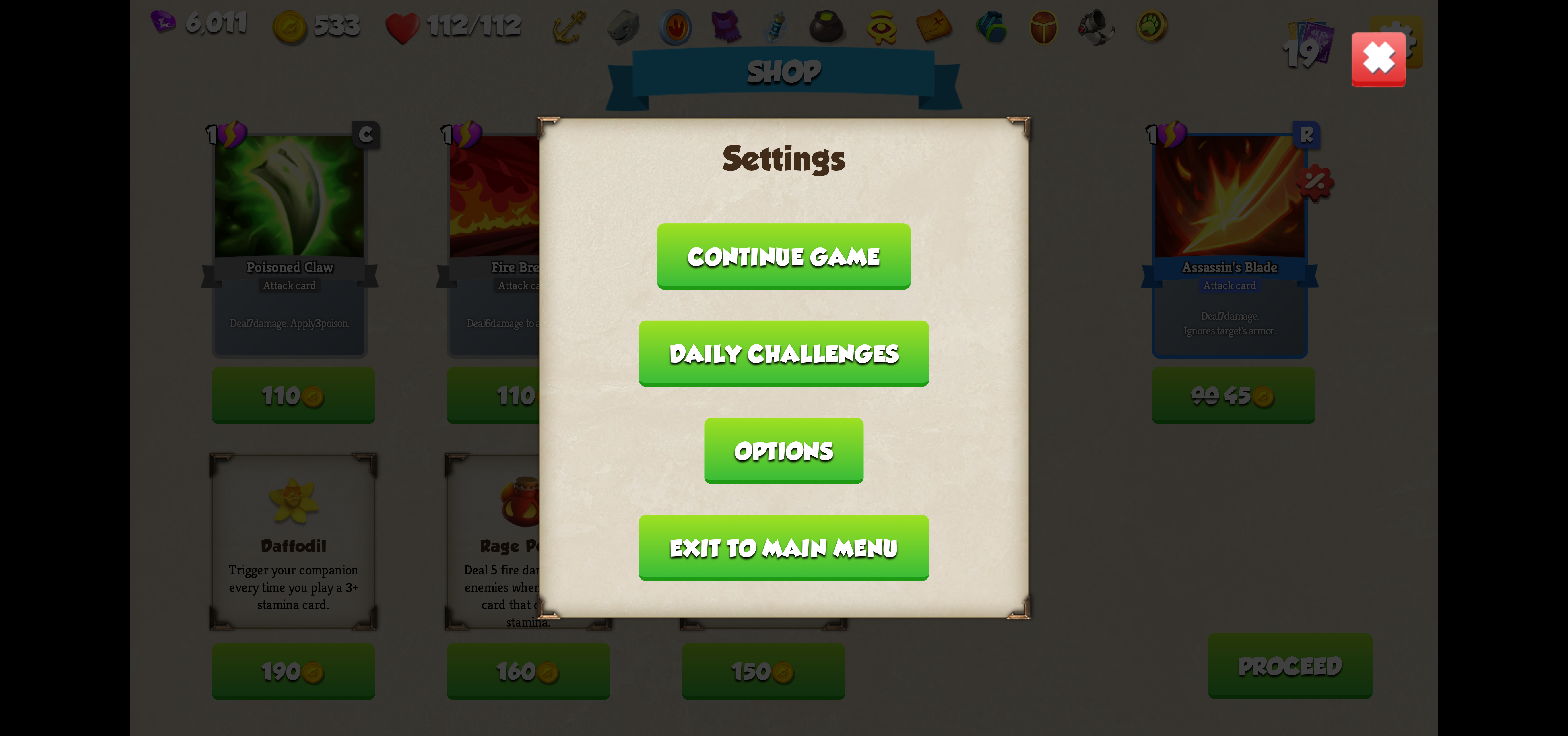
drag, startPoint x: 931, startPoint y: 382, endPoint x: 924, endPoint y: 385, distance: 7.6
click at [863, 417] on button "Options" at bounding box center [784, 451] width 159 height 66
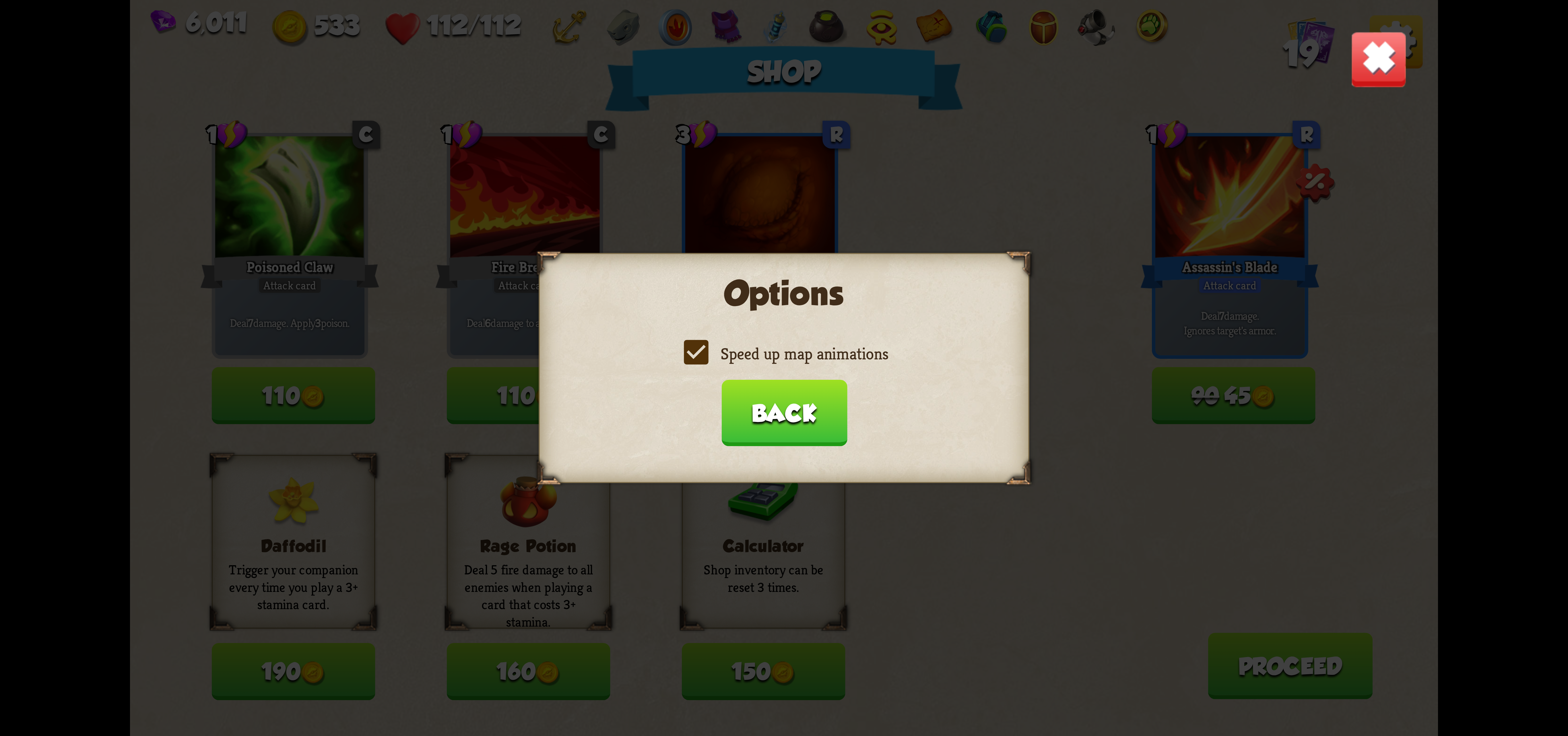
drag, startPoint x: 811, startPoint y: 375, endPoint x: 815, endPoint y: 357, distance: 18.4
click at [809, 371] on div "Options Speed up map animations Back" at bounding box center [784, 368] width 490 height 230
click at [815, 357] on label "Speed up map animations" at bounding box center [784, 354] width 208 height 21
click at [0, 0] on input "Speed up map animations" at bounding box center [0, 0] width 0 height 0
click at [815, 356] on label "Speed up map animations" at bounding box center [784, 354] width 208 height 21
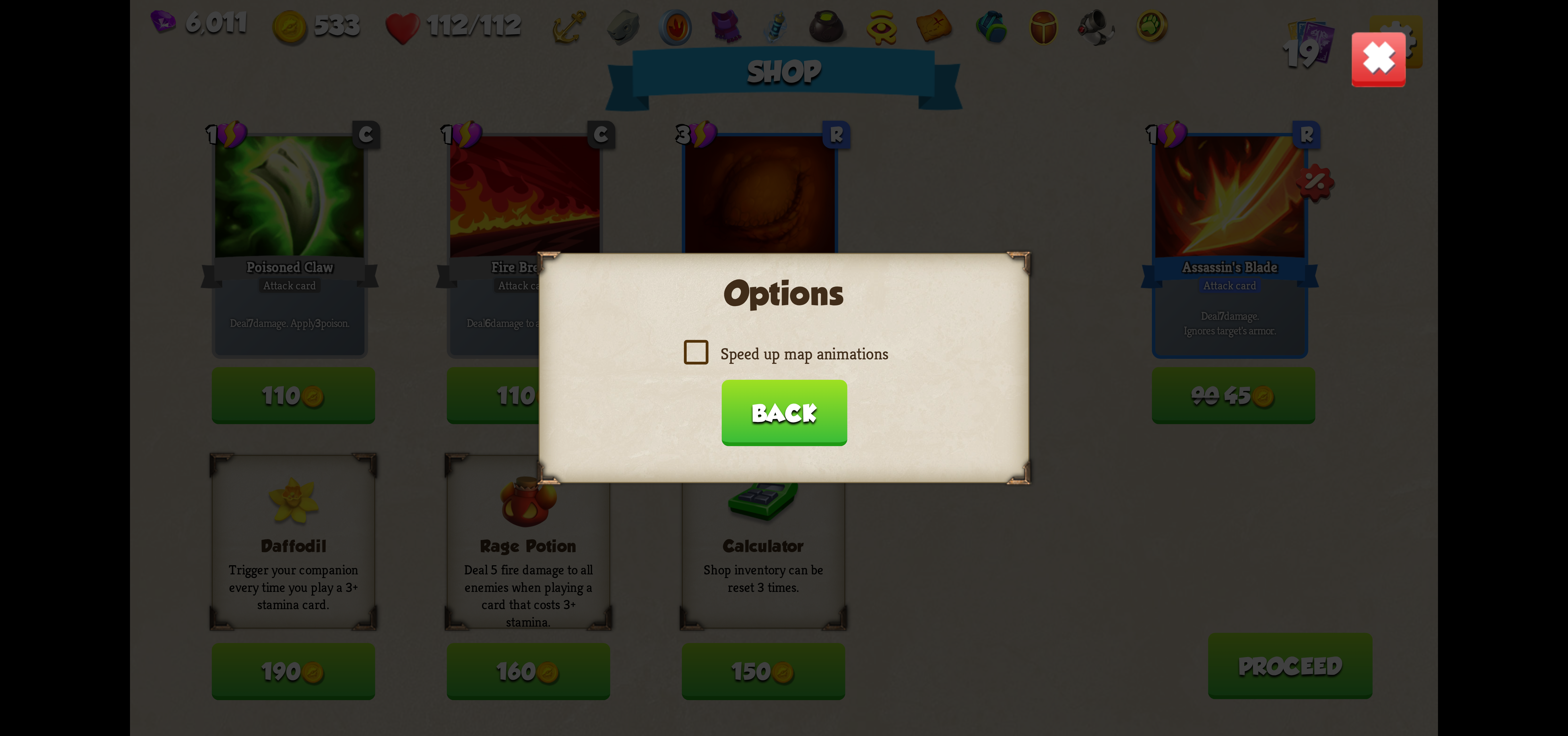
click at [0, 0] on input "Speed up map animations" at bounding box center [0, 0] width 0 height 0
click at [776, 399] on button "Back" at bounding box center [783, 413] width 125 height 66
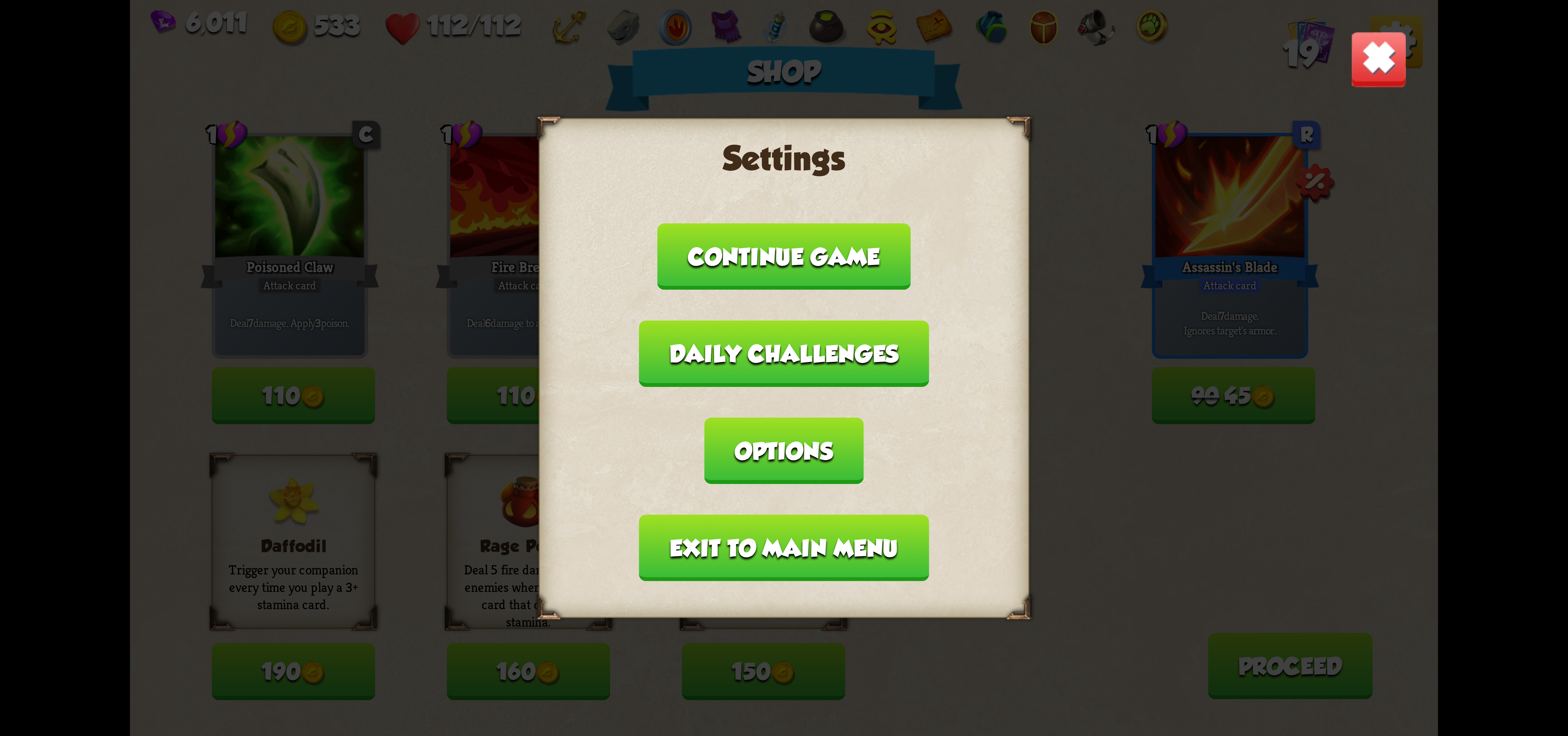
click at [721, 514] on button "Exit to main menu" at bounding box center [784, 547] width 290 height 66
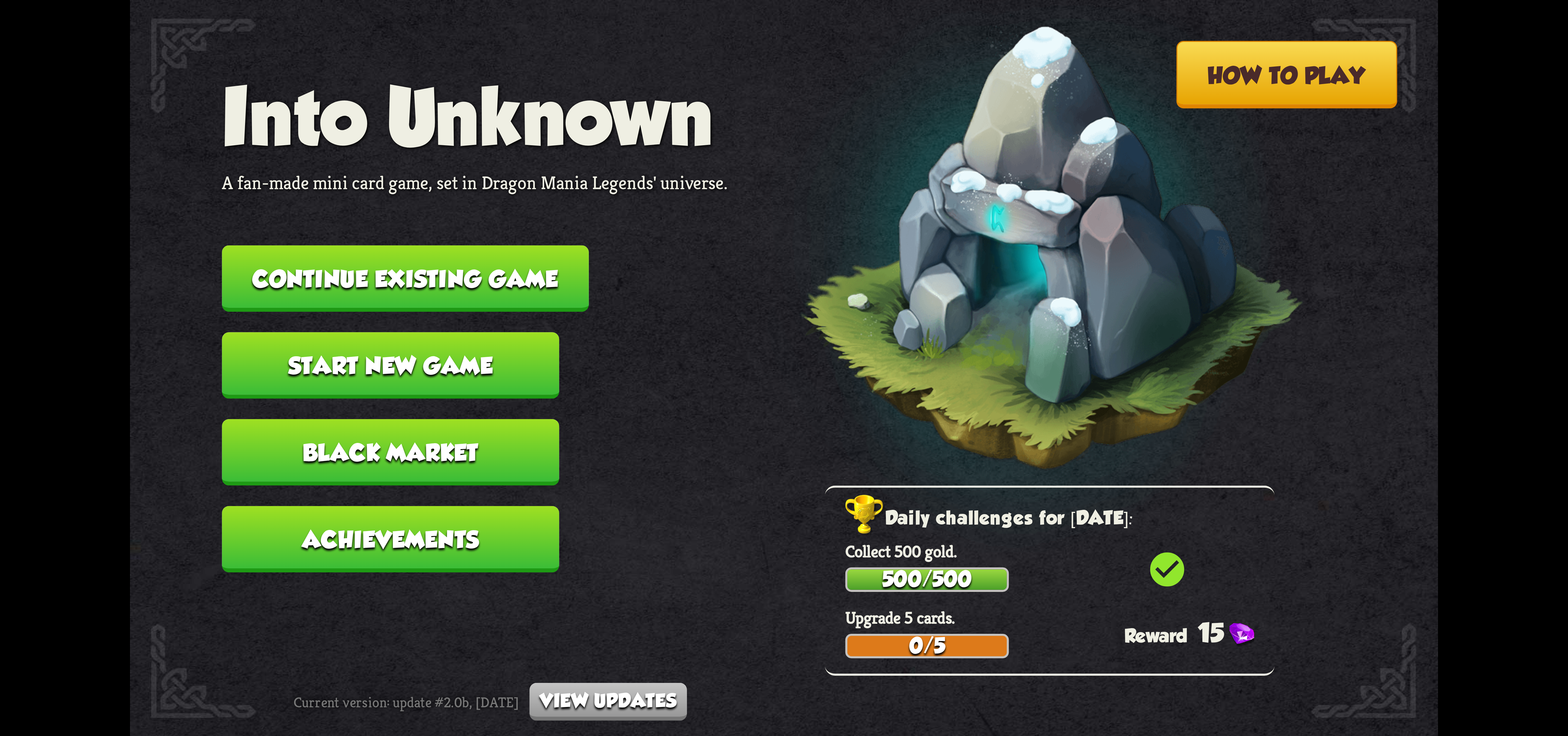
click at [513, 262] on button "Continue existing game" at bounding box center [405, 278] width 367 height 66
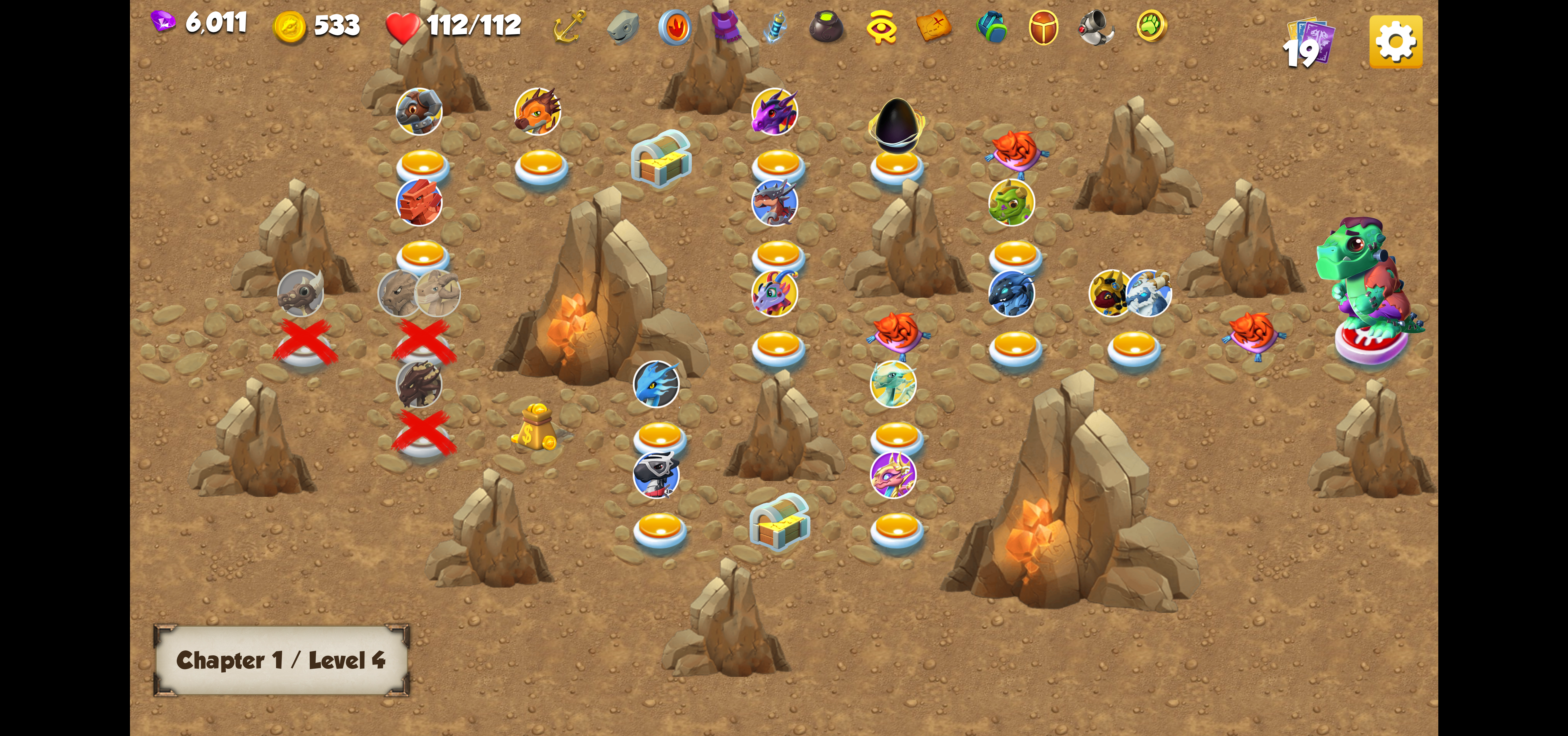
drag, startPoint x: 582, startPoint y: 412, endPoint x: 577, endPoint y: 414, distance: 5.4
click at [577, 414] on div at bounding box center [545, 433] width 118 height 90
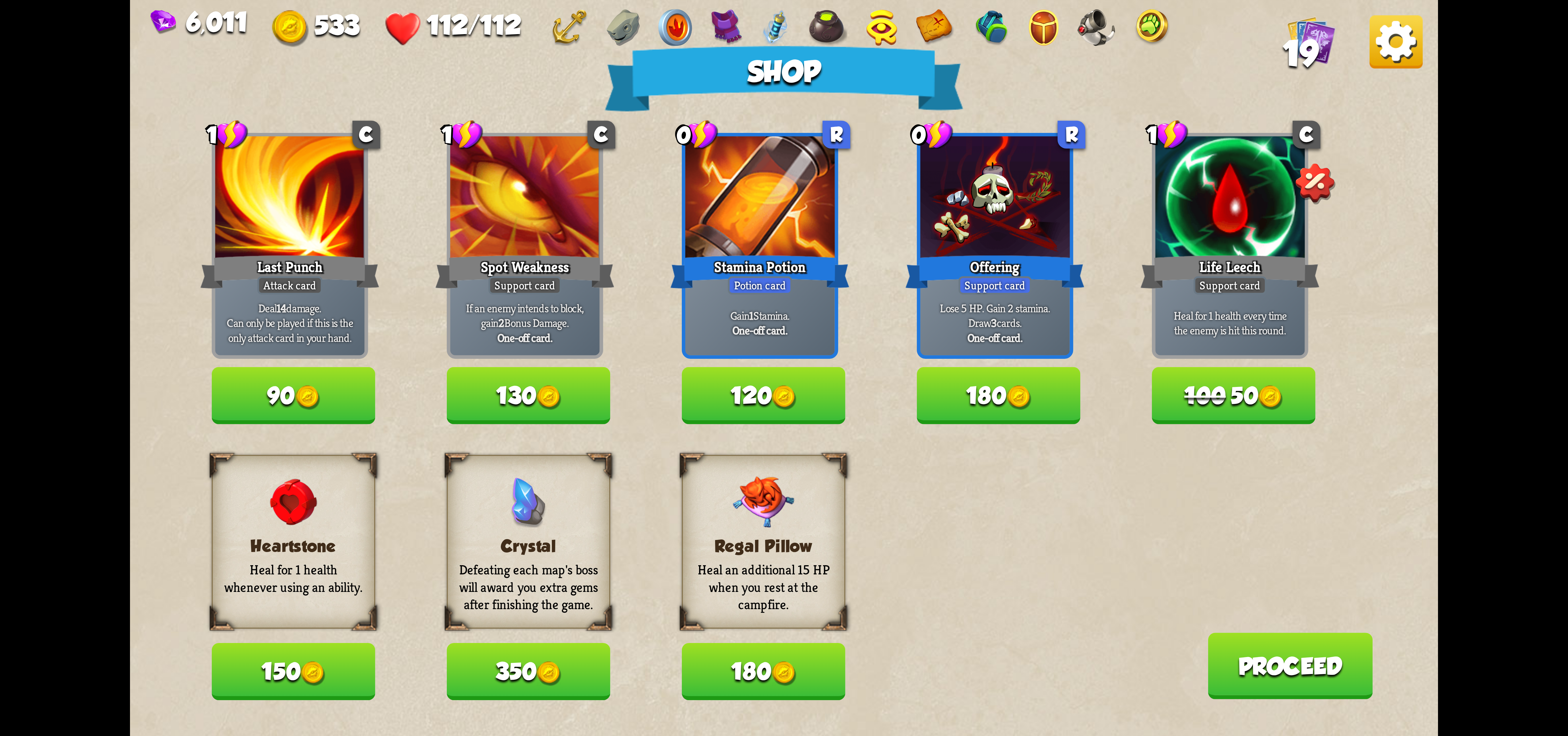
drag, startPoint x: 752, startPoint y: 404, endPoint x: 904, endPoint y: 397, distance: 152.2
click at [760, 404] on button "120" at bounding box center [764, 395] width 164 height 57
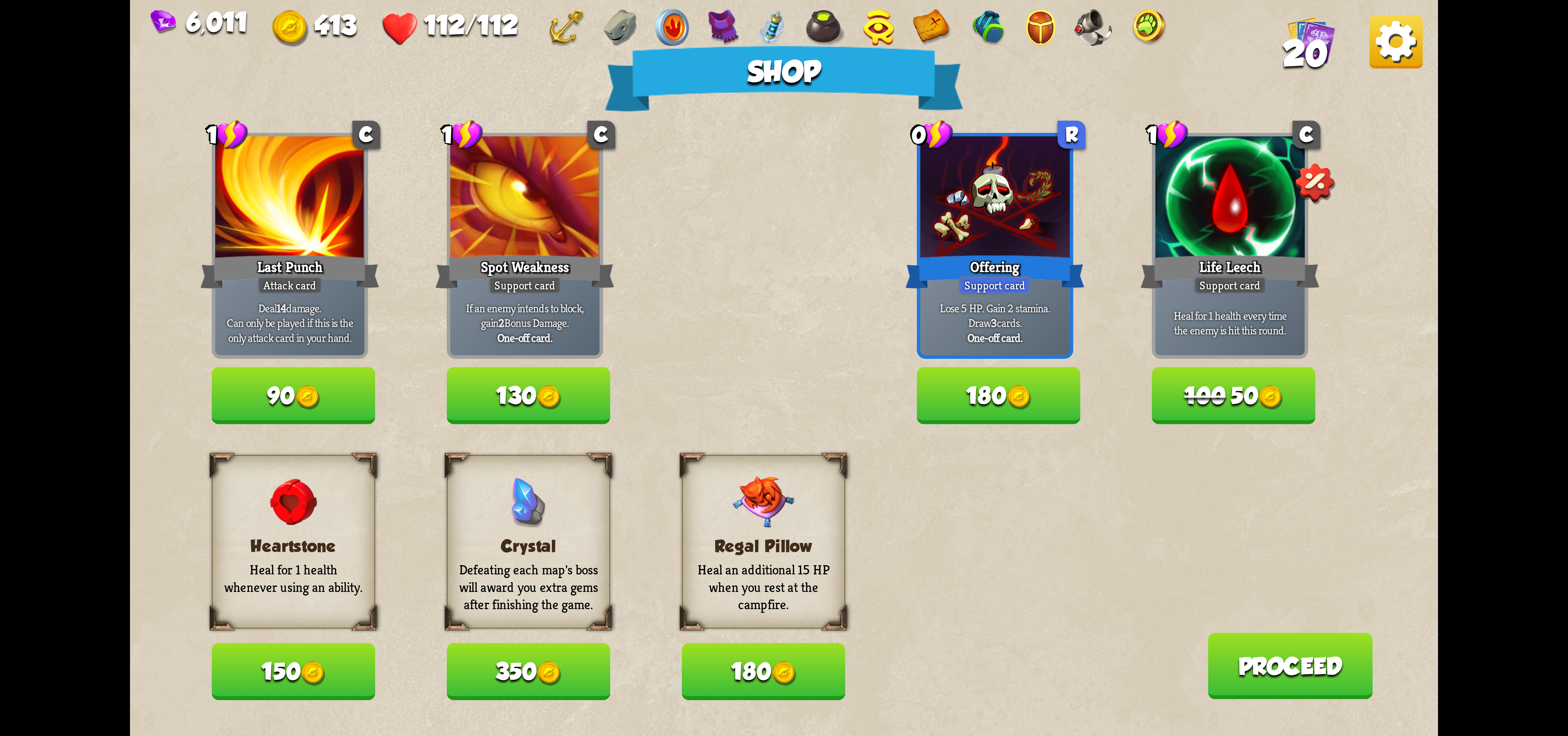
click at [943, 388] on button "180" at bounding box center [999, 395] width 164 height 57
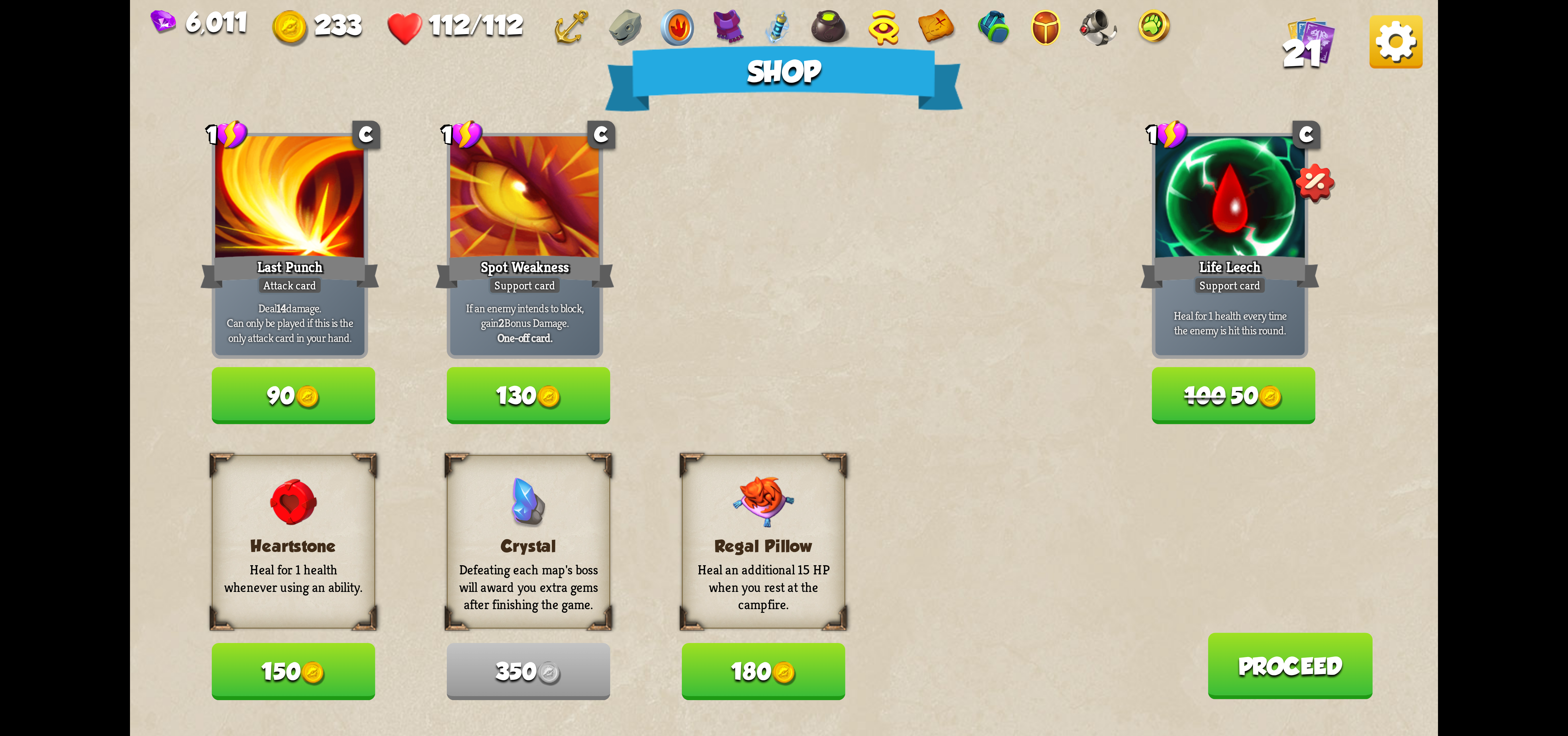
drag, startPoint x: 282, startPoint y: 660, endPoint x: 297, endPoint y: 653, distance: 16.6
click at [286, 659] on button "150" at bounding box center [294, 671] width 164 height 57
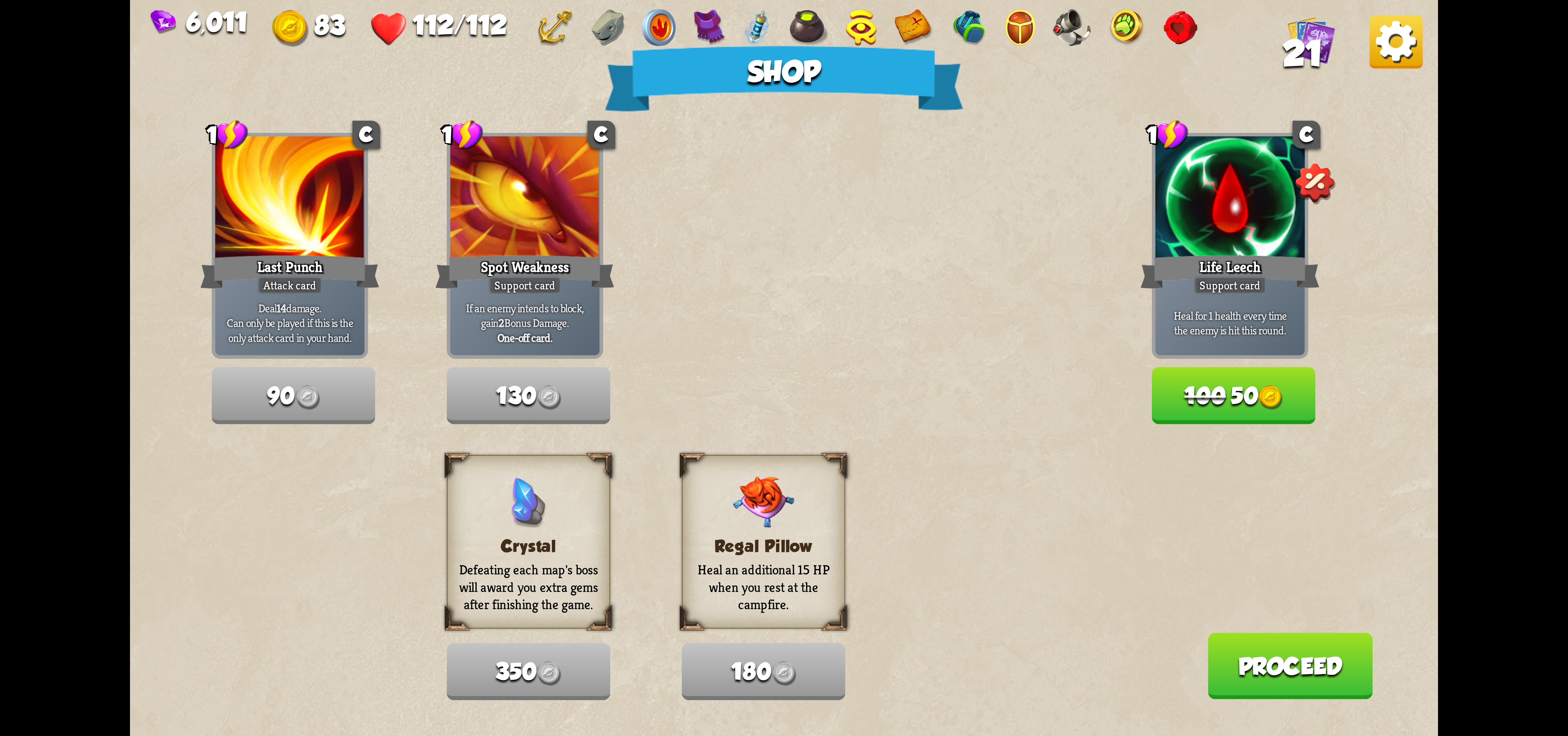
click at [972, 37] on img at bounding box center [1396, 42] width 53 height 53
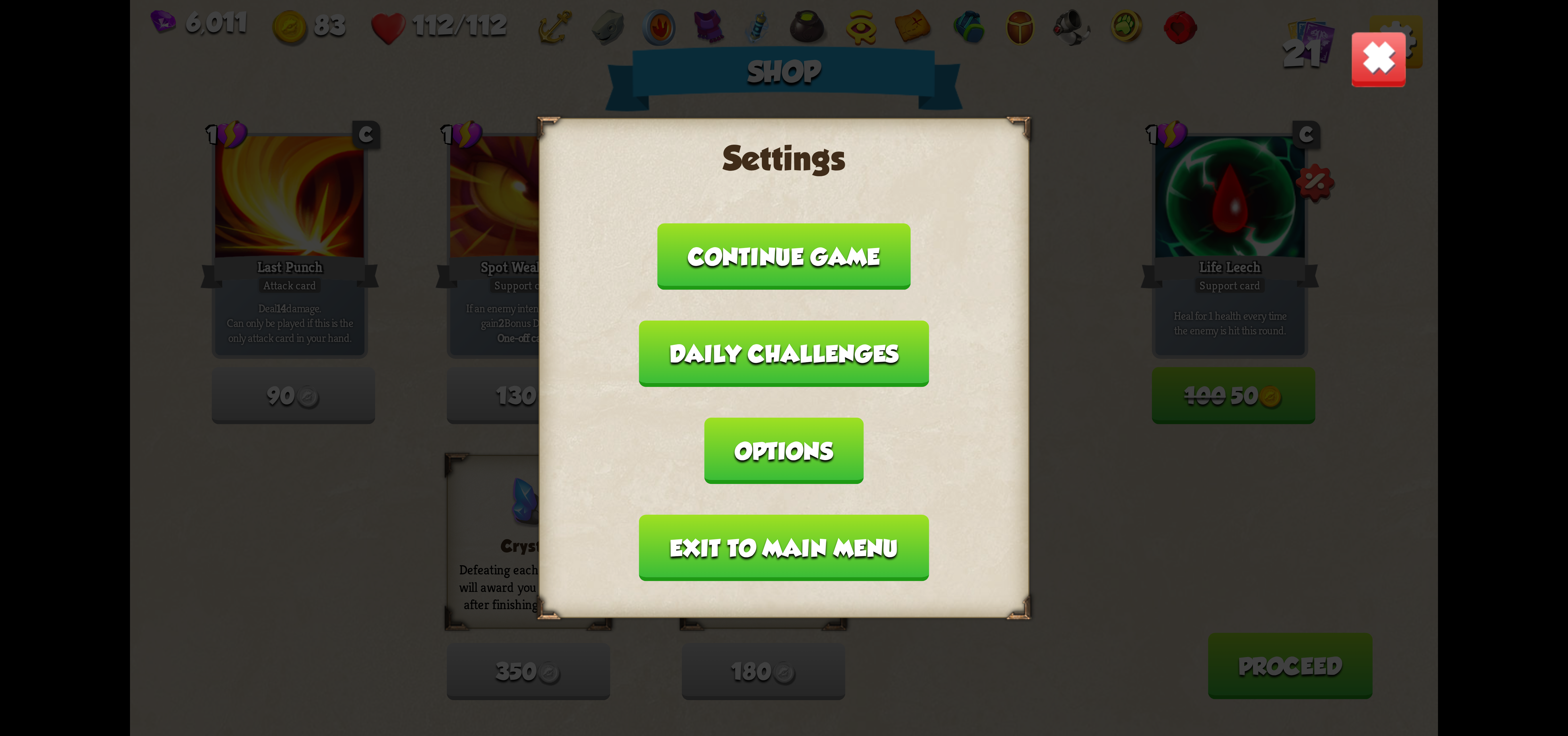
click at [863, 417] on button "Options" at bounding box center [784, 451] width 159 height 66
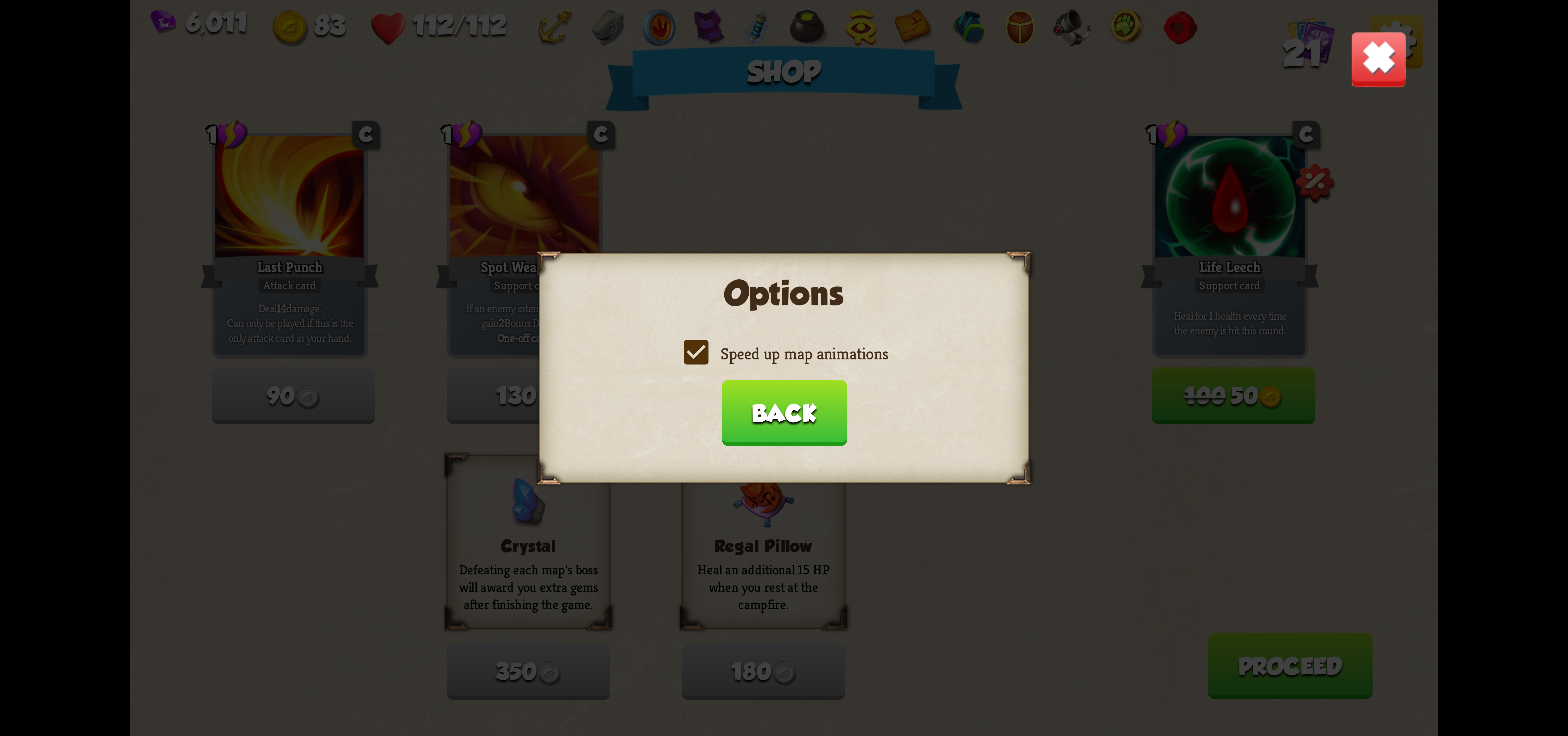
click at [784, 360] on label "Speed up map animations" at bounding box center [784, 354] width 208 height 21
click at [0, 0] on input "Speed up map animations" at bounding box center [0, 0] width 0 height 0
click at [784, 360] on label "Speed up map animations" at bounding box center [784, 354] width 208 height 21
click at [0, 0] on input "Speed up map animations" at bounding box center [0, 0] width 0 height 0
click at [789, 430] on button "Back" at bounding box center [783, 413] width 125 height 66
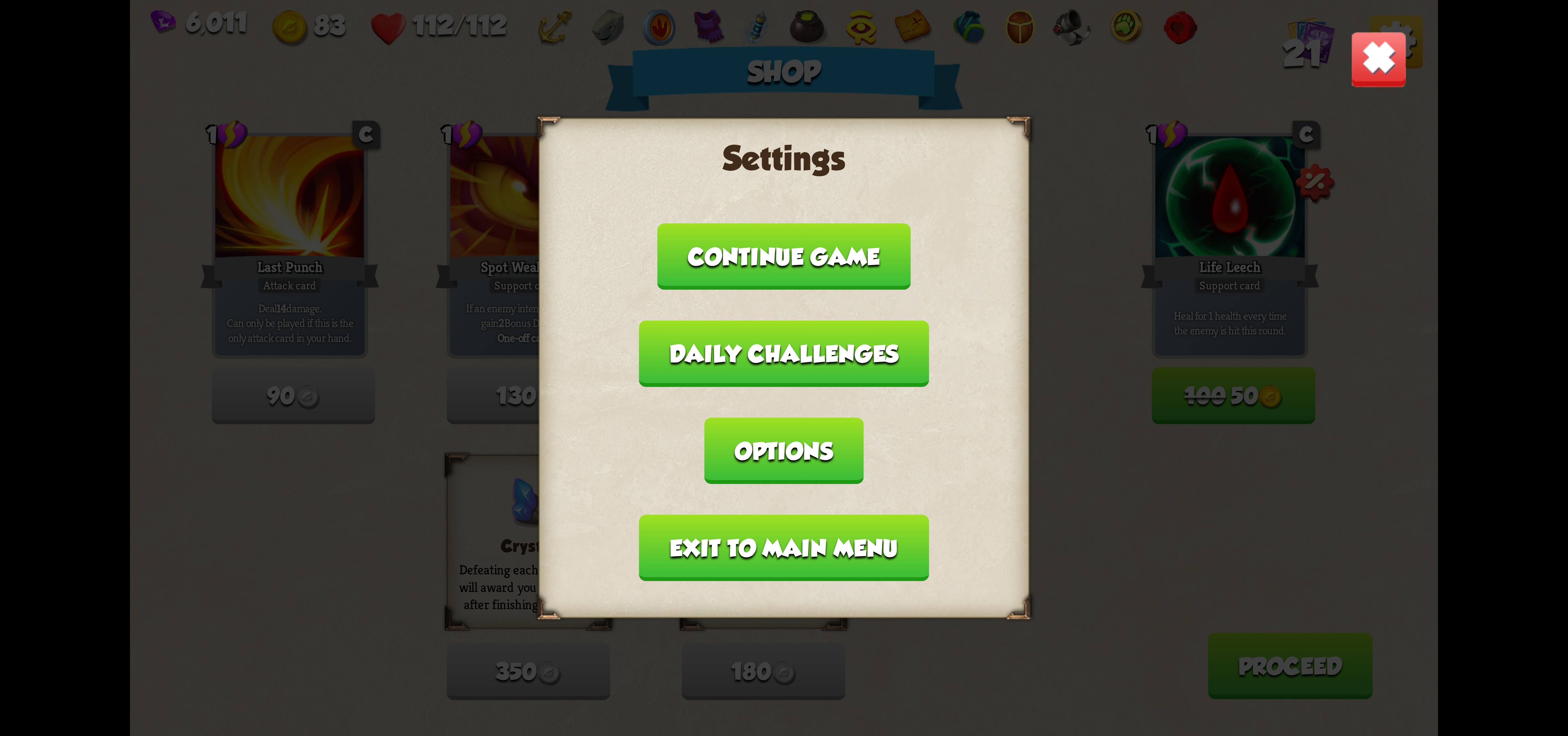
click at [739, 514] on button "Exit to main menu" at bounding box center [784, 547] width 290 height 66
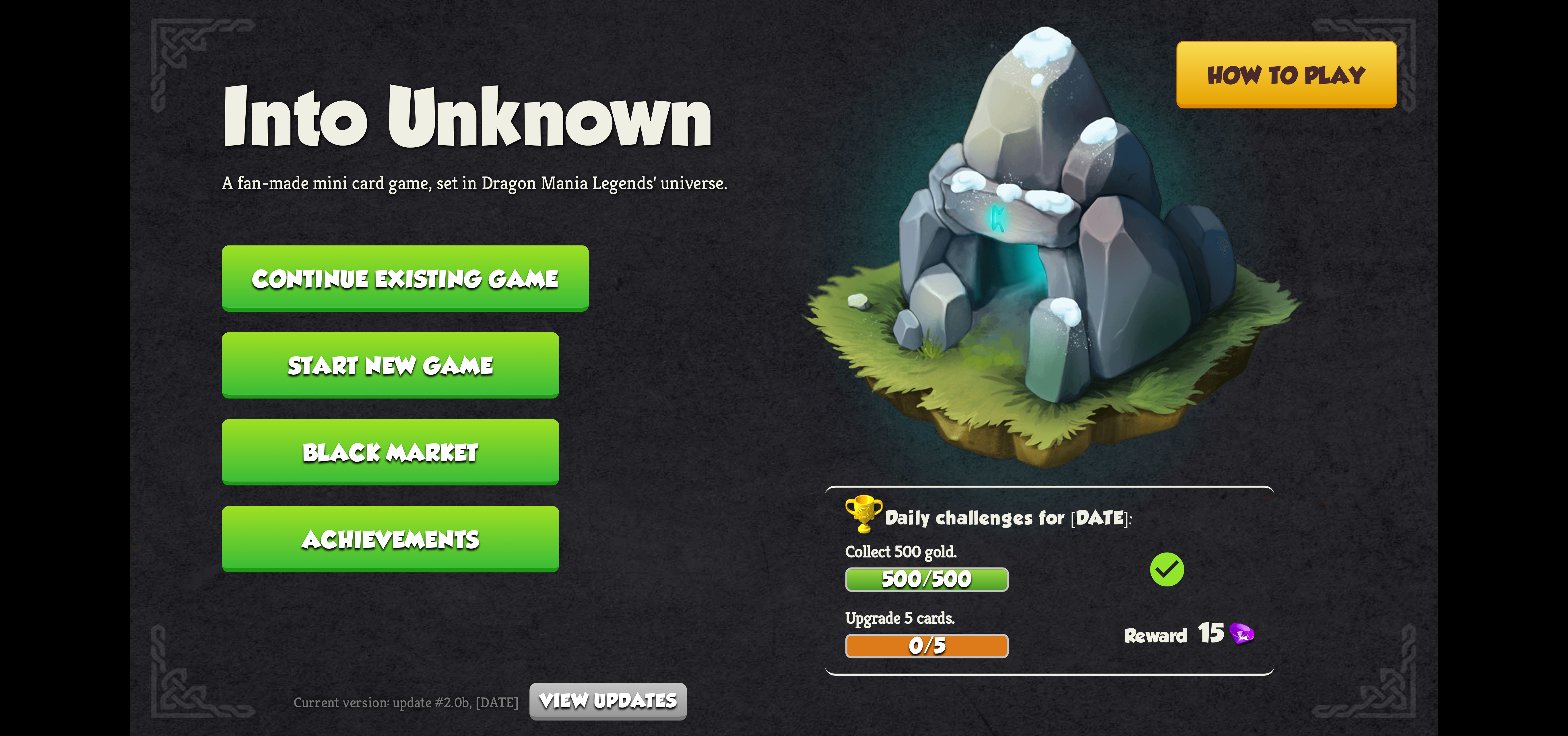
click at [513, 291] on button "Continue existing game" at bounding box center [405, 278] width 367 height 66
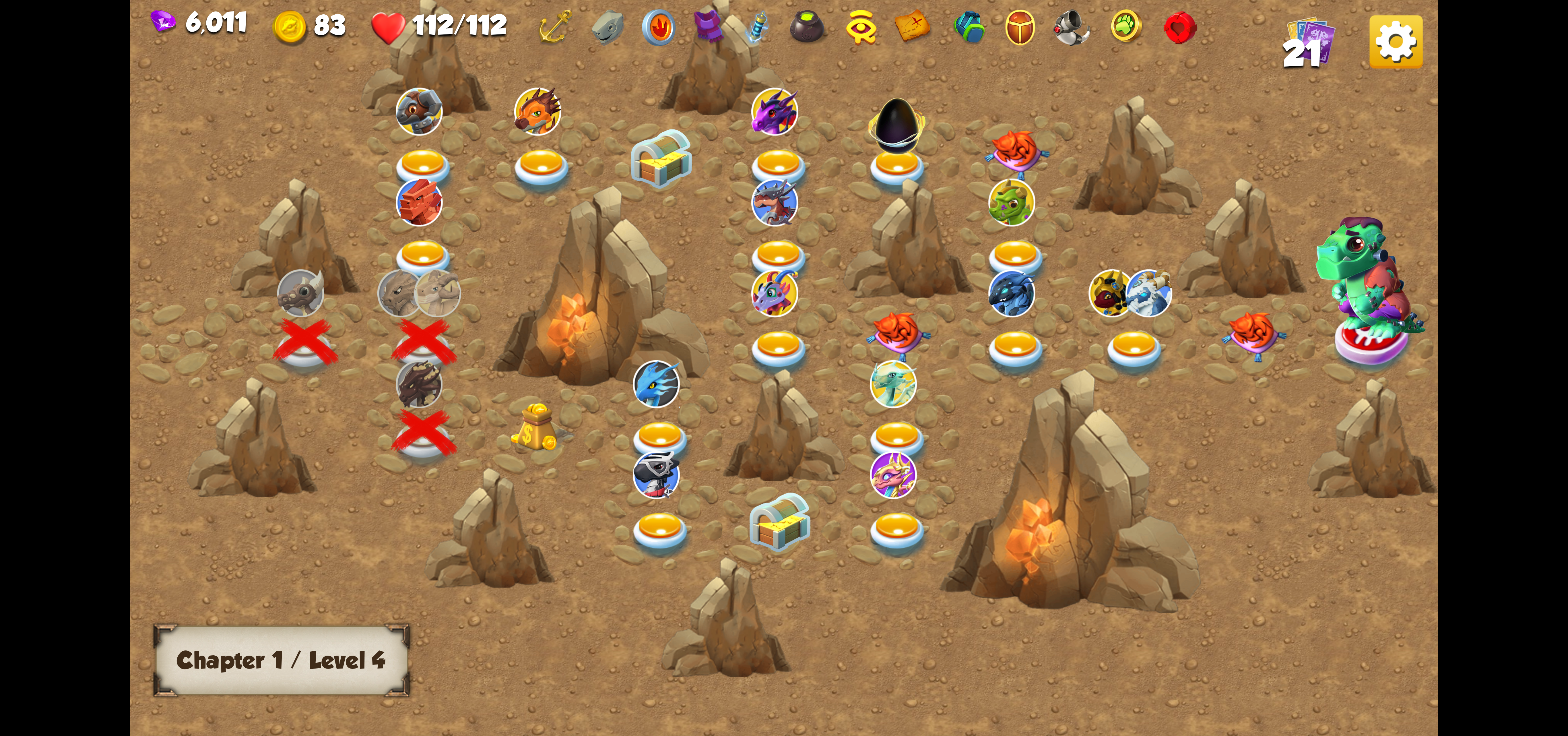
click at [517, 430] on div at bounding box center [545, 433] width 118 height 90
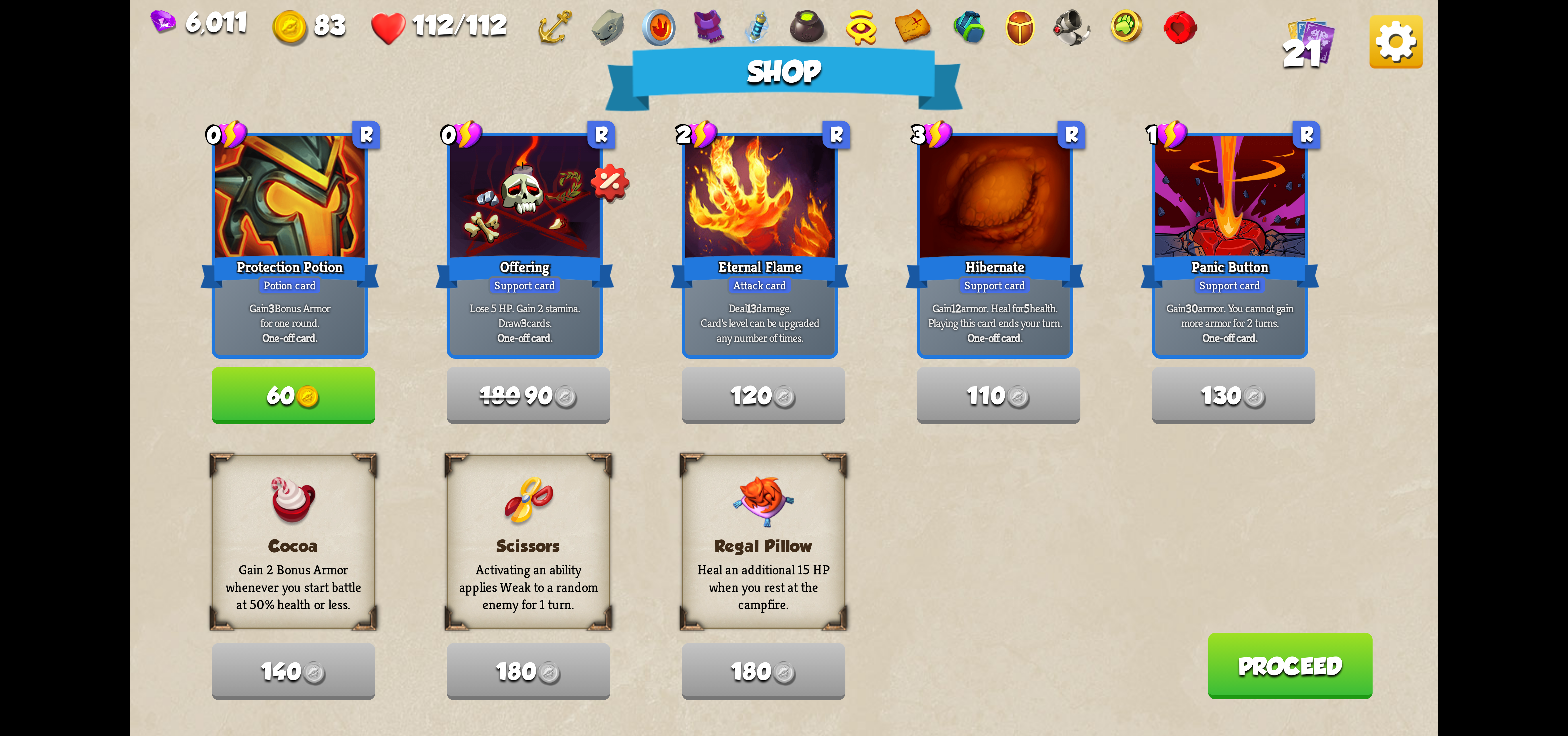
click at [972, 57] on img at bounding box center [1396, 42] width 53 height 53
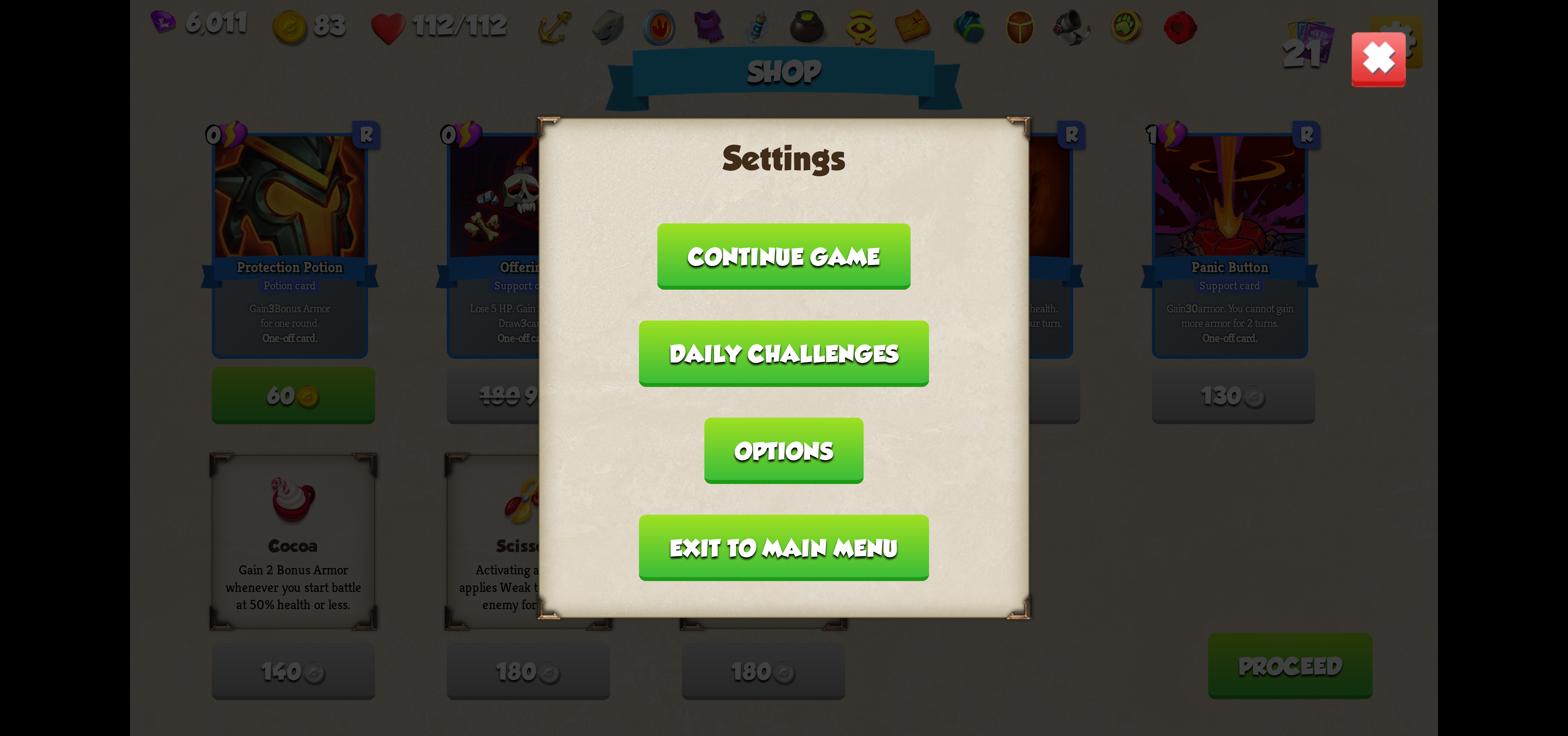
click at [790, 514] on button "Exit to main menu" at bounding box center [784, 547] width 290 height 66
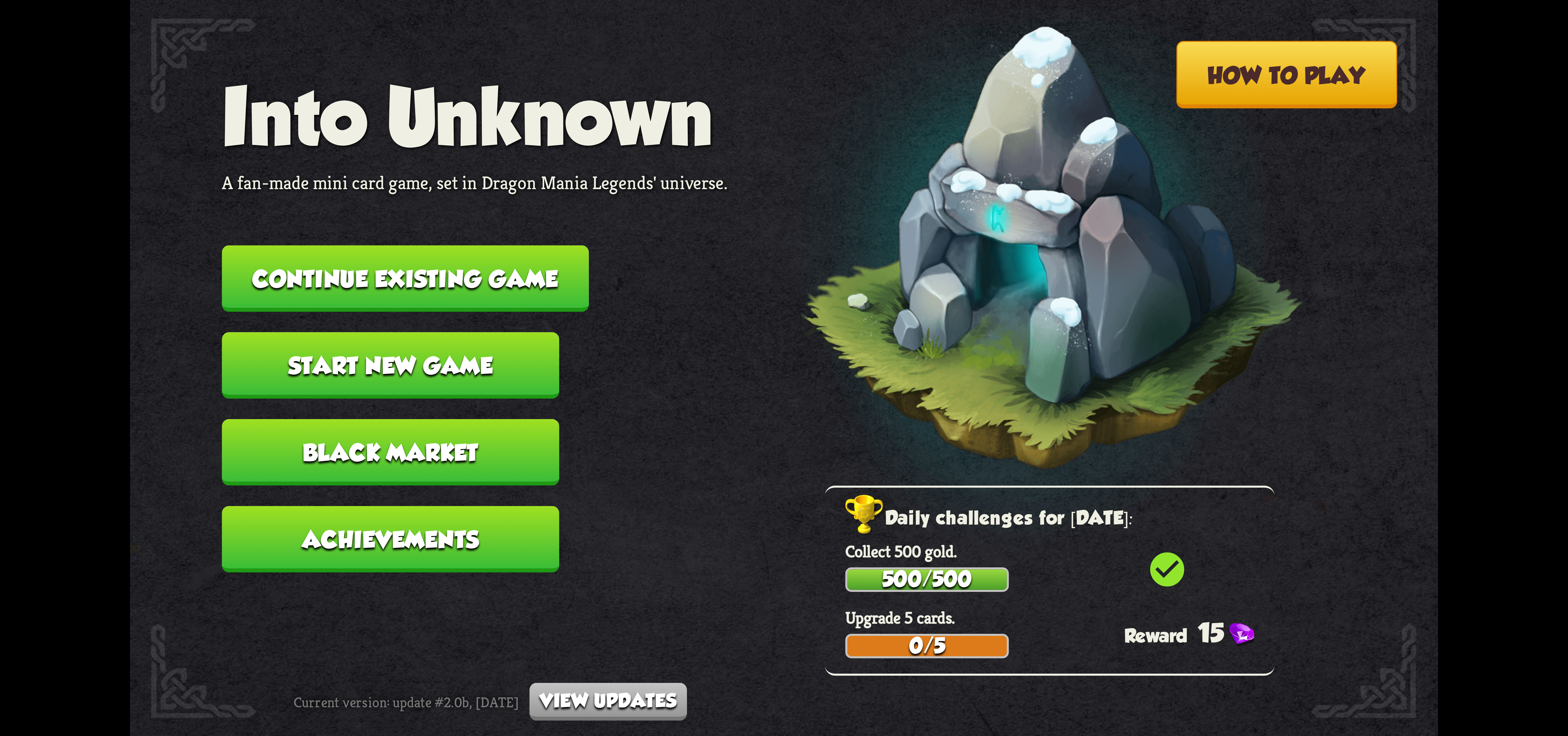
click at [525, 270] on button "Continue existing game" at bounding box center [405, 278] width 367 height 66
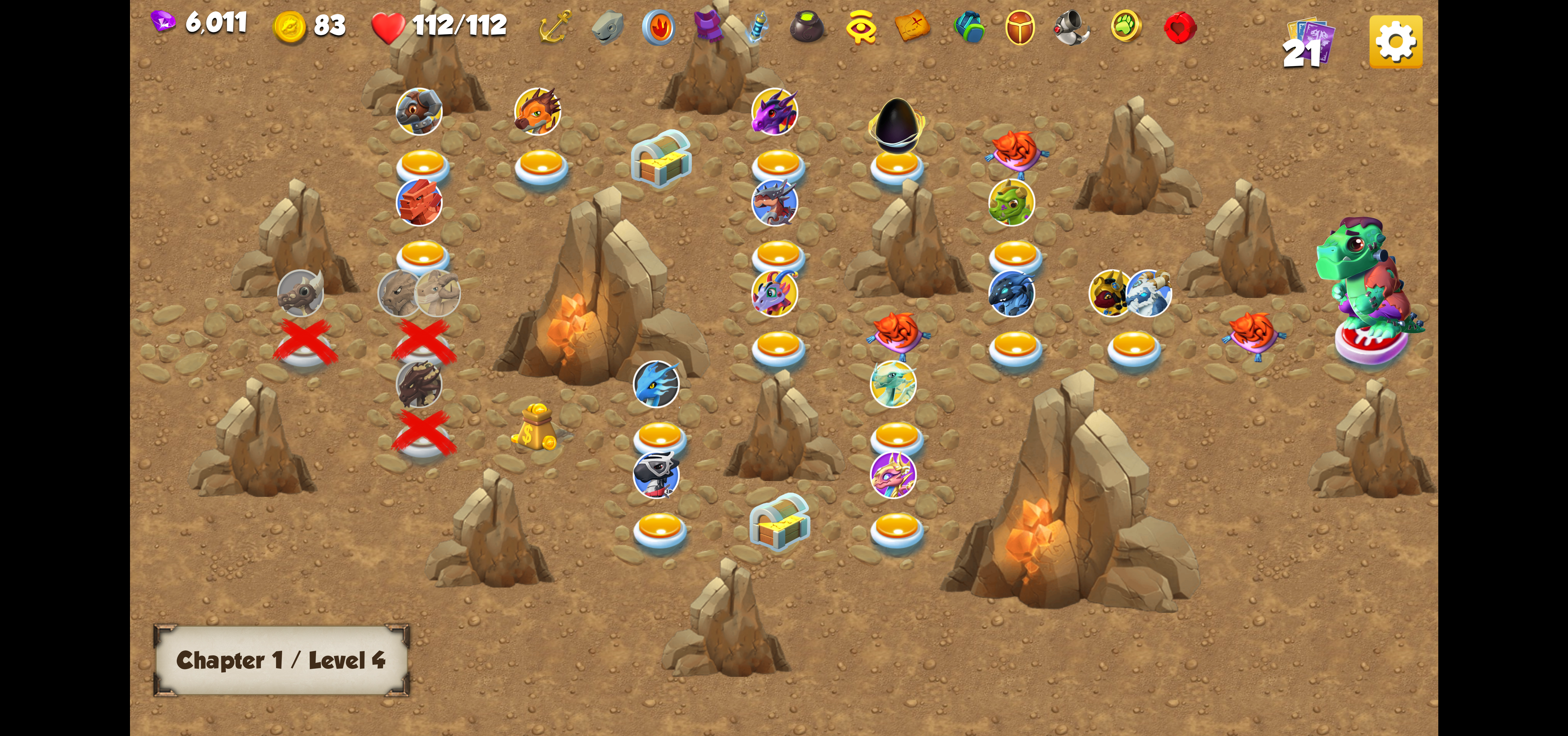
click at [541, 424] on img at bounding box center [543, 427] width 66 height 50
